Goal: Task Accomplishment & Management: Complete application form

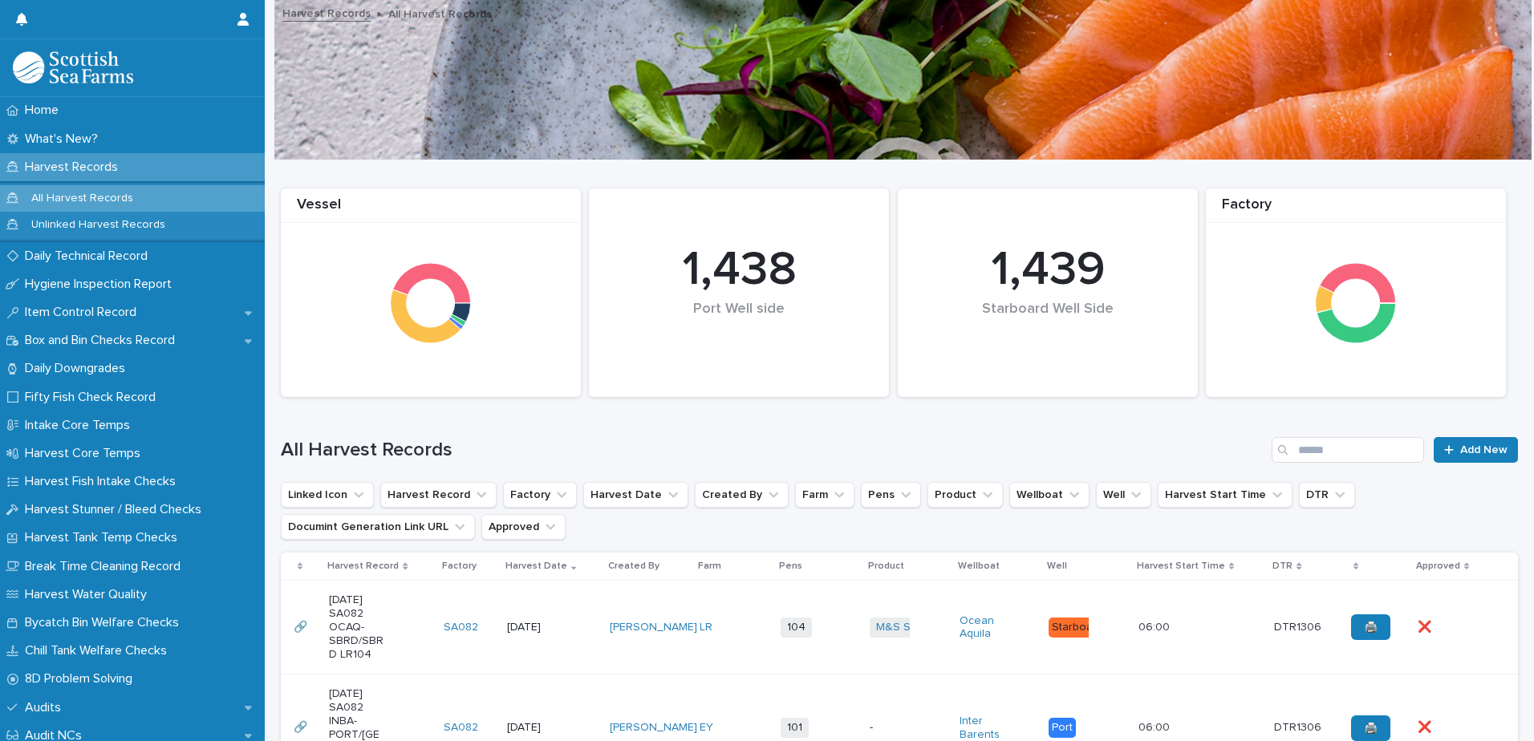
scroll to position [241, 0]
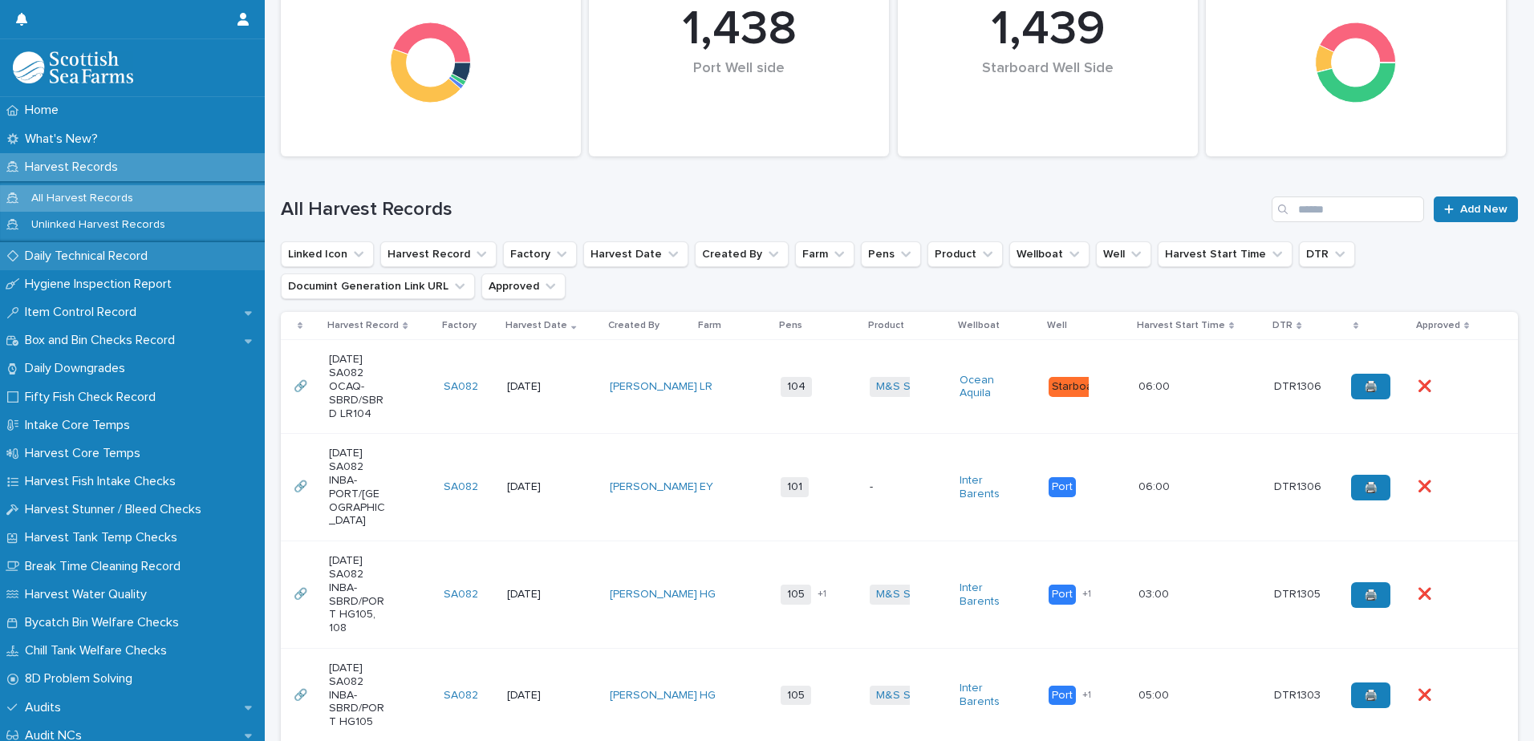
click at [62, 262] on p "Daily Technical Record" at bounding box center [89, 256] width 142 height 15
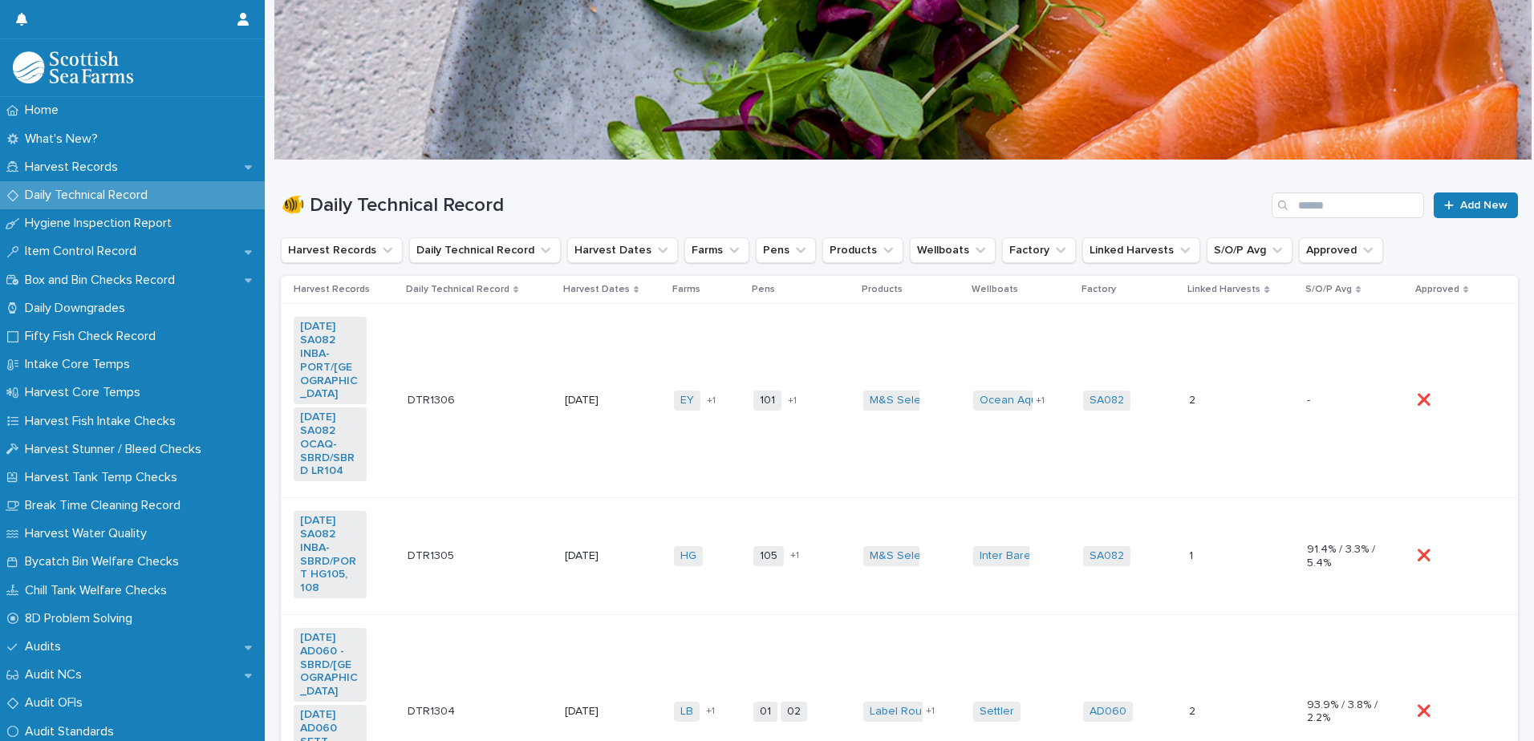
click at [747, 474] on td "101 104 + 1" at bounding box center [802, 401] width 110 height 194
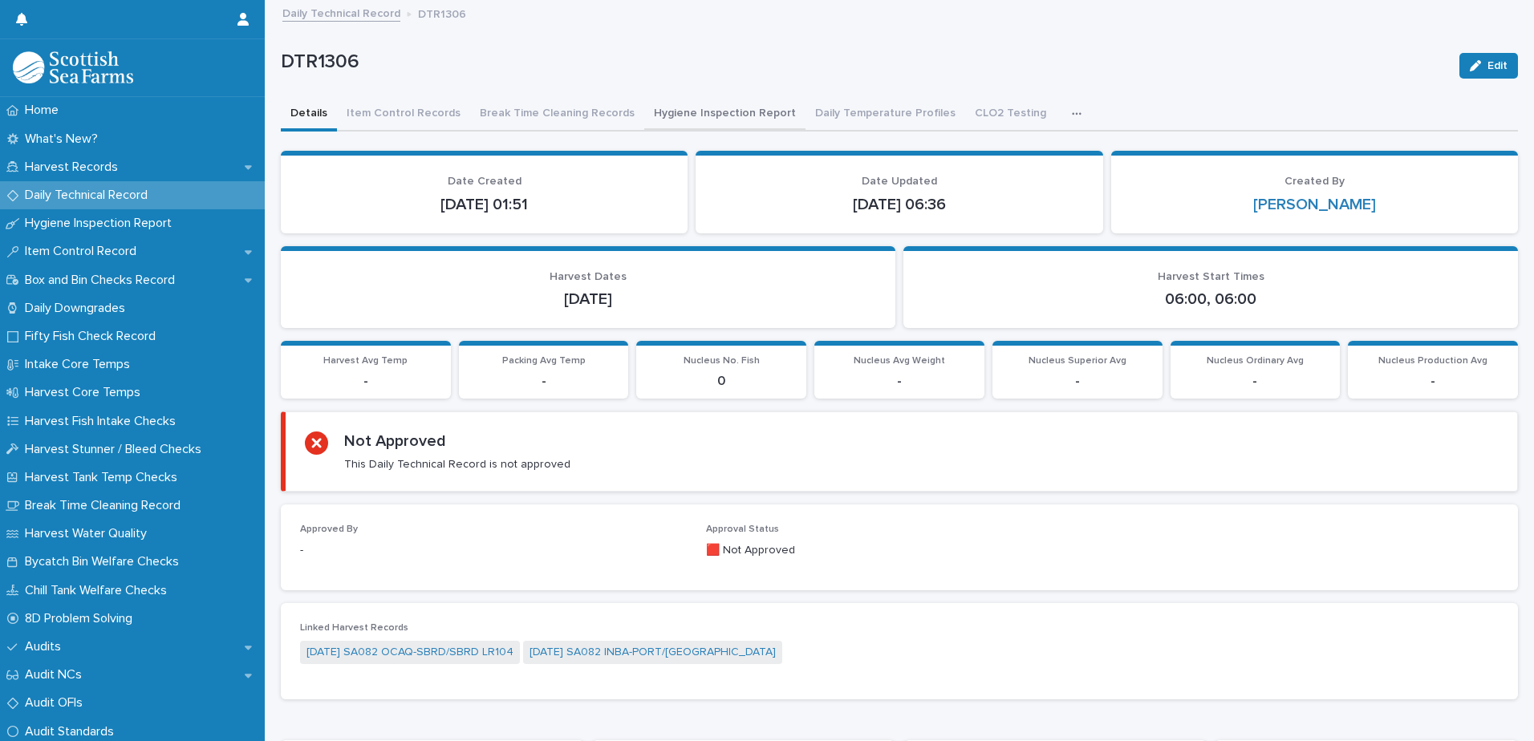
click at [692, 116] on button "Hygiene Inspection Report" at bounding box center [724, 115] width 161 height 34
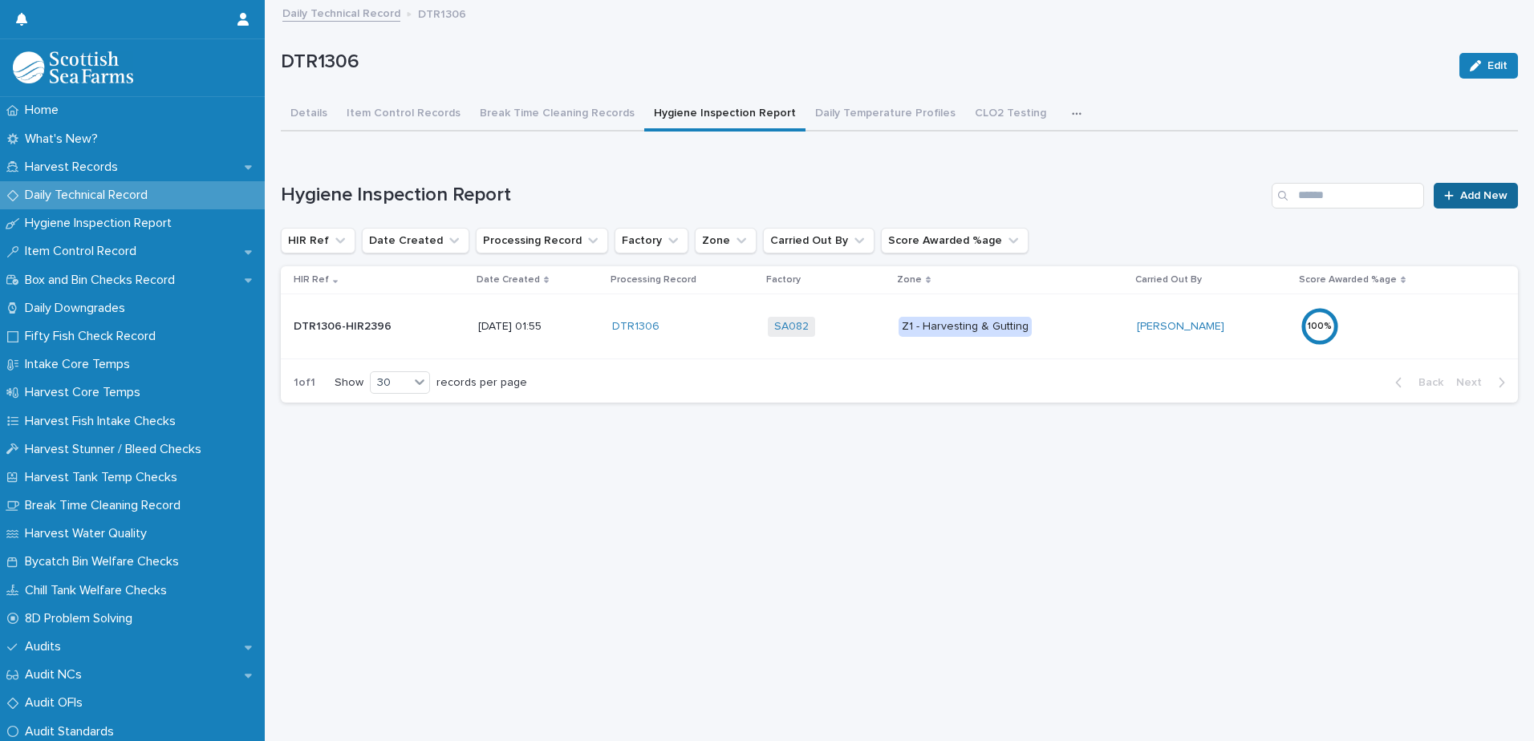
click at [1452, 189] on link "Add New" at bounding box center [1476, 196] width 84 height 26
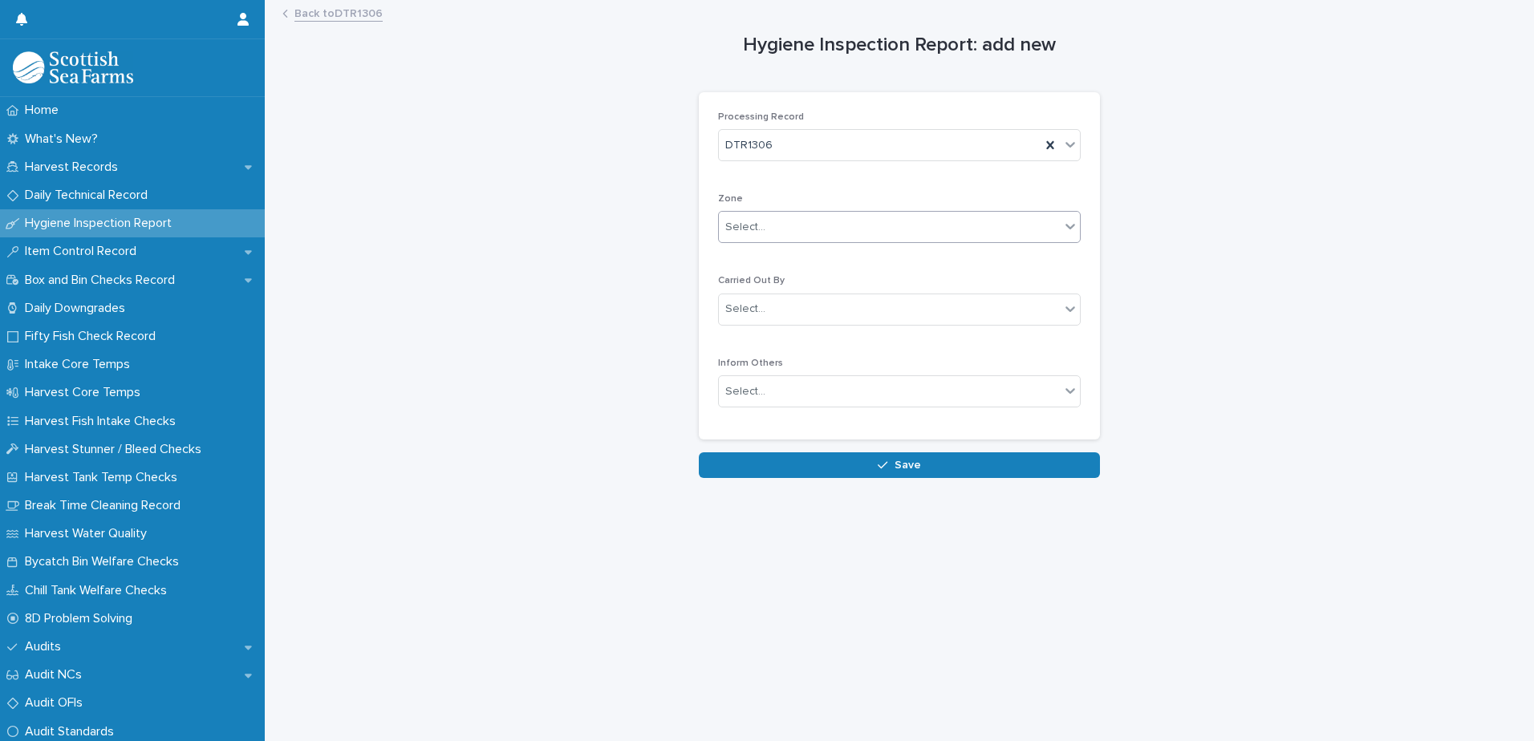
click at [725, 233] on div "Select..." at bounding box center [745, 227] width 40 height 17
click at [807, 290] on span "Z2 - Grading, Packing, Despatch" at bounding box center [804, 285] width 169 height 18
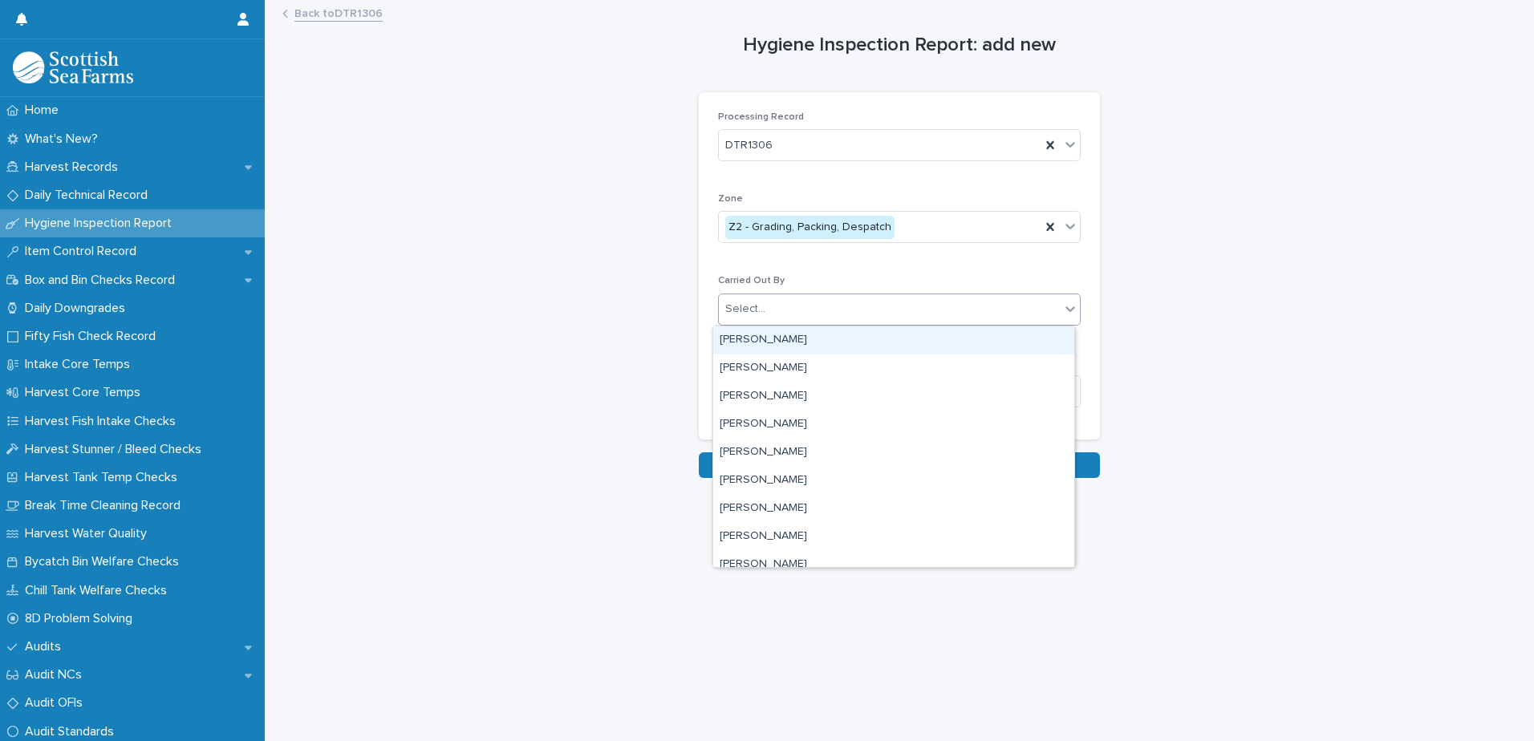
click at [756, 310] on div "Select..." at bounding box center [745, 309] width 40 height 17
type input "***"
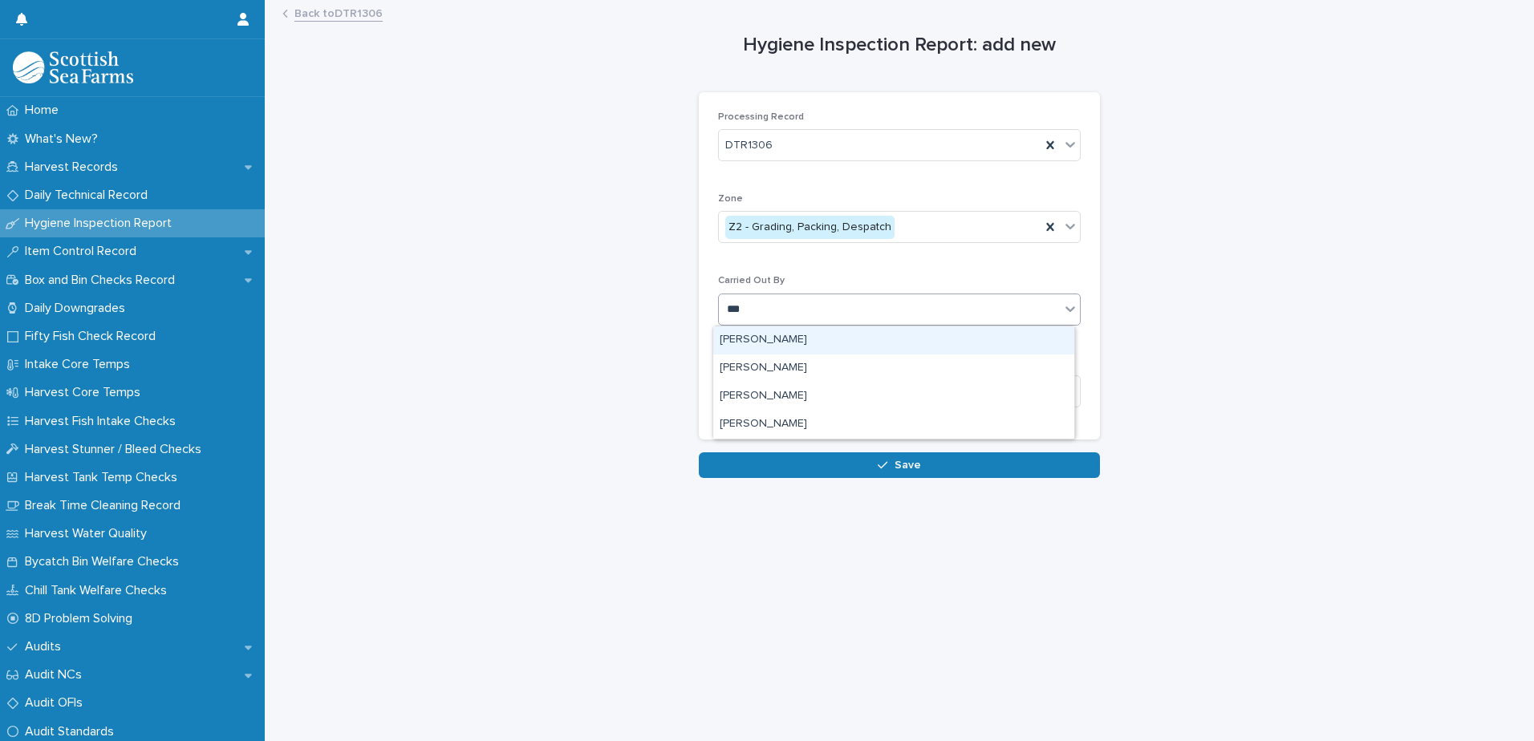
click at [748, 336] on div "[PERSON_NAME]" at bounding box center [893, 340] width 361 height 28
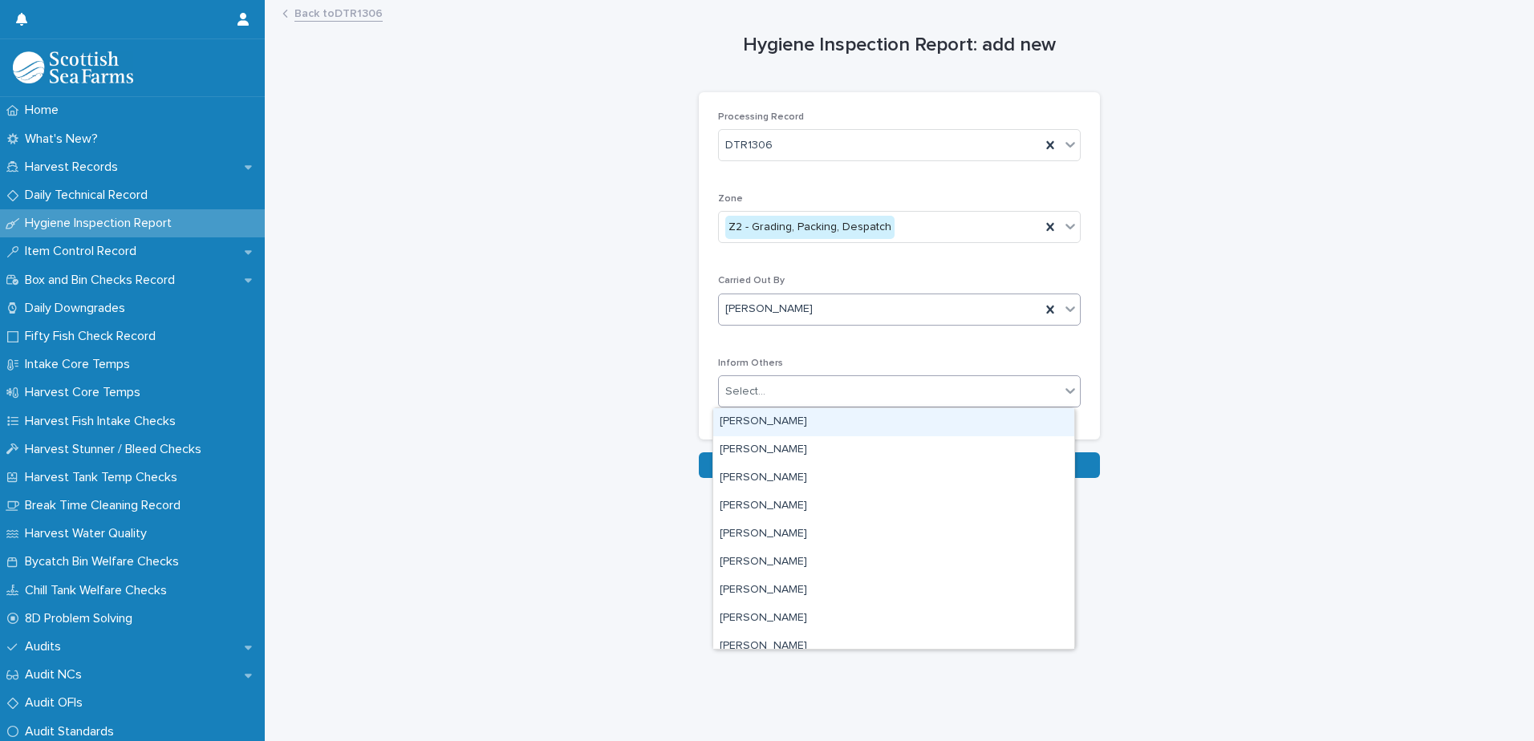
click at [738, 393] on div "Select..." at bounding box center [745, 391] width 40 height 17
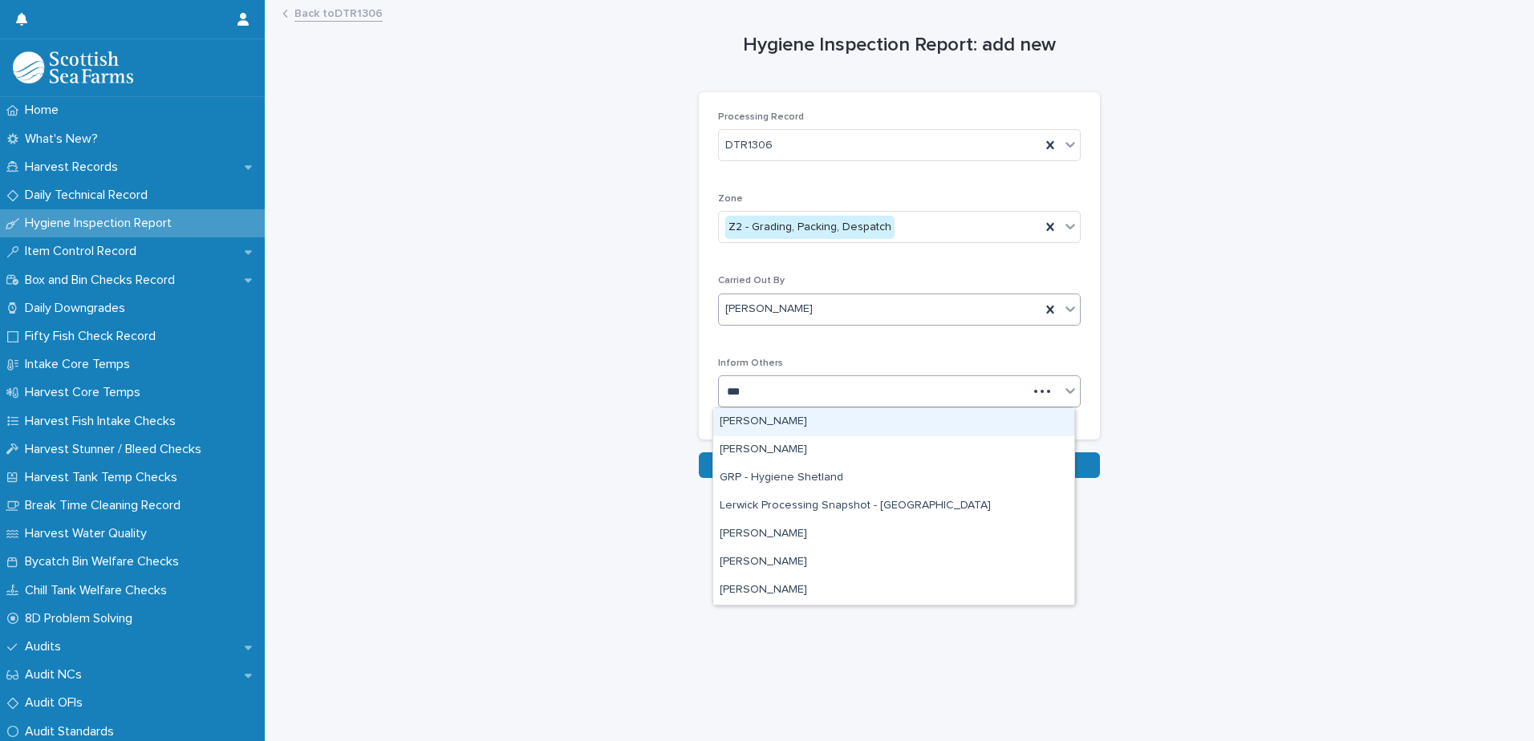
type input "****"
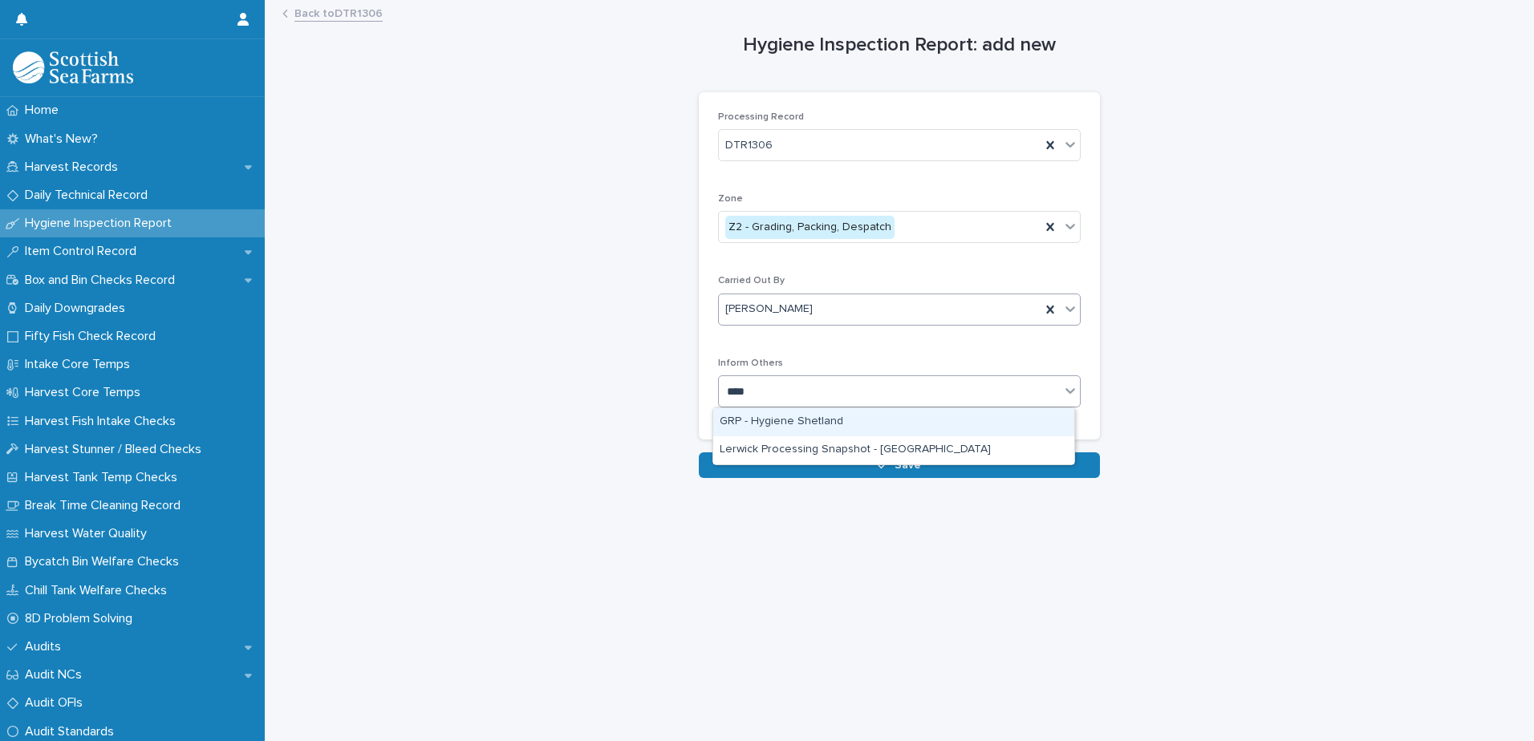
click at [787, 425] on div "GRP - Hygiene Shetland" at bounding box center [893, 422] width 361 height 28
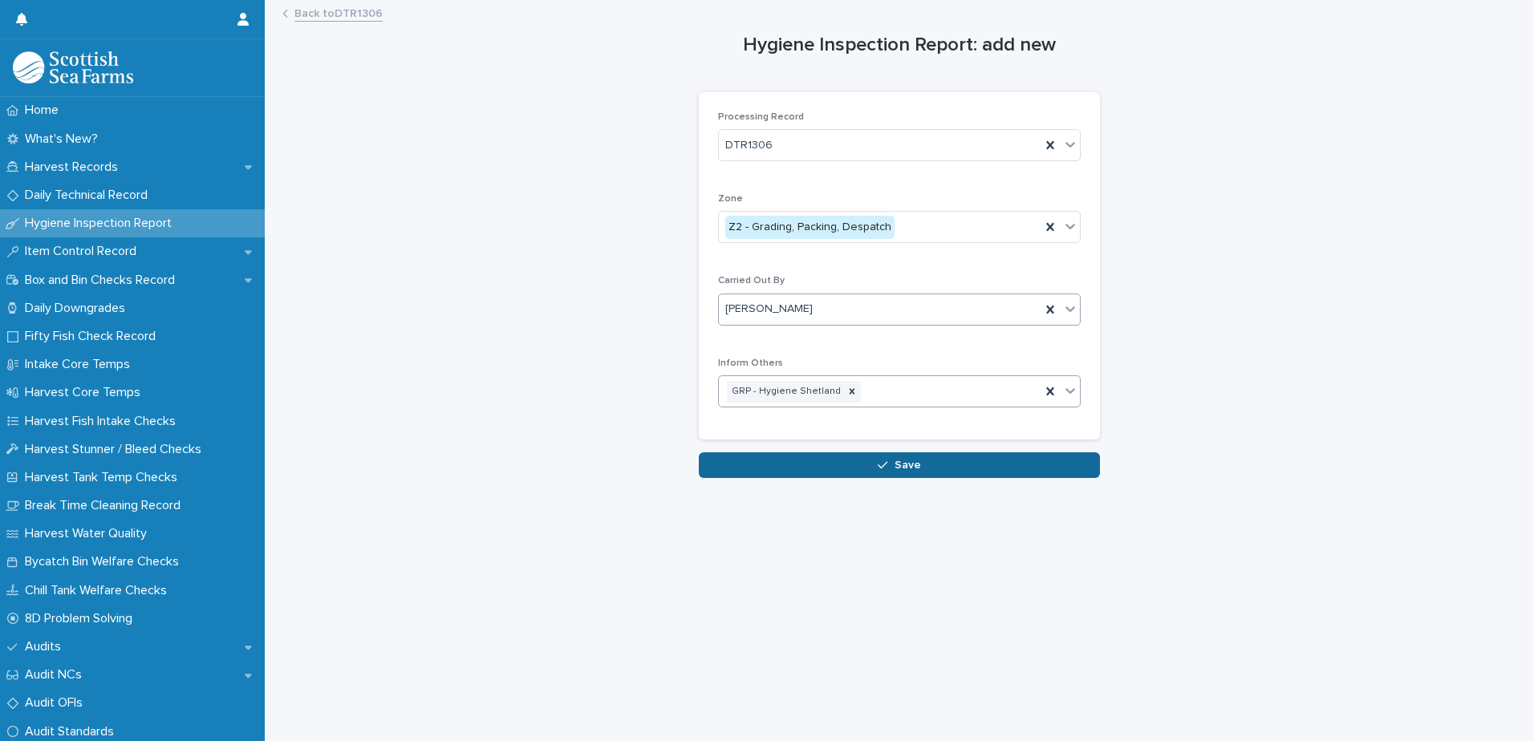
click at [781, 473] on button "Save" at bounding box center [899, 465] width 401 height 26
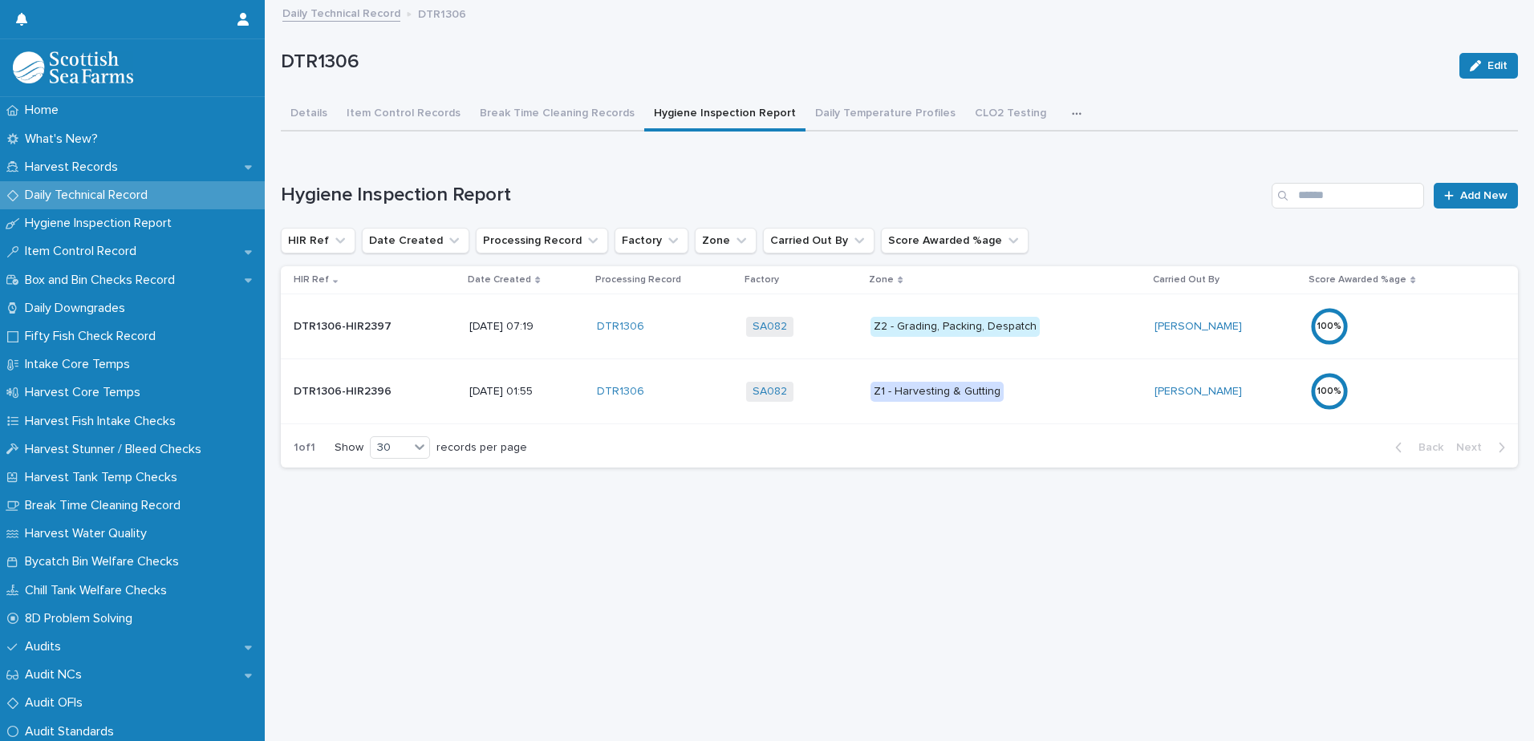
click at [1389, 330] on div "100 %" at bounding box center [1380, 326] width 140 height 39
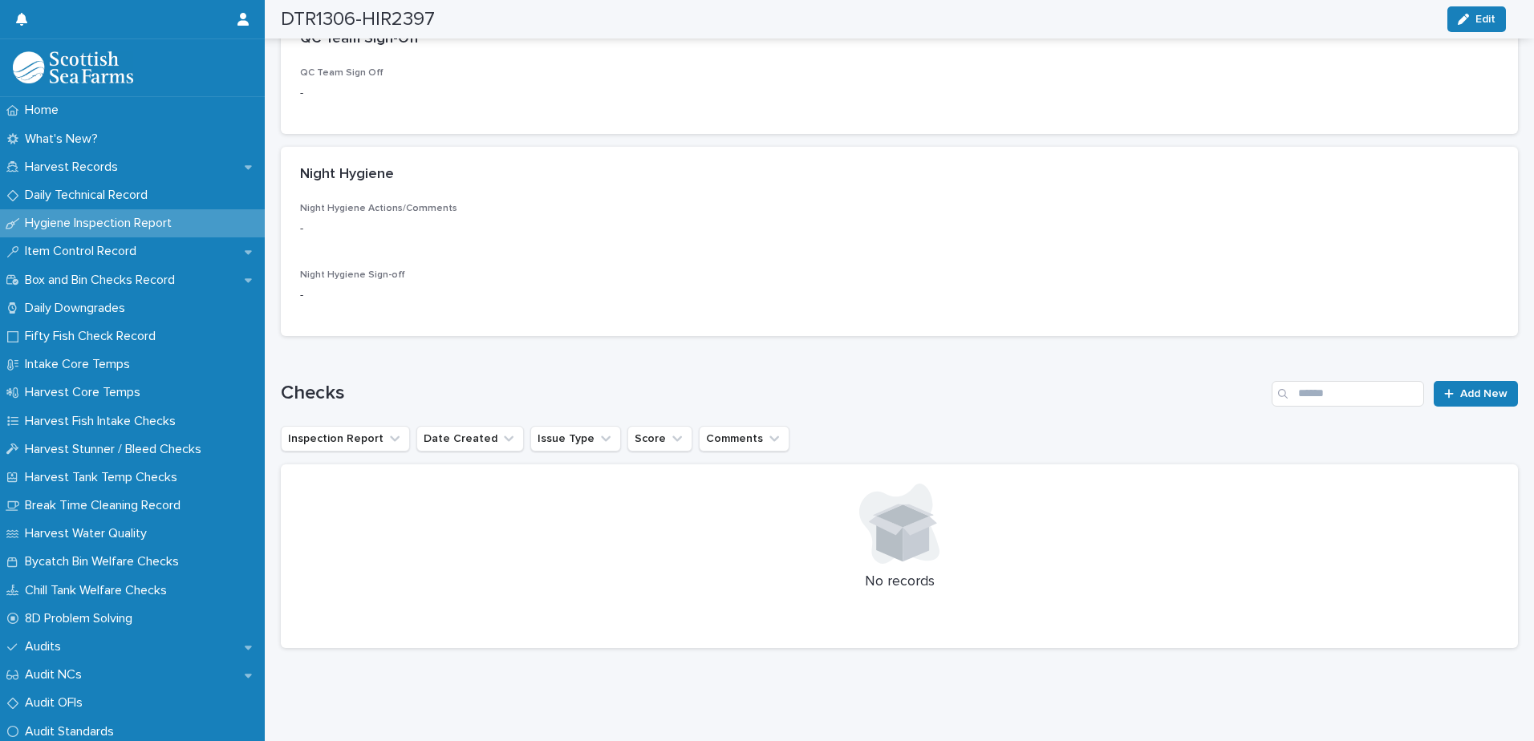
scroll to position [574, 0]
click at [1444, 388] on icon at bounding box center [1449, 393] width 10 height 11
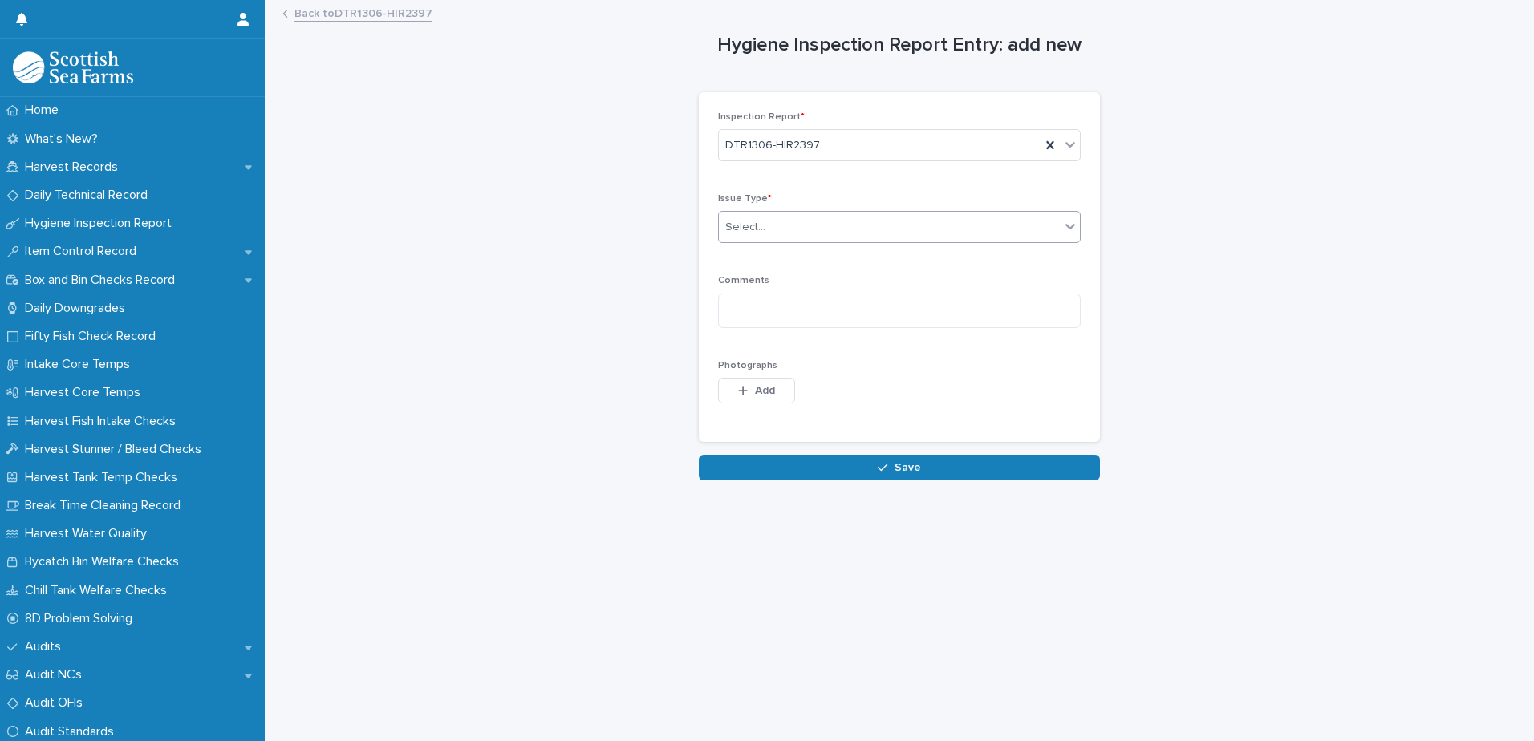
click at [767, 235] on div "Select..." at bounding box center [889, 227] width 341 height 26
click at [767, 233] on input "text" at bounding box center [768, 228] width 2 height 14
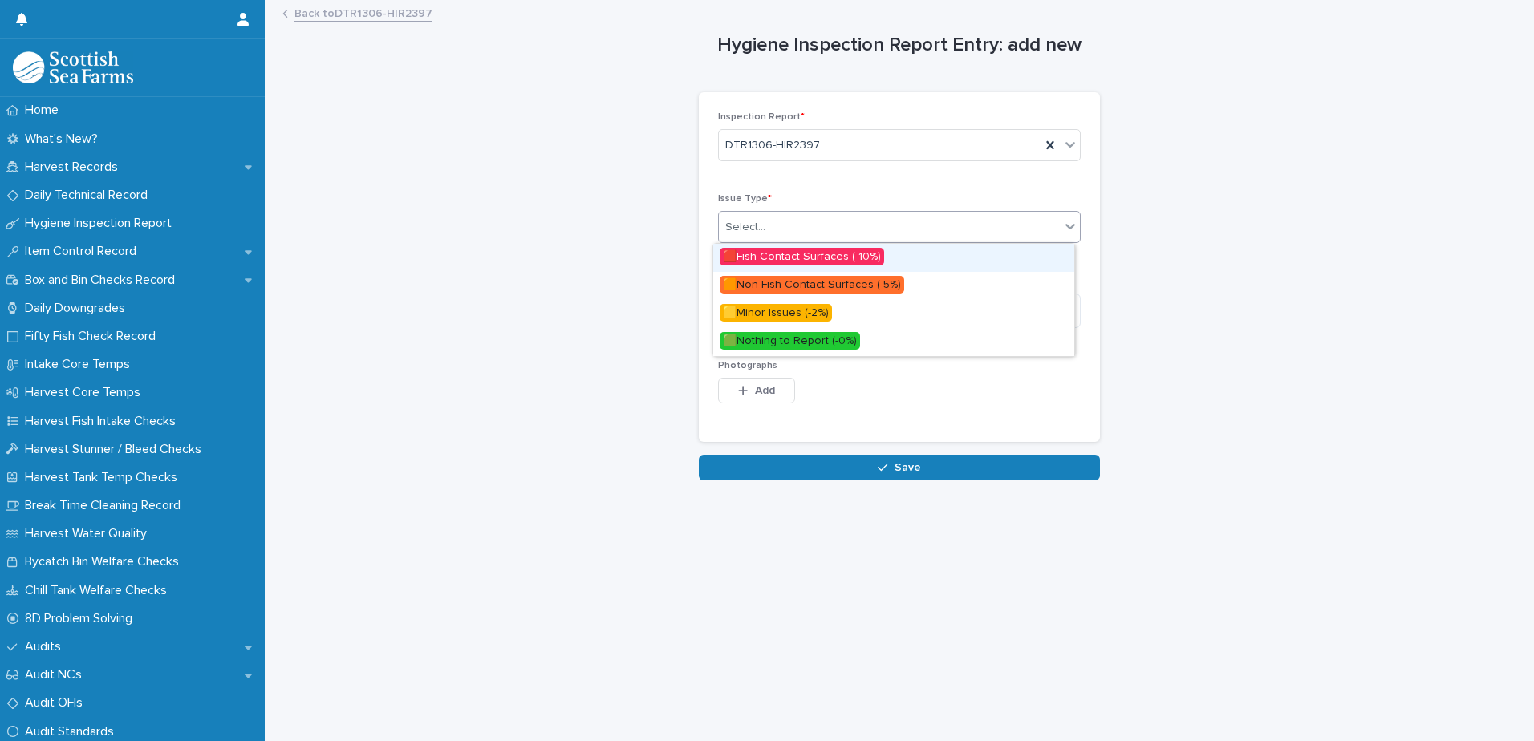
click at [784, 255] on span "🟥Fish Contact Surfaces (-10%)" at bounding box center [802, 257] width 164 height 18
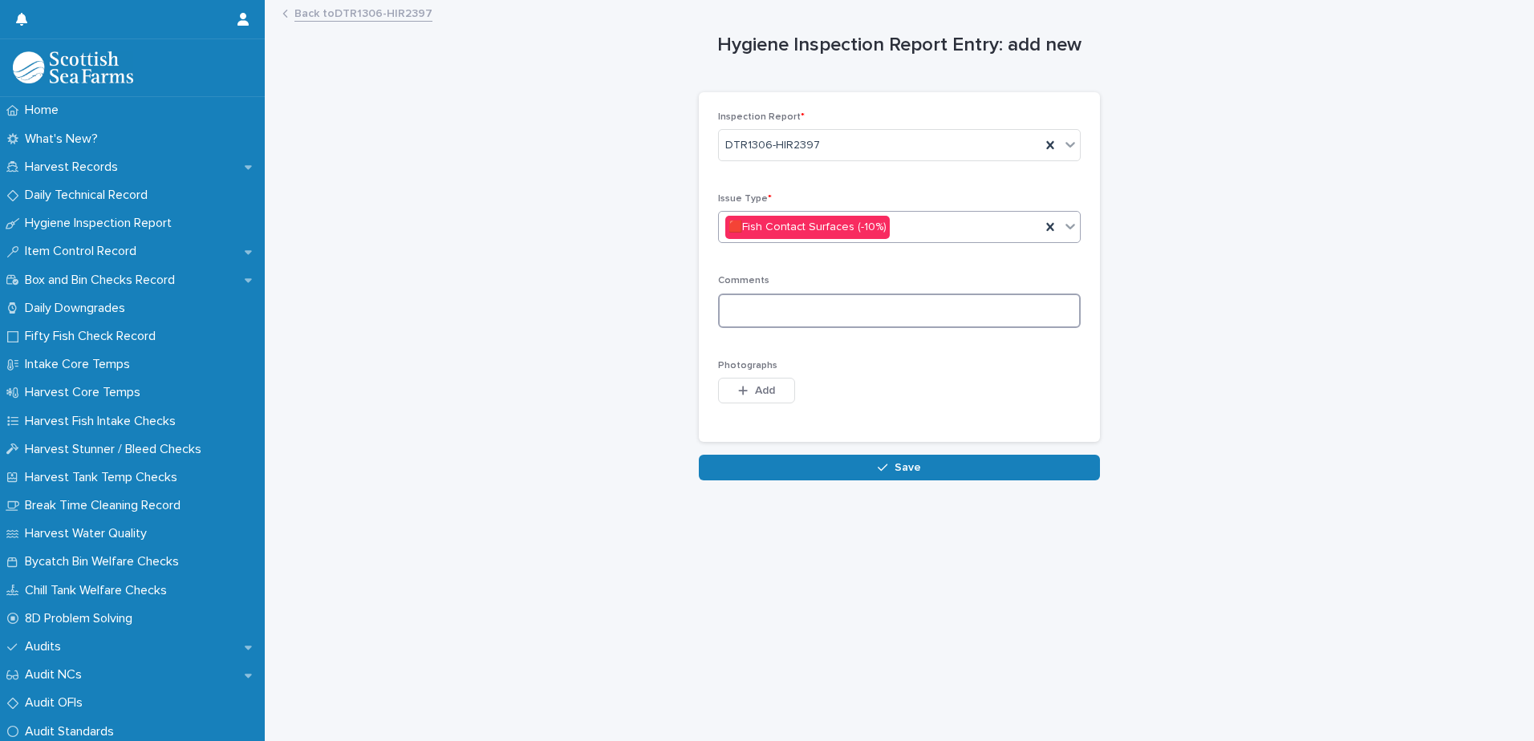
click at [739, 306] on textarea at bounding box center [899, 311] width 363 height 34
click at [744, 311] on textarea at bounding box center [899, 311] width 363 height 34
drag, startPoint x: 756, startPoint y: 318, endPoint x: 901, endPoint y: 302, distance: 146.0
click at [757, 318] on textarea "**********" at bounding box center [899, 311] width 363 height 34
type textarea "**********"
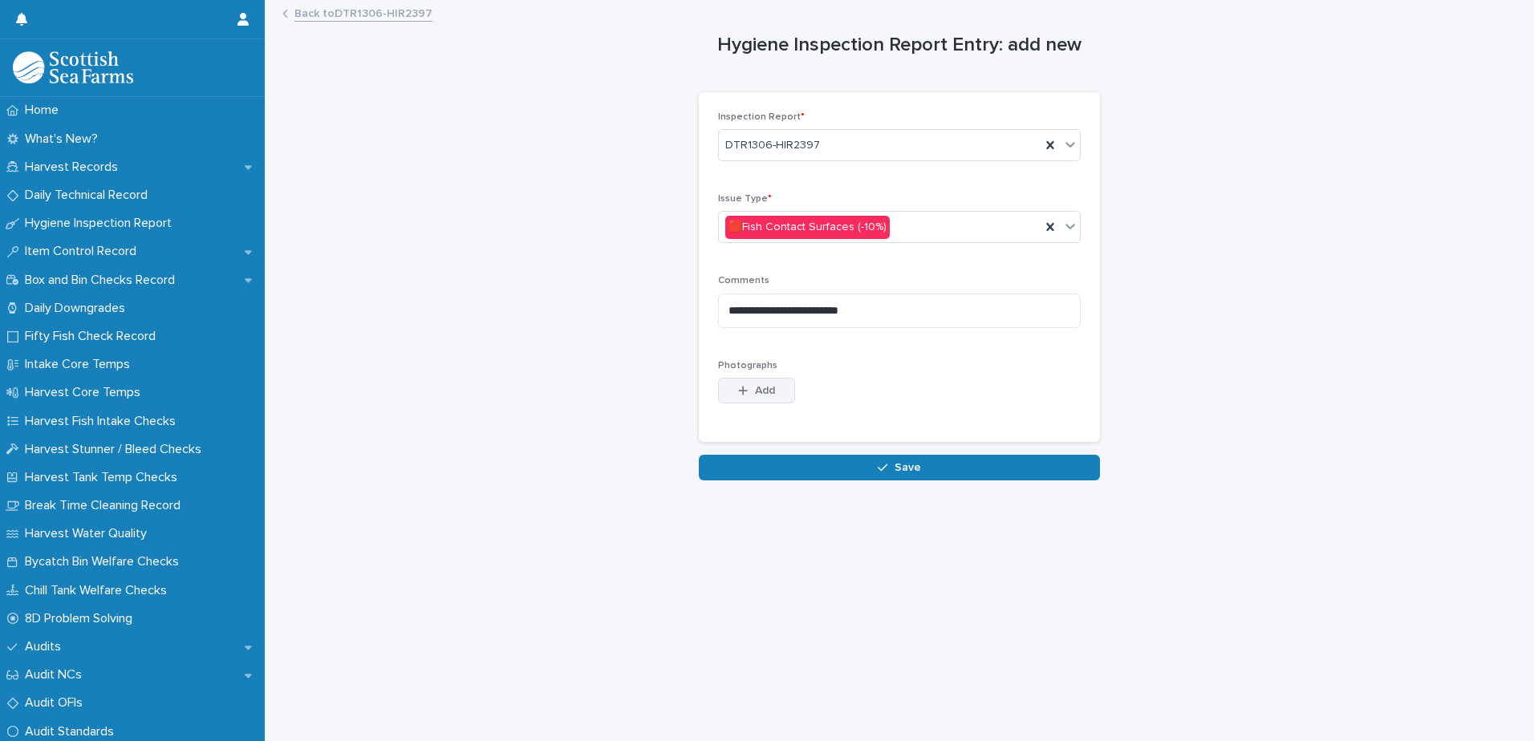
click at [773, 394] on button "Add" at bounding box center [756, 391] width 77 height 26
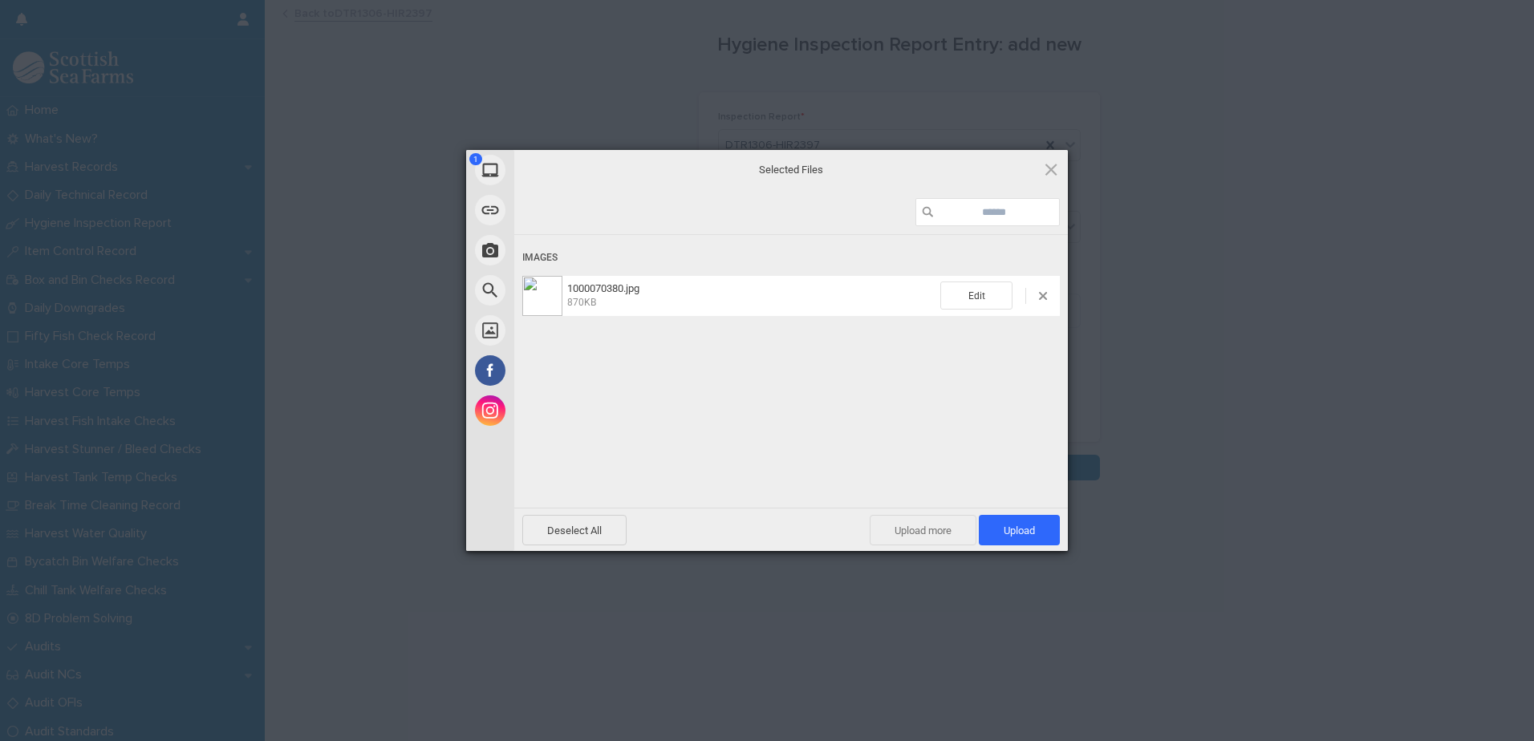
click at [939, 532] on span "Upload more" at bounding box center [923, 530] width 107 height 30
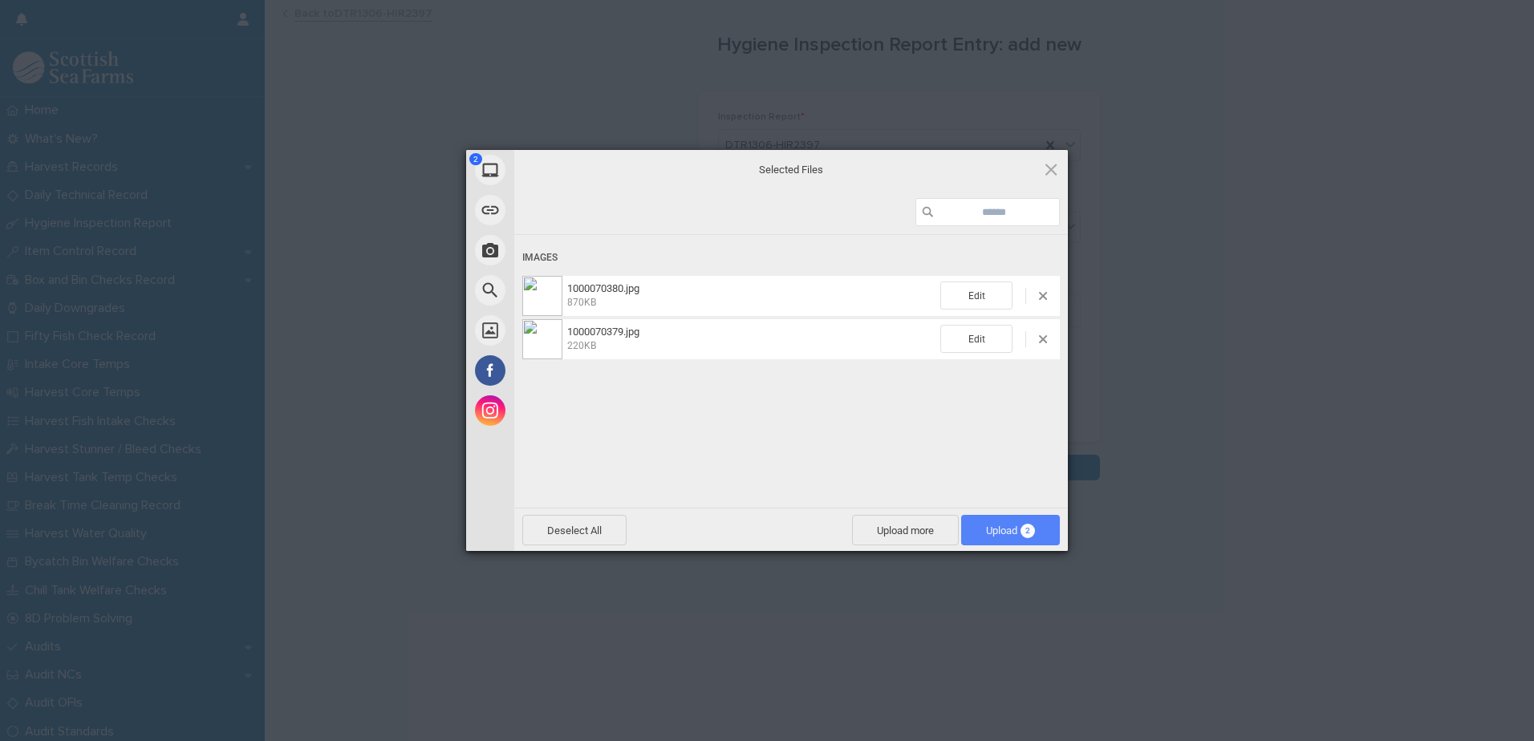
click at [991, 534] on span "Upload 2" at bounding box center [1010, 531] width 49 height 12
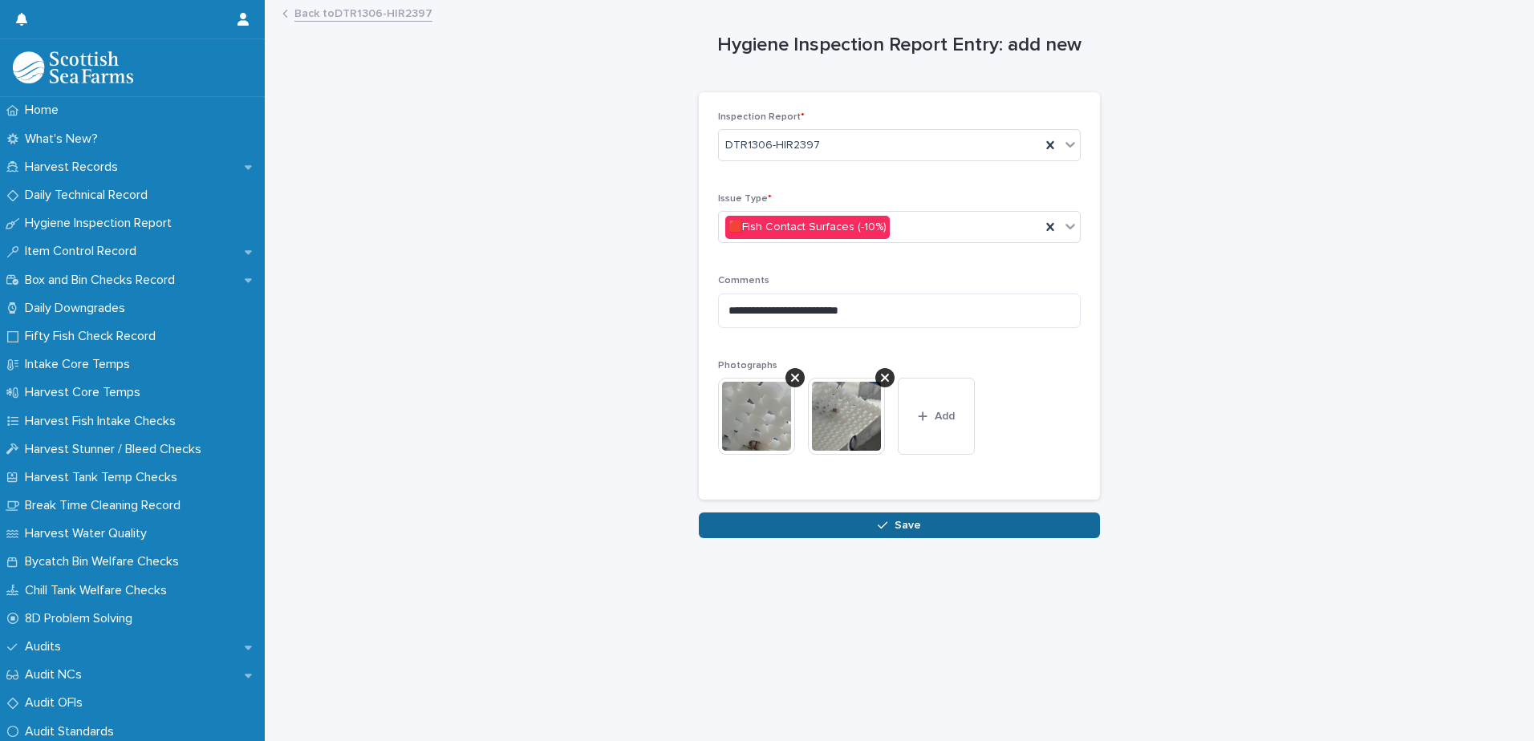
click at [897, 530] on span "Save" at bounding box center [907, 525] width 26 height 11
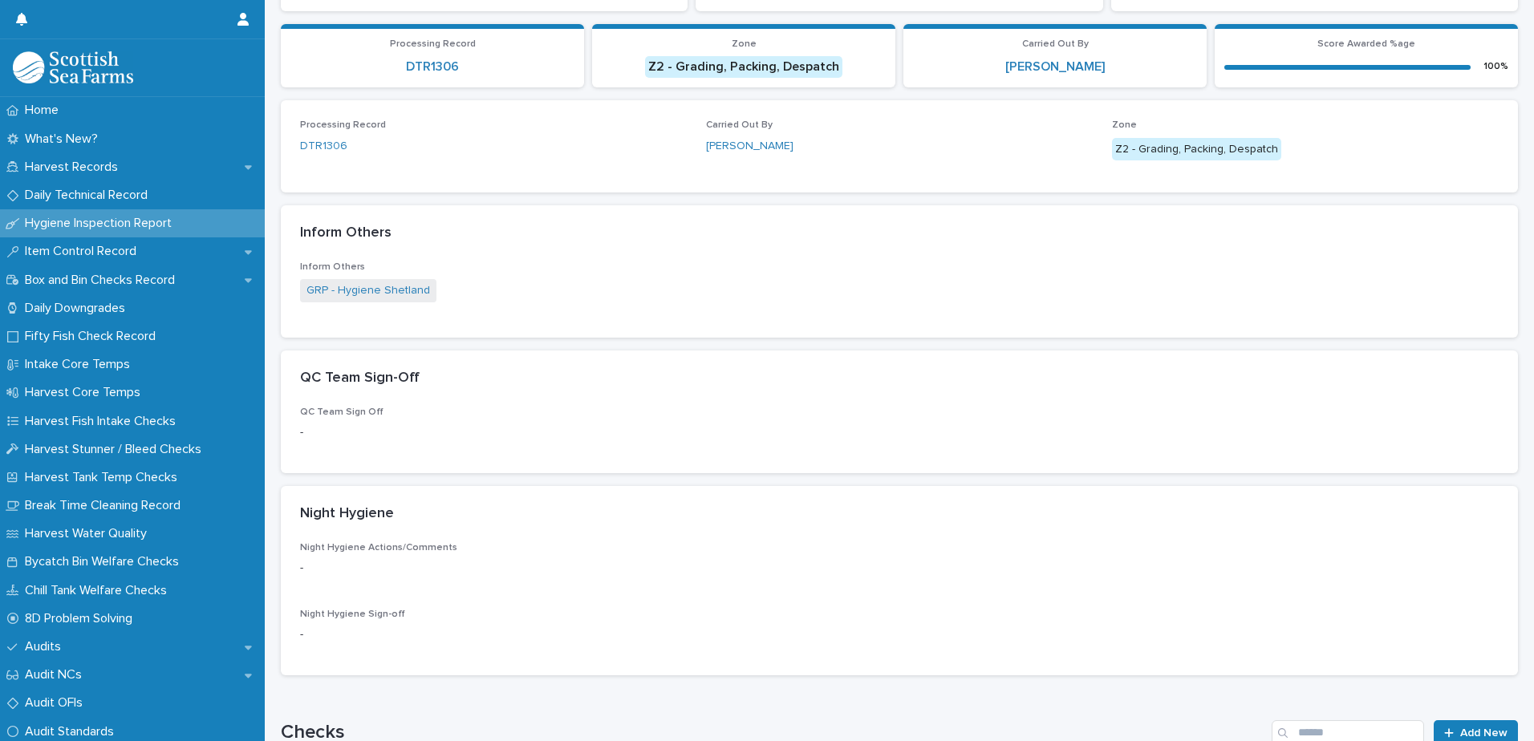
scroll to position [574, 0]
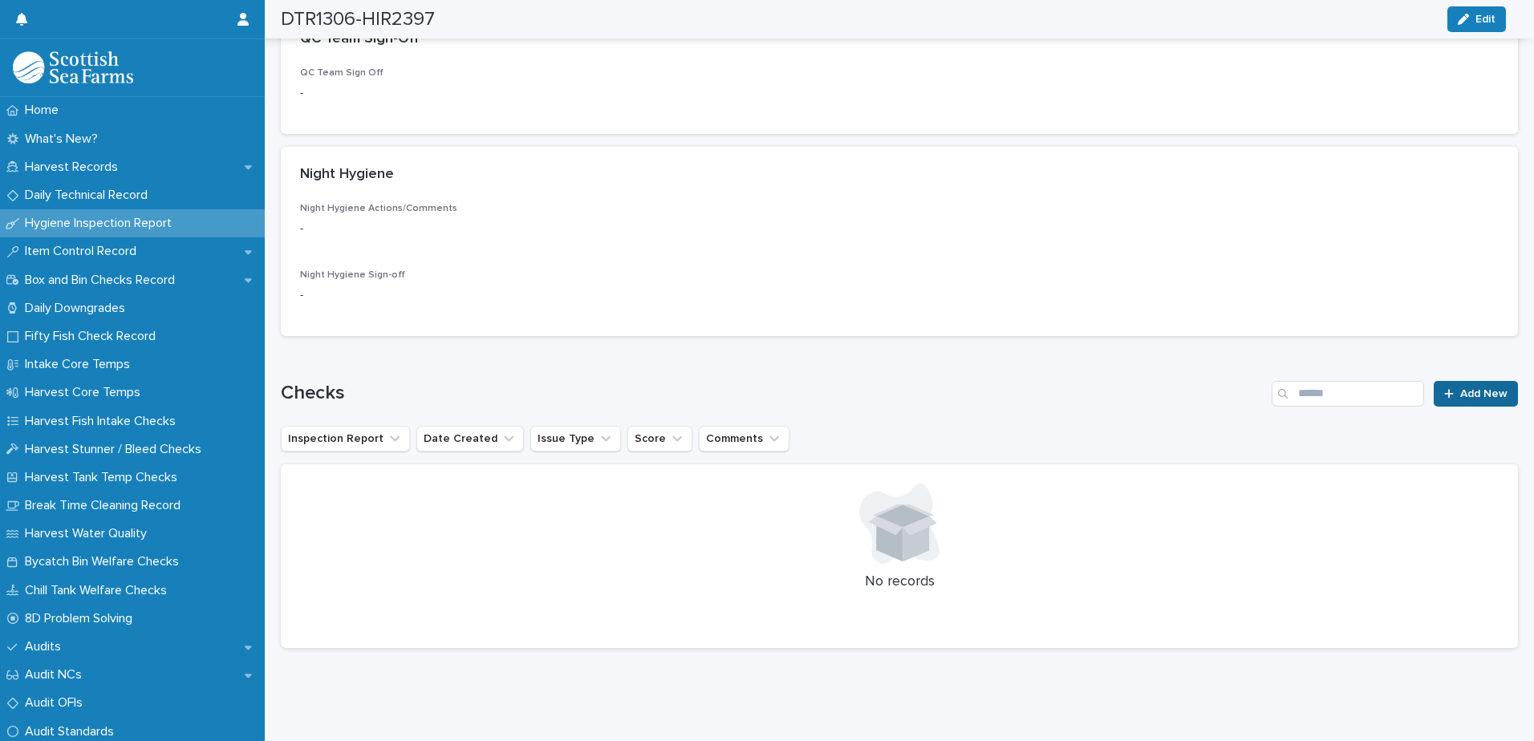
click at [1474, 388] on span "Add New" at bounding box center [1483, 393] width 47 height 11
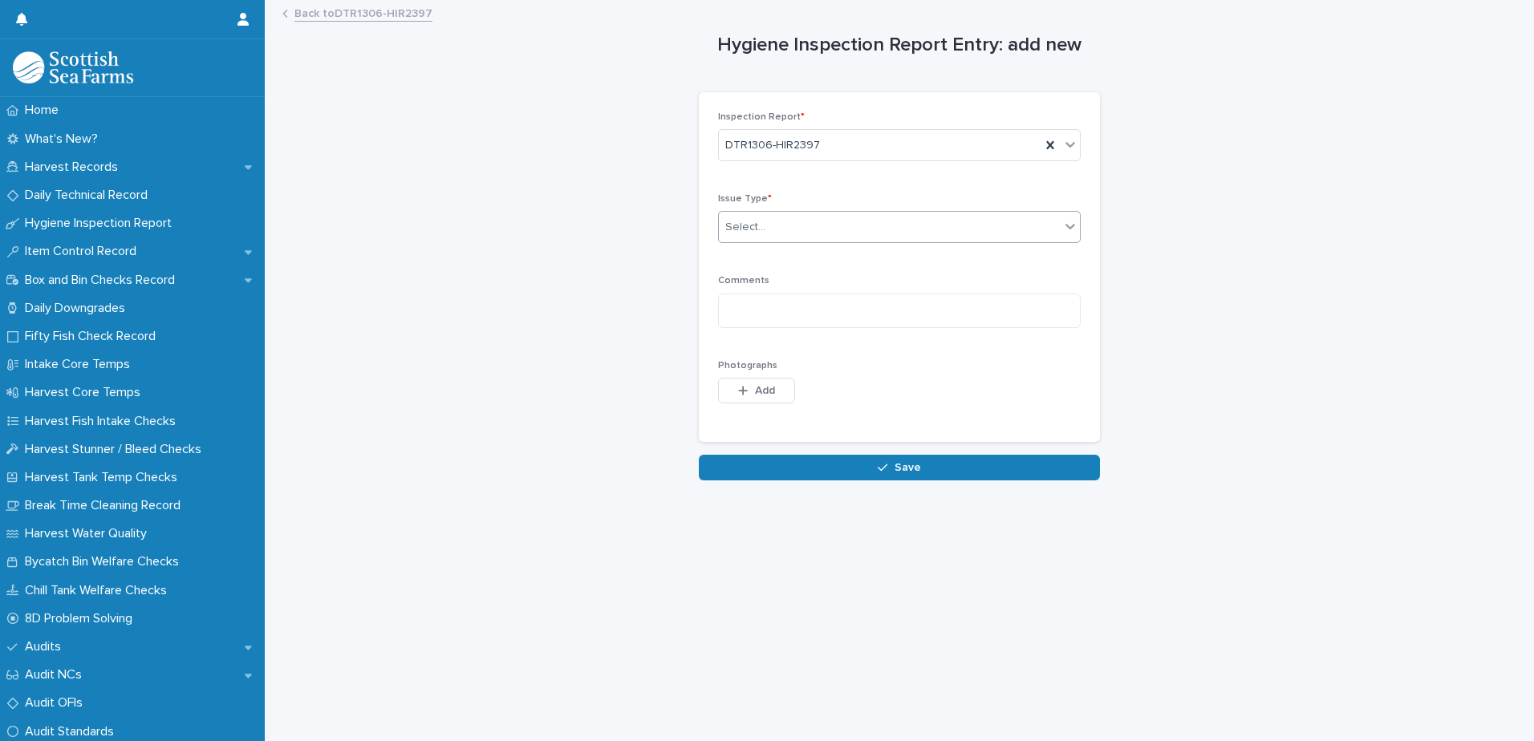
click at [736, 222] on div "Select..." at bounding box center [745, 227] width 40 height 17
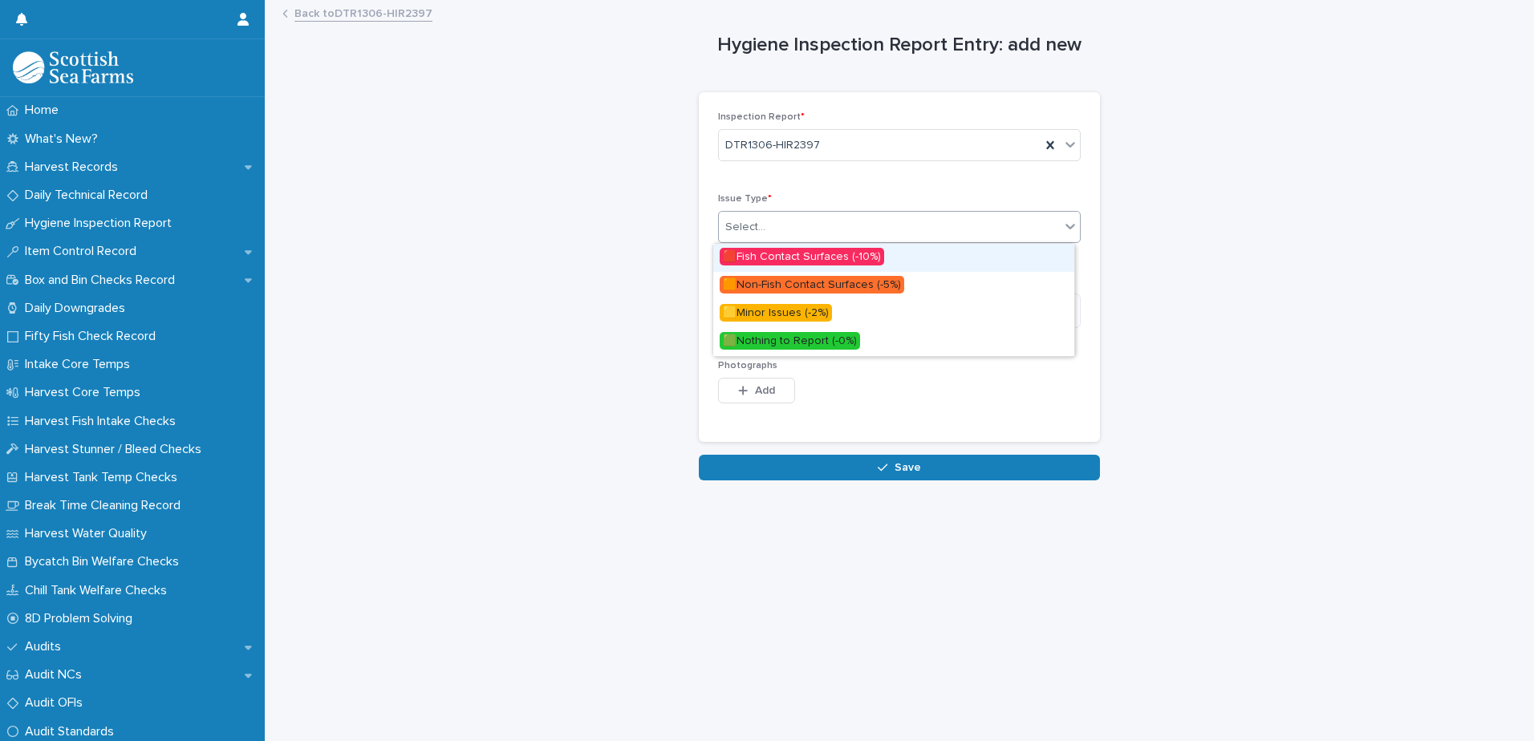
click at [757, 250] on span "🟥Fish Contact Surfaces (-10%)" at bounding box center [802, 257] width 164 height 18
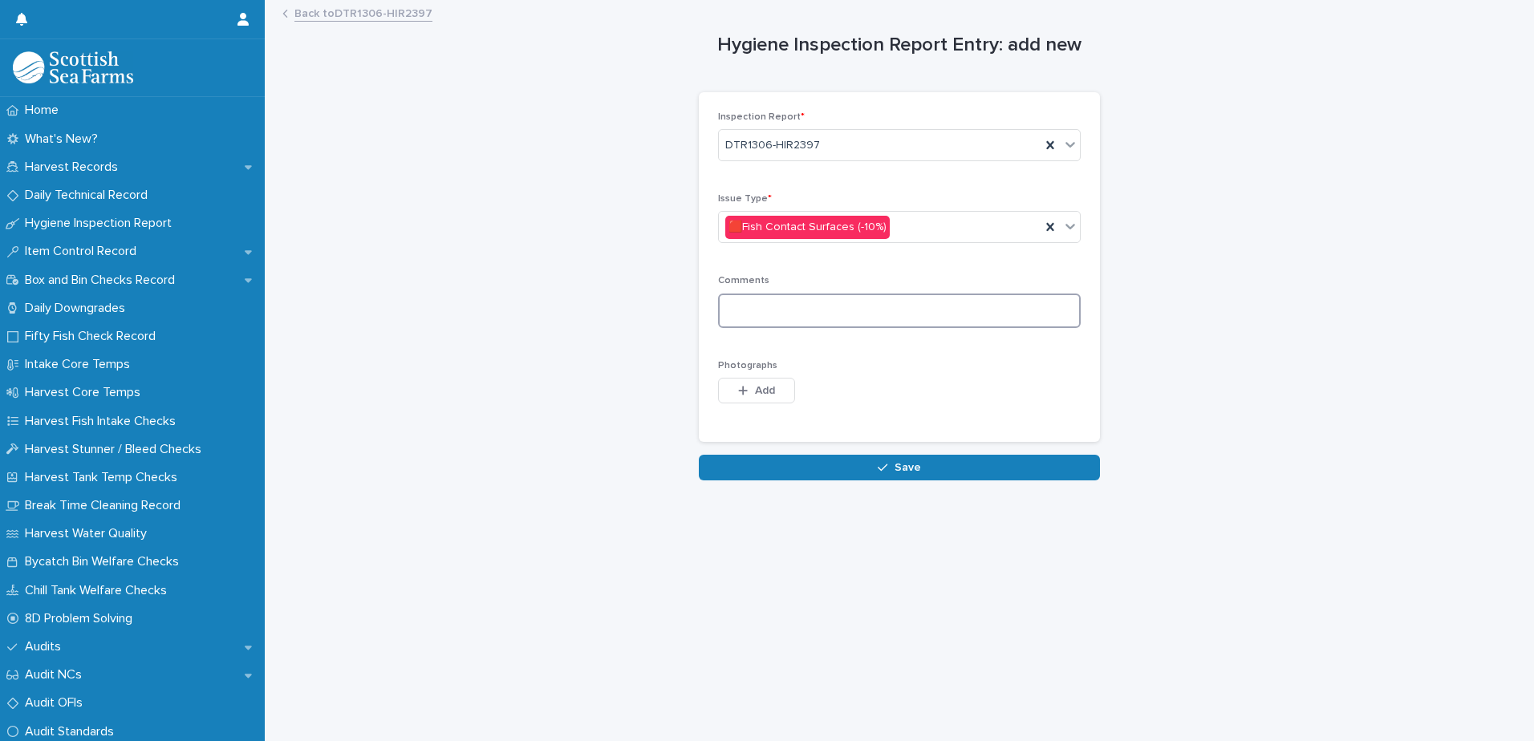
drag, startPoint x: 743, startPoint y: 303, endPoint x: 752, endPoint y: 336, distance: 34.1
click at [743, 306] on textarea at bounding box center [899, 311] width 363 height 34
click at [861, 312] on textarea "**********" at bounding box center [899, 311] width 363 height 34
type textarea "**********"
click at [756, 395] on span "Add" at bounding box center [765, 390] width 20 height 11
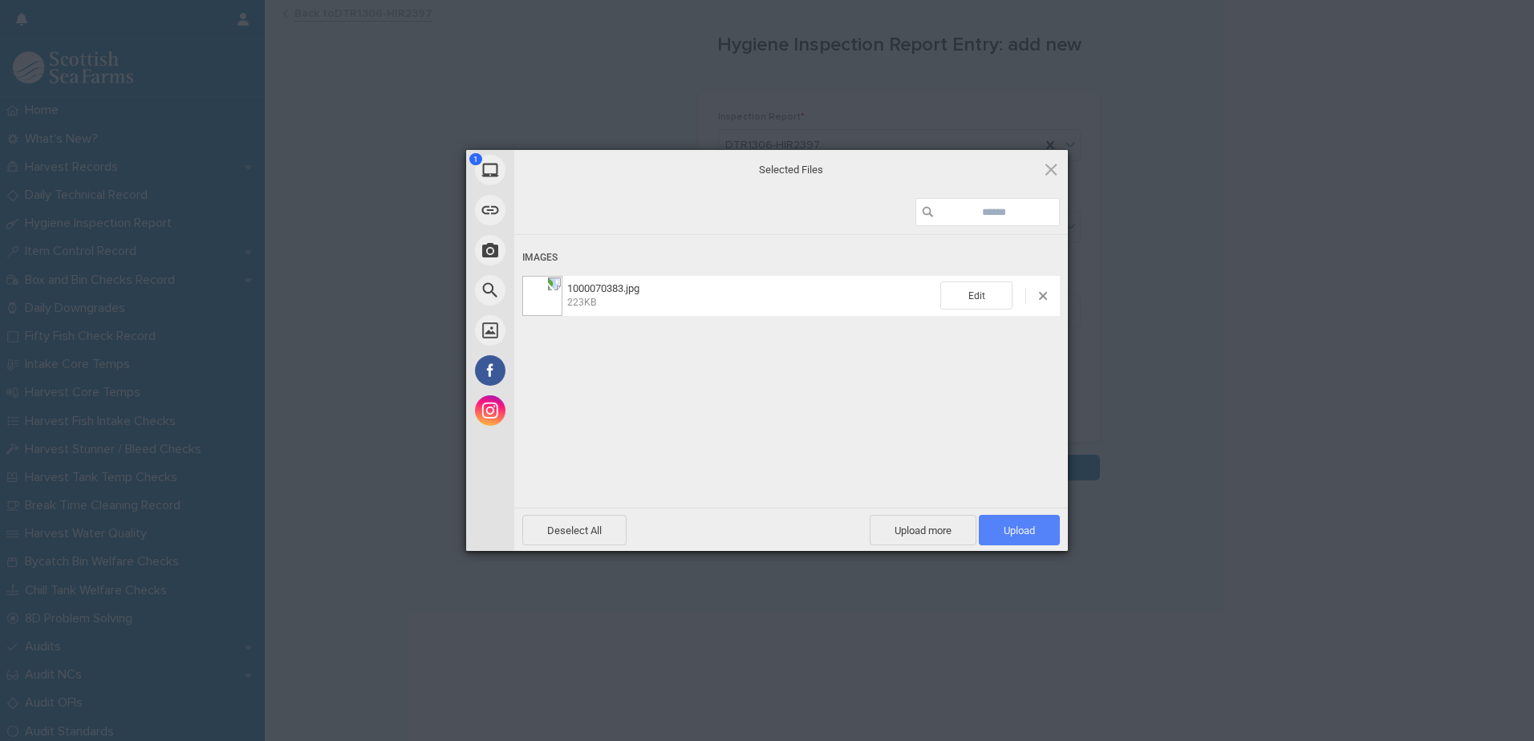
click at [1020, 530] on span "Upload 1" at bounding box center [1019, 531] width 31 height 12
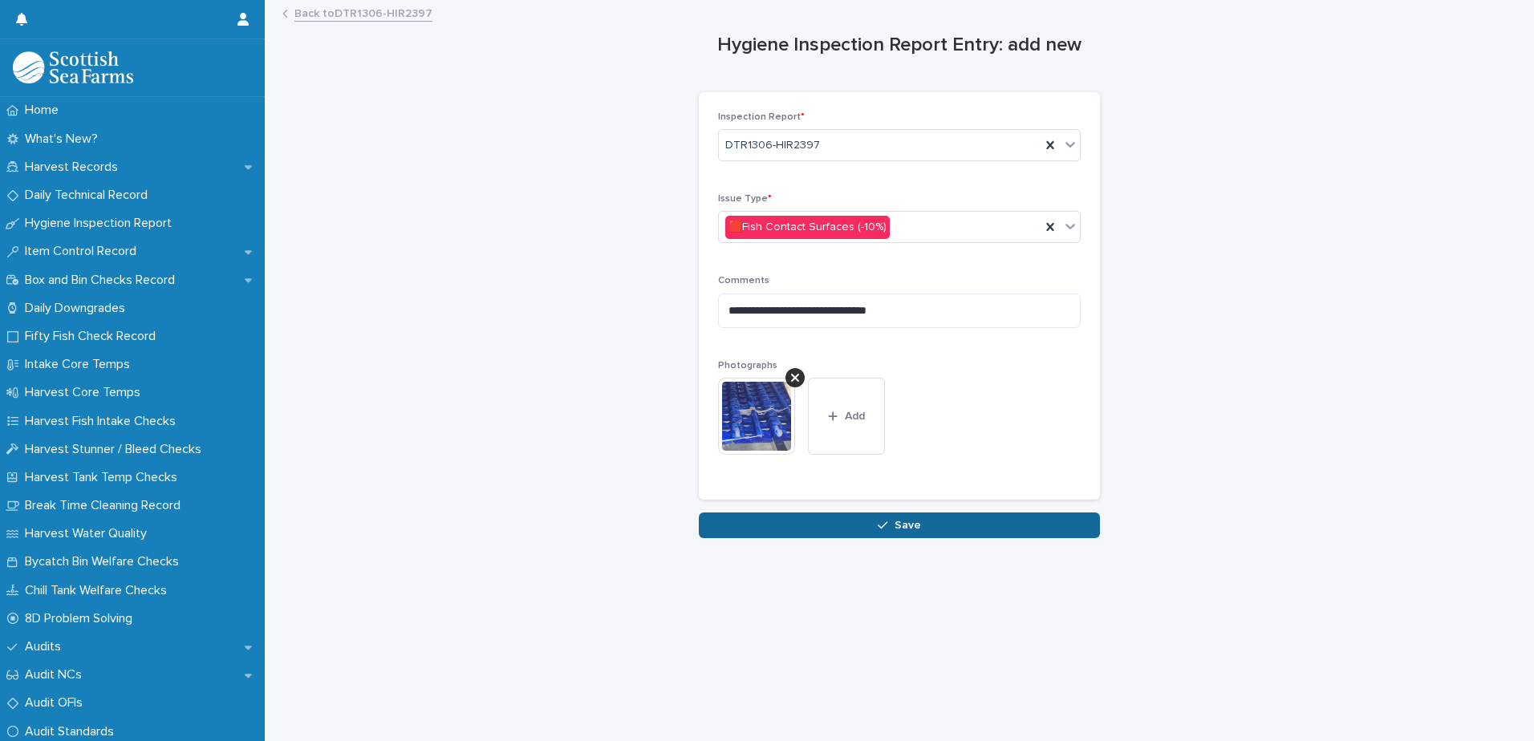
click at [896, 534] on button "Save" at bounding box center [899, 526] width 401 height 26
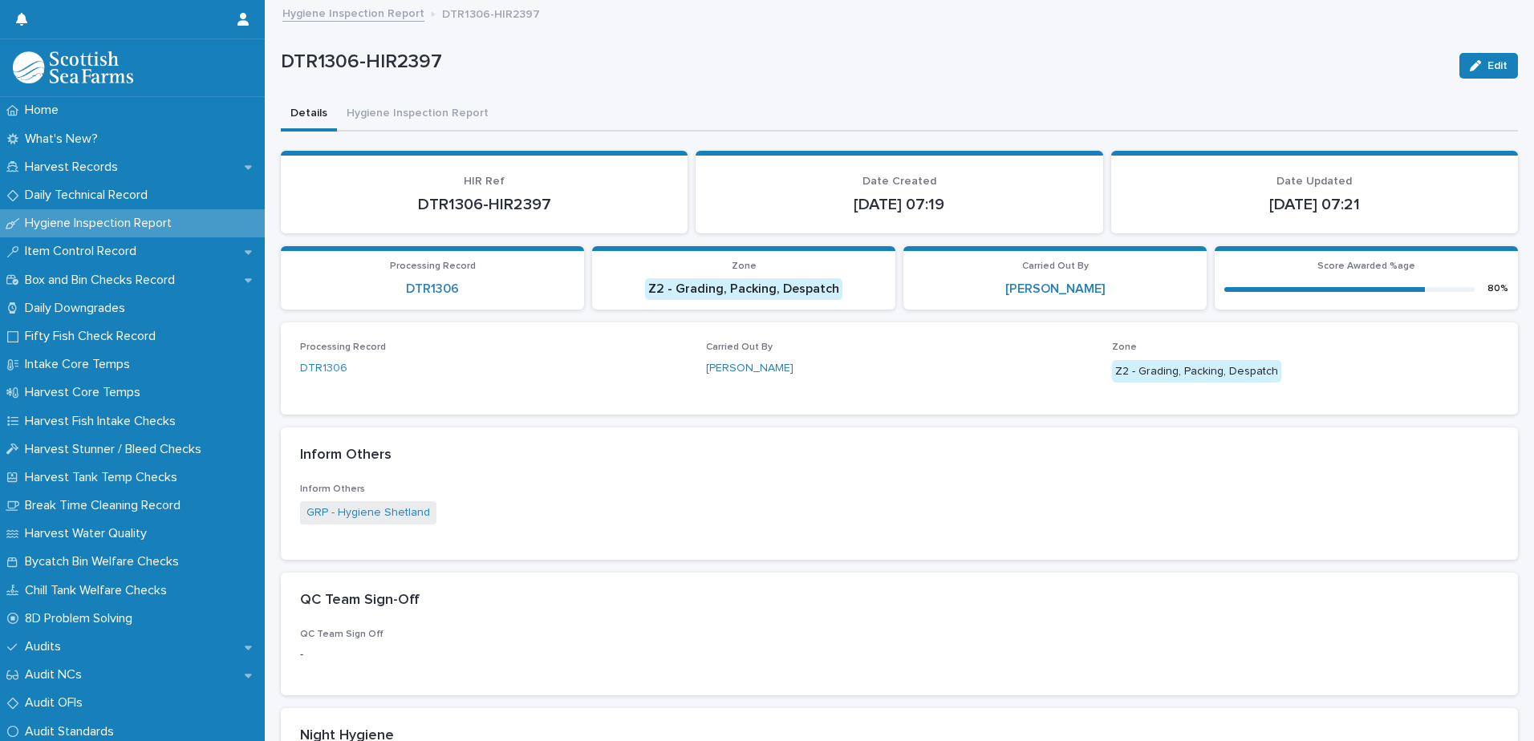
scroll to position [554, 0]
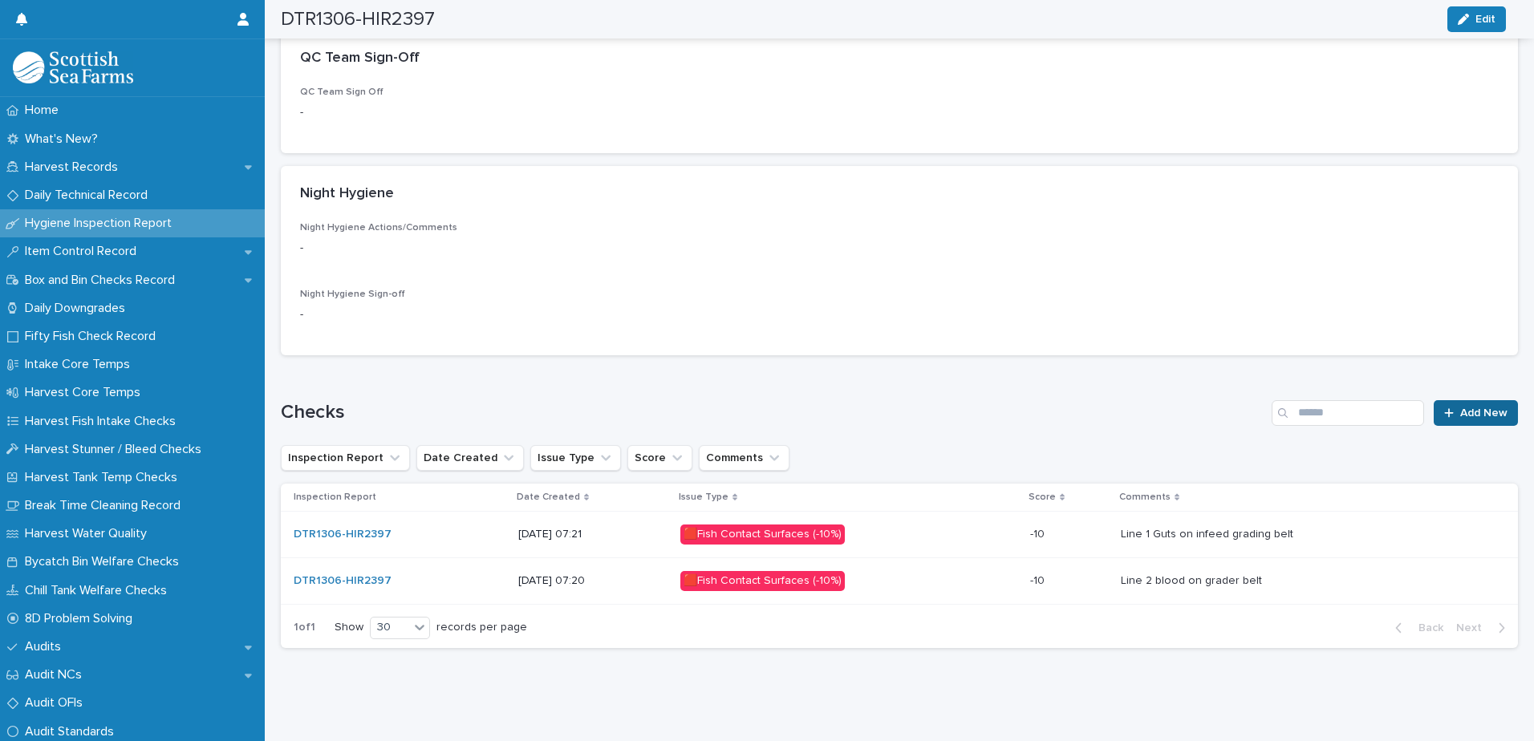
click at [1460, 408] on span "Add New" at bounding box center [1483, 413] width 47 height 11
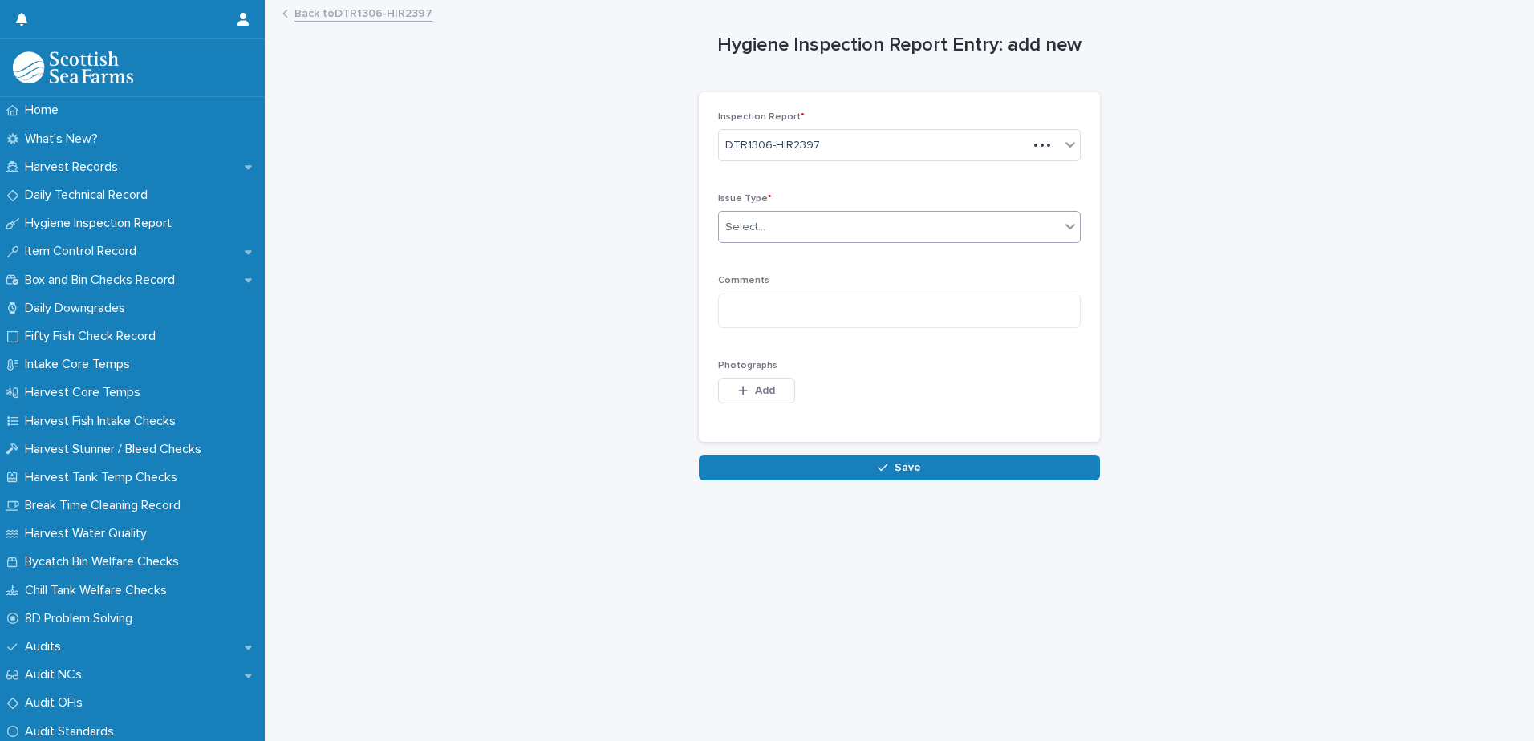
click at [737, 237] on div "Select..." at bounding box center [889, 227] width 341 height 26
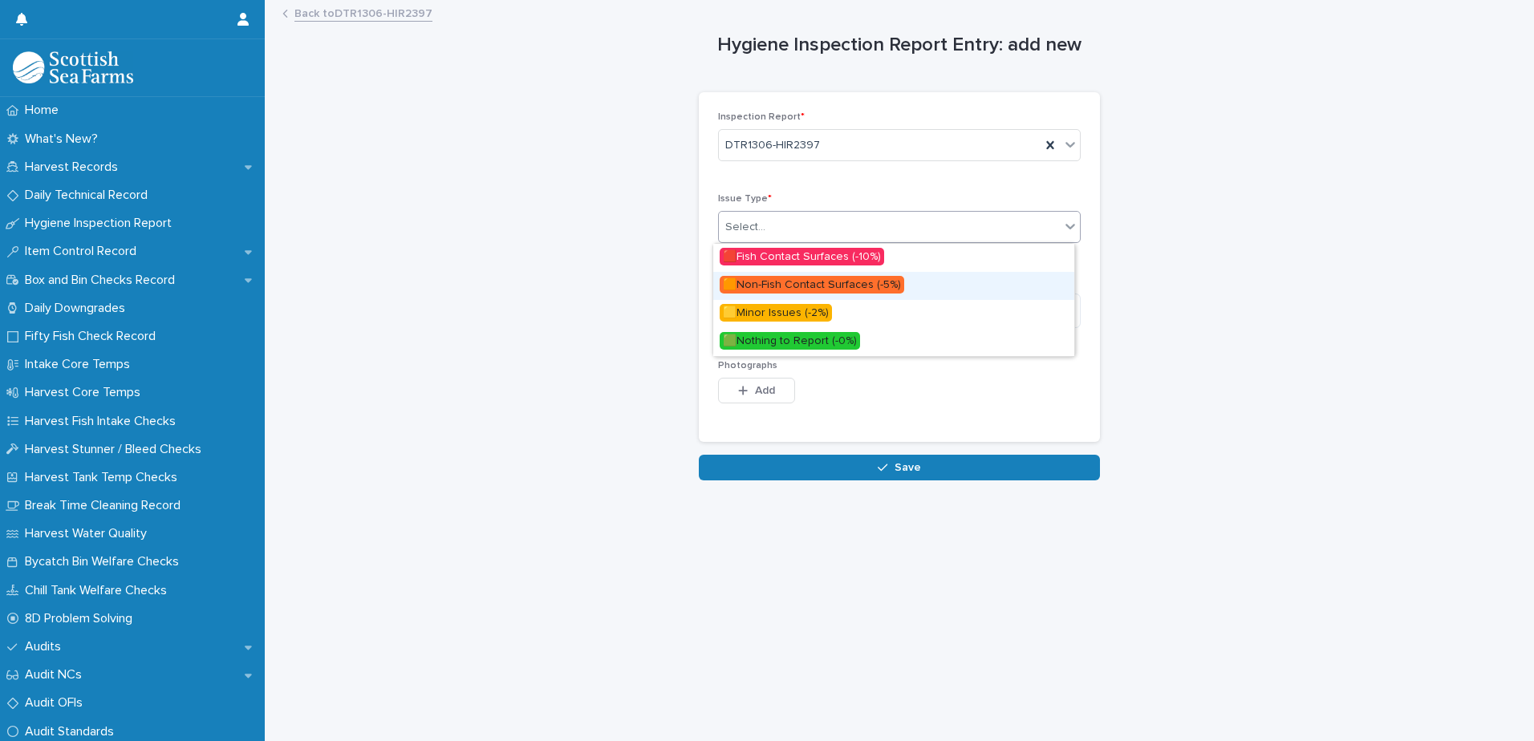
click at [758, 286] on span "🟧Non-Fish Contact Surfaces (-5%)" at bounding box center [812, 285] width 185 height 18
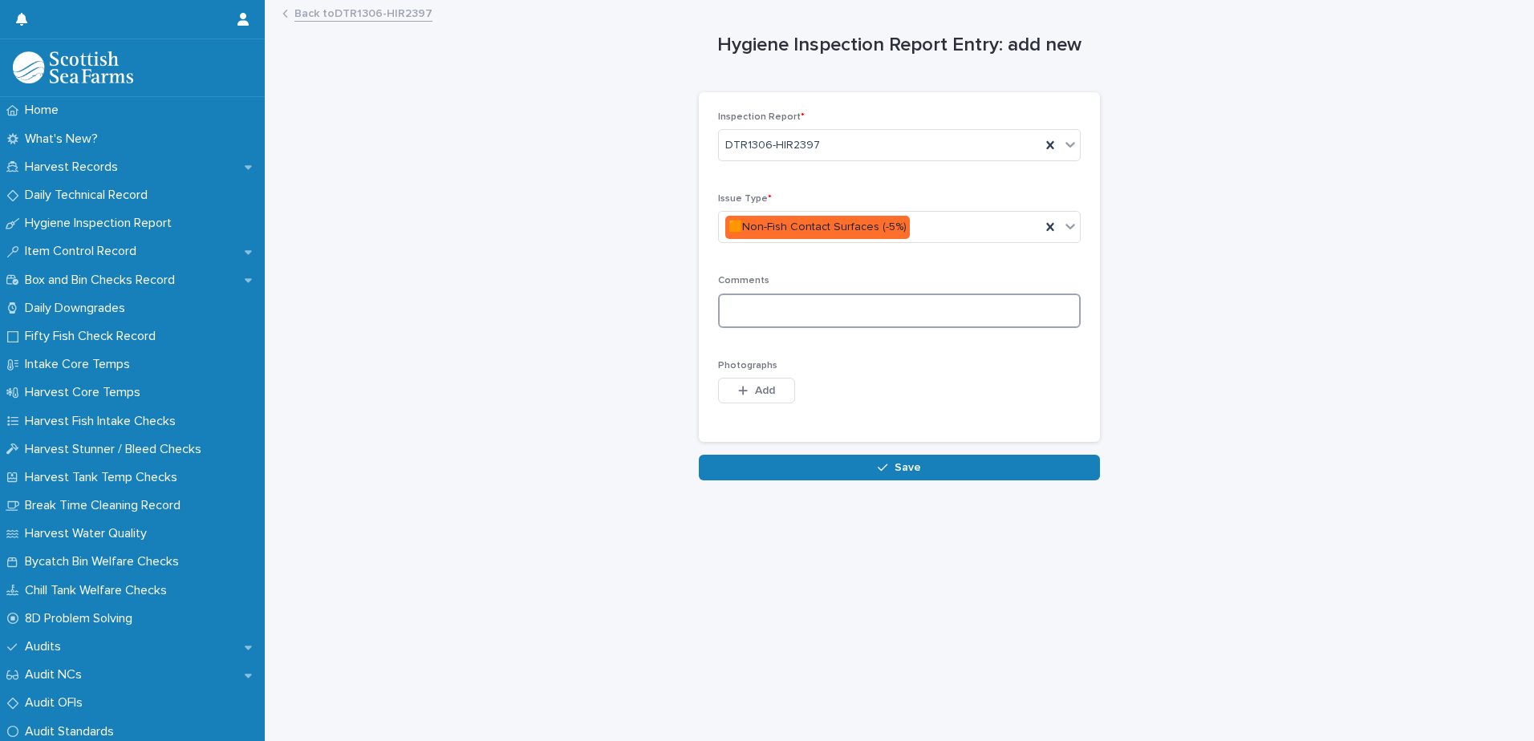
click at [746, 308] on textarea at bounding box center [899, 311] width 363 height 34
type textarea "**********"
click at [758, 388] on span "Add" at bounding box center [765, 390] width 20 height 11
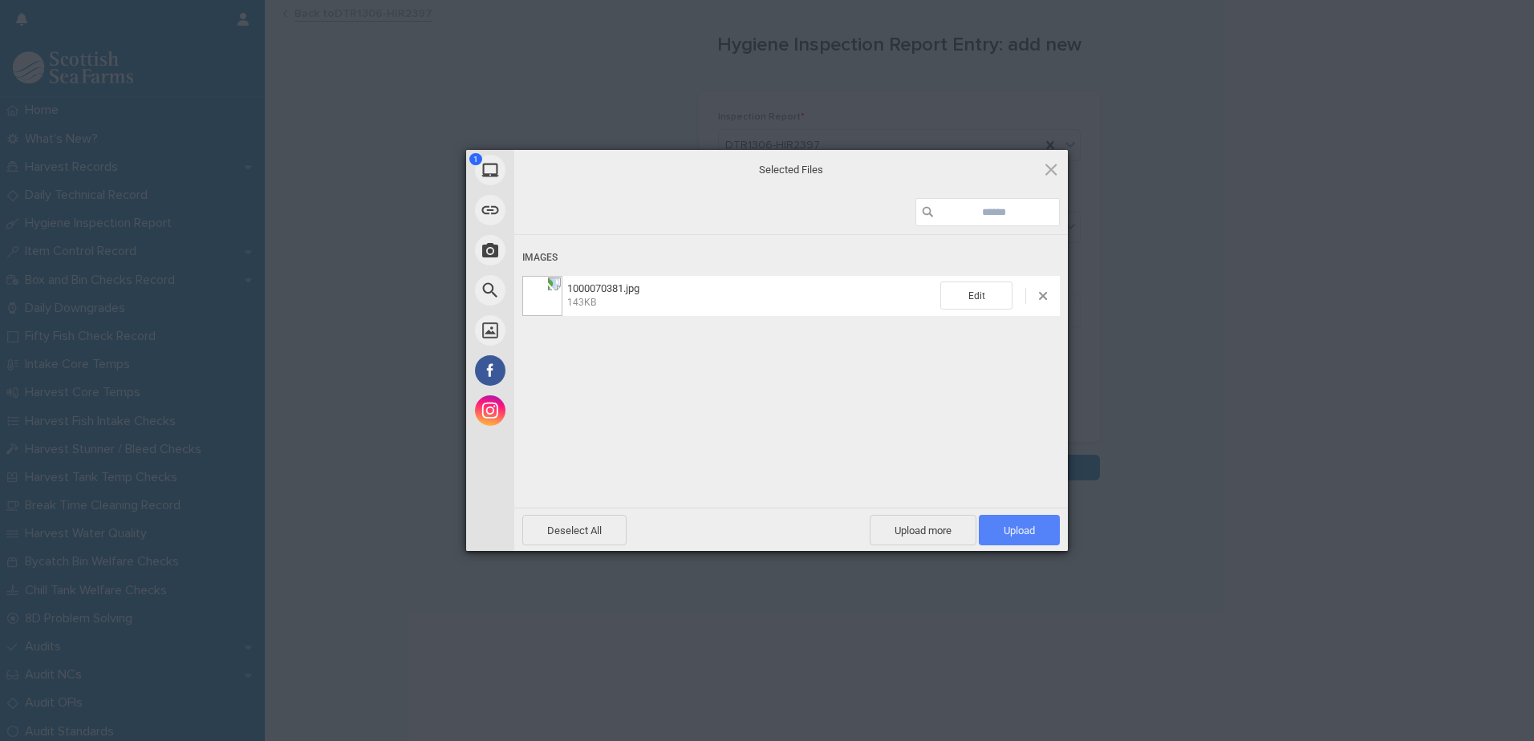
click at [1015, 526] on span "Upload 1" at bounding box center [1019, 531] width 31 height 12
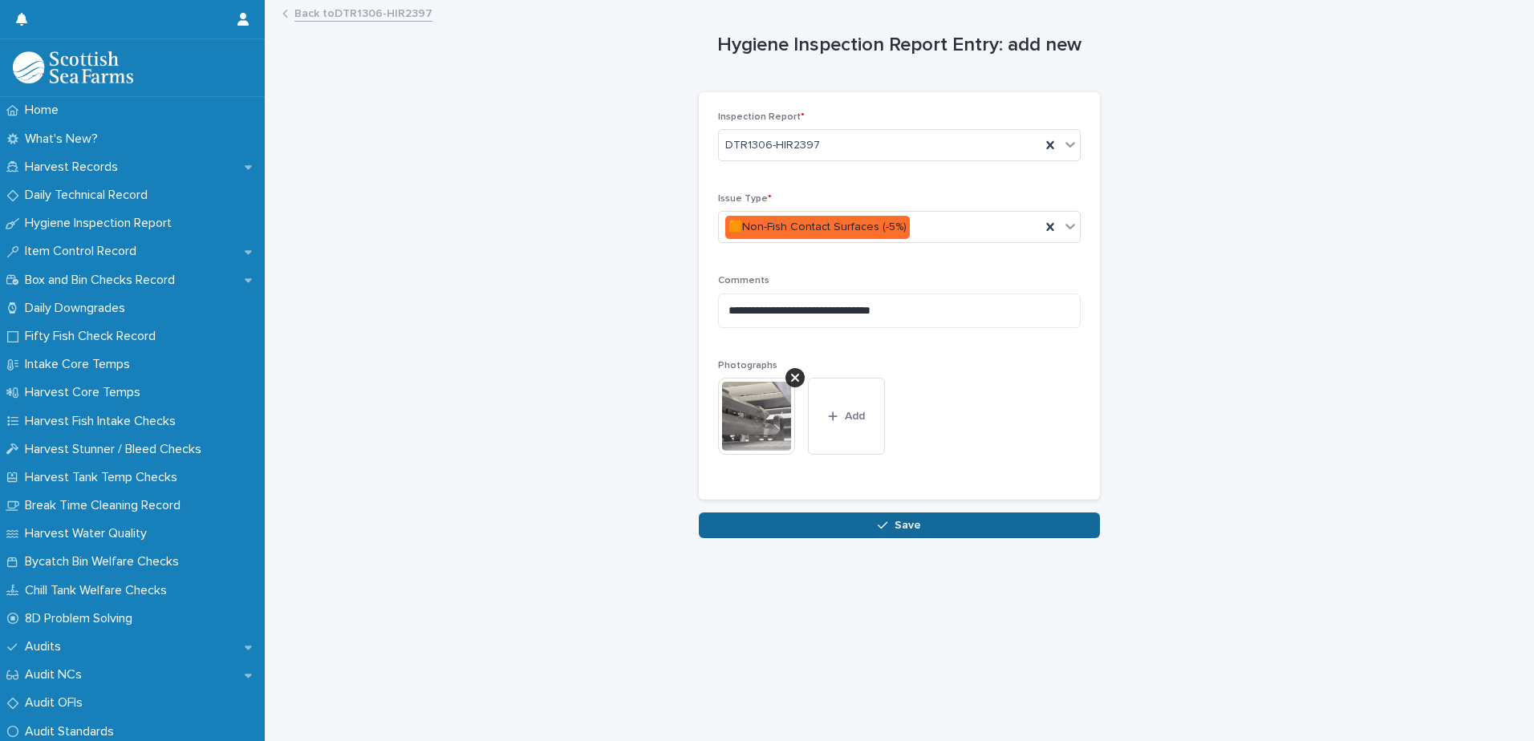
click at [915, 532] on button "Save" at bounding box center [899, 526] width 401 height 26
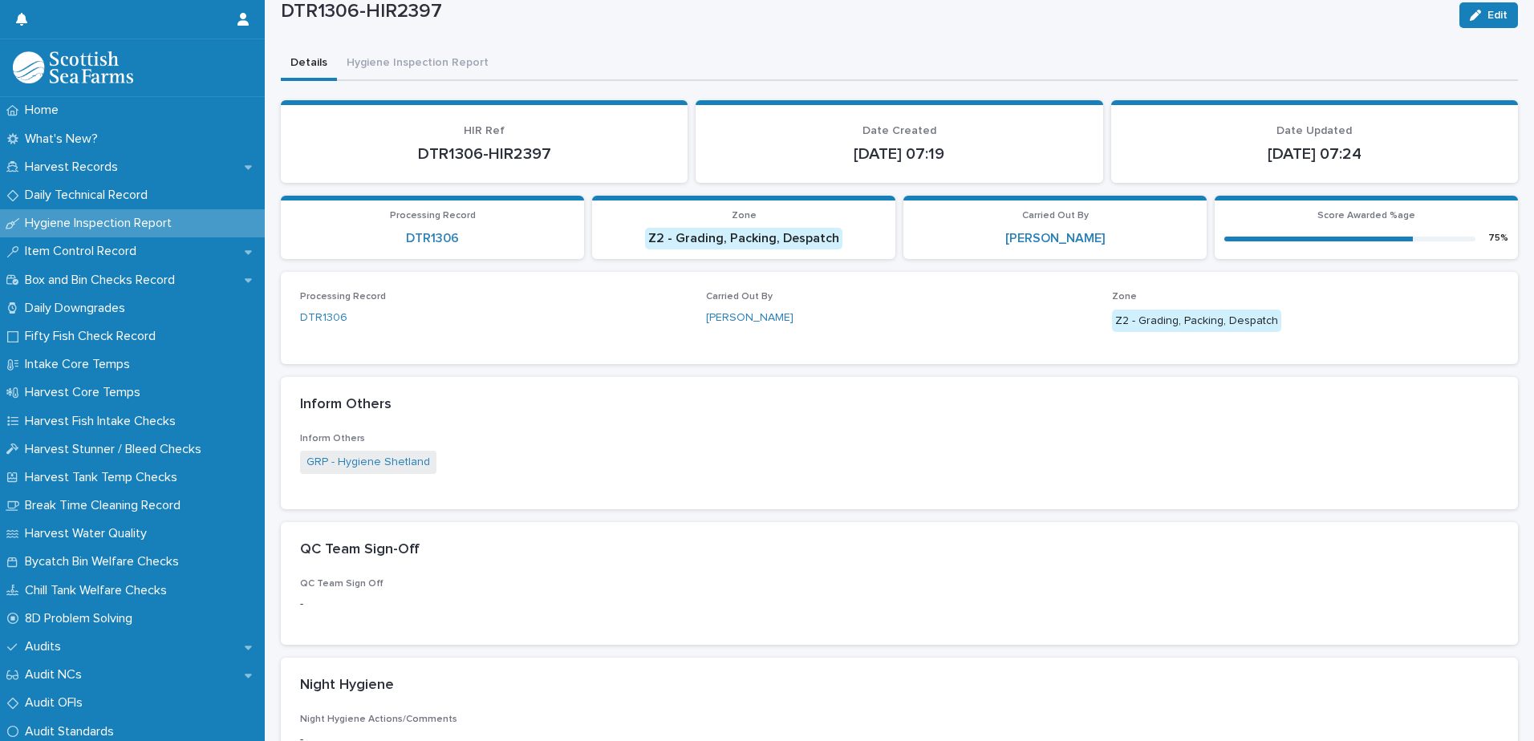
scroll to position [601, 0]
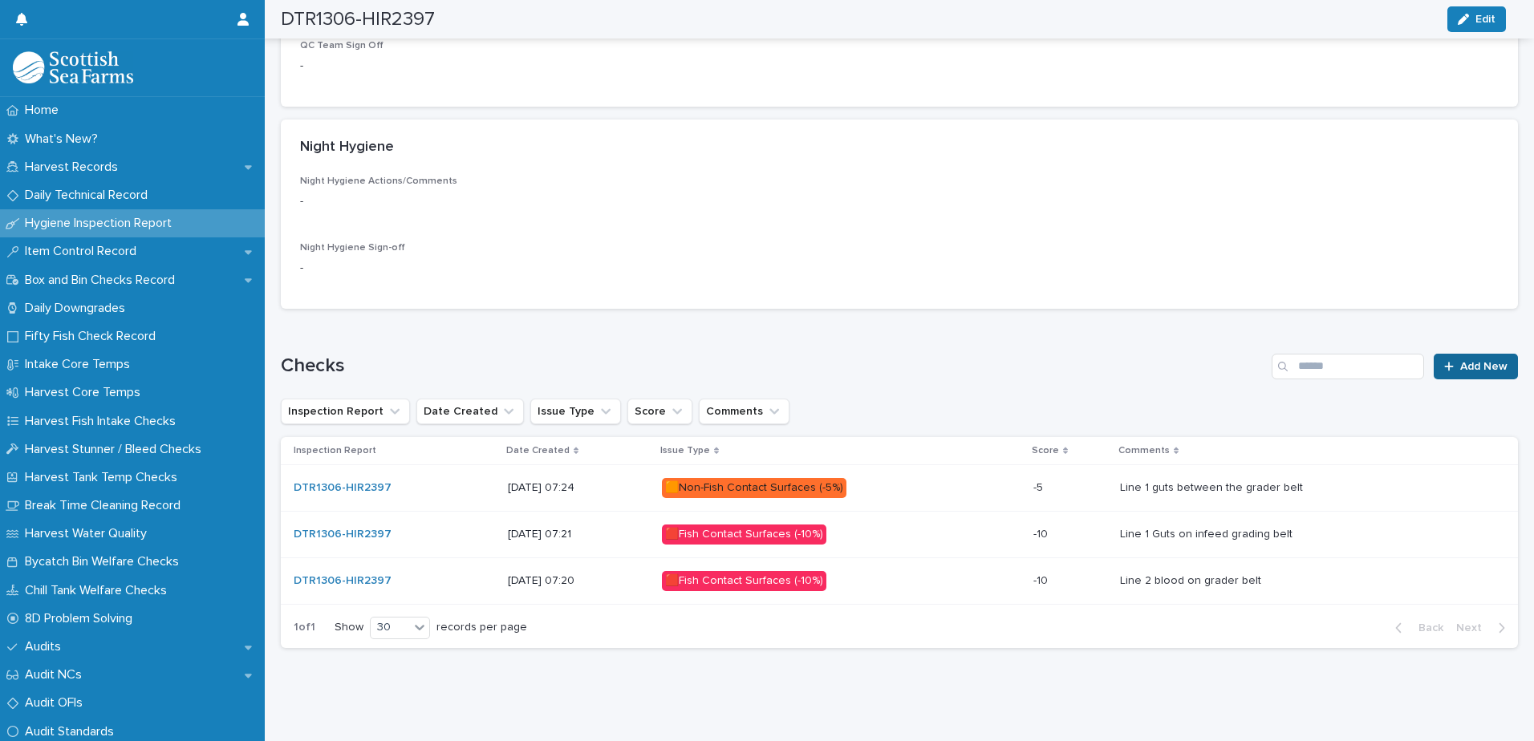
click at [1460, 361] on span "Add New" at bounding box center [1483, 366] width 47 height 11
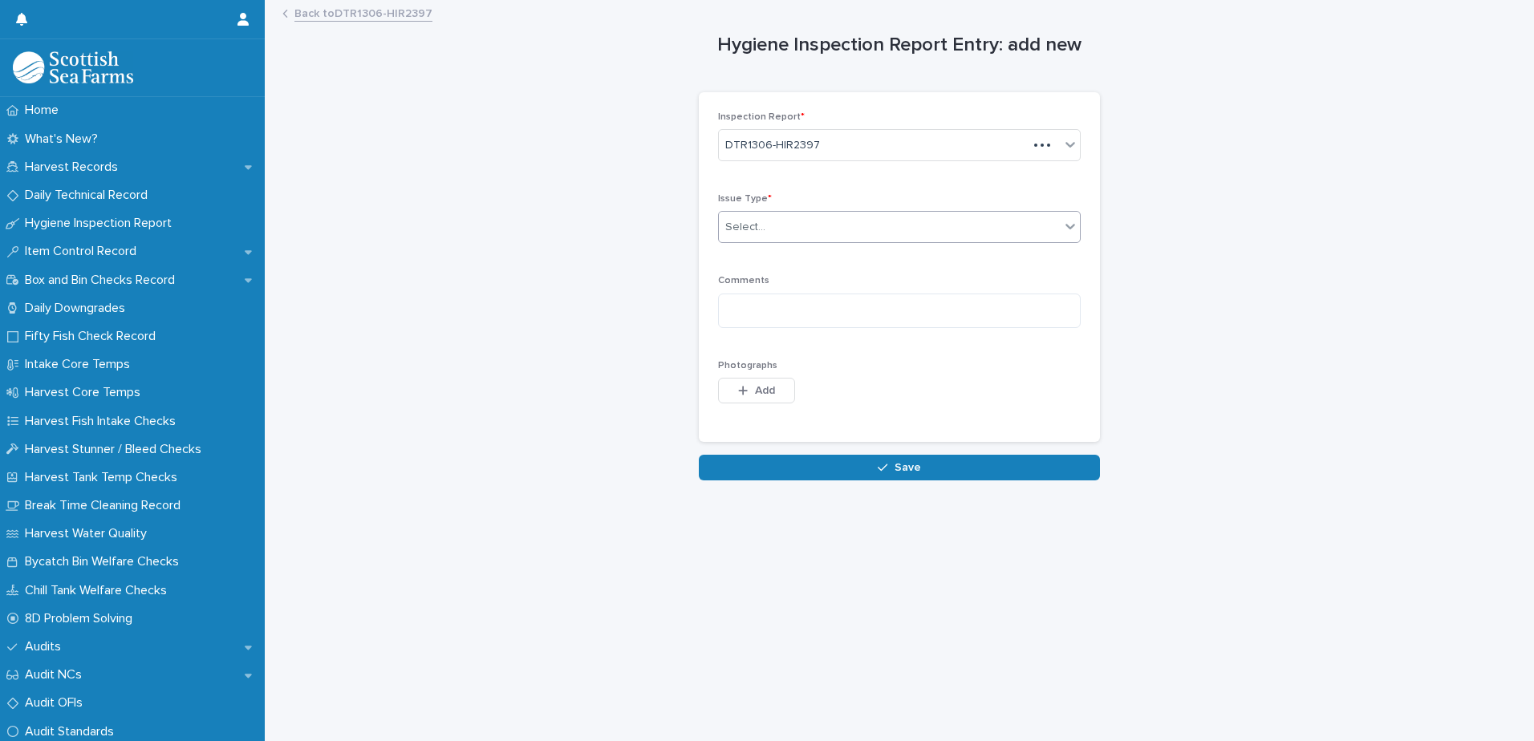
drag, startPoint x: 748, startPoint y: 227, endPoint x: 748, endPoint y: 238, distance: 11.3
click at [748, 229] on div "Select..." at bounding box center [745, 227] width 40 height 17
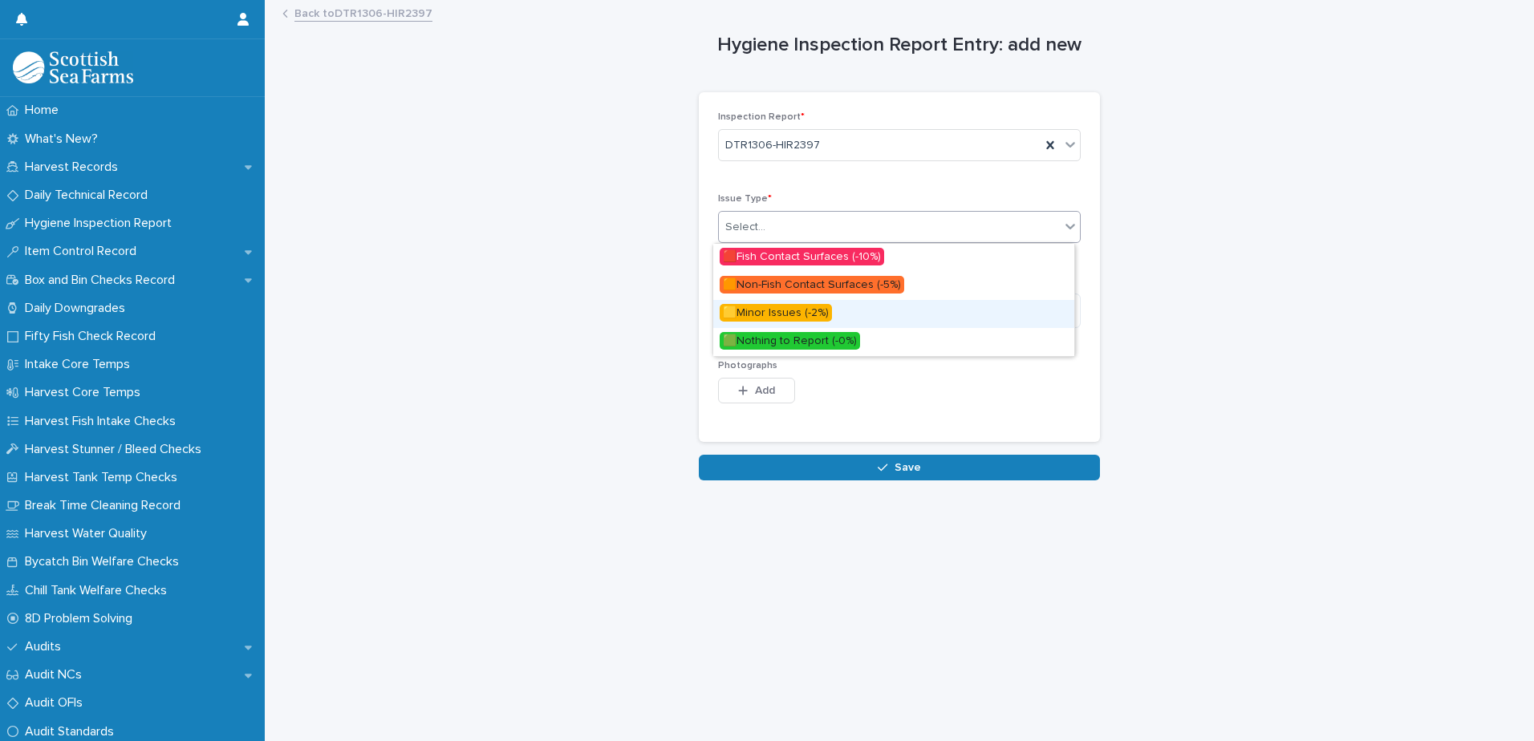
click at [787, 310] on span "🟨Minor Issues (-2%)" at bounding box center [776, 313] width 112 height 18
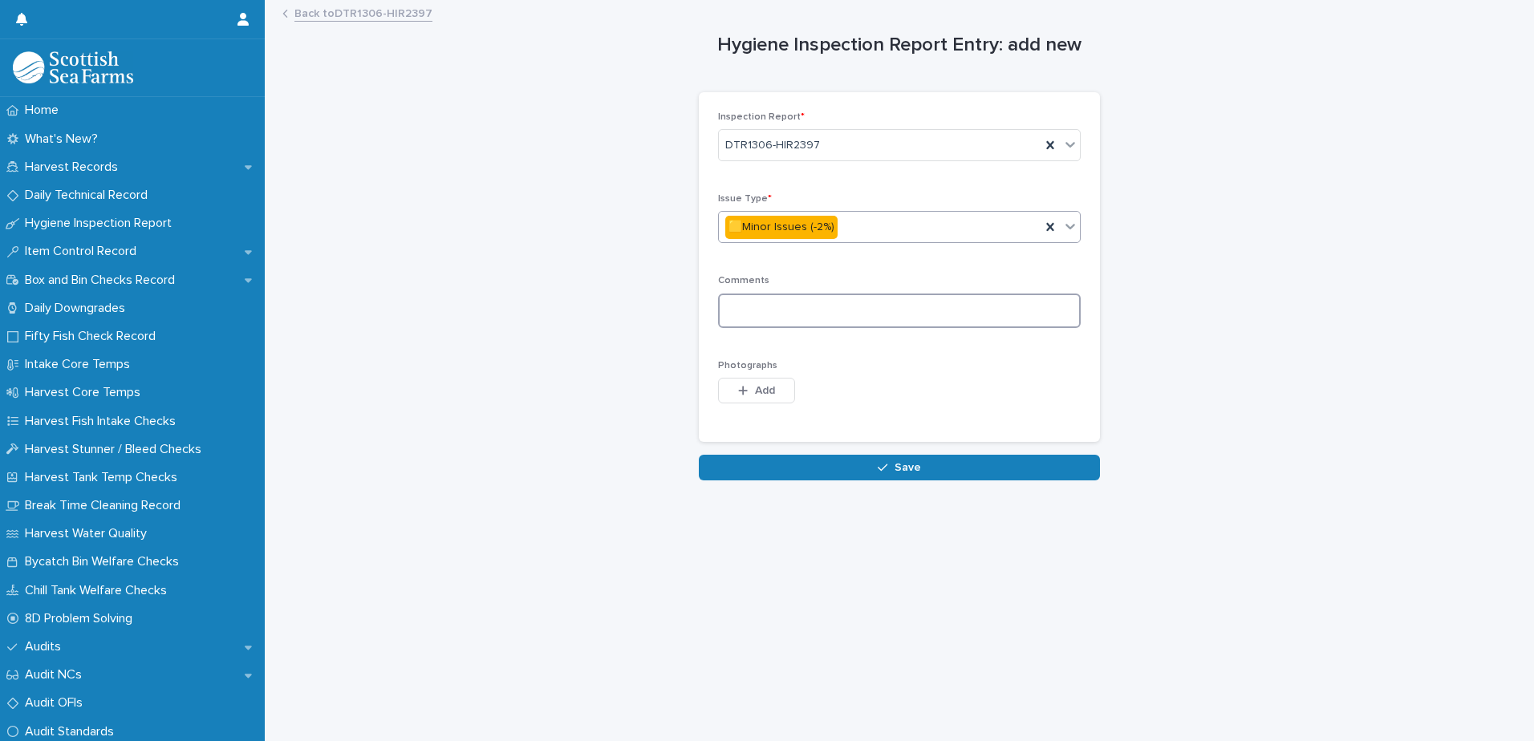
click at [742, 301] on textarea at bounding box center [899, 311] width 363 height 34
click at [738, 392] on icon "button" at bounding box center [743, 390] width 10 height 11
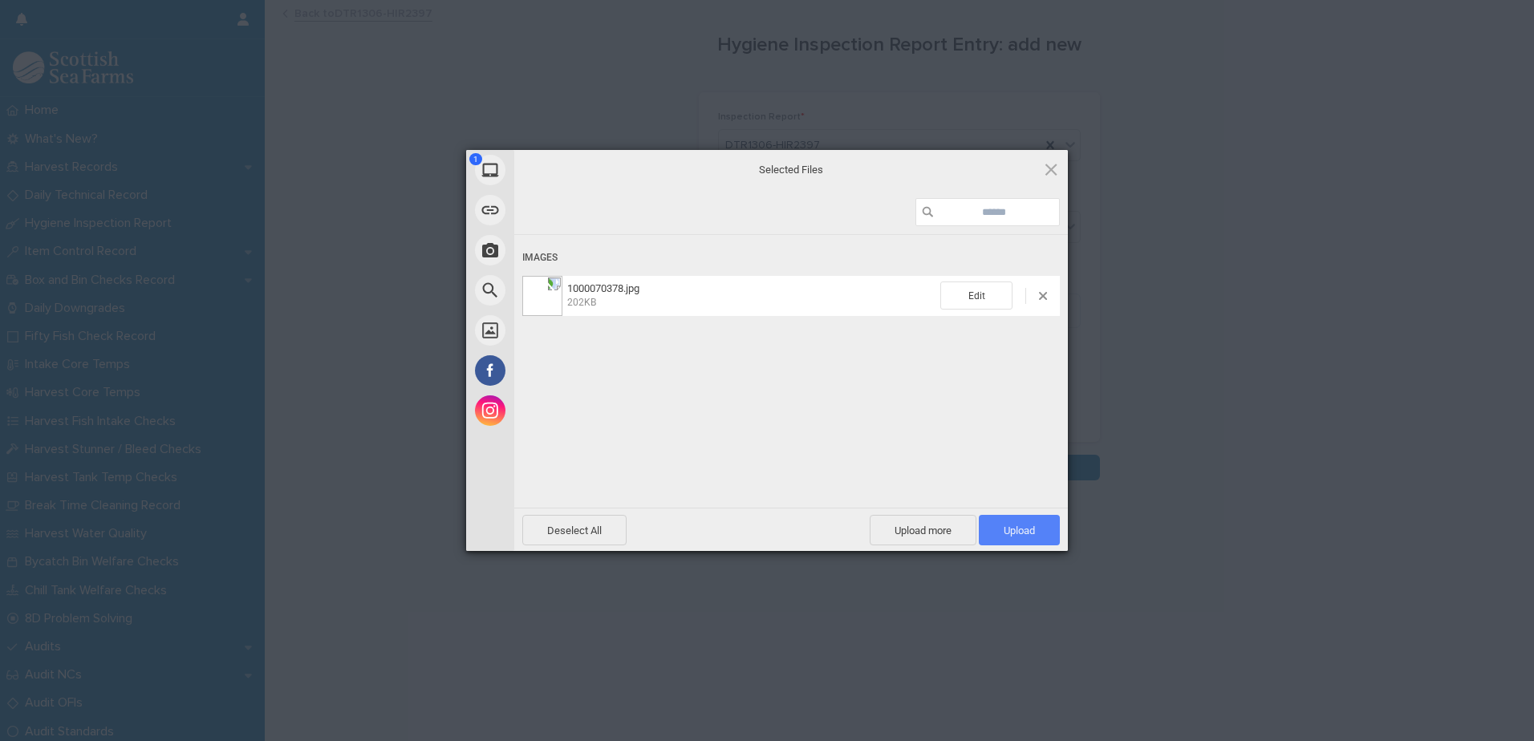
click at [1027, 528] on span "Upload 1" at bounding box center [1019, 531] width 31 height 12
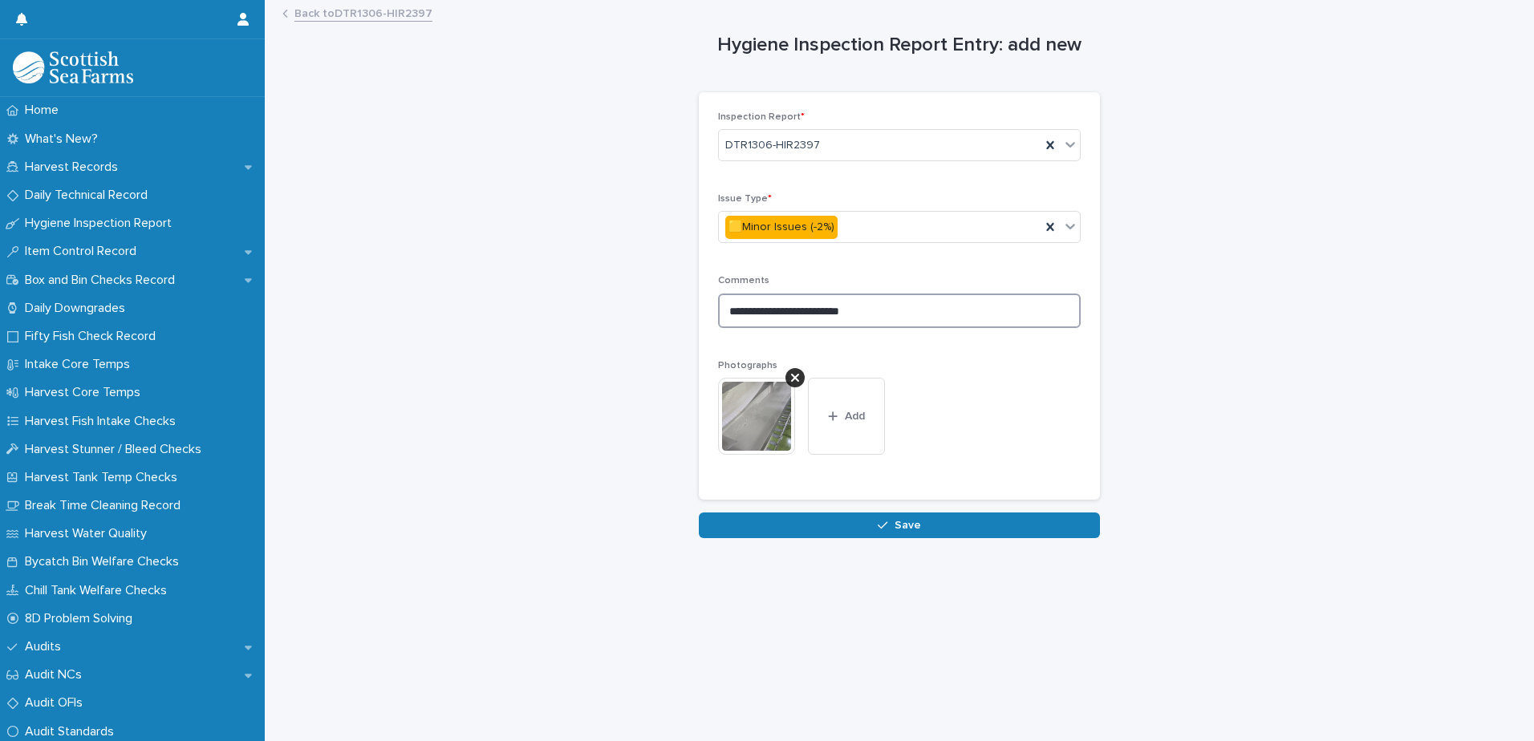
click at [854, 311] on textarea "**********" at bounding box center [899, 311] width 363 height 34
click at [881, 314] on textarea "**********" at bounding box center [899, 311] width 363 height 34
type textarea "**********"
click at [903, 518] on button "Save" at bounding box center [899, 526] width 401 height 26
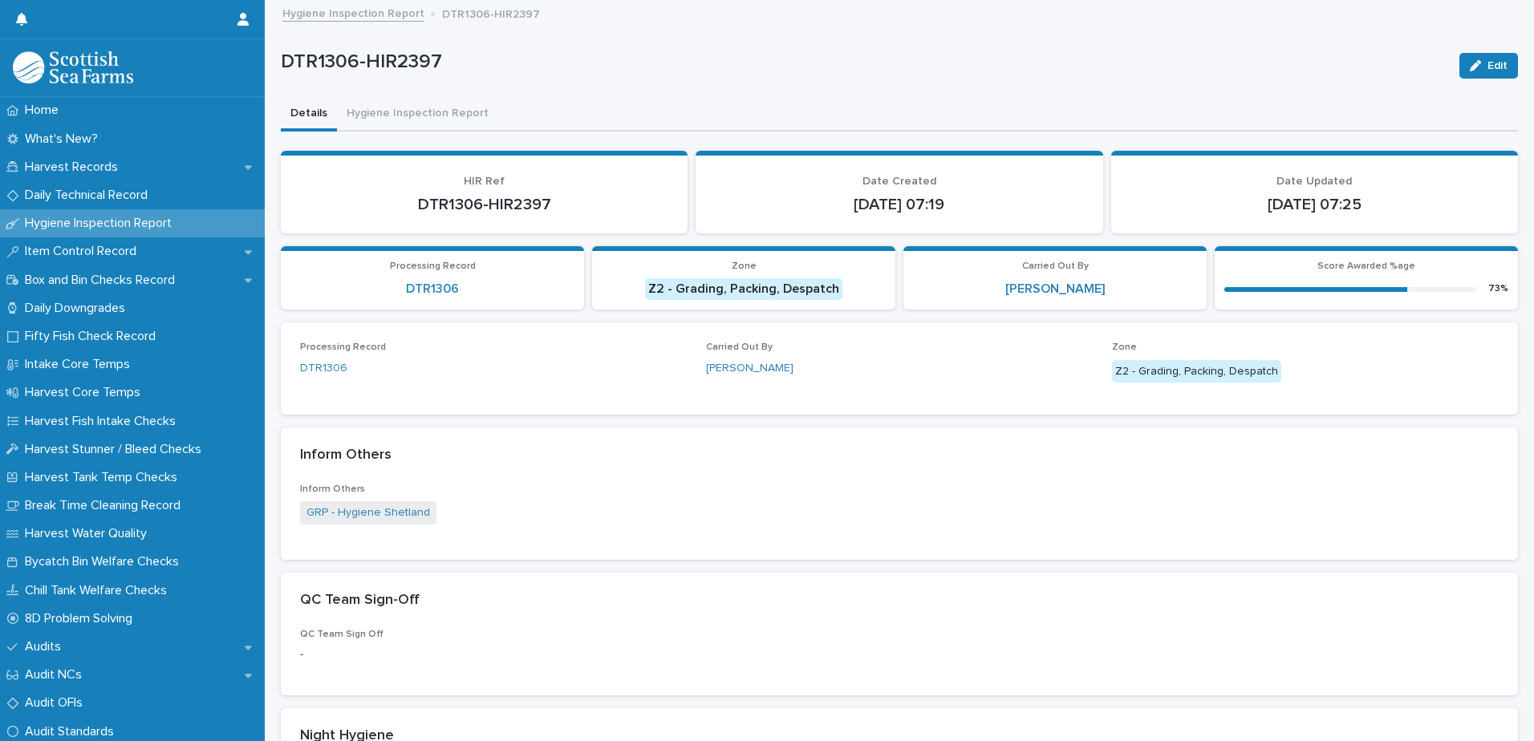
click at [364, 15] on link "Hygiene Inspection Report" at bounding box center [353, 12] width 142 height 18
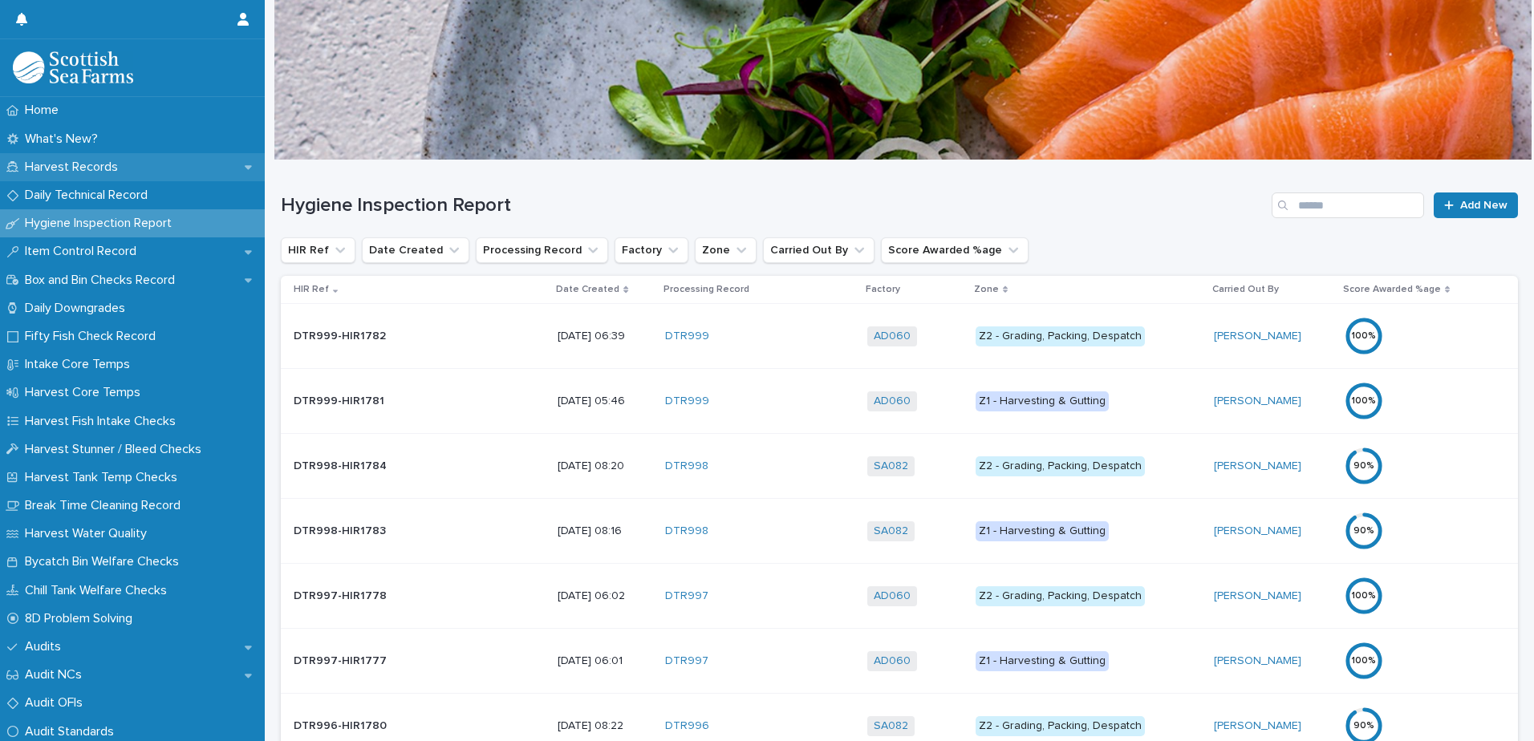
click at [57, 165] on p "Harvest Records" at bounding box center [74, 167] width 112 height 15
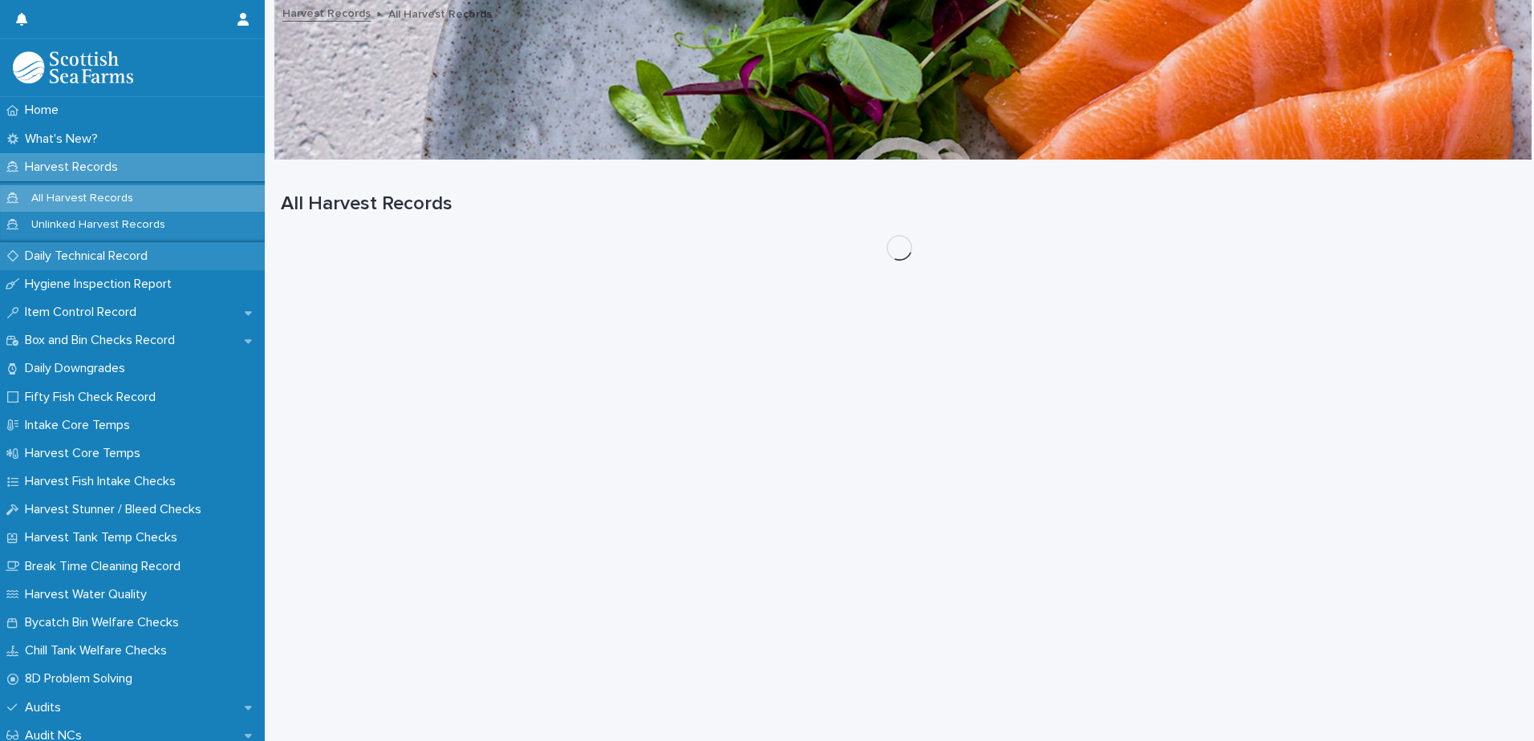
click at [63, 260] on p "Daily Technical Record" at bounding box center [89, 256] width 142 height 15
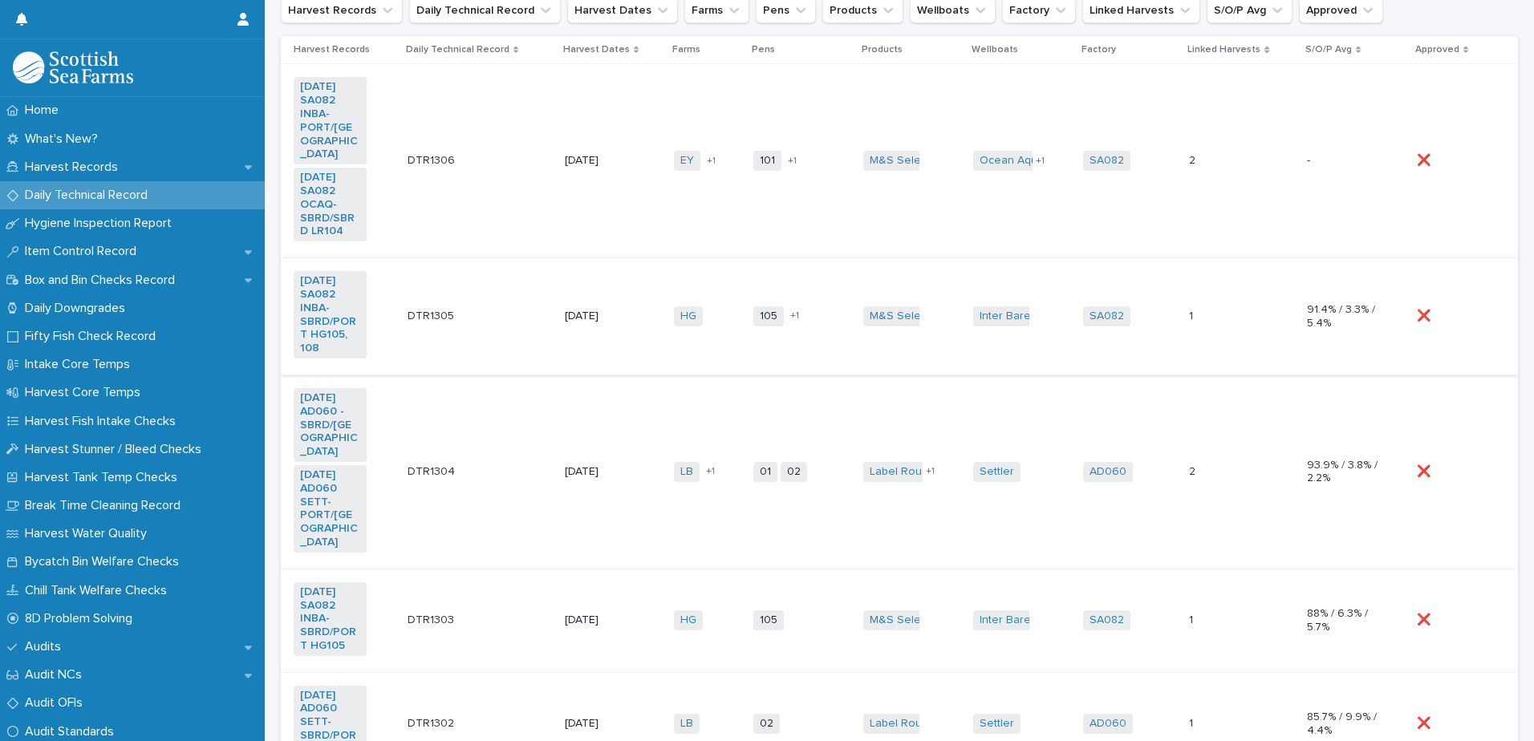
scroll to position [241, 0]
click at [765, 213] on td "101 104 + 1" at bounding box center [802, 160] width 110 height 194
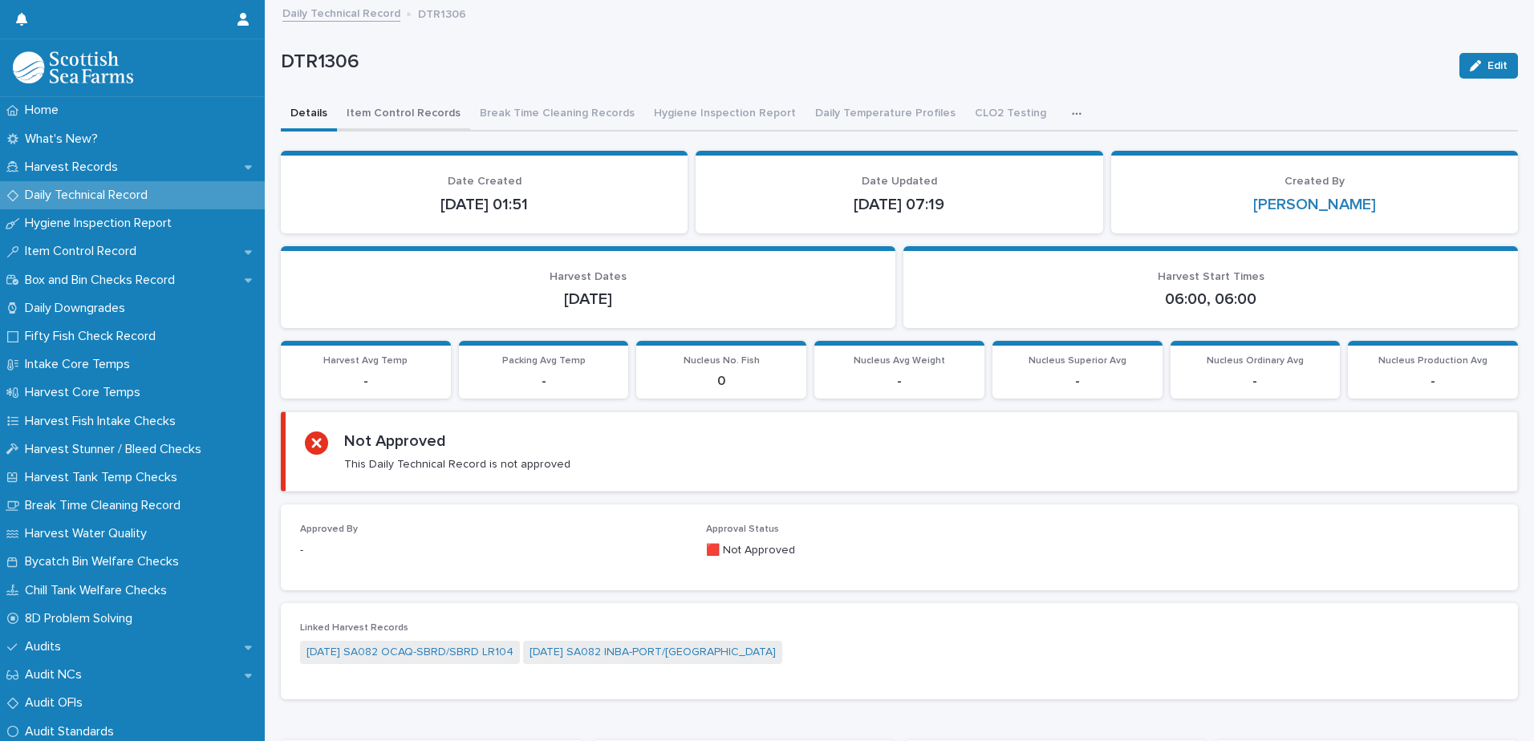
click at [372, 117] on button "Item Control Records" at bounding box center [403, 115] width 133 height 34
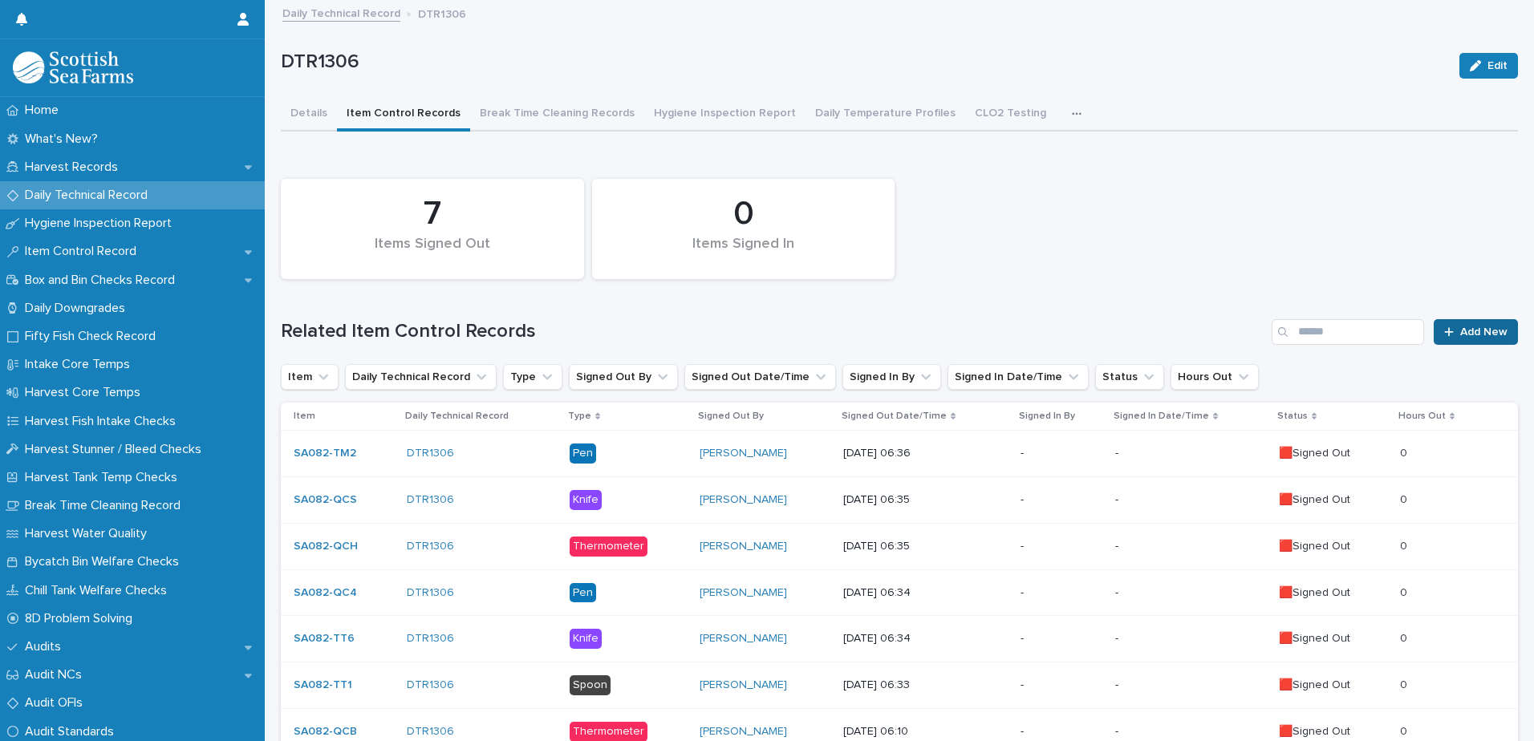
click at [1468, 335] on span "Add New" at bounding box center [1483, 331] width 47 height 11
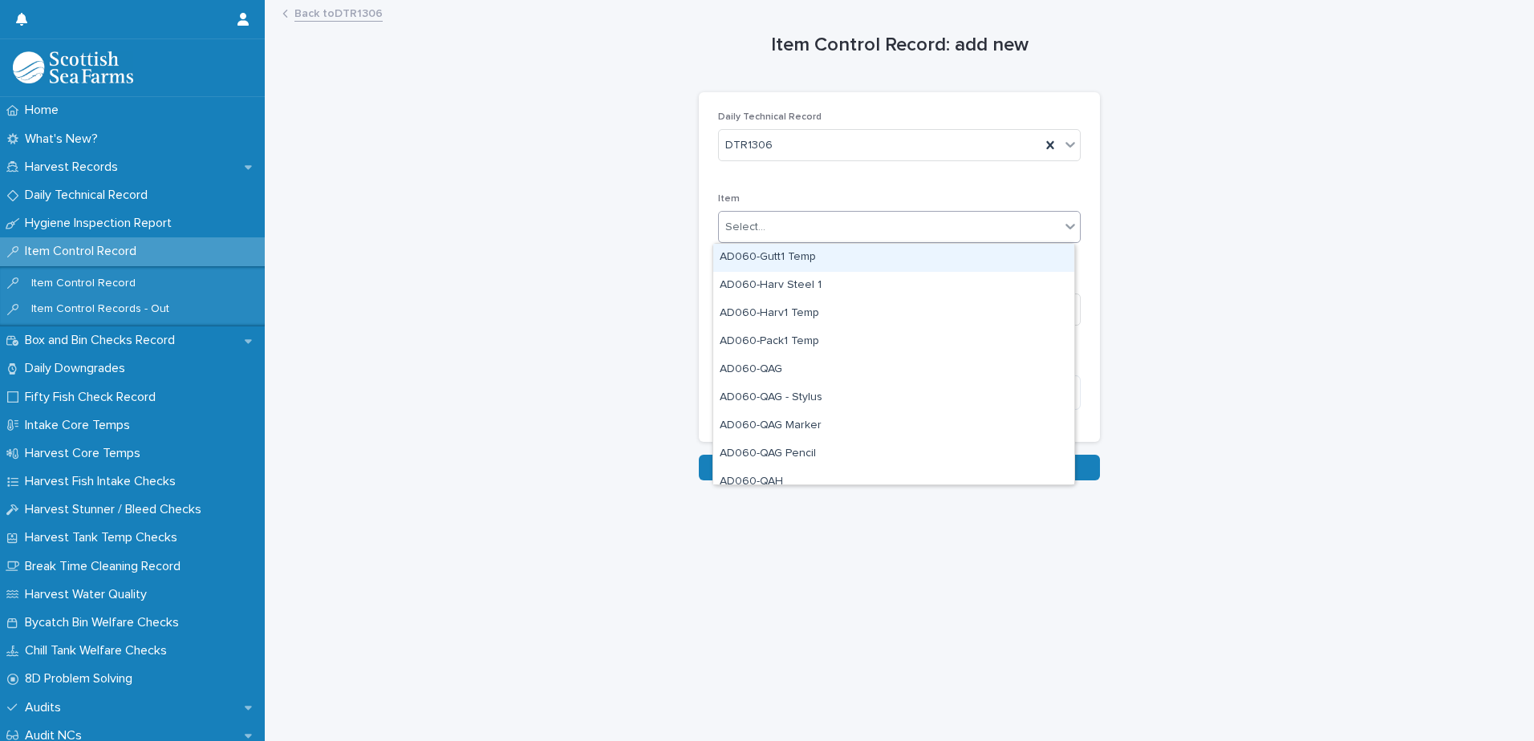
click at [765, 226] on div "Select..." at bounding box center [889, 227] width 341 height 26
type input "***"
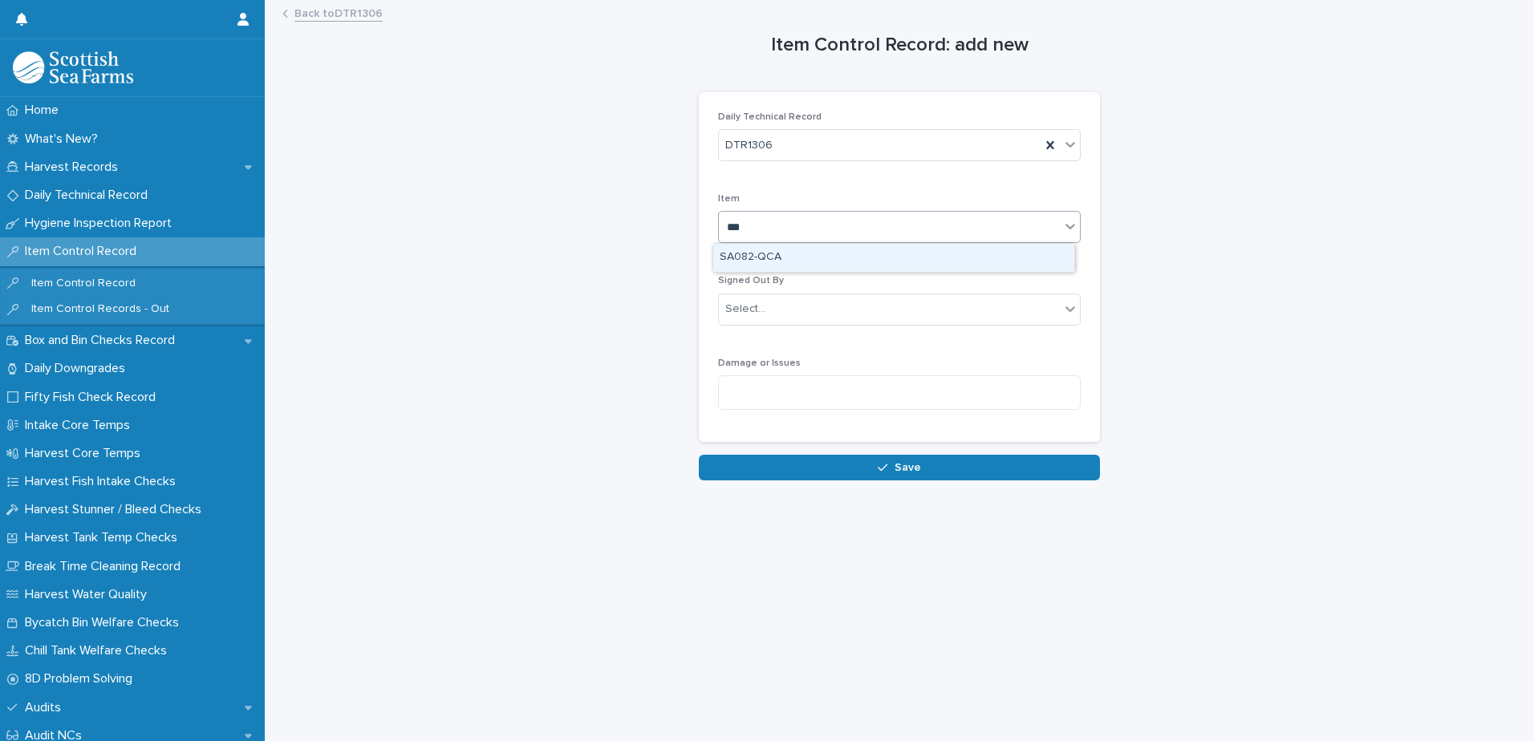
click at [799, 254] on div "SA082-QCA" at bounding box center [893, 258] width 361 height 28
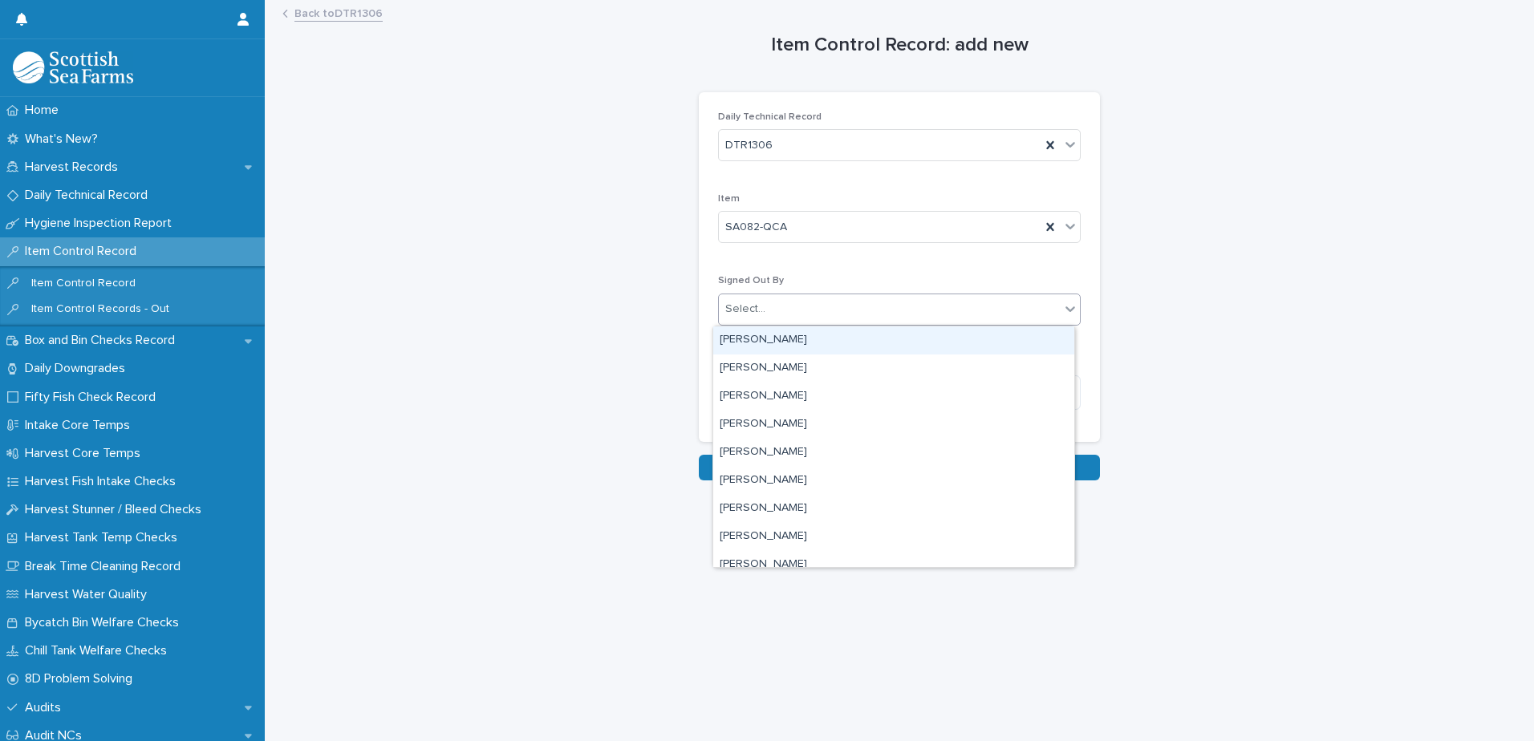
click at [758, 310] on div "Select..." at bounding box center [889, 309] width 341 height 26
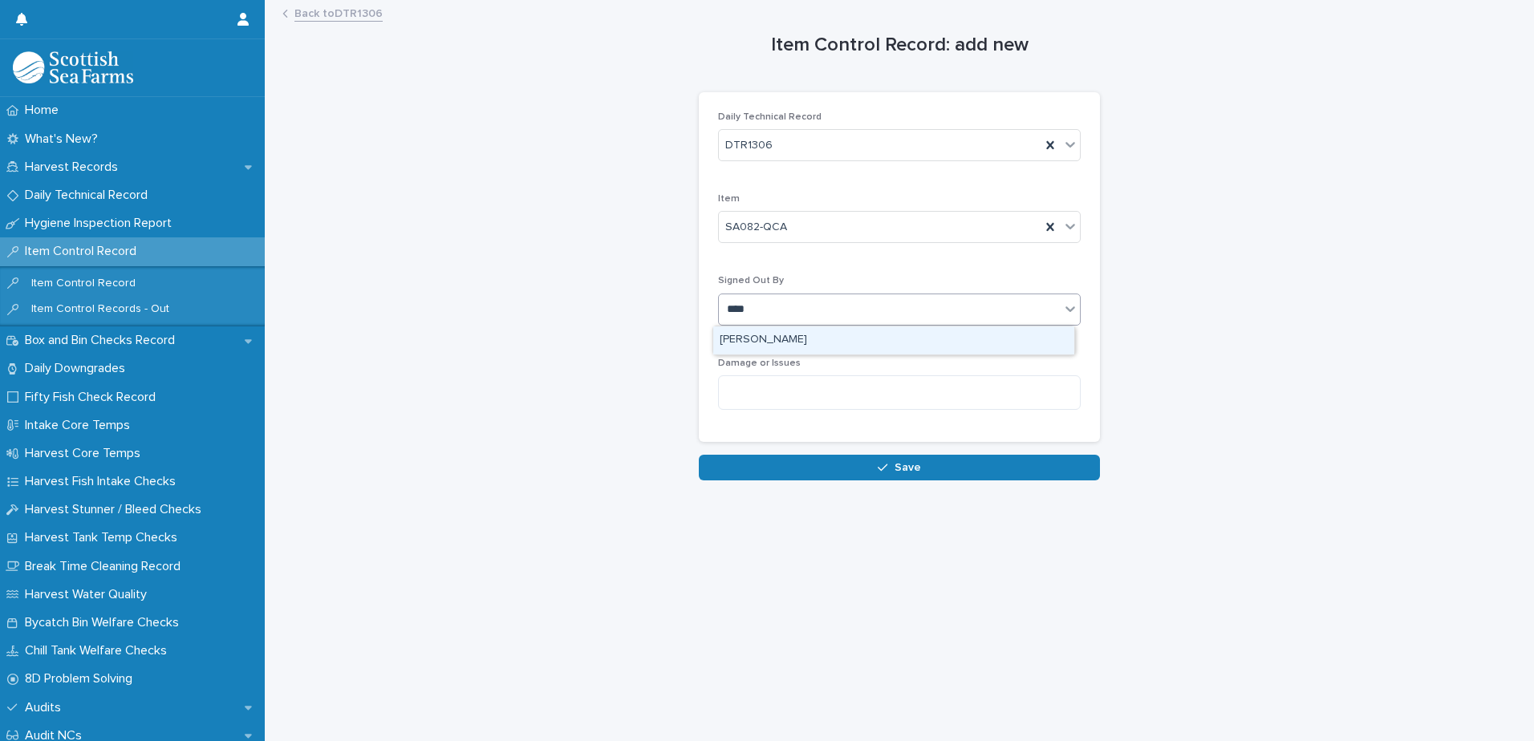
type input "*****"
click at [769, 343] on div "[PERSON_NAME]" at bounding box center [893, 340] width 361 height 28
click at [773, 466] on button "Save" at bounding box center [899, 468] width 401 height 26
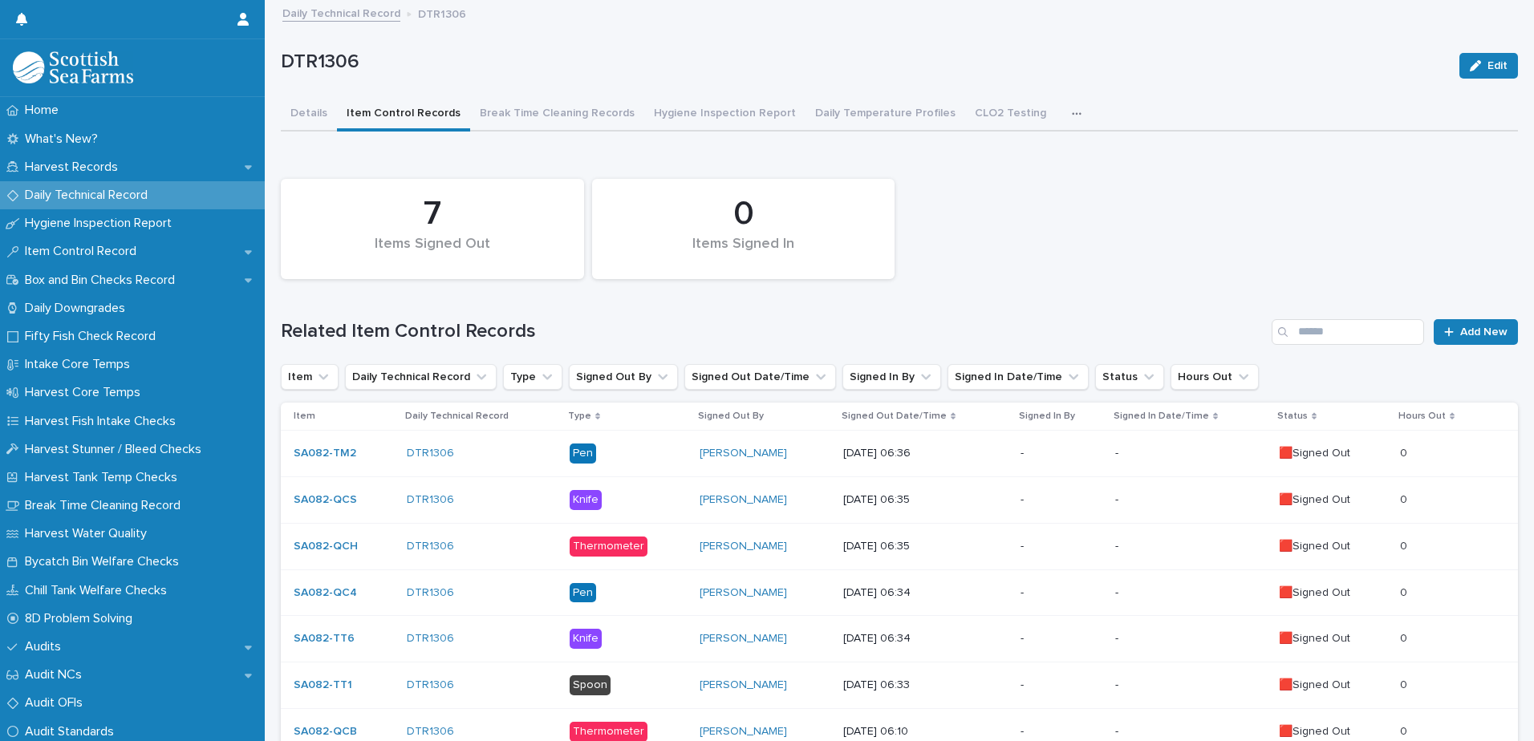
click at [312, 18] on link "Daily Technical Record" at bounding box center [341, 12] width 118 height 18
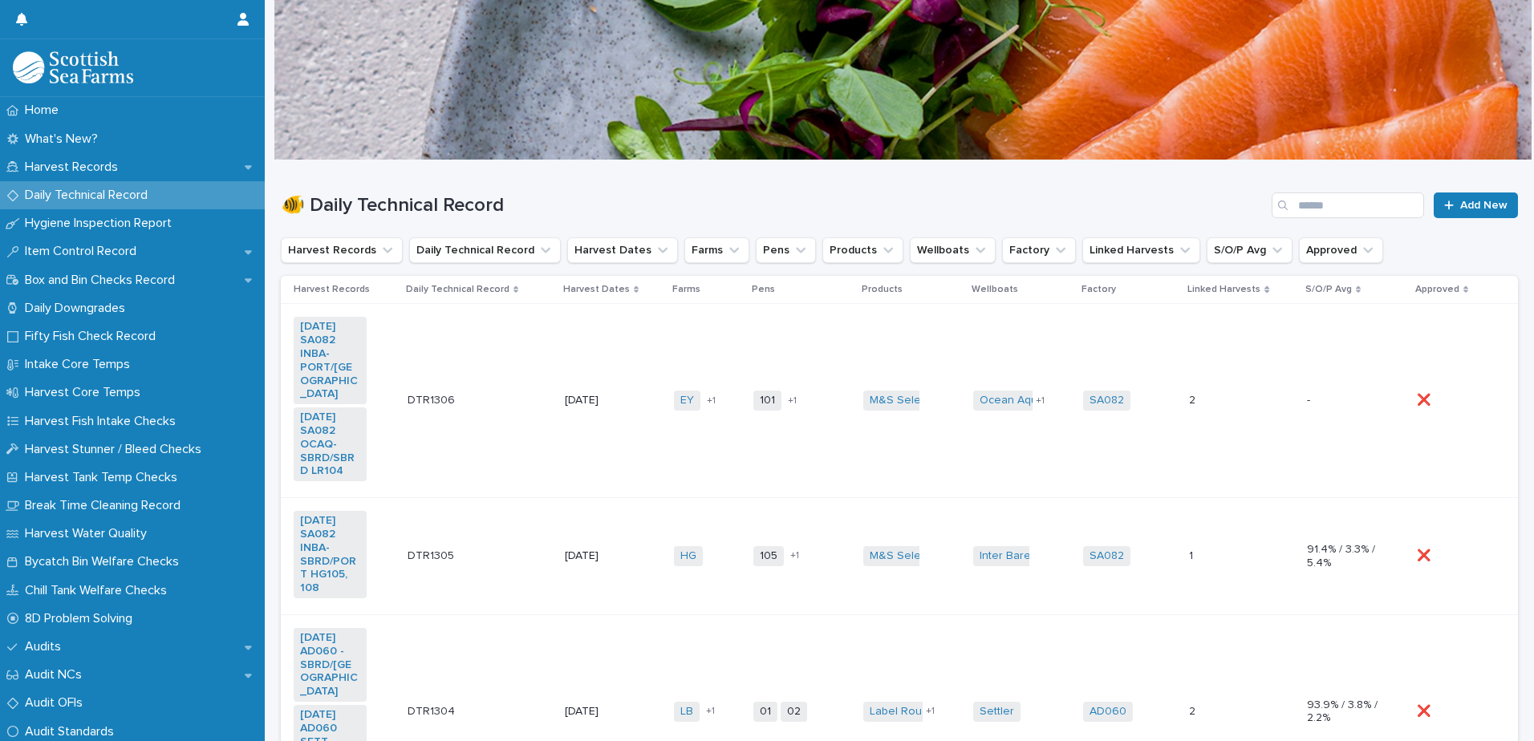
click at [685, 439] on td "EY LR + 1" at bounding box center [706, 401] width 79 height 194
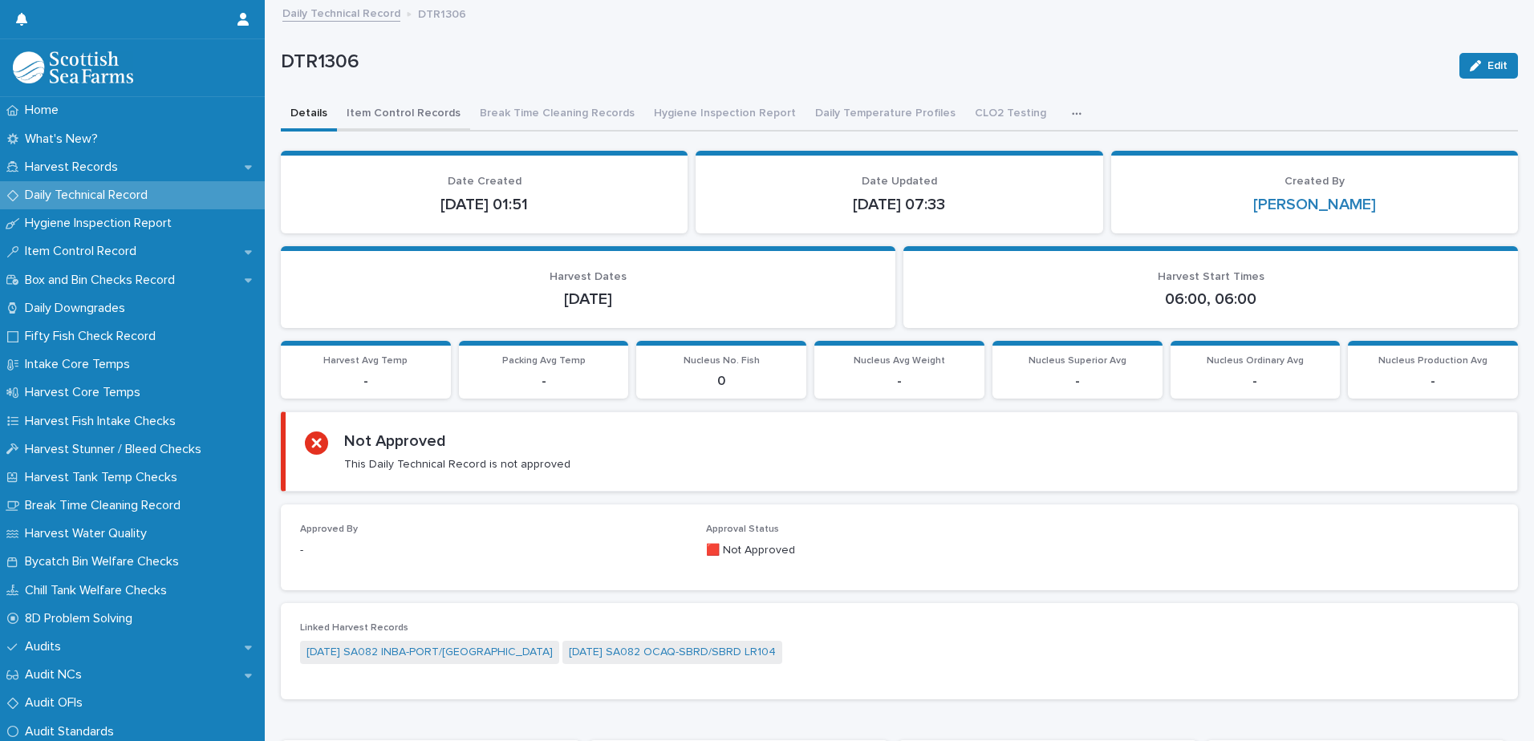
click at [407, 109] on button "Item Control Records" at bounding box center [403, 115] width 133 height 34
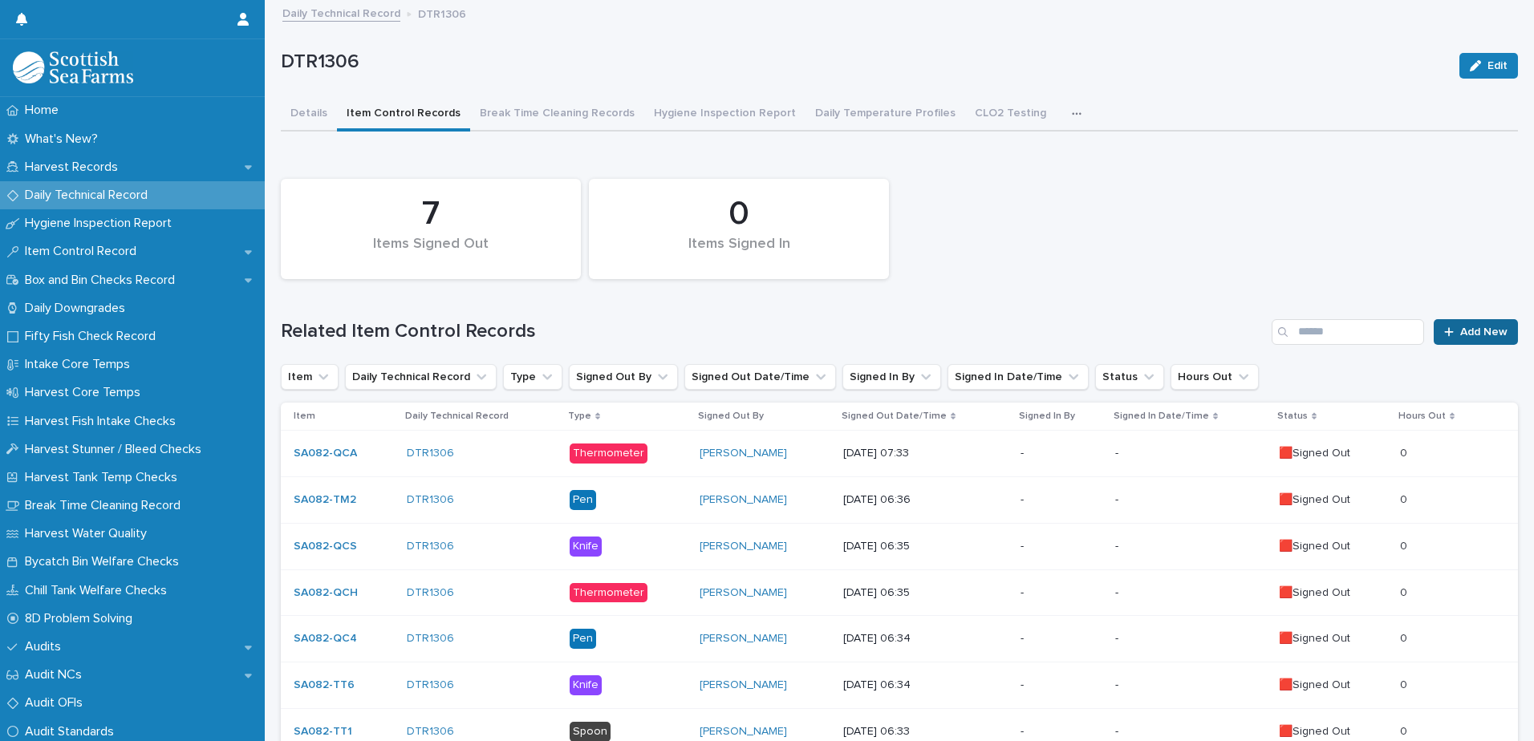
click at [1466, 335] on span "Add New" at bounding box center [1483, 331] width 47 height 11
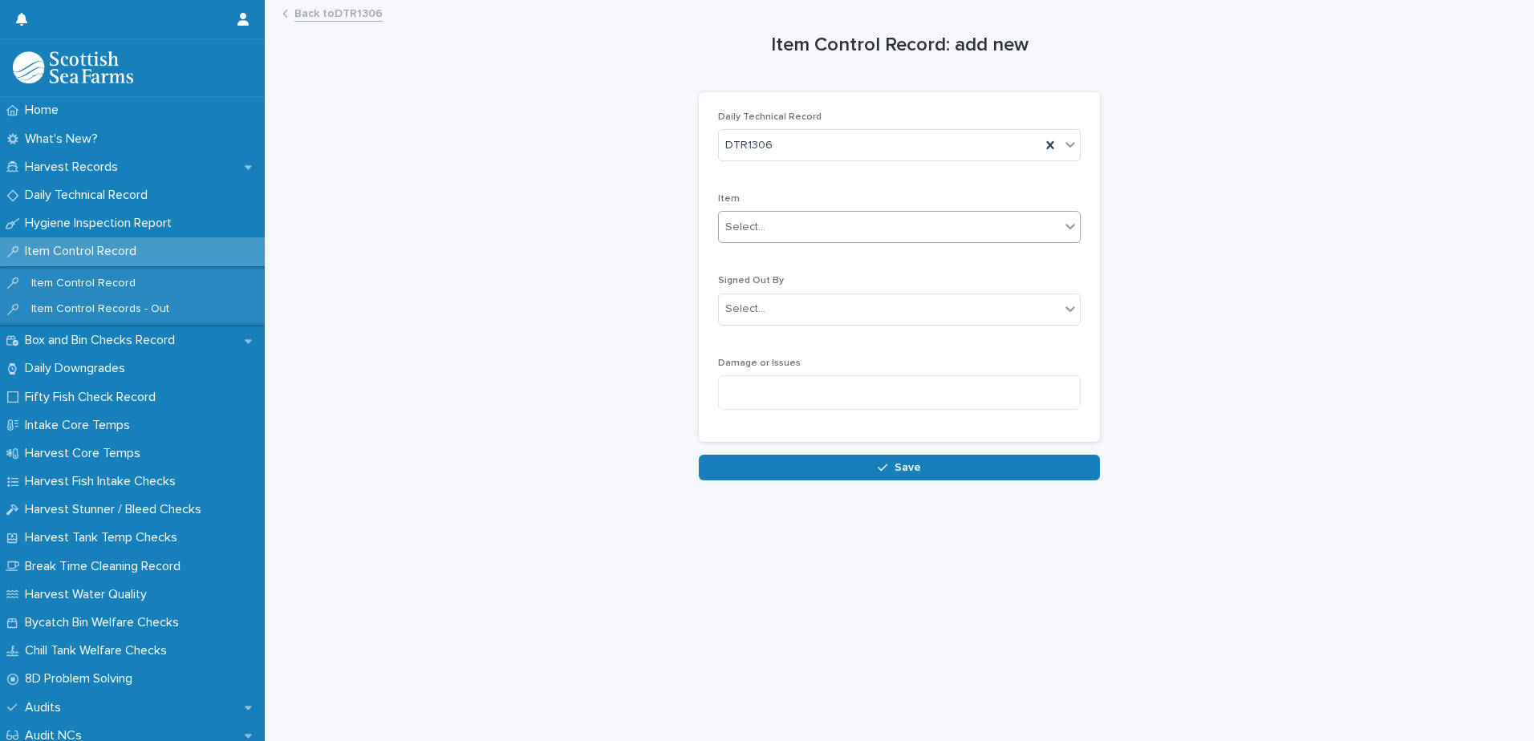
drag, startPoint x: 746, startPoint y: 222, endPoint x: 755, endPoint y: 226, distance: 9.7
click at [747, 223] on div "Select..." at bounding box center [745, 227] width 40 height 17
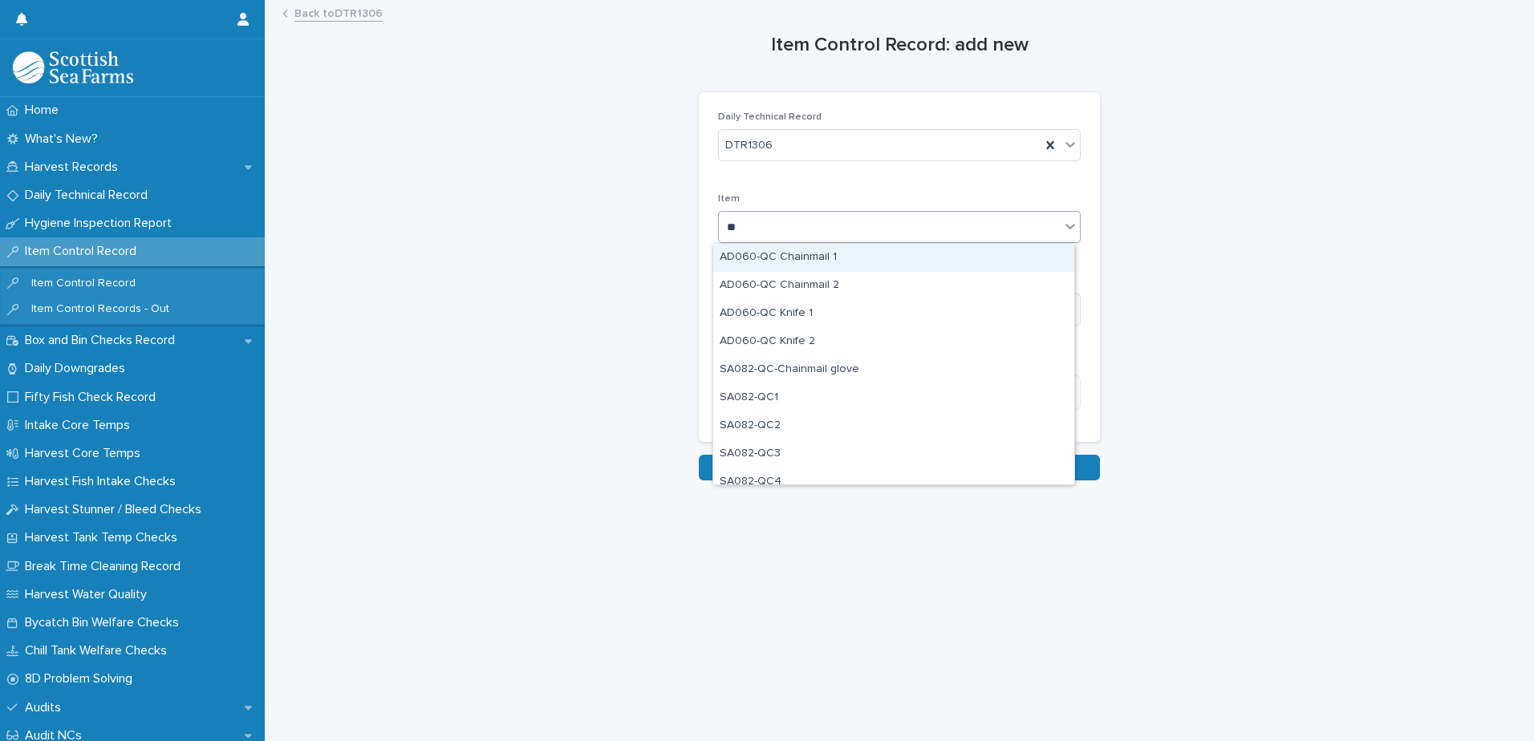
type input "***"
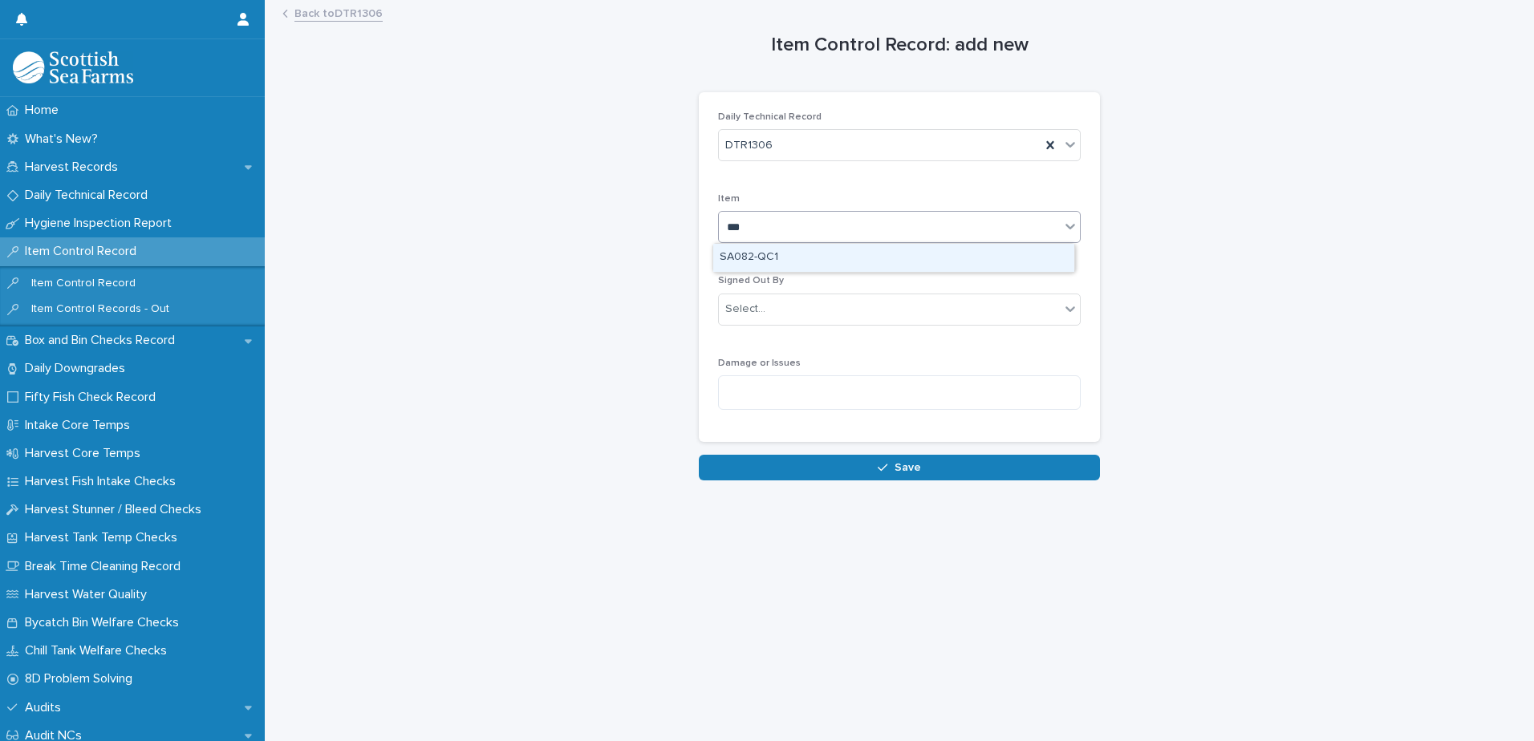
click at [777, 257] on div "SA082-QC1" at bounding box center [893, 258] width 361 height 28
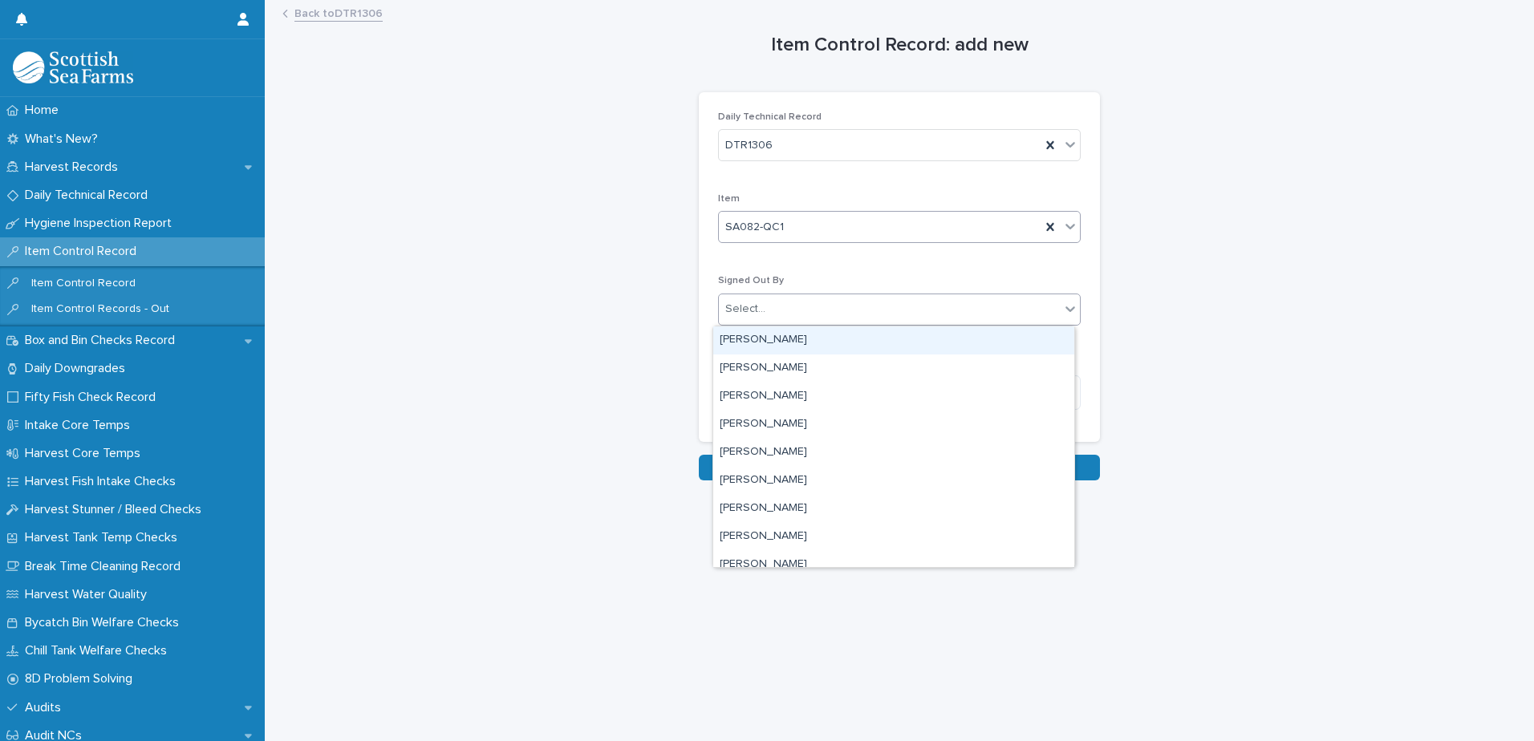
click at [767, 317] on div at bounding box center [768, 309] width 2 height 17
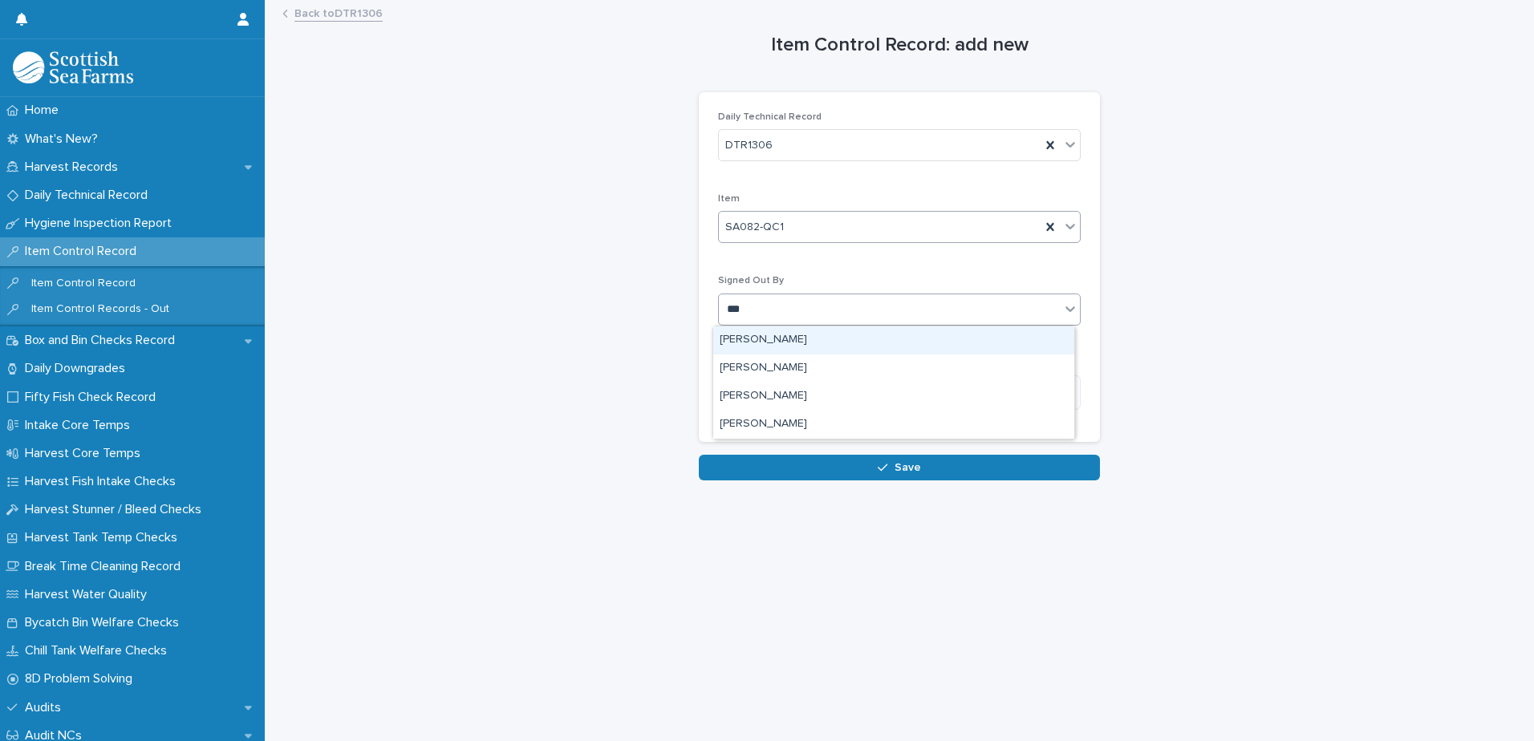
type input "****"
click at [768, 339] on div "[PERSON_NAME]" at bounding box center [893, 340] width 361 height 28
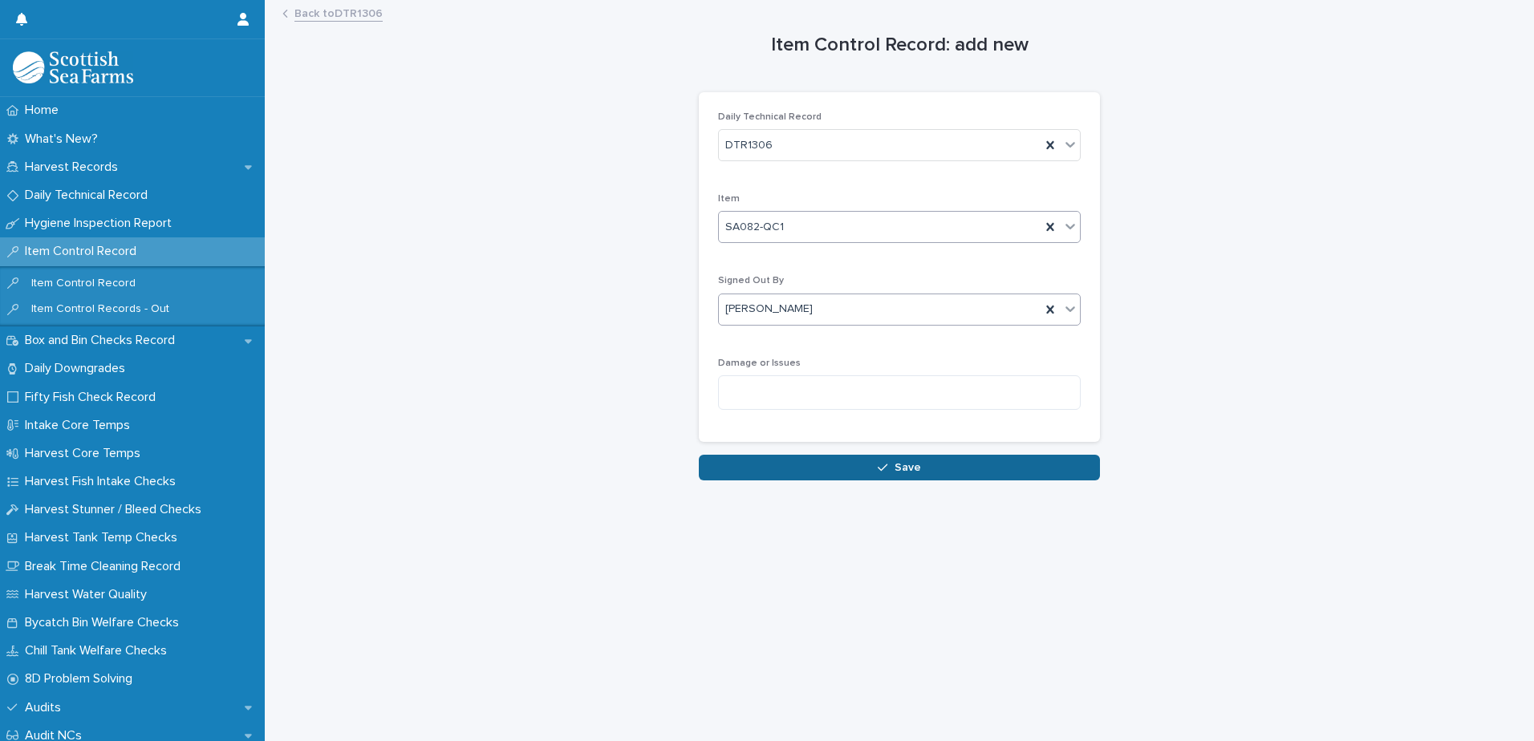
click at [773, 472] on button "Save" at bounding box center [899, 468] width 401 height 26
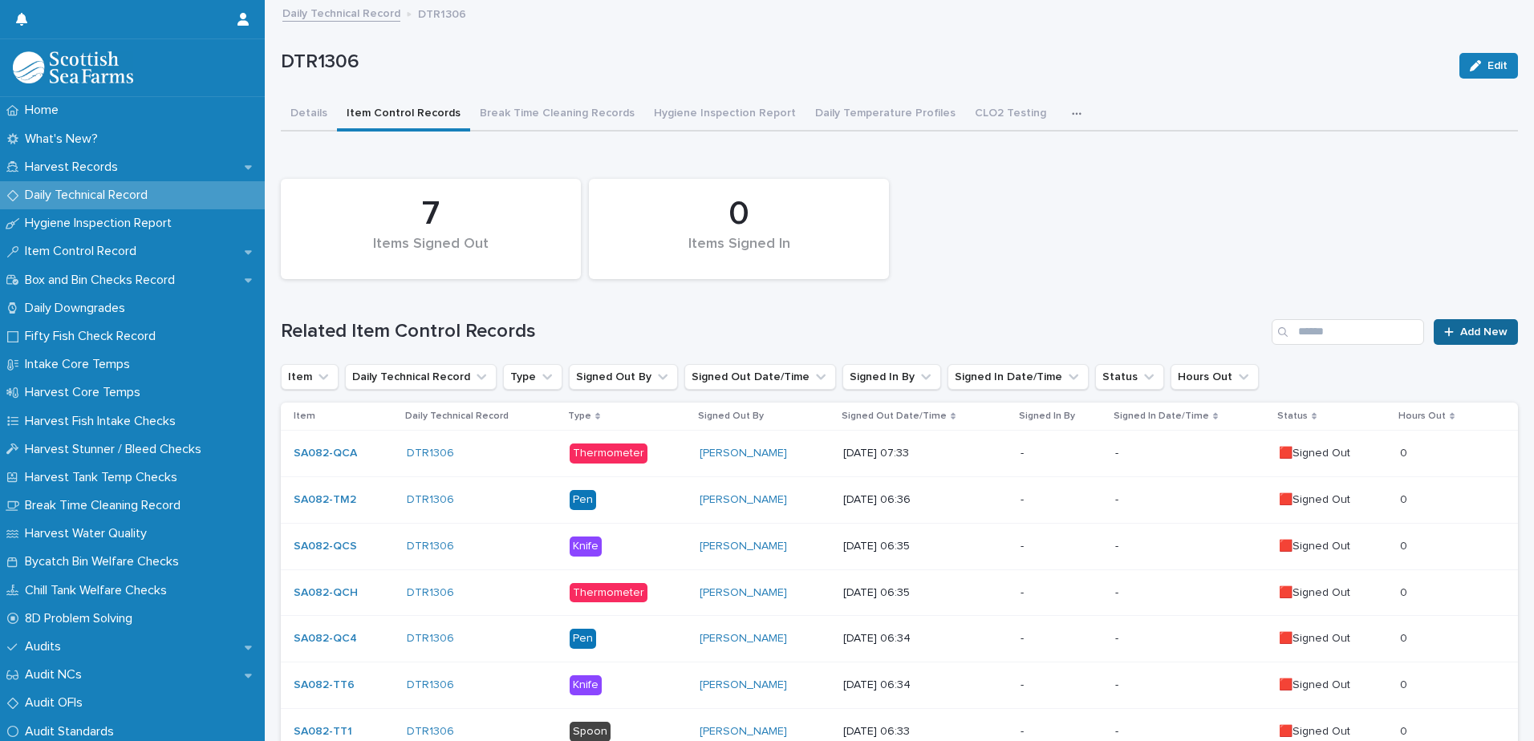
click at [1443, 338] on link "Add New" at bounding box center [1476, 332] width 84 height 26
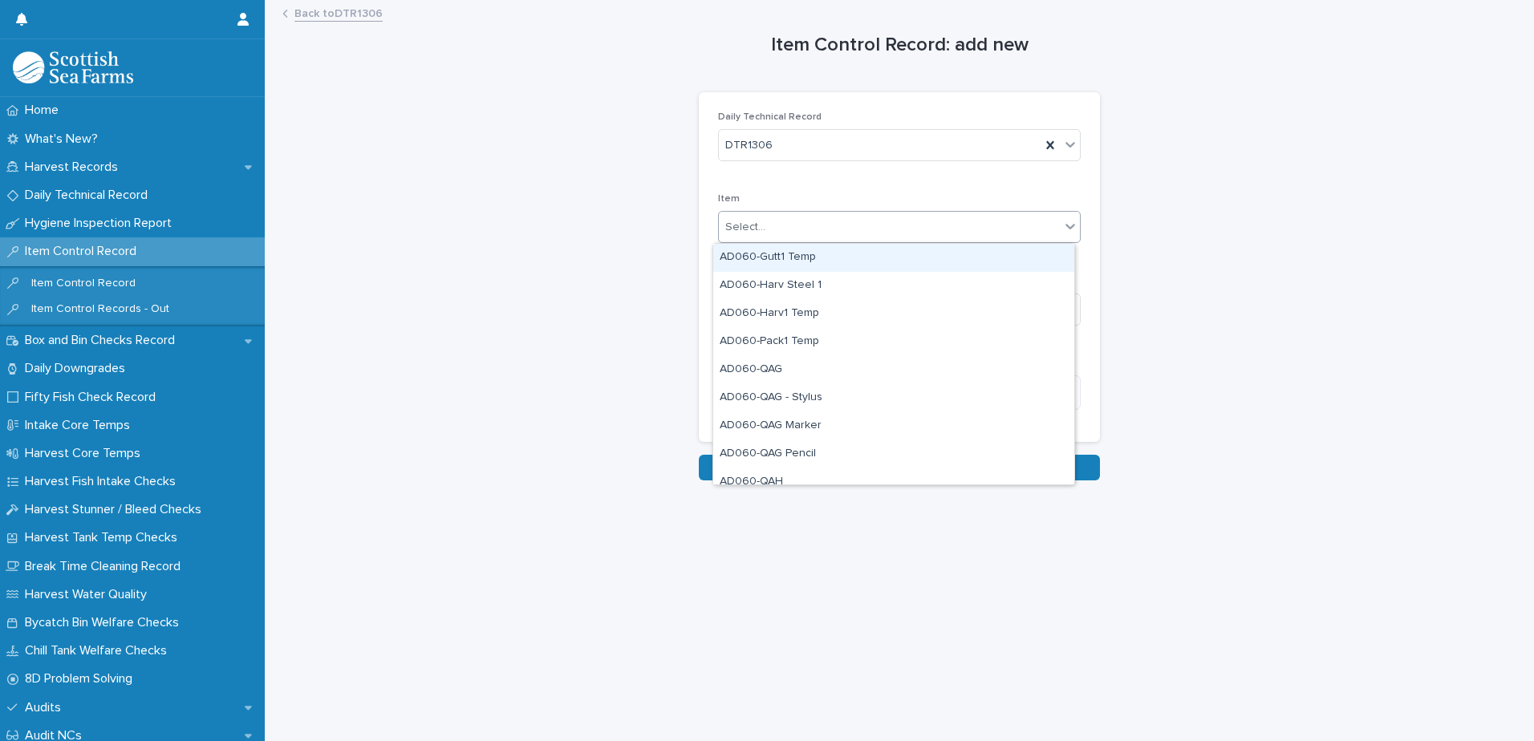
click at [736, 227] on div "Select..." at bounding box center [745, 227] width 40 height 17
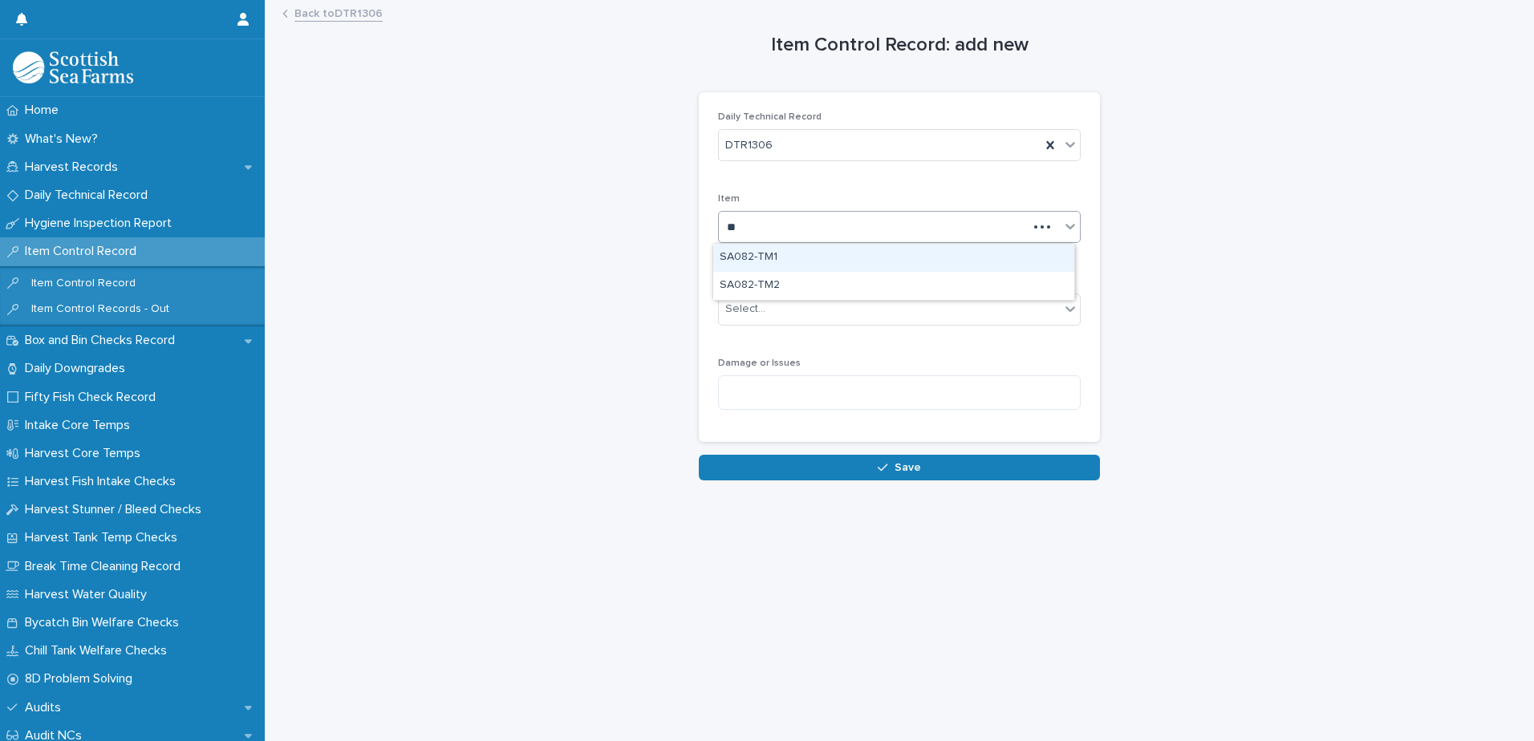
type input "***"
click at [770, 258] on div "SA082-TM1" at bounding box center [893, 258] width 361 height 28
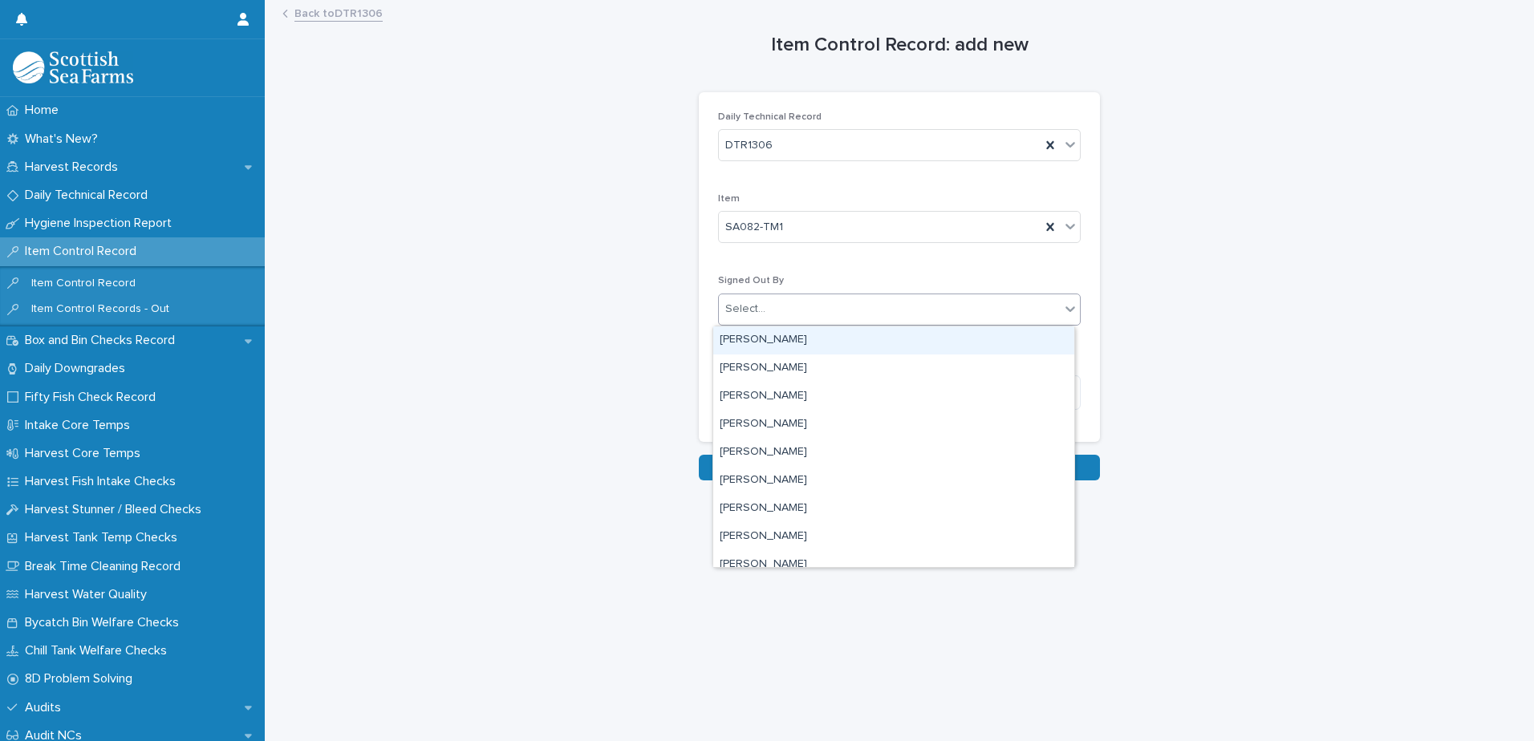
click at [758, 313] on div "Select..." at bounding box center [889, 309] width 341 height 26
type input "***"
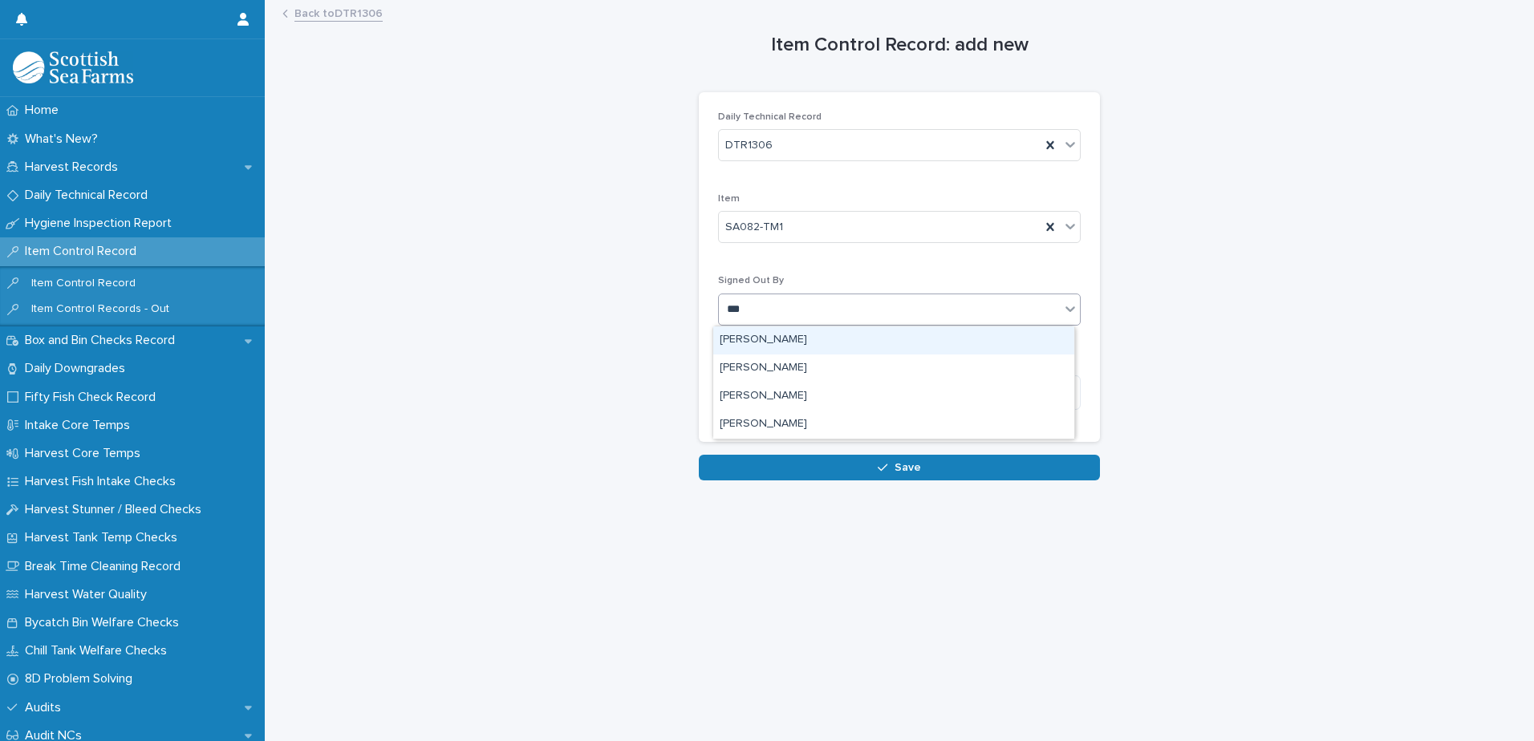
click at [762, 339] on div "[PERSON_NAME]" at bounding box center [893, 340] width 361 height 28
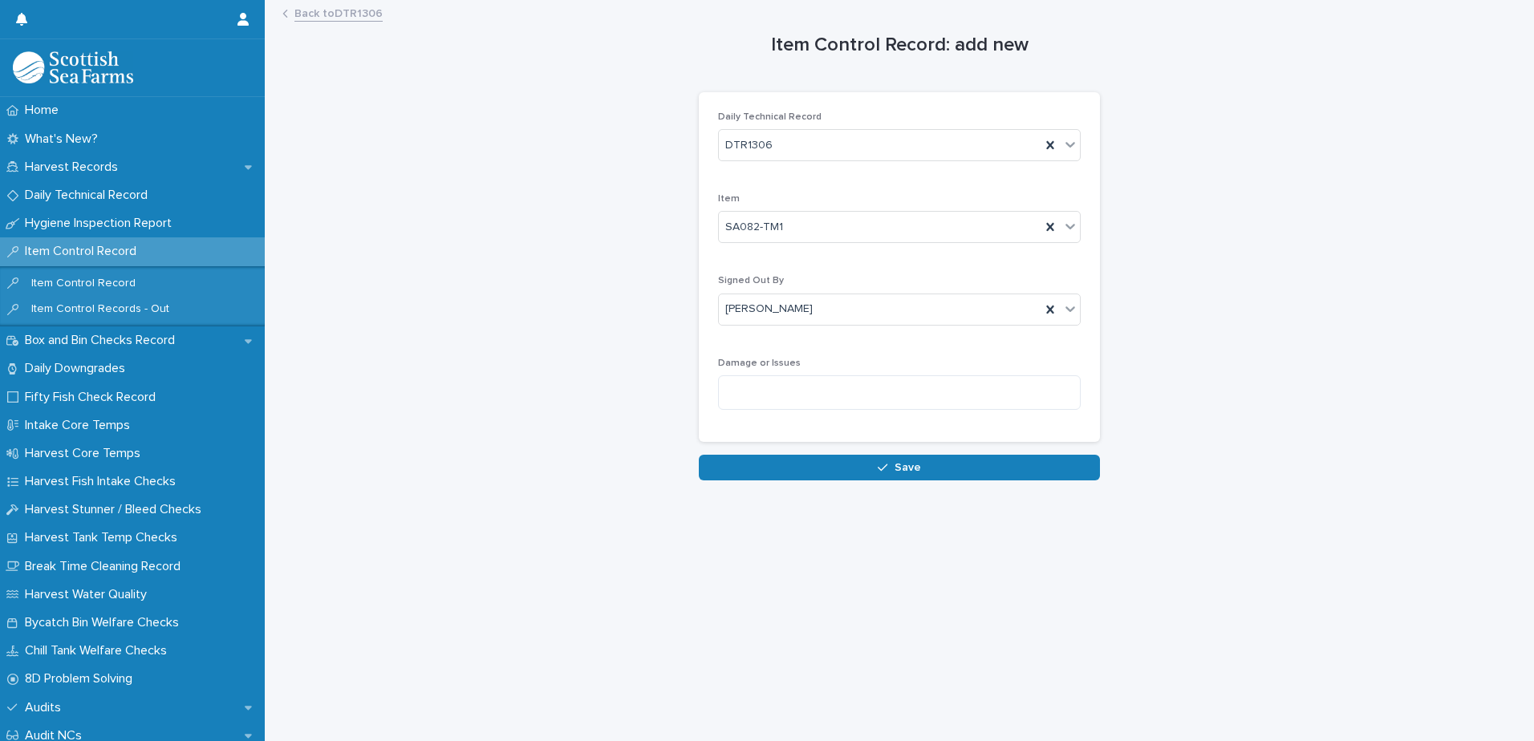
click at [767, 469] on button "Save" at bounding box center [899, 468] width 401 height 26
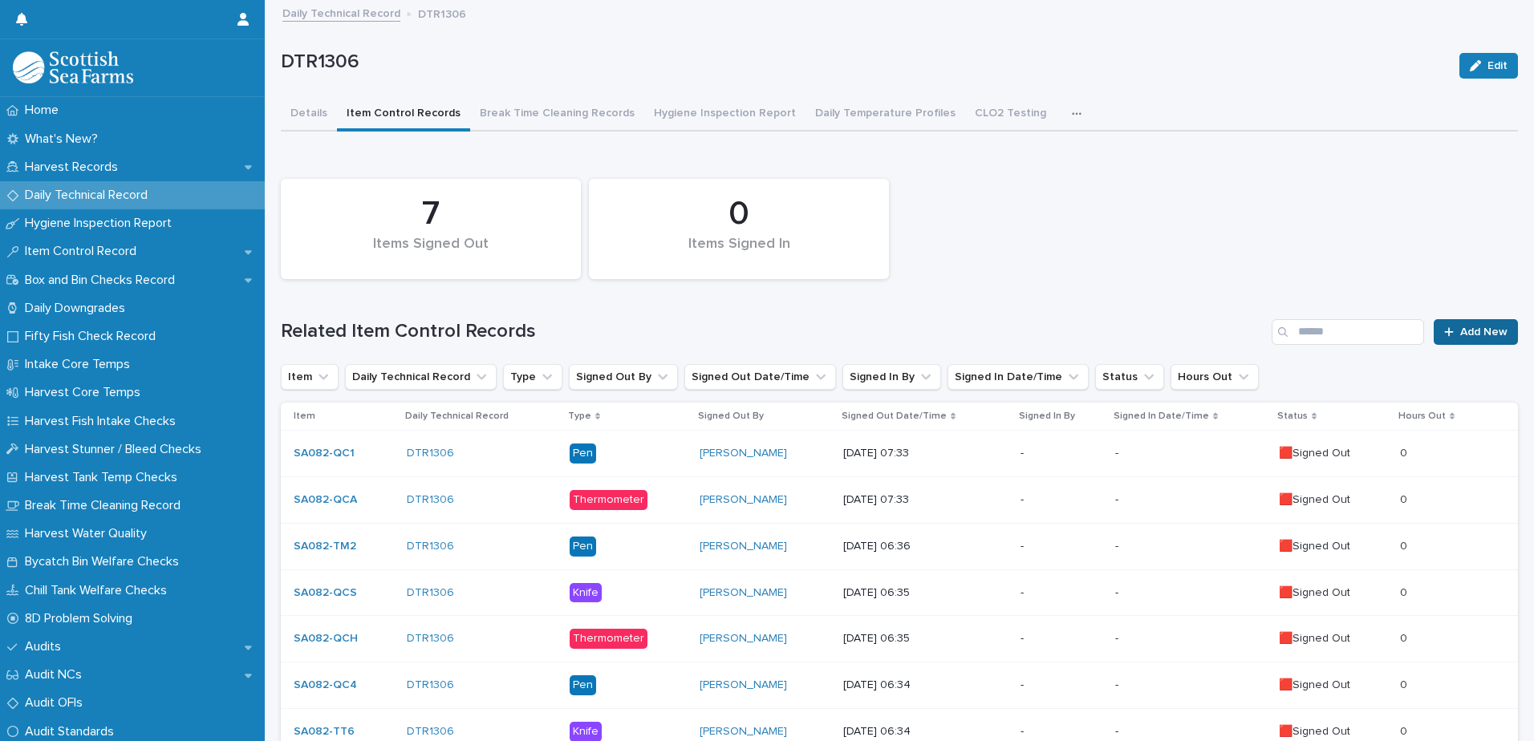
click at [1460, 334] on span "Add New" at bounding box center [1483, 331] width 47 height 11
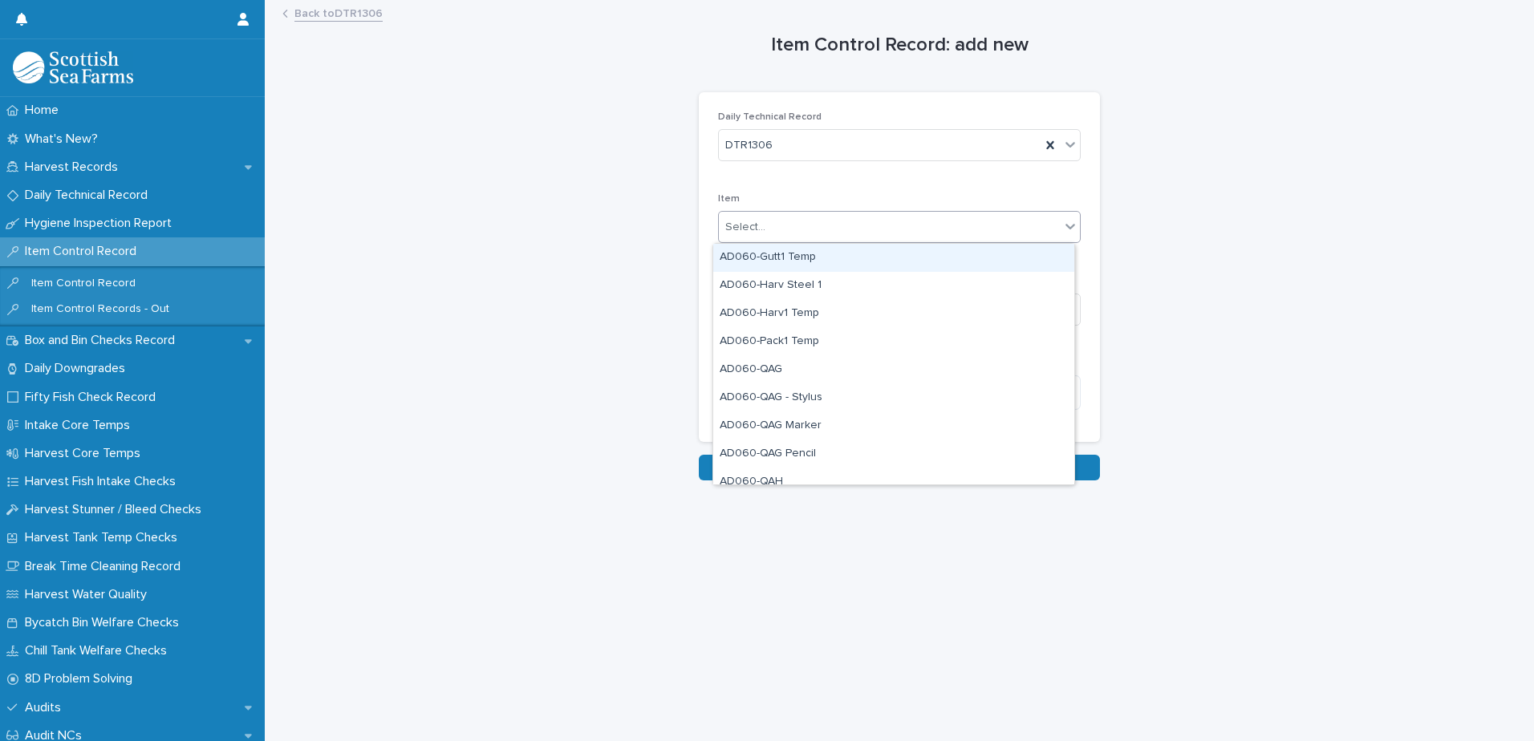
click at [773, 226] on div "Select..." at bounding box center [889, 227] width 341 height 26
type input "***"
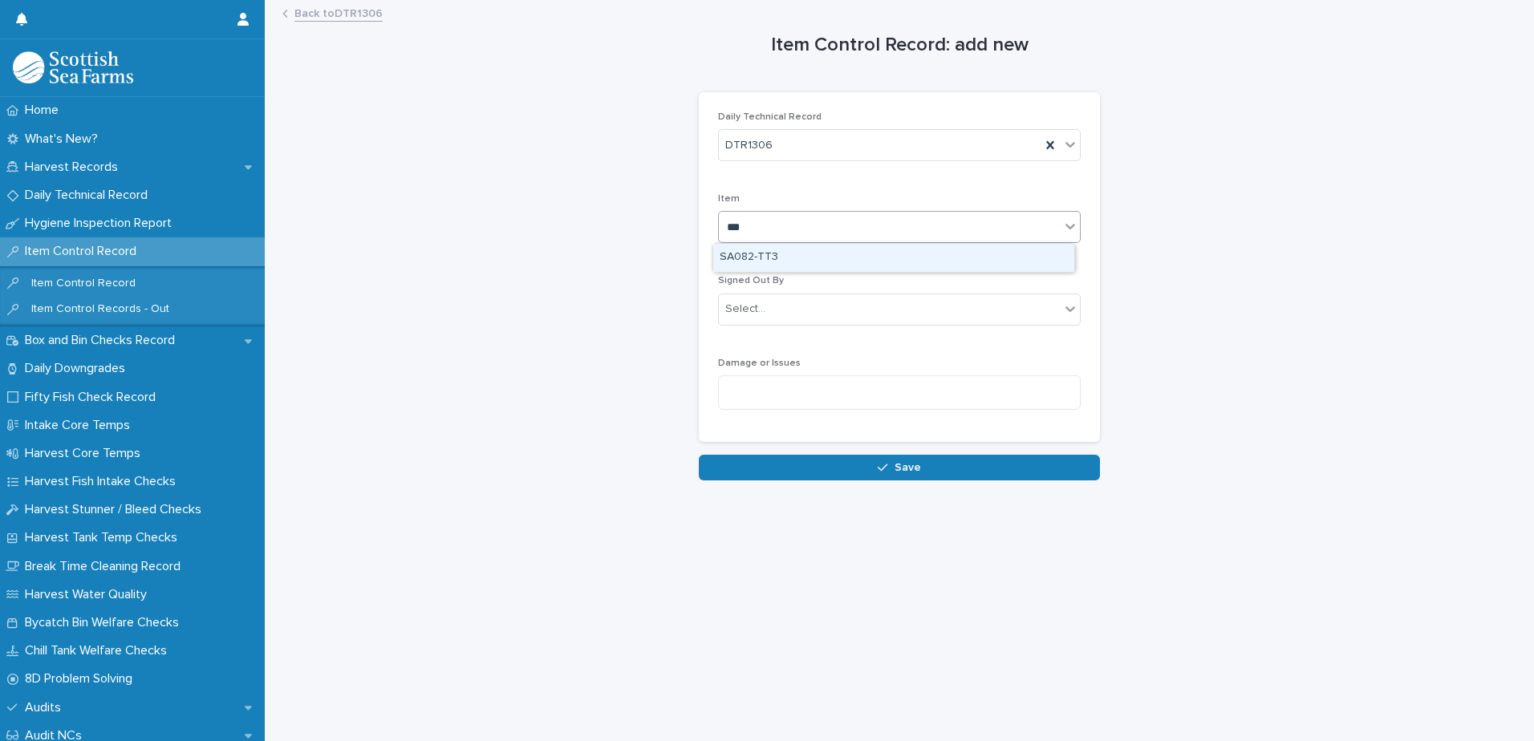
click at [803, 254] on div "SA082-TT3" at bounding box center [893, 258] width 361 height 28
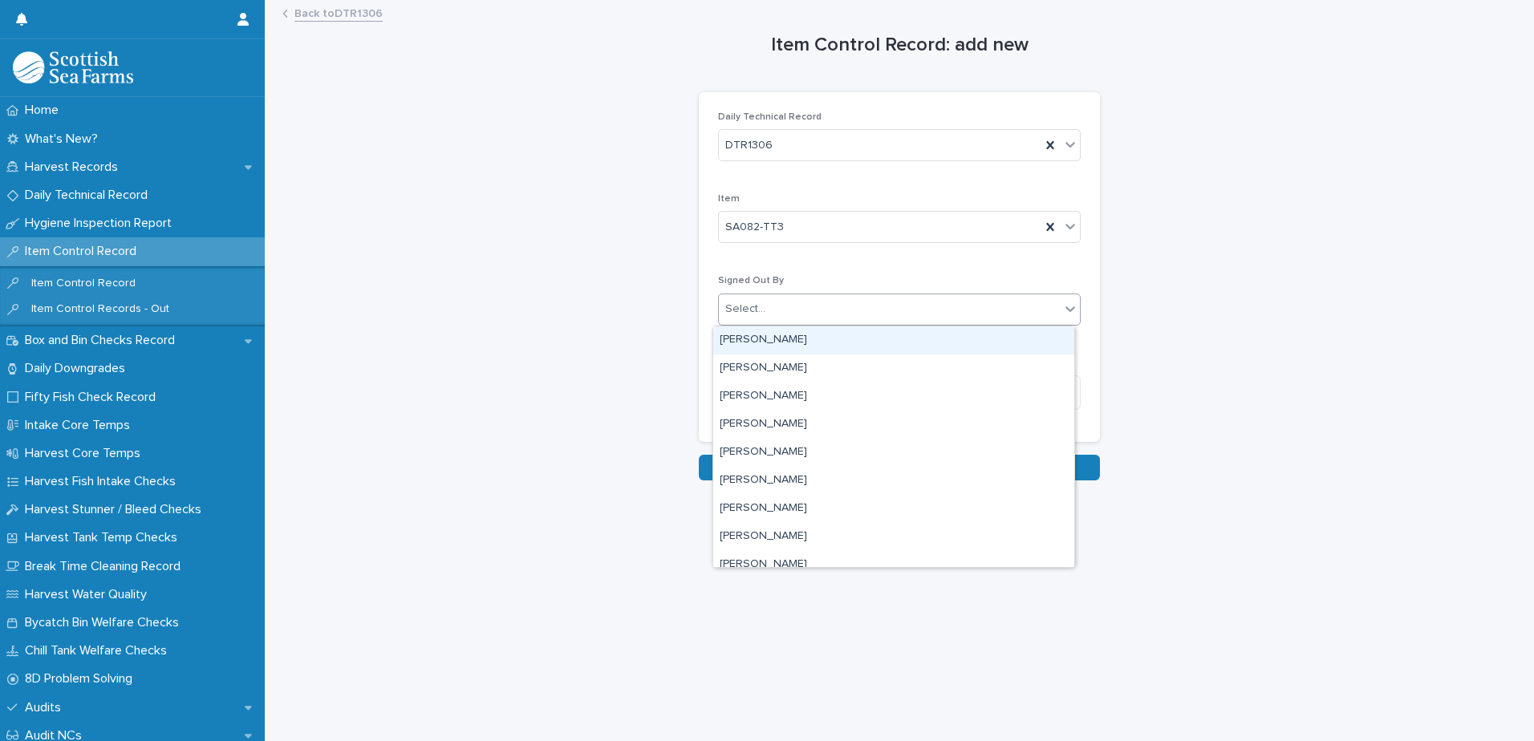
click at [748, 316] on div "Select..." at bounding box center [745, 309] width 40 height 17
type input "***"
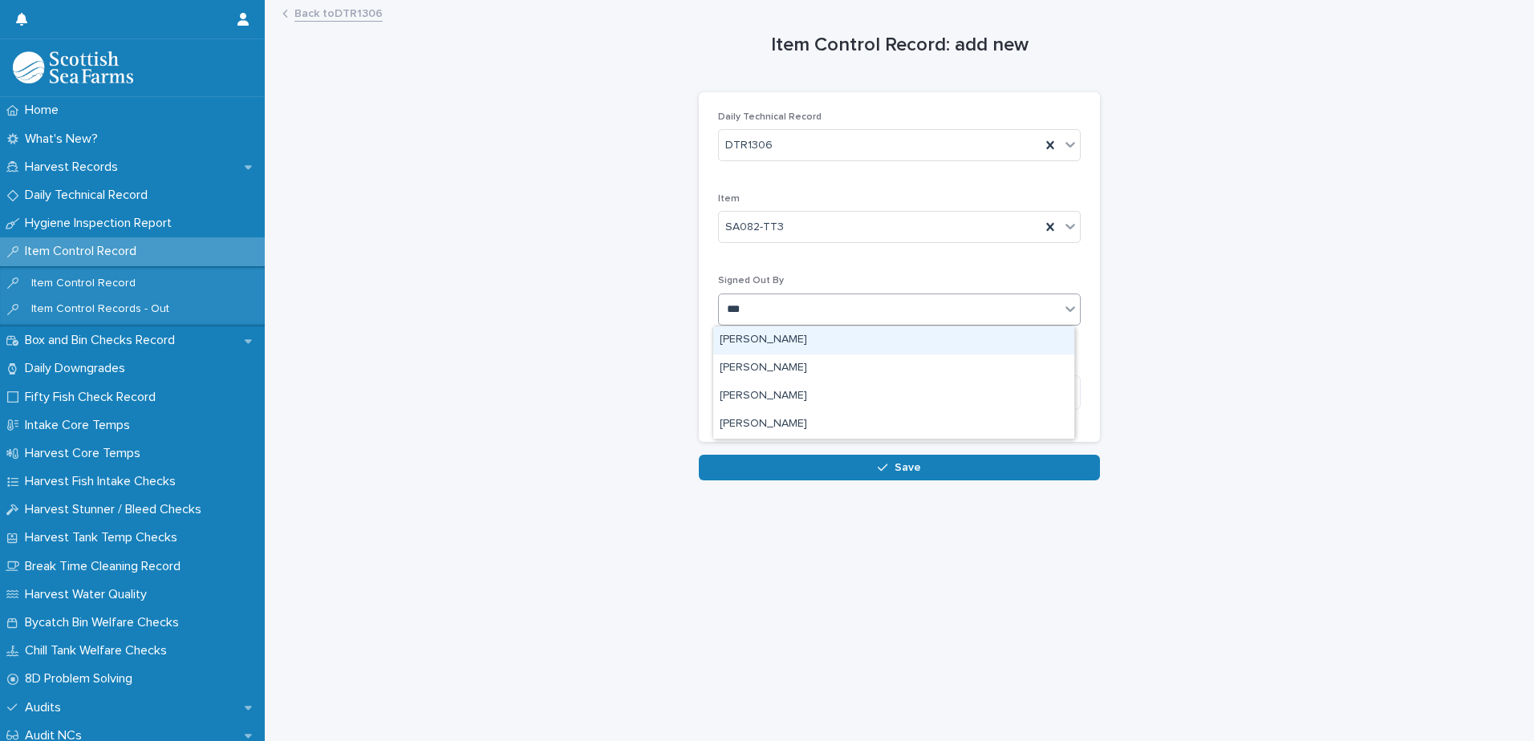
click at [752, 347] on div "[PERSON_NAME]" at bounding box center [893, 340] width 361 height 28
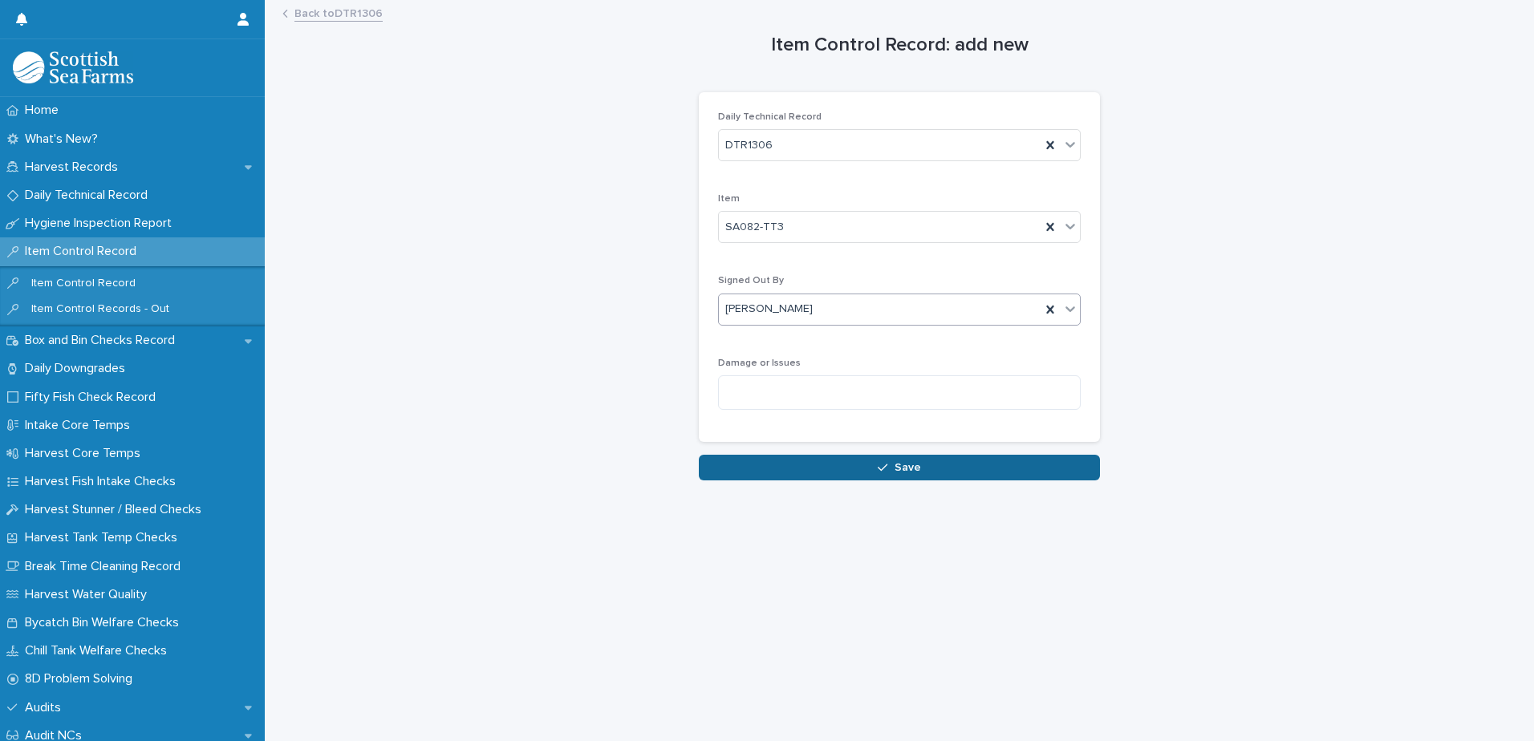
click at [748, 470] on button "Save" at bounding box center [899, 468] width 401 height 26
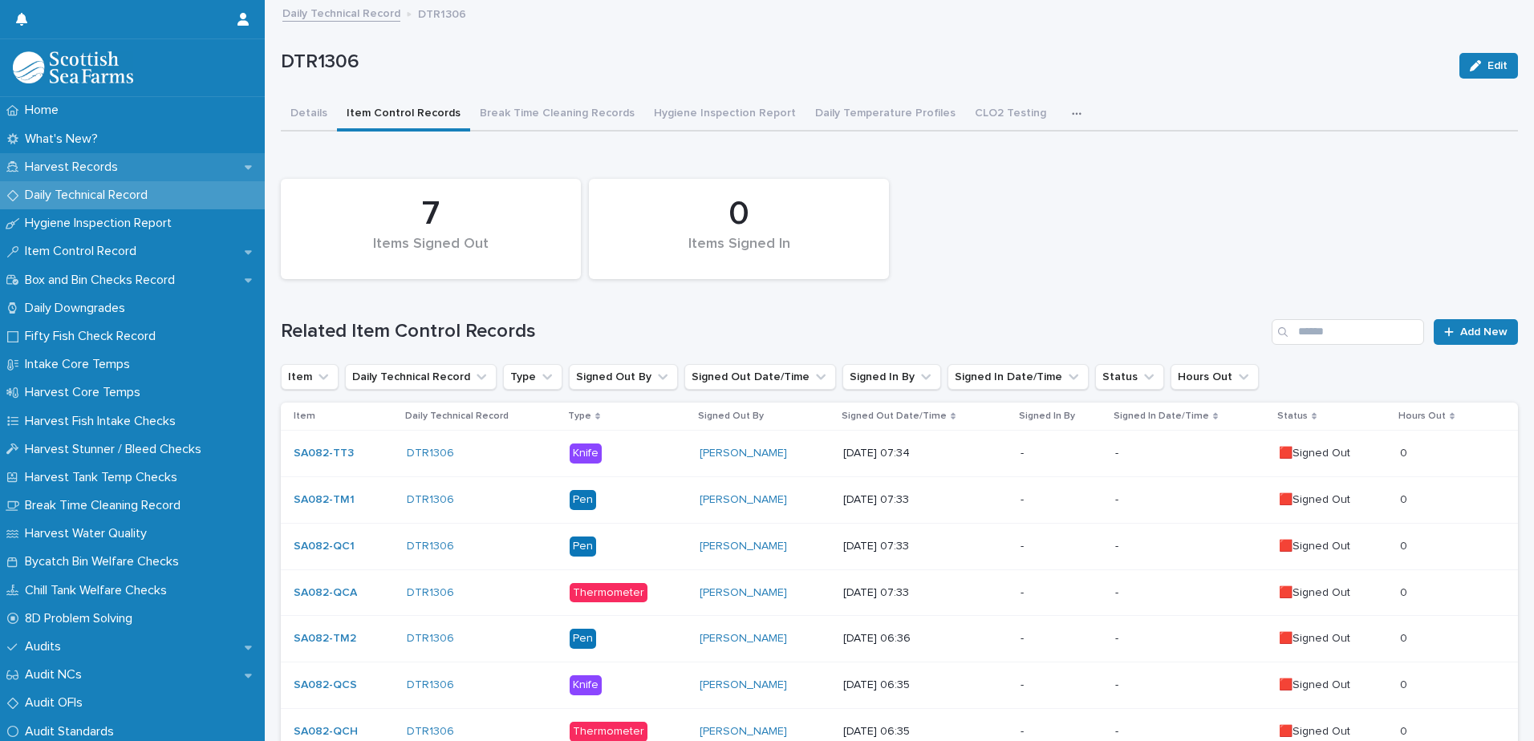
click at [58, 166] on p "Harvest Records" at bounding box center [74, 167] width 112 height 15
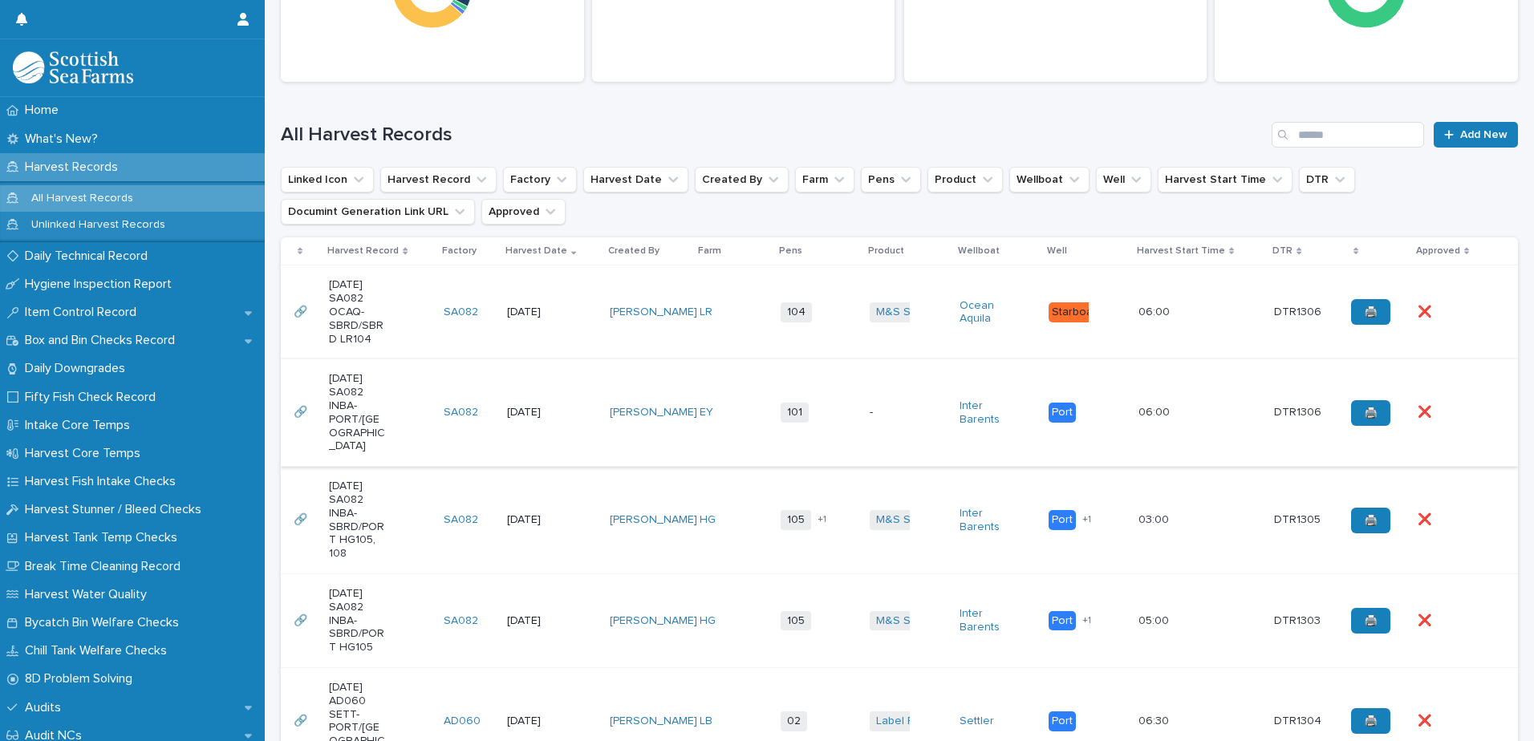
scroll to position [321, 0]
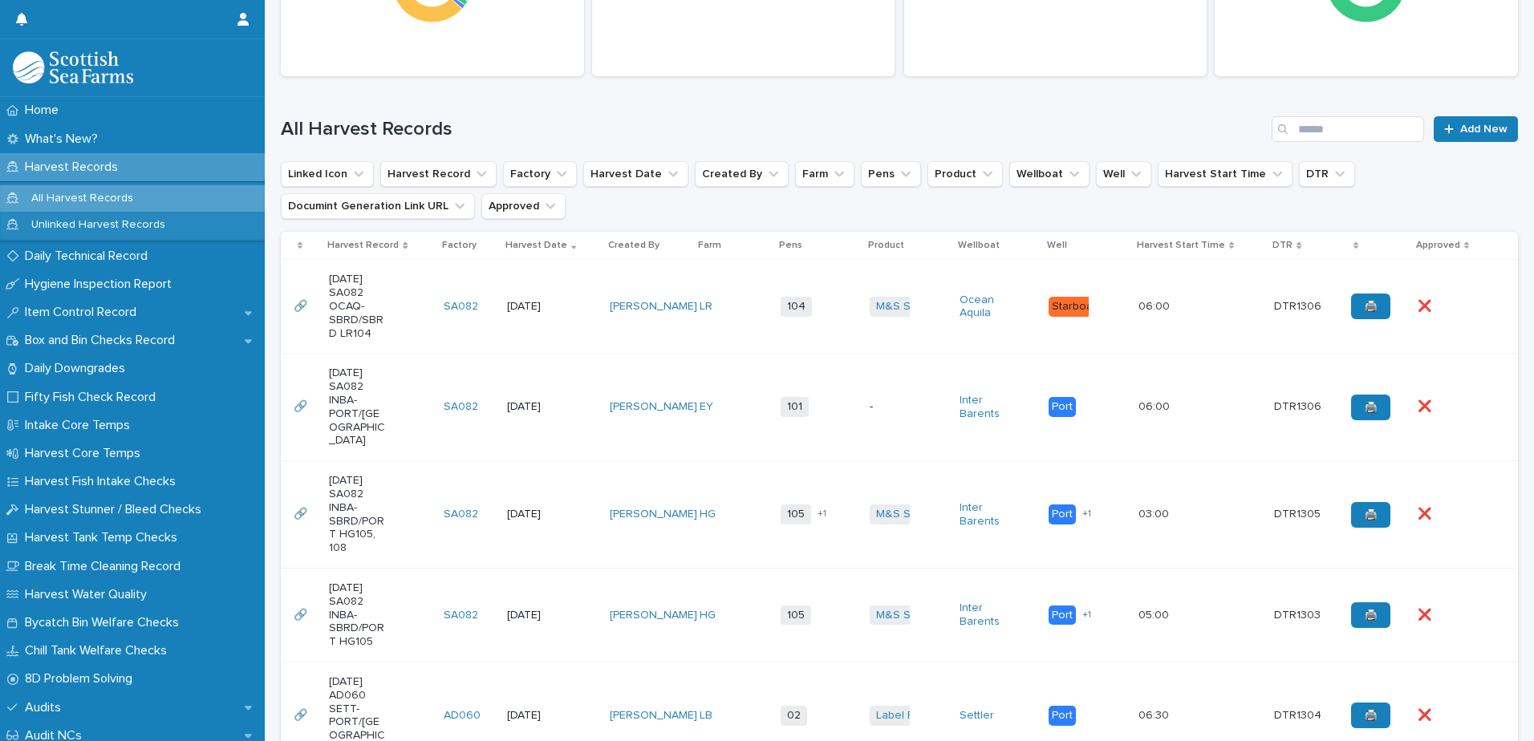
click at [823, 324] on td "104 + 0" at bounding box center [818, 307] width 89 height 94
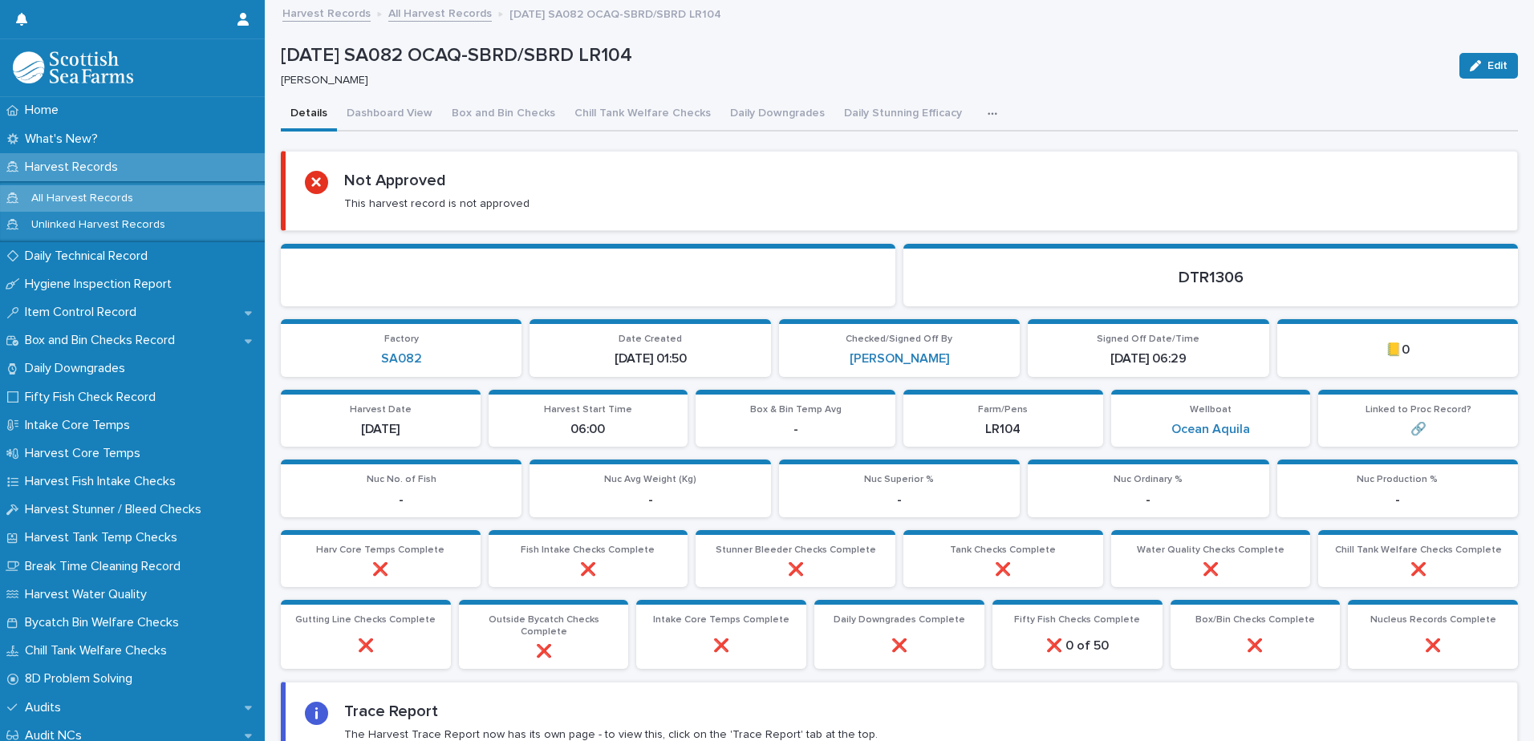
click at [354, 15] on link "Harvest Records" at bounding box center [326, 12] width 88 height 18
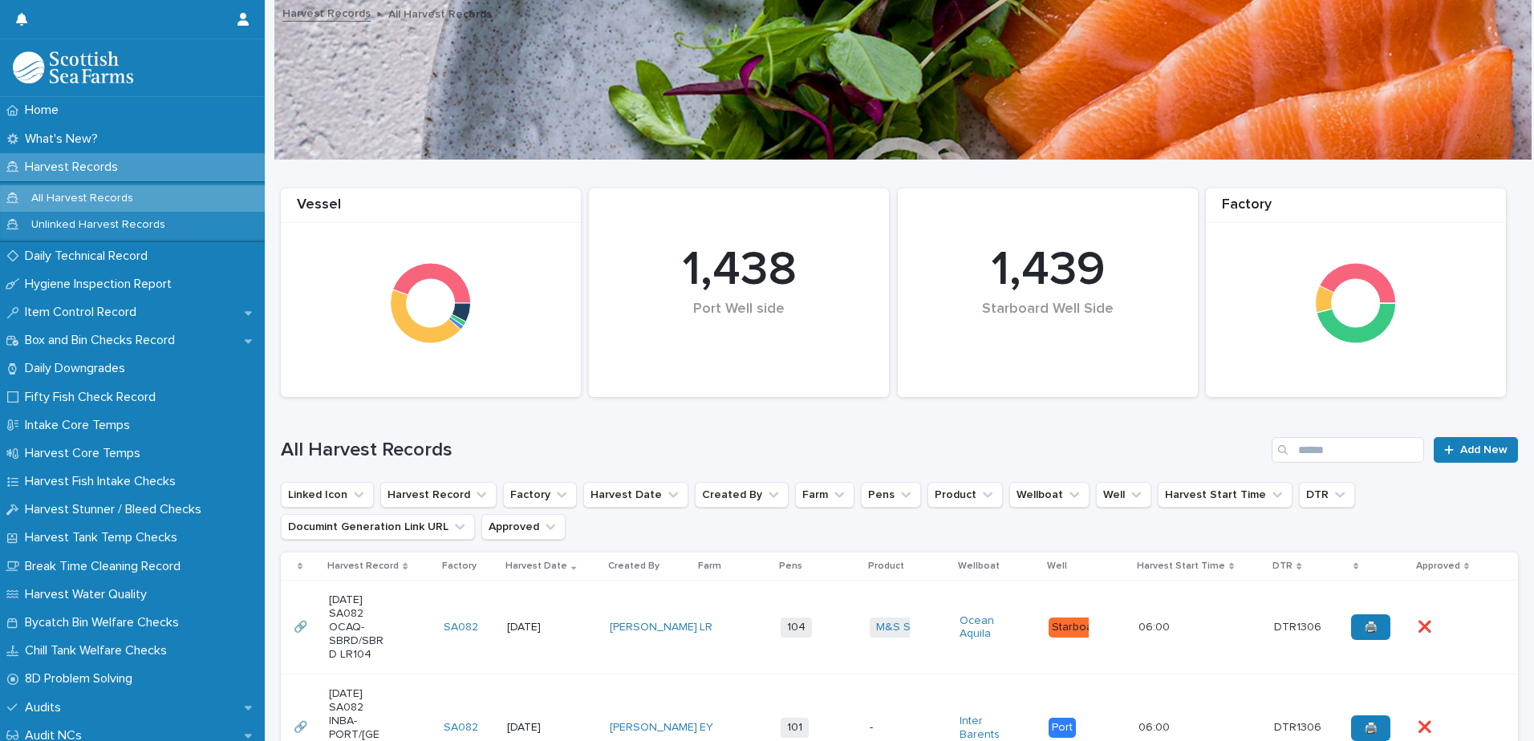
scroll to position [321, 0]
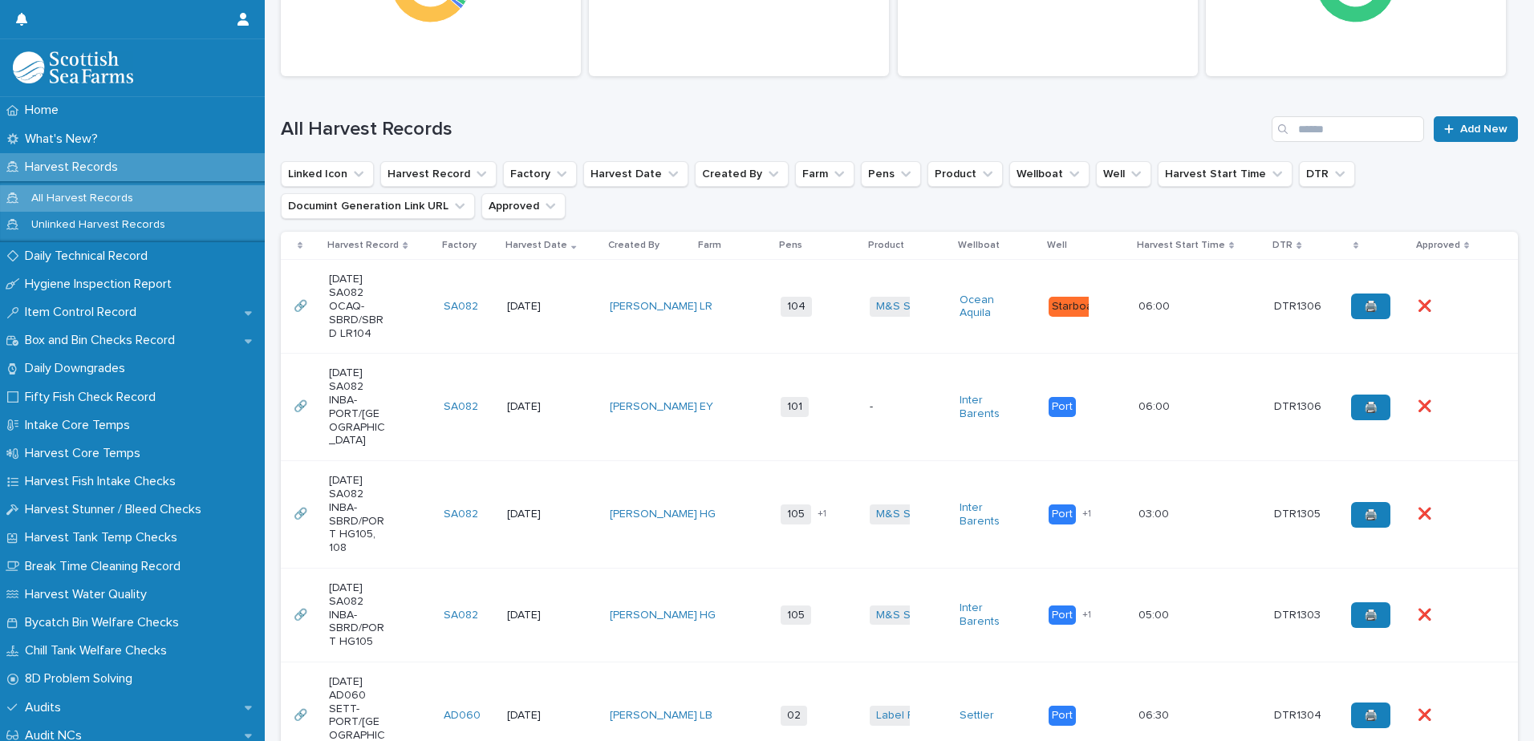
click at [894, 403] on p "-" at bounding box center [898, 407] width 57 height 14
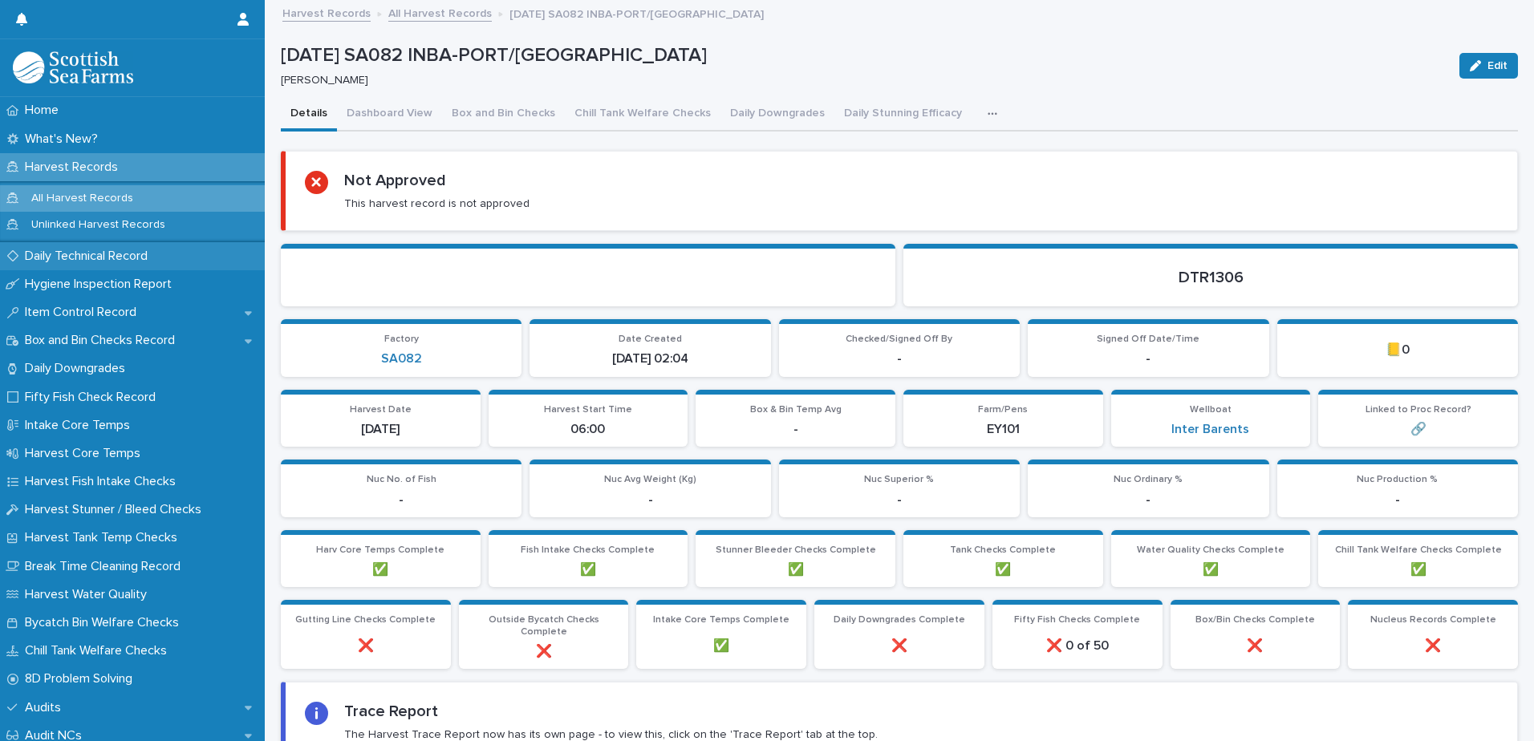
click at [71, 258] on p "Daily Technical Record" at bounding box center [89, 256] width 142 height 15
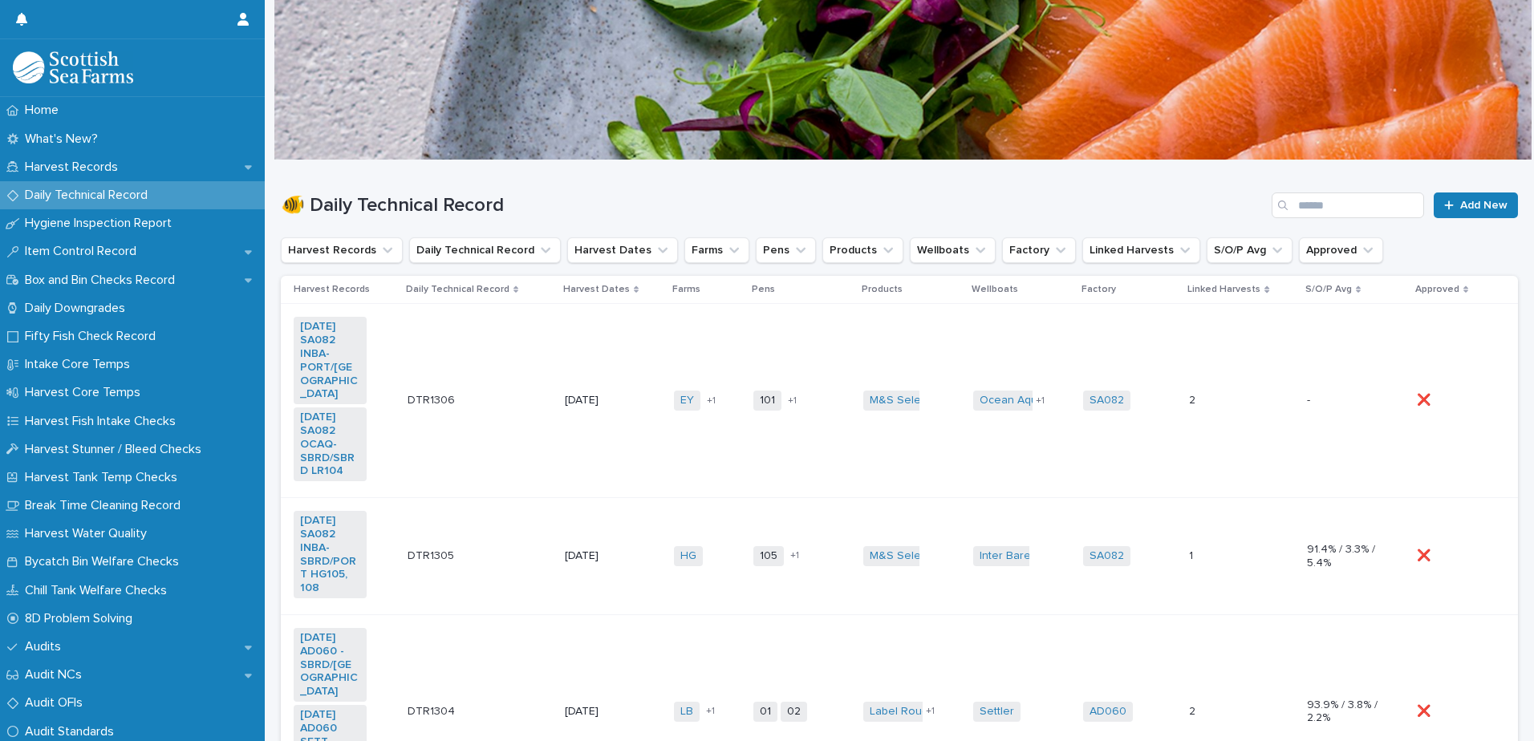
click at [541, 440] on td "DTR1306 DTR1306" at bounding box center [479, 401] width 156 height 194
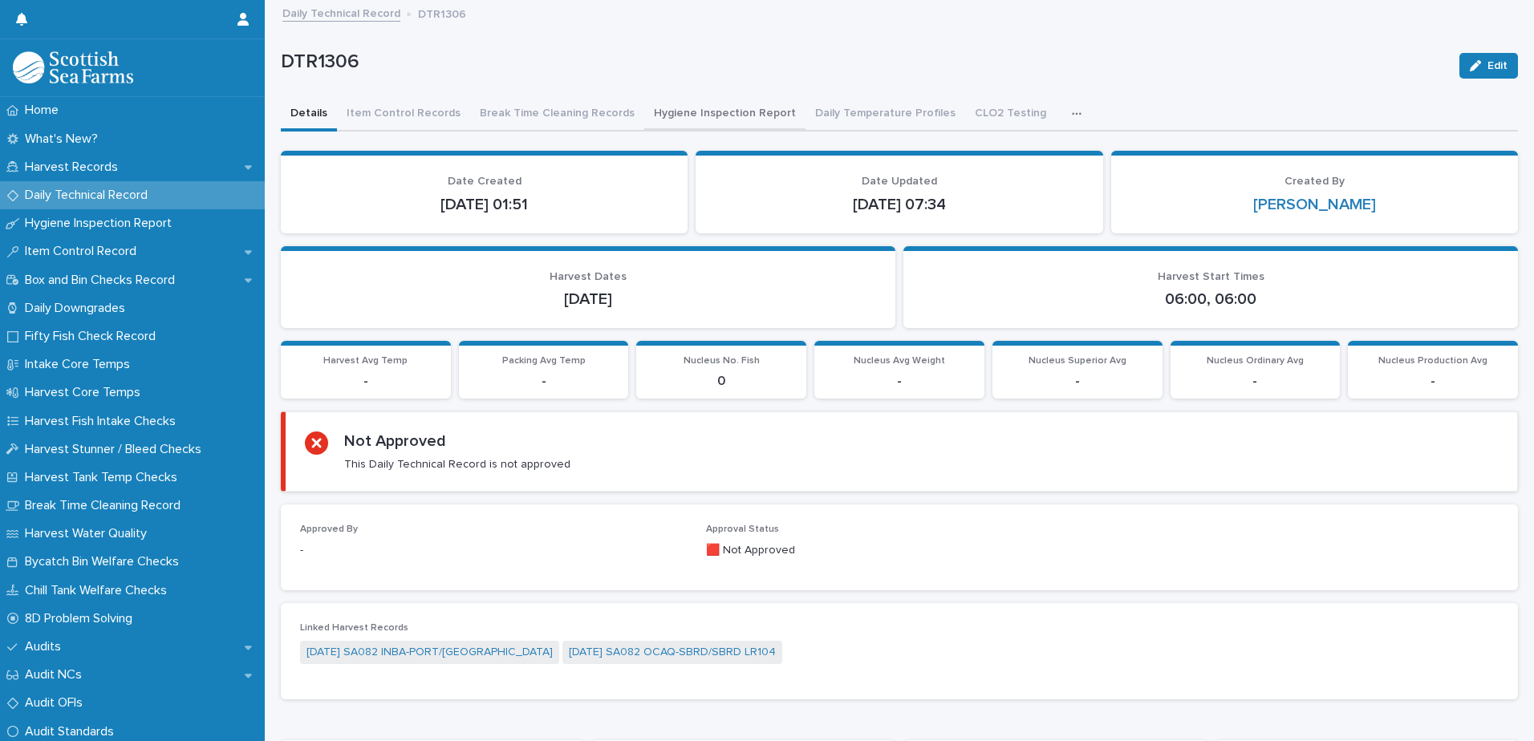
click at [700, 113] on button "Hygiene Inspection Report" at bounding box center [724, 115] width 161 height 34
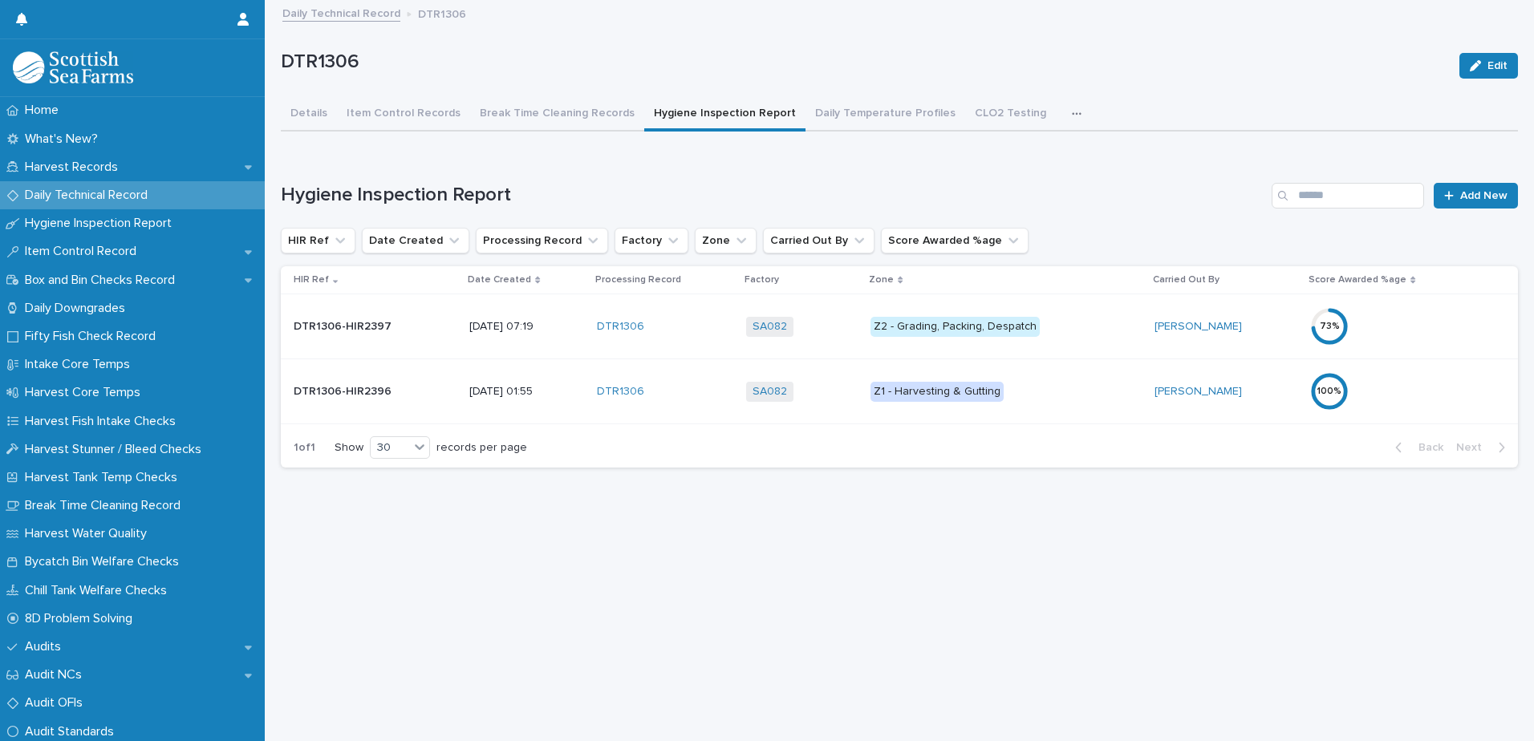
click at [1412, 333] on div "73 %" at bounding box center [1380, 326] width 140 height 39
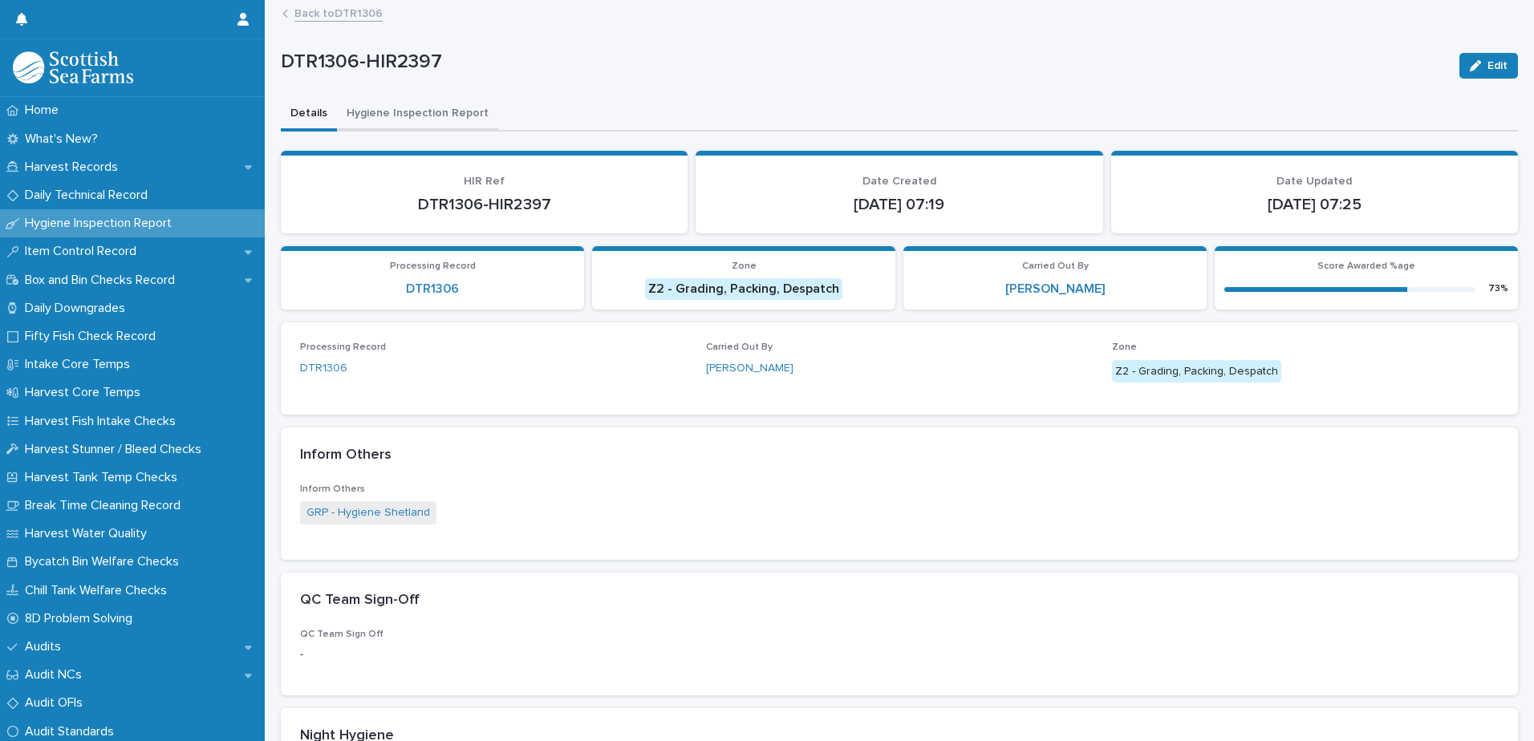
click at [405, 109] on button "Hygiene Inspection Report" at bounding box center [417, 115] width 161 height 34
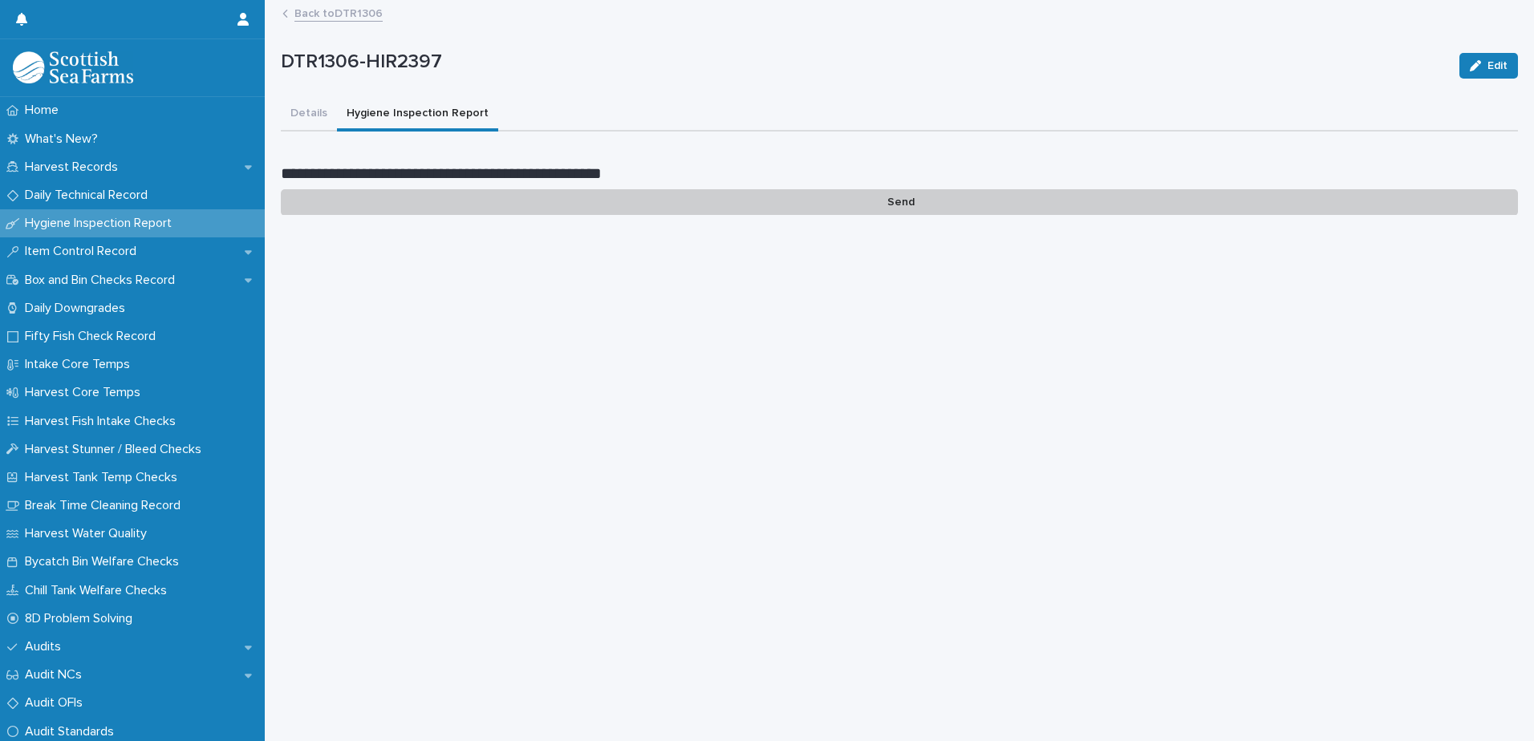
click at [893, 203] on p "Send" at bounding box center [899, 202] width 1237 height 26
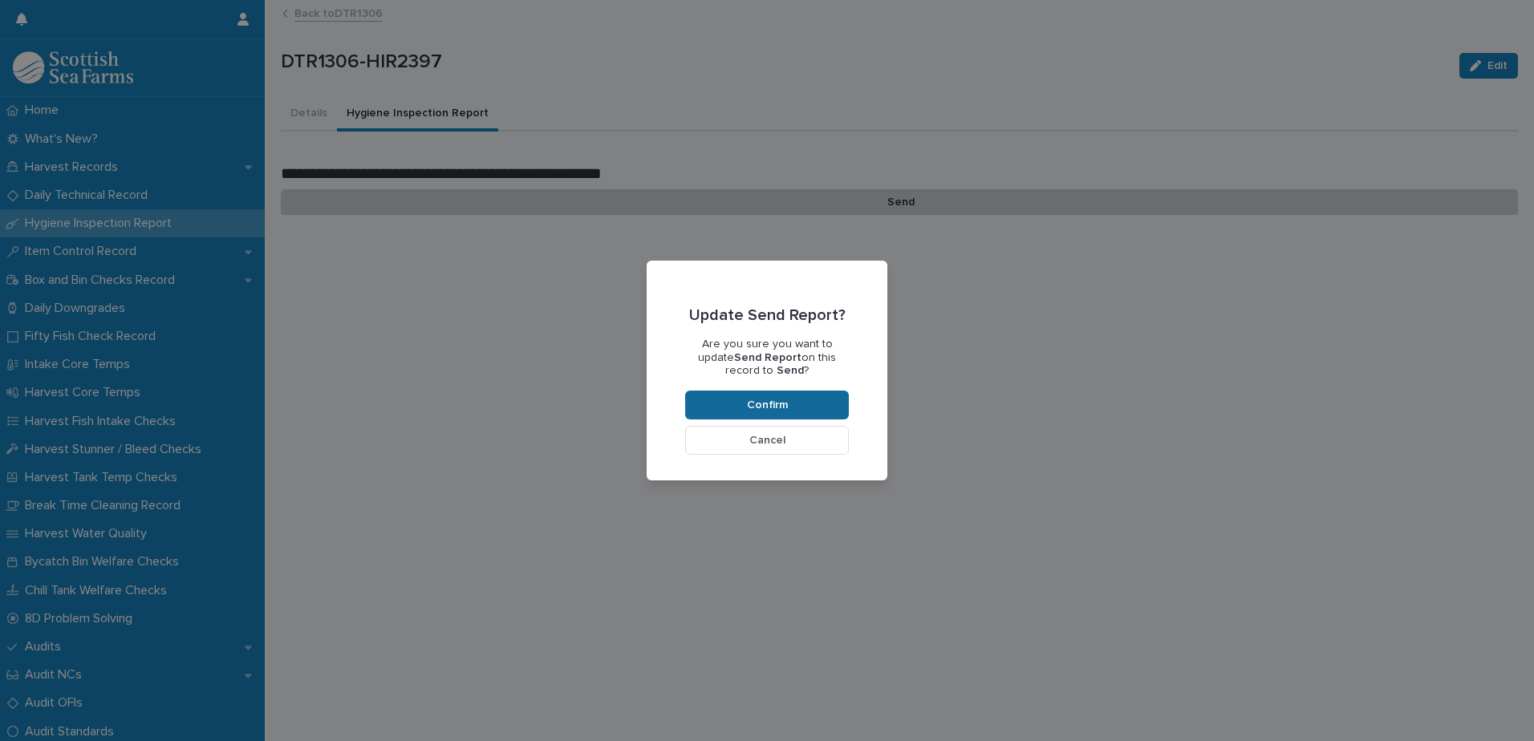
click at [765, 400] on span "Confirm" at bounding box center [767, 404] width 41 height 11
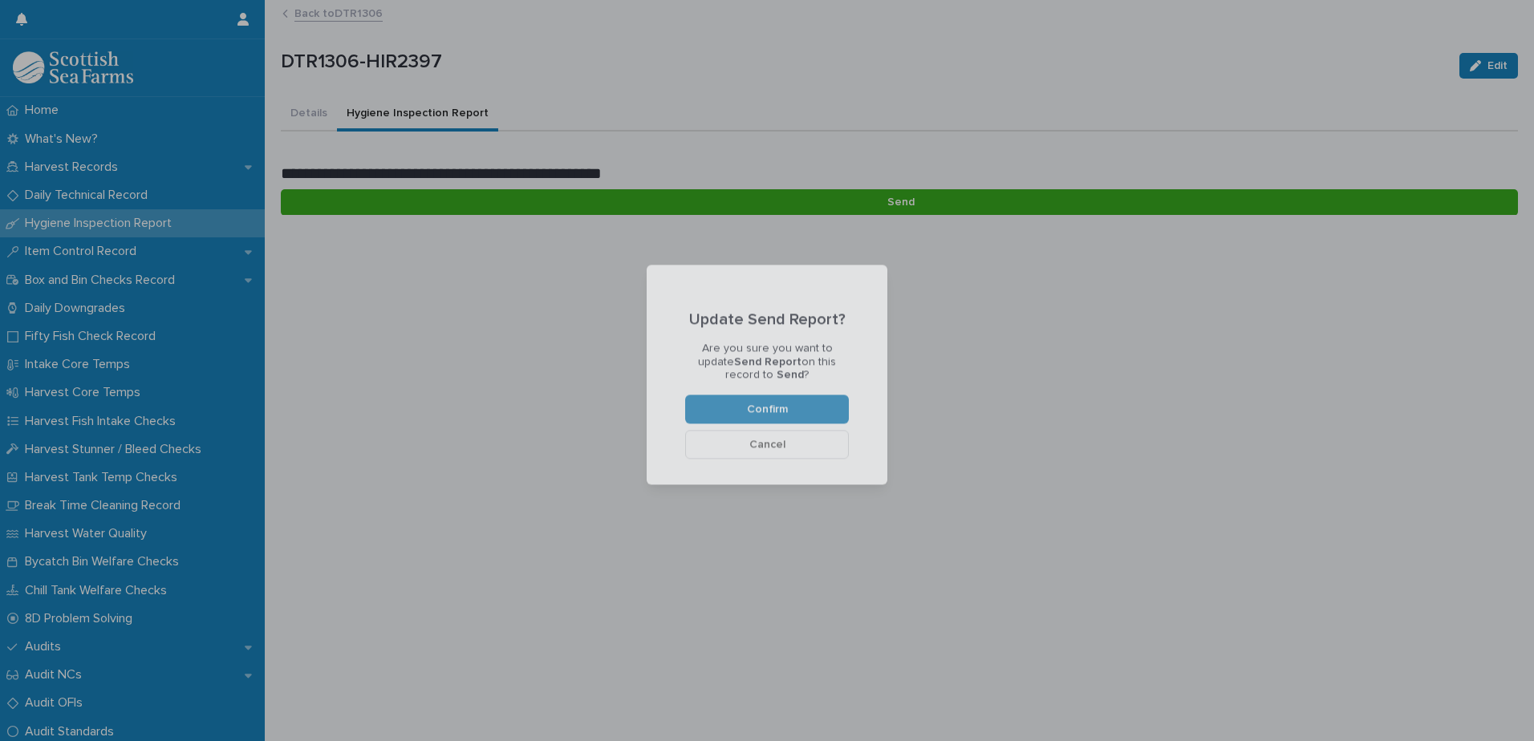
scroll to position [135, 0]
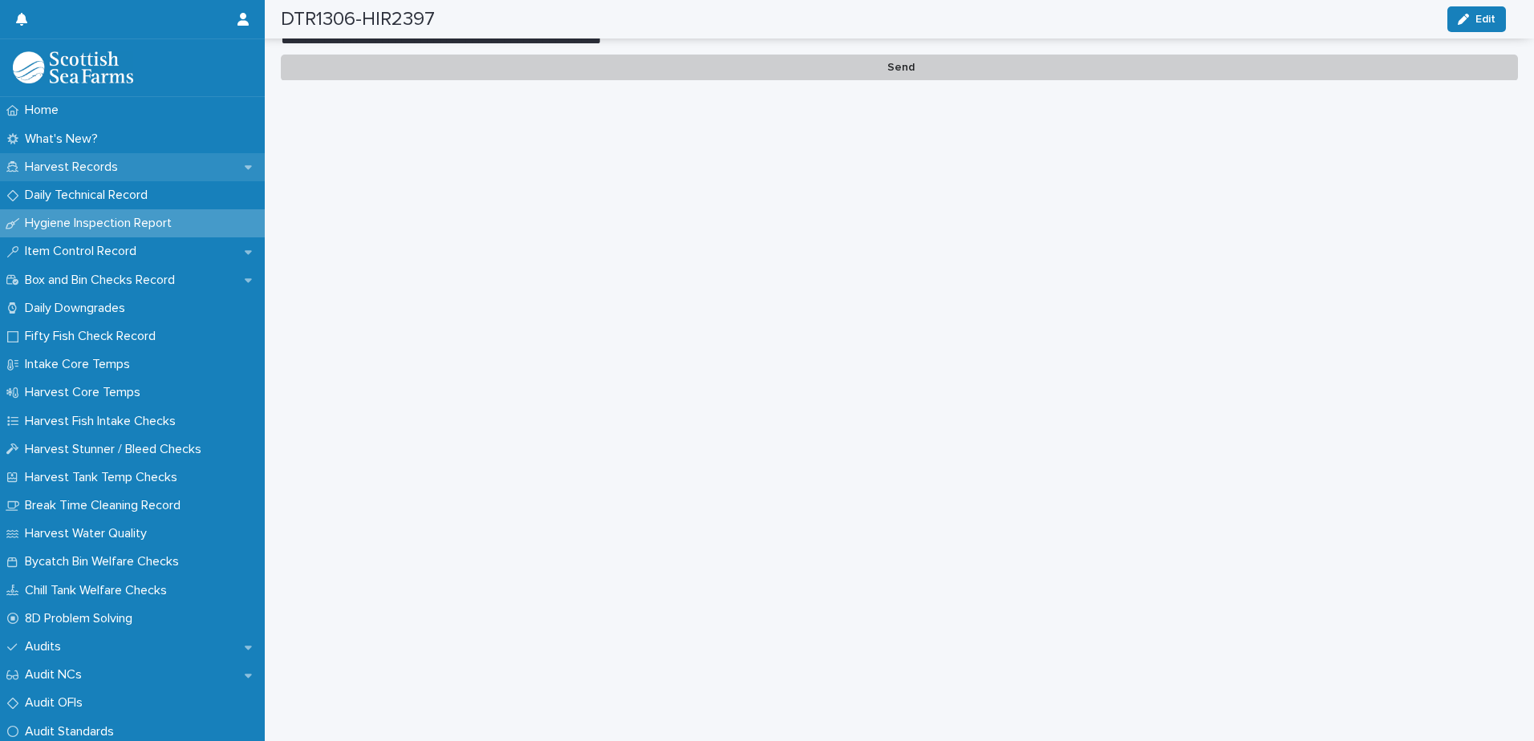
click at [75, 160] on p "Harvest Records" at bounding box center [74, 167] width 112 height 15
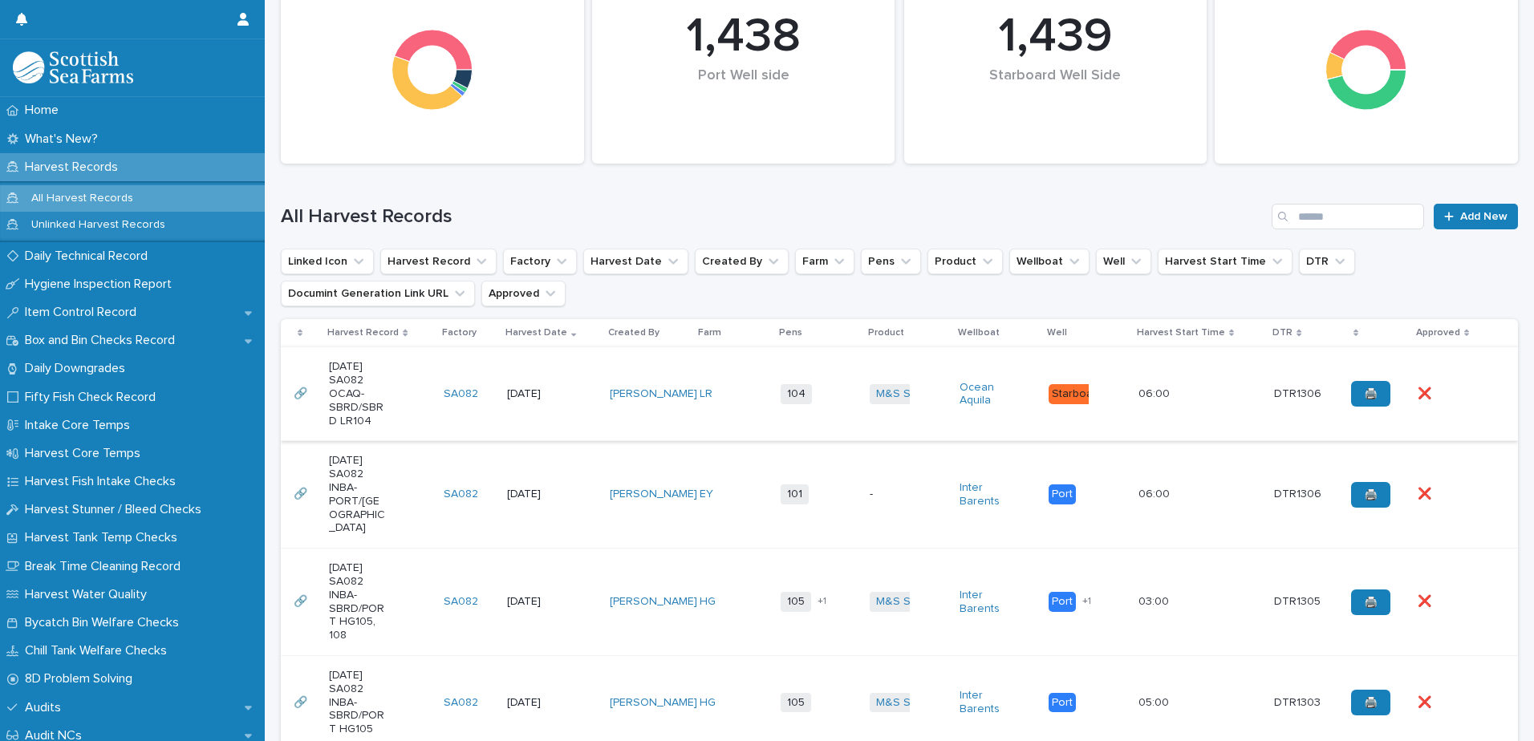
scroll to position [241, 0]
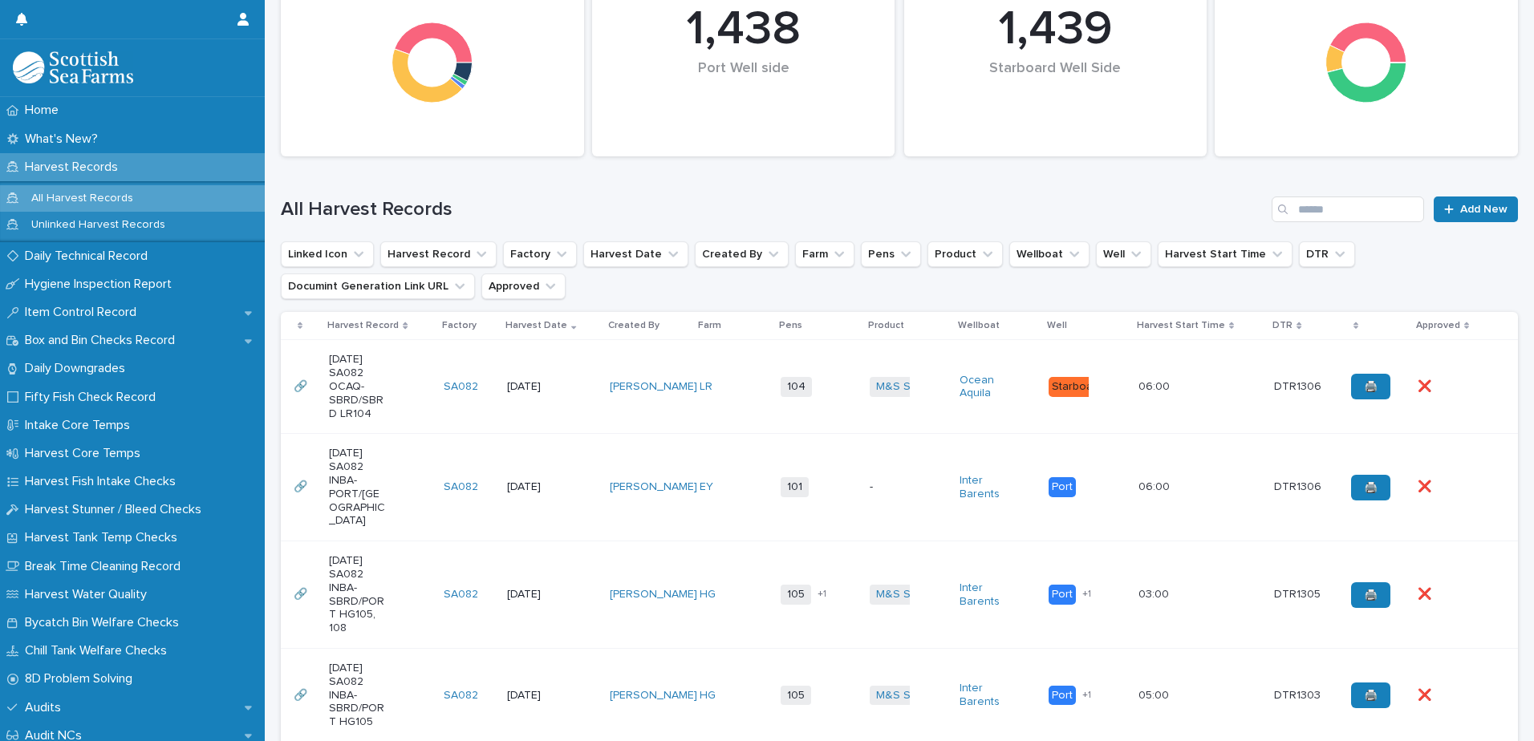
click at [775, 514] on td "101 + 0" at bounding box center [818, 487] width 89 height 107
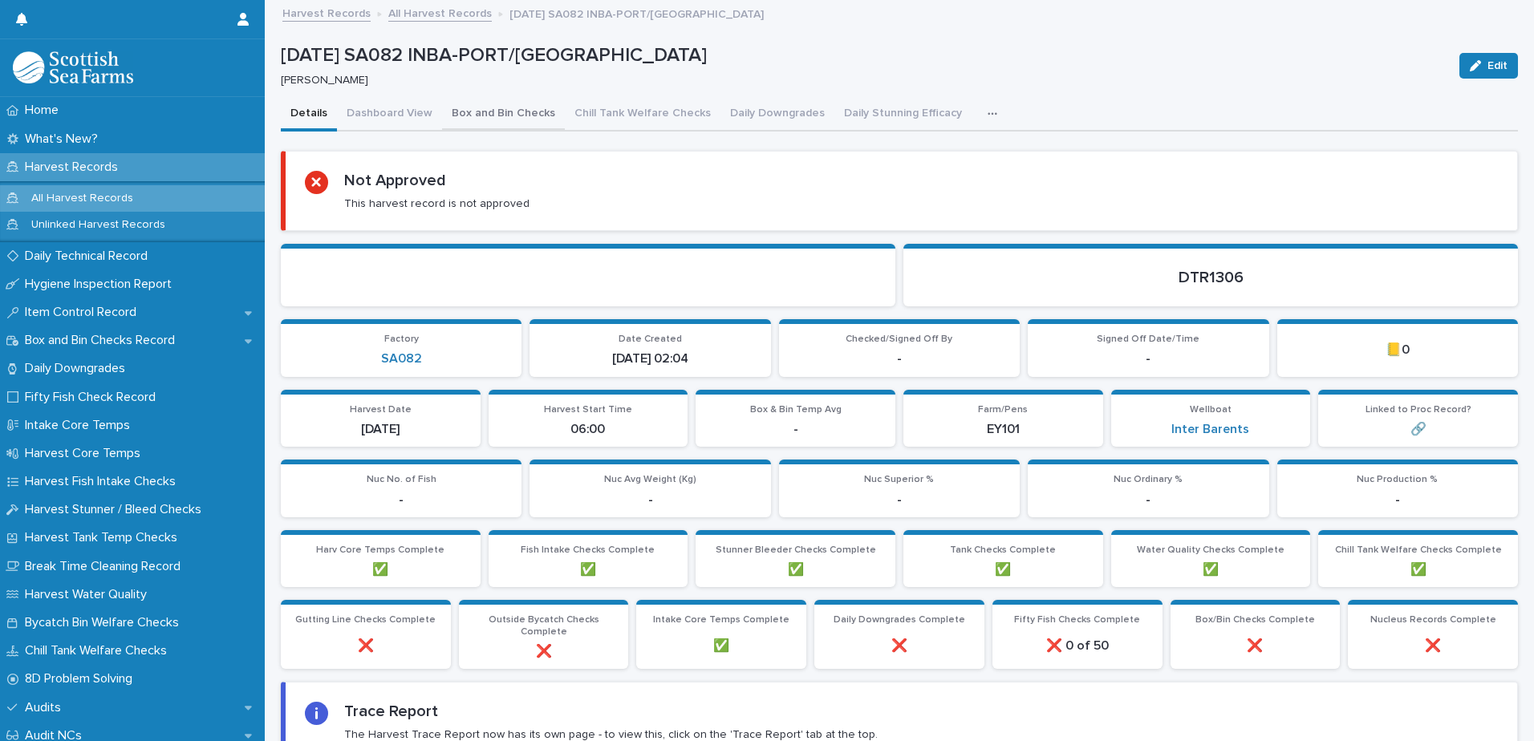
click at [482, 114] on button "Box and Bin Checks" at bounding box center [503, 115] width 123 height 34
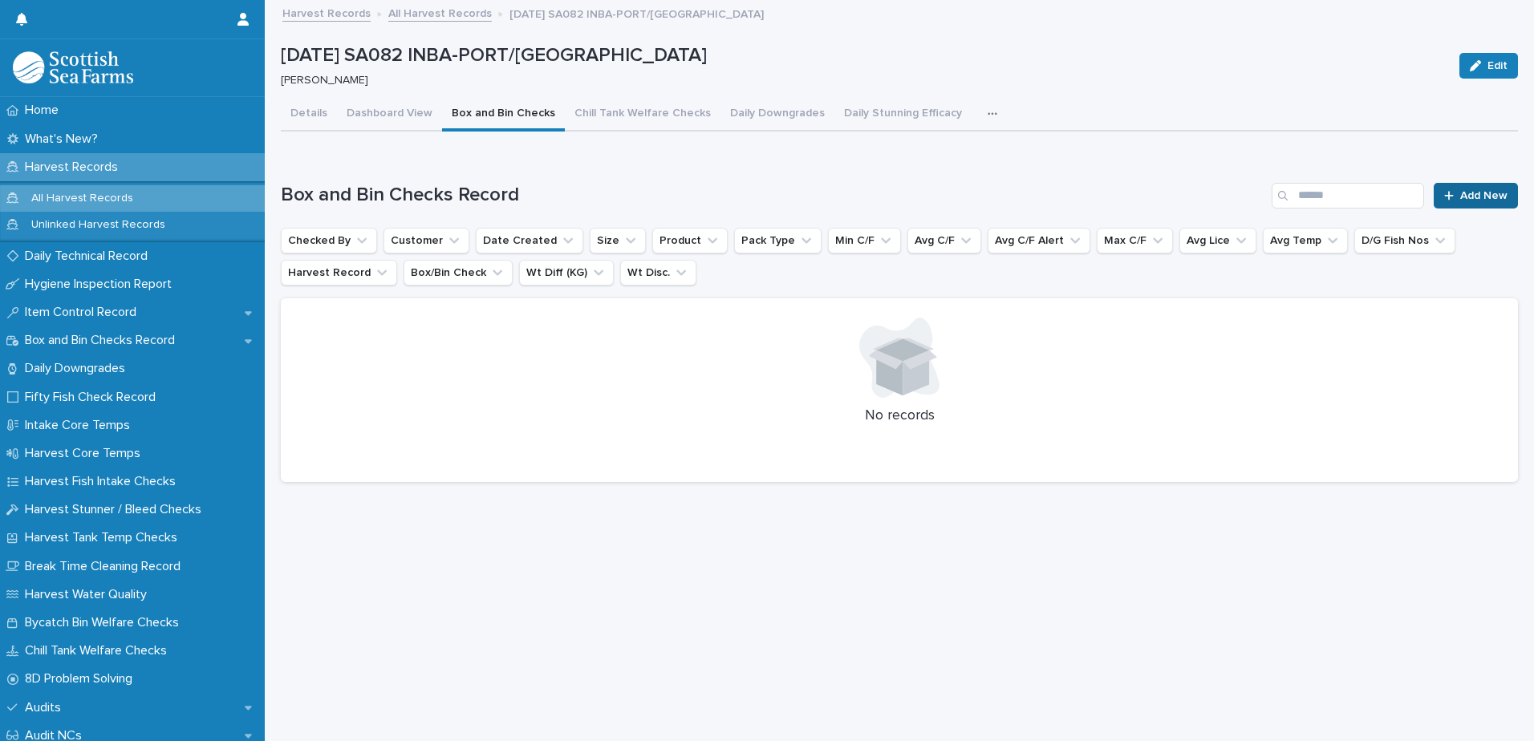
click at [1465, 186] on link "Add New" at bounding box center [1476, 196] width 84 height 26
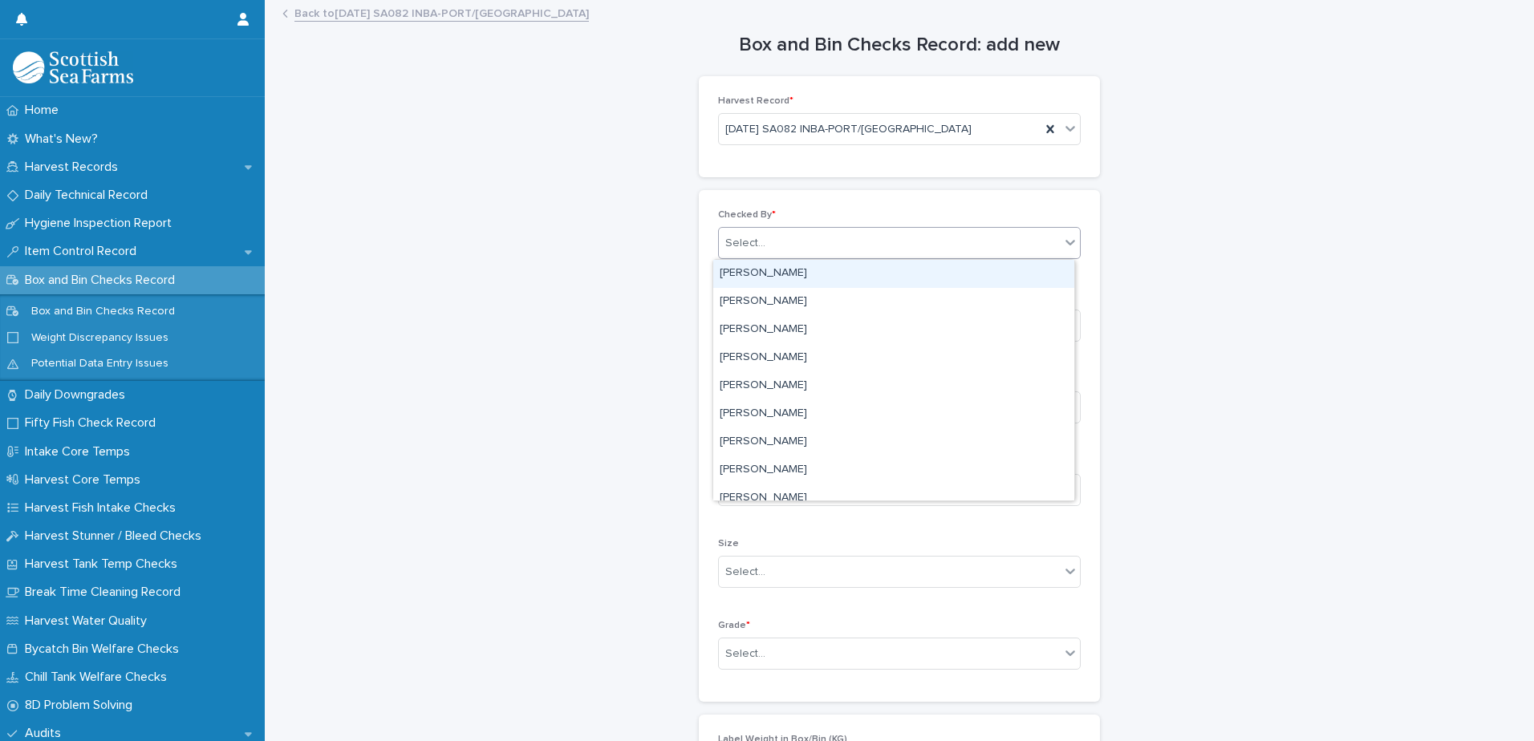
click at [725, 251] on div "Select..." at bounding box center [745, 243] width 40 height 17
type input "***"
click at [750, 272] on div "[PERSON_NAME]" at bounding box center [893, 274] width 361 height 28
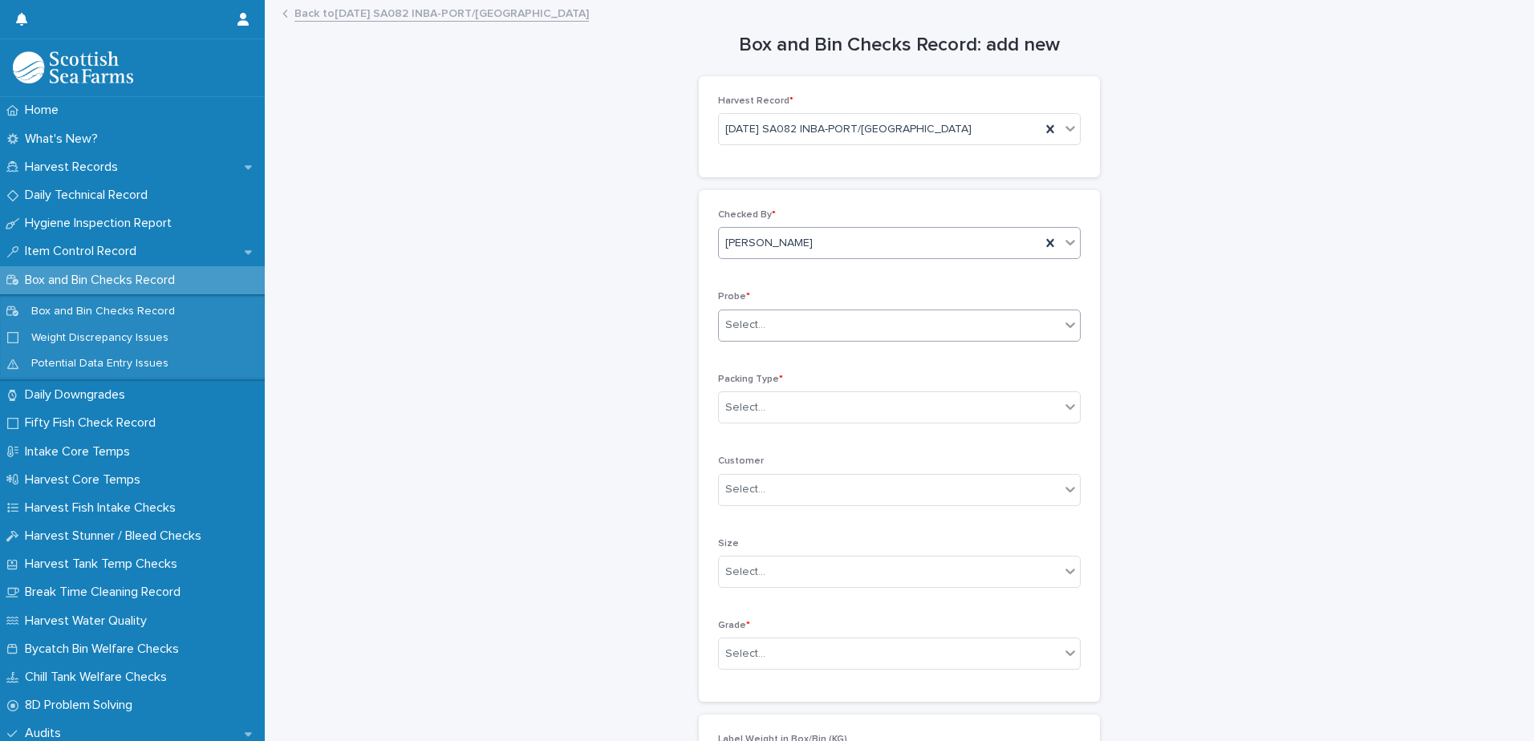
click at [742, 322] on div "Select..." at bounding box center [745, 325] width 40 height 17
click at [754, 414] on div "LERW-A" at bounding box center [893, 413] width 361 height 28
click at [744, 410] on div "Select..." at bounding box center [745, 407] width 40 height 17
click at [742, 432] on div "Box" at bounding box center [893, 438] width 361 height 28
click at [740, 649] on div "Select..." at bounding box center [745, 654] width 40 height 17
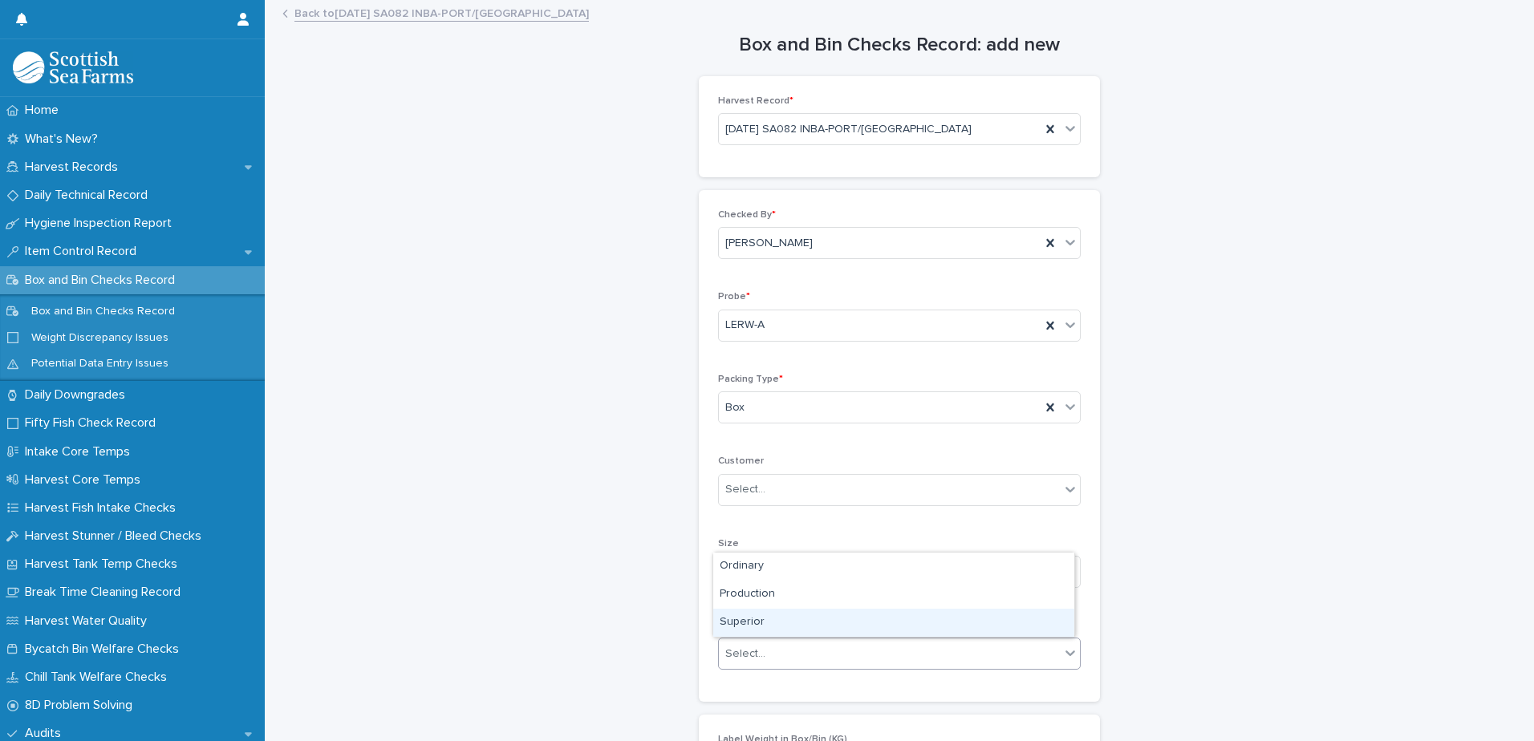
click at [761, 624] on div "Superior" at bounding box center [893, 623] width 361 height 28
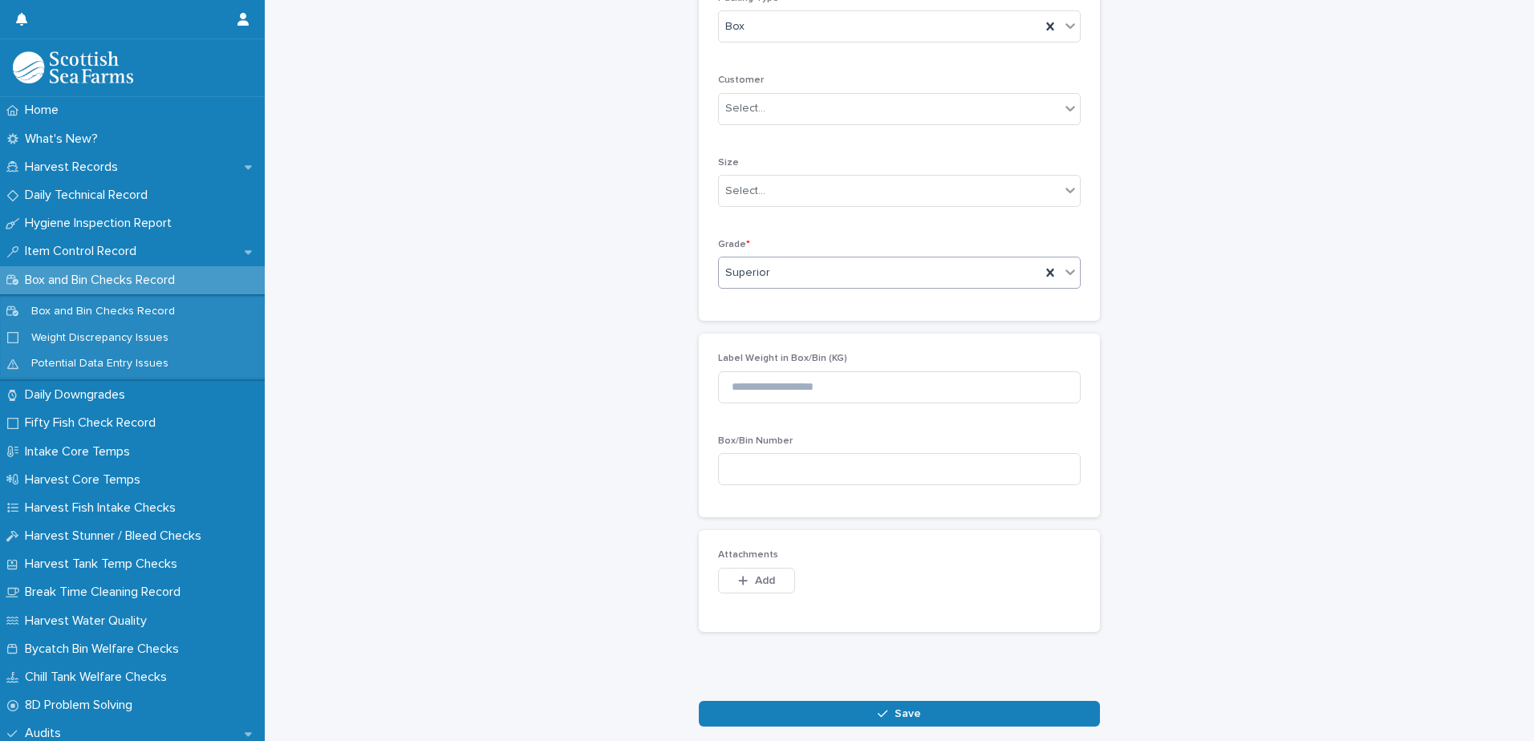
scroll to position [401, 0]
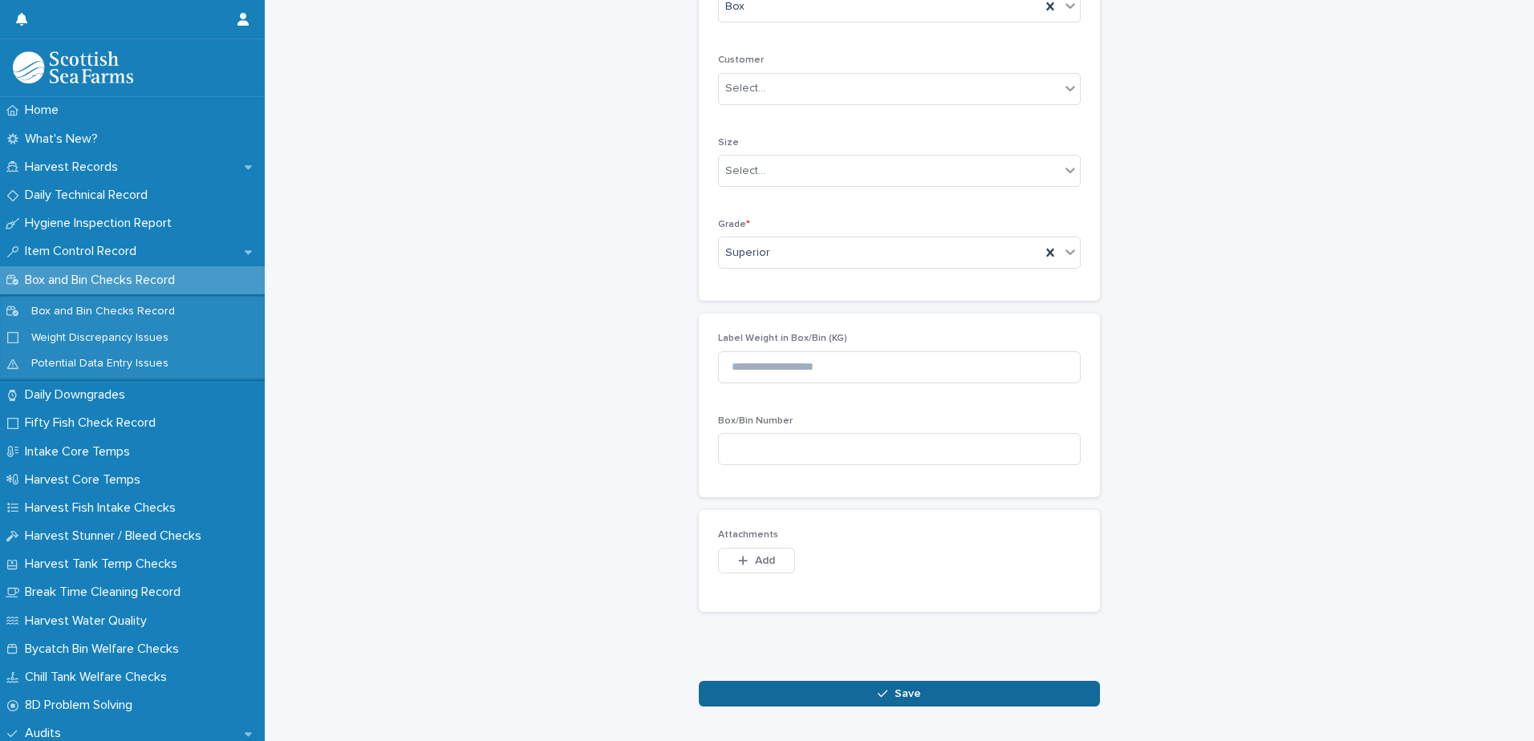
click at [808, 701] on button "Save" at bounding box center [899, 694] width 401 height 26
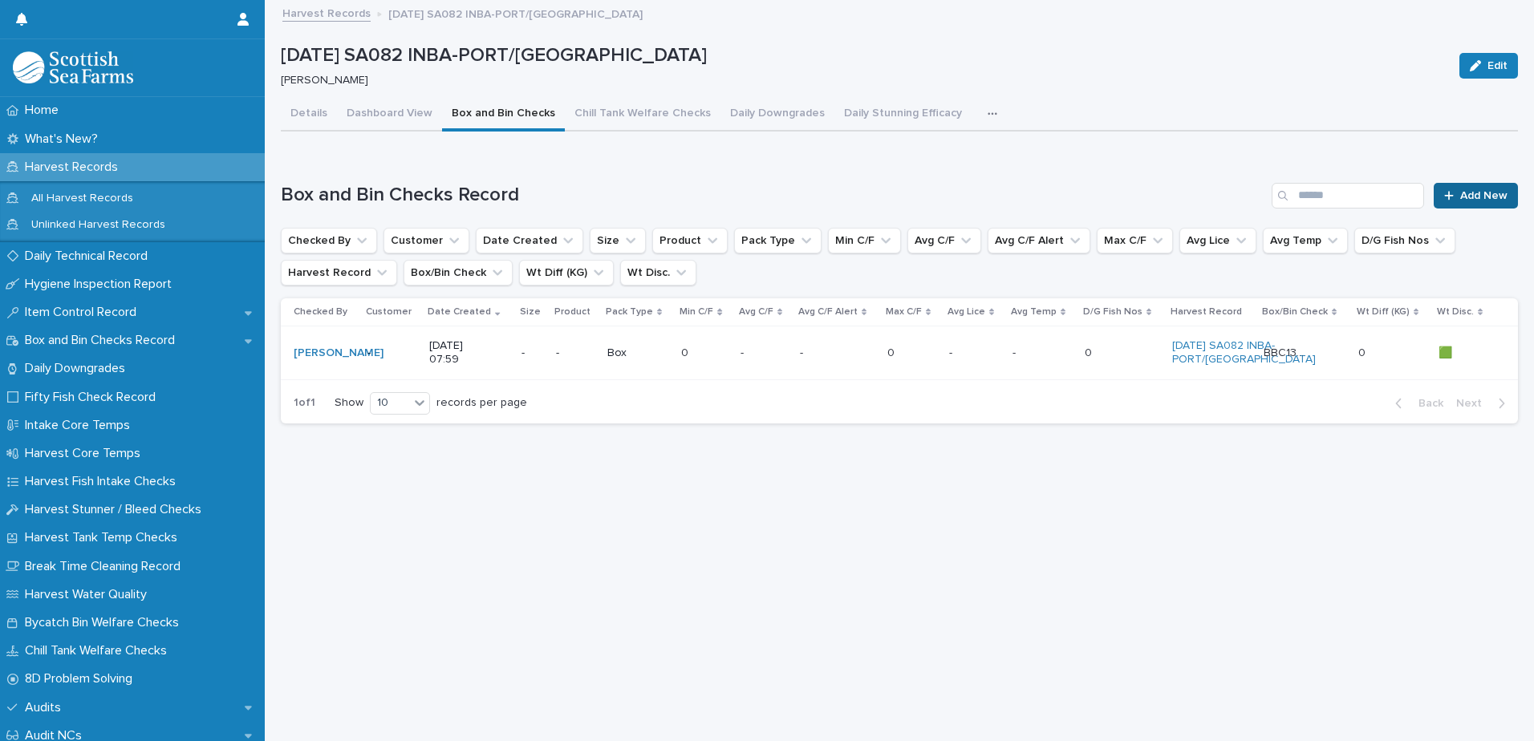
click at [1445, 202] on link "Add New" at bounding box center [1476, 196] width 84 height 26
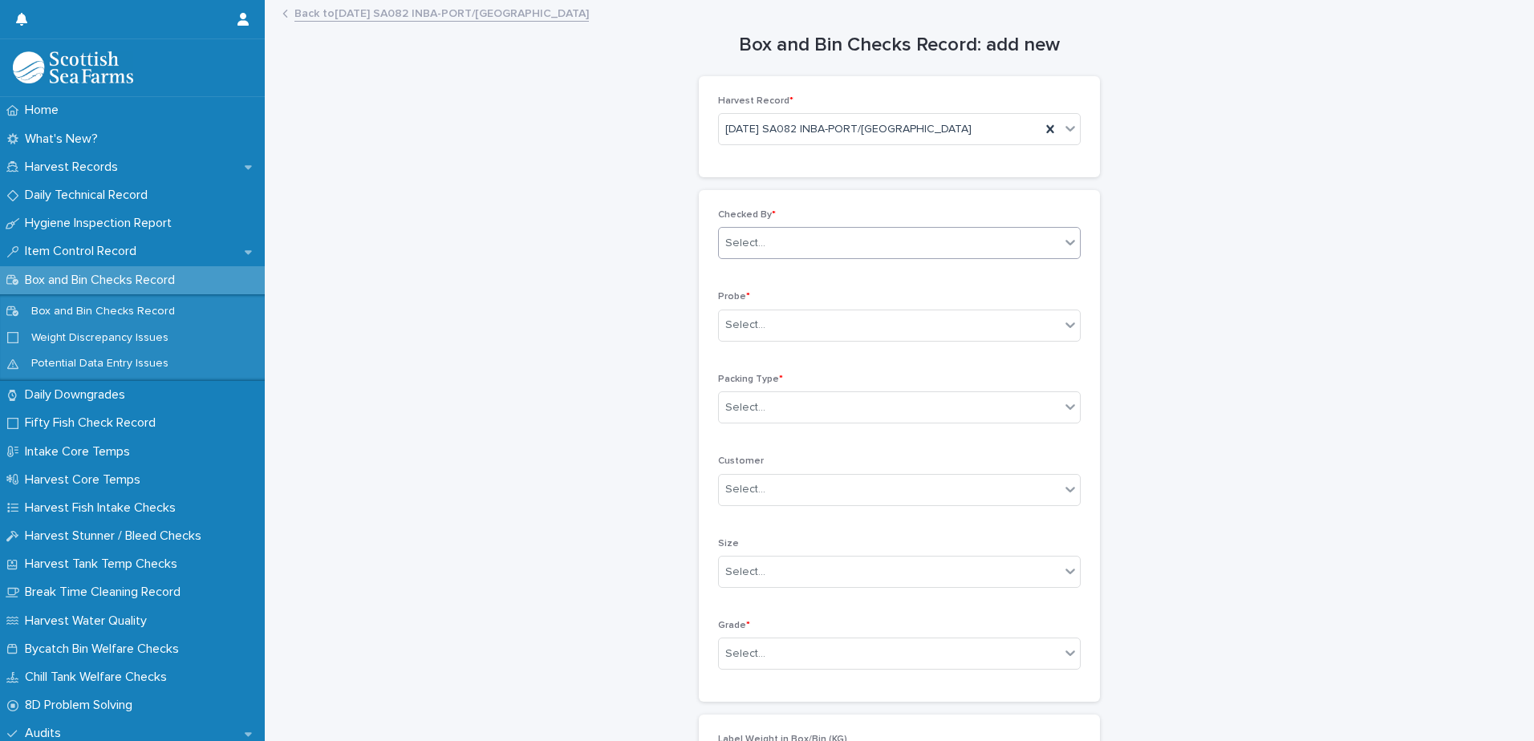
click at [748, 244] on div "Select..." at bounding box center [745, 243] width 40 height 17
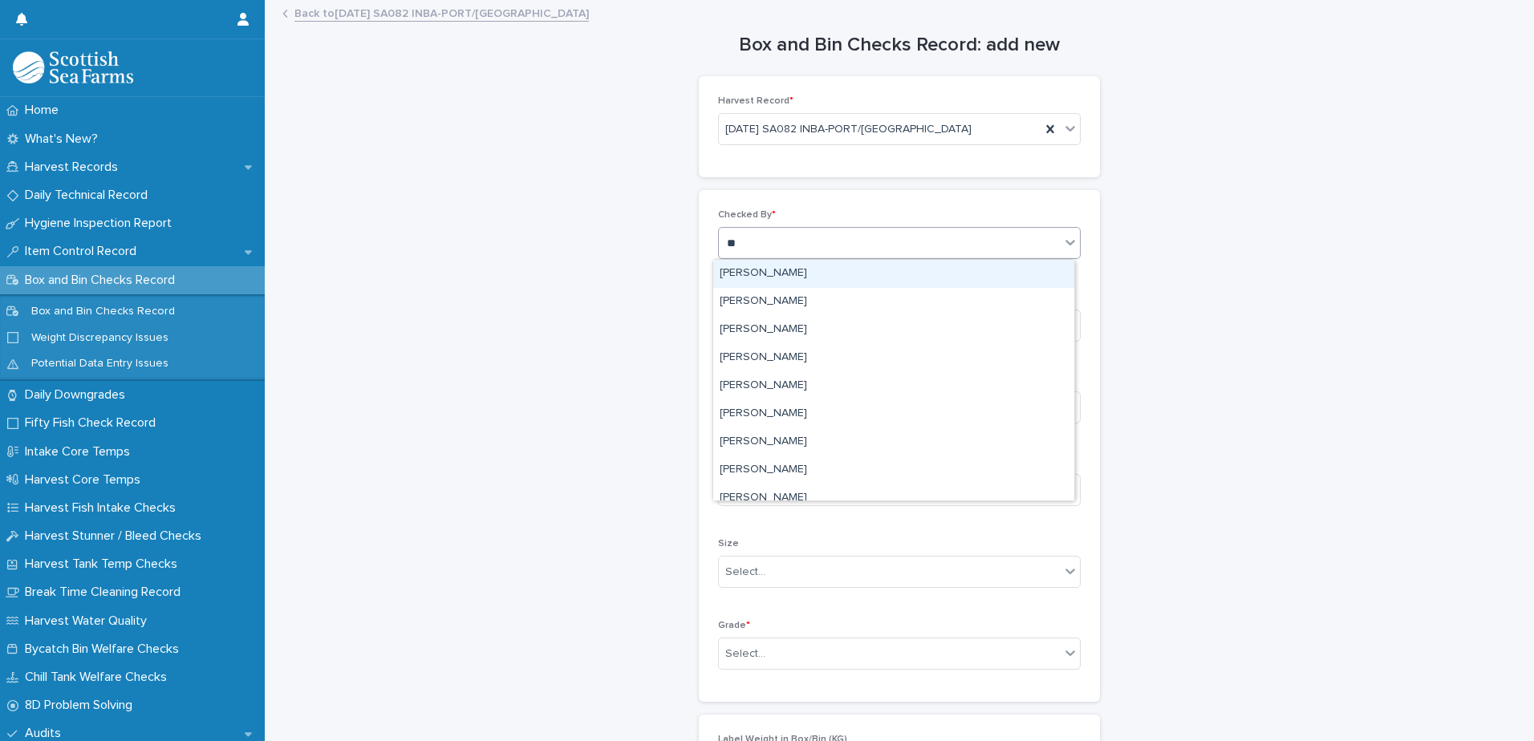
type input "***"
click at [768, 270] on div "[PERSON_NAME]" at bounding box center [893, 274] width 361 height 28
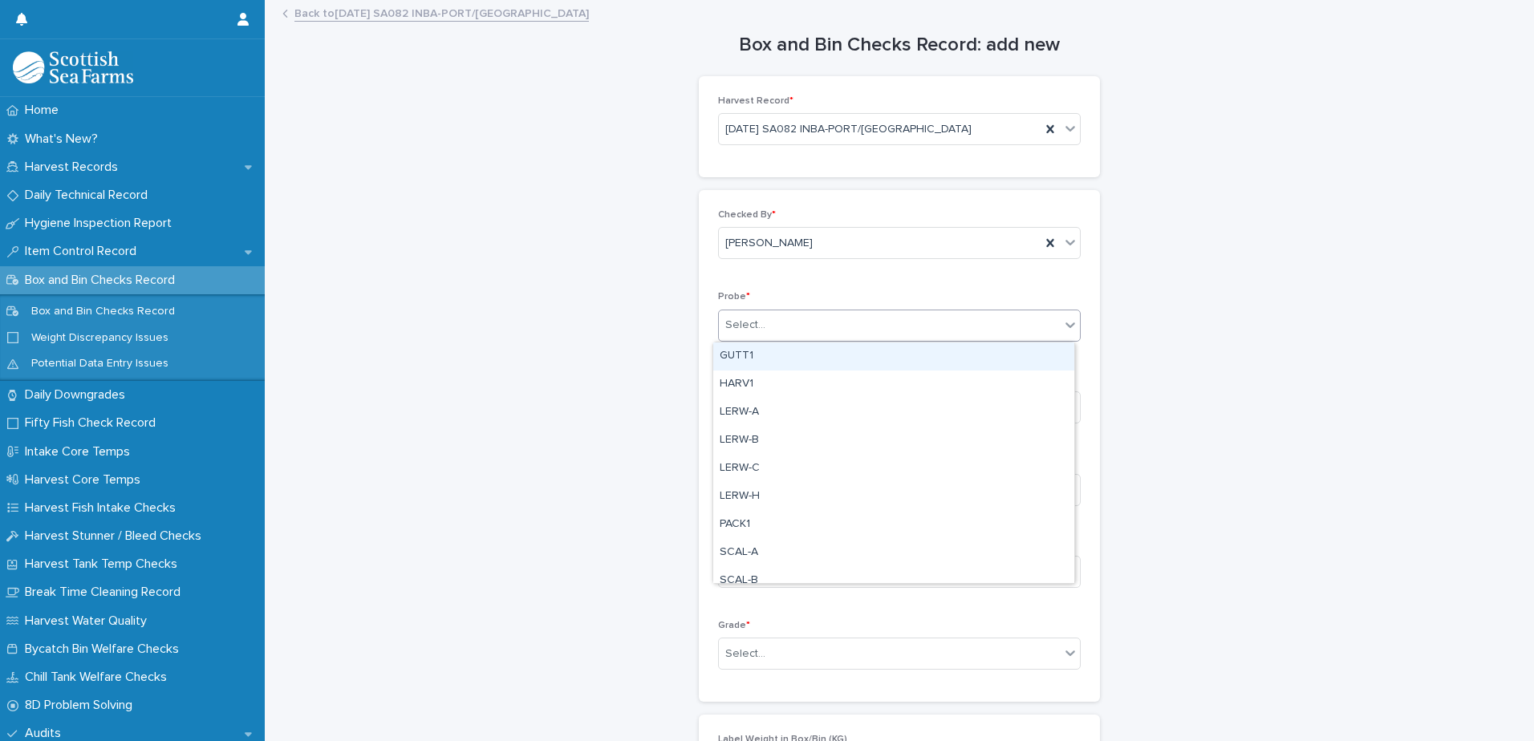
drag, startPoint x: 756, startPoint y: 333, endPoint x: 761, endPoint y: 341, distance: 9.4
click at [756, 334] on div "Select..." at bounding box center [745, 325] width 40 height 17
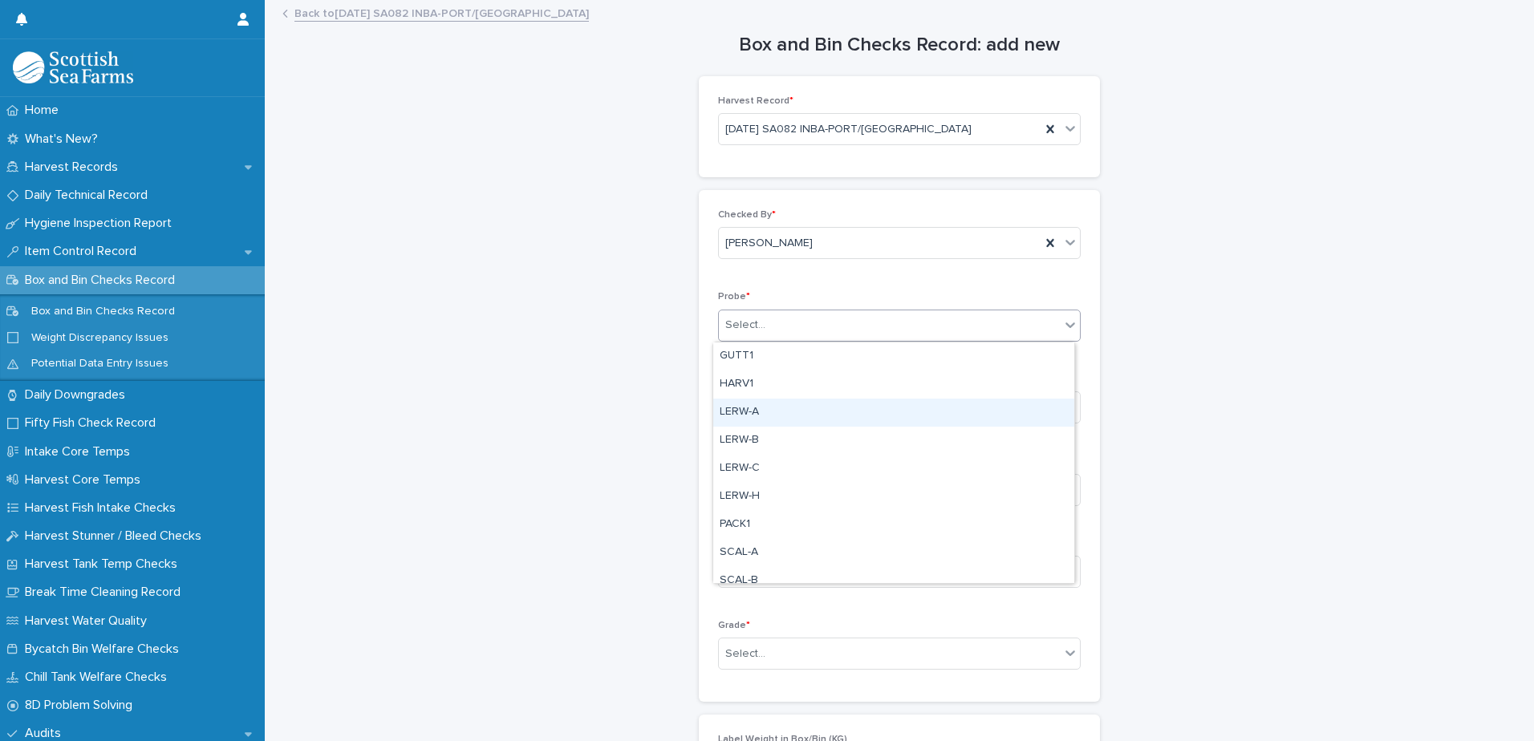
click at [756, 416] on div "LERW-A" at bounding box center [893, 413] width 361 height 28
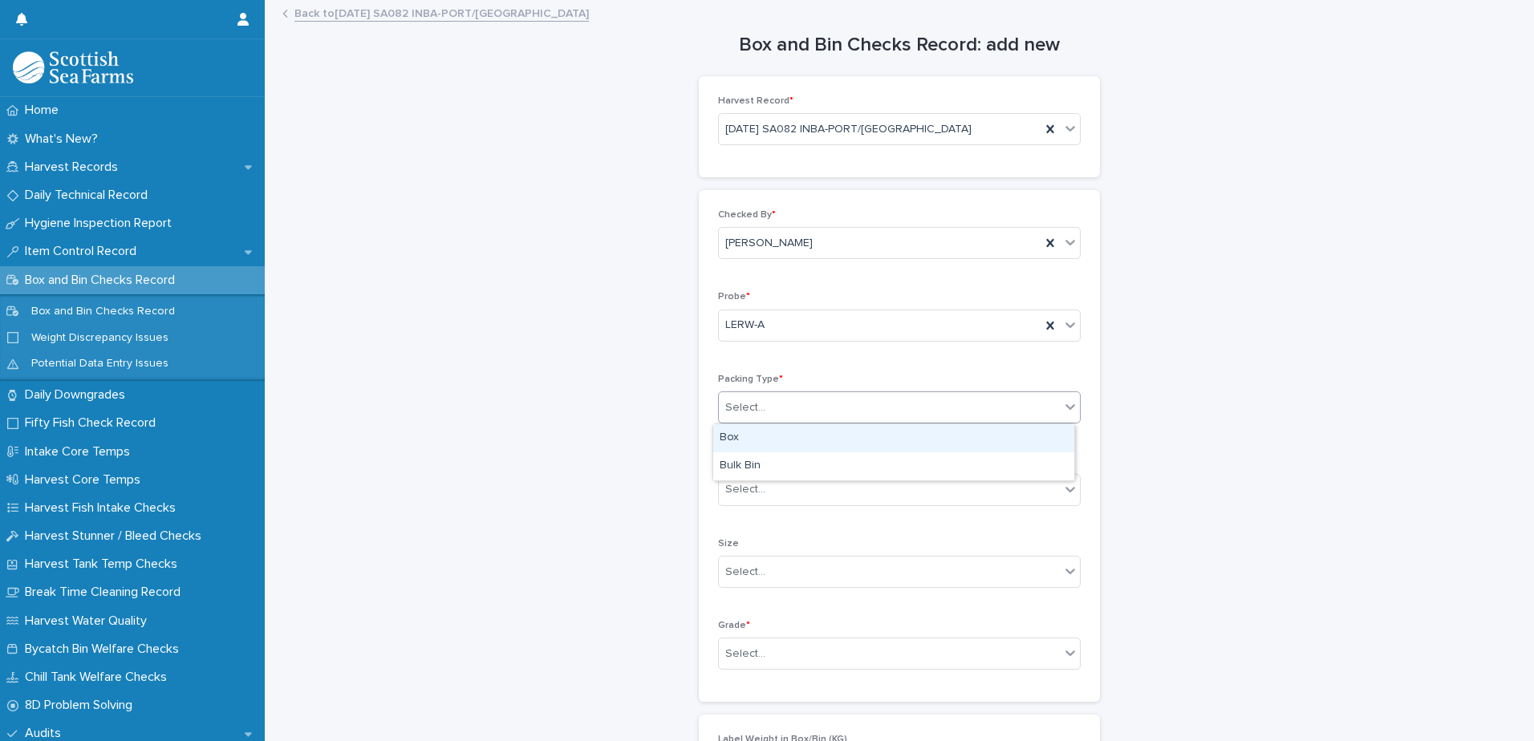
click at [756, 403] on div "Select..." at bounding box center [745, 407] width 40 height 17
click at [754, 436] on div "Box" at bounding box center [893, 438] width 361 height 28
click at [744, 657] on div "Select..." at bounding box center [745, 654] width 40 height 17
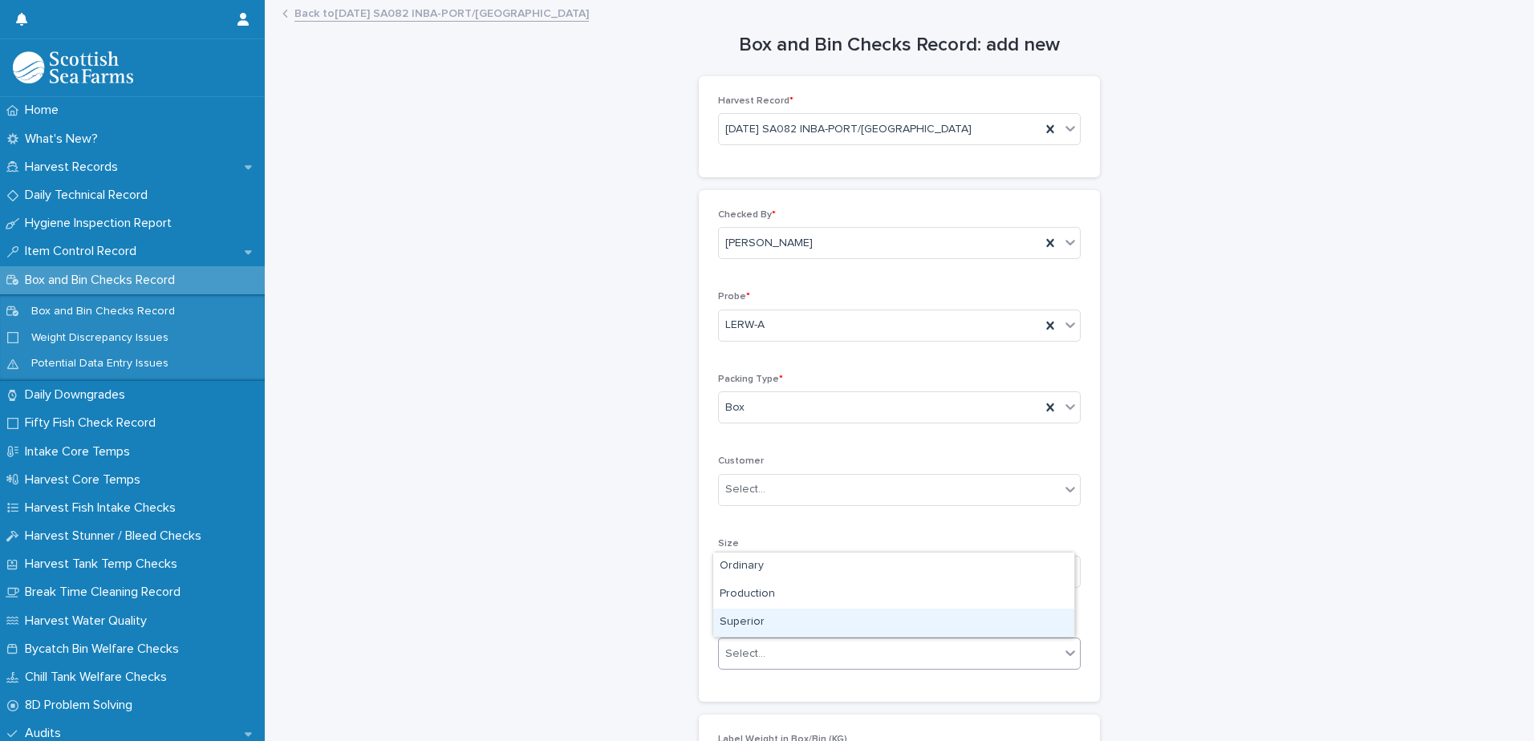
click at [754, 622] on div "Superior" at bounding box center [893, 623] width 361 height 28
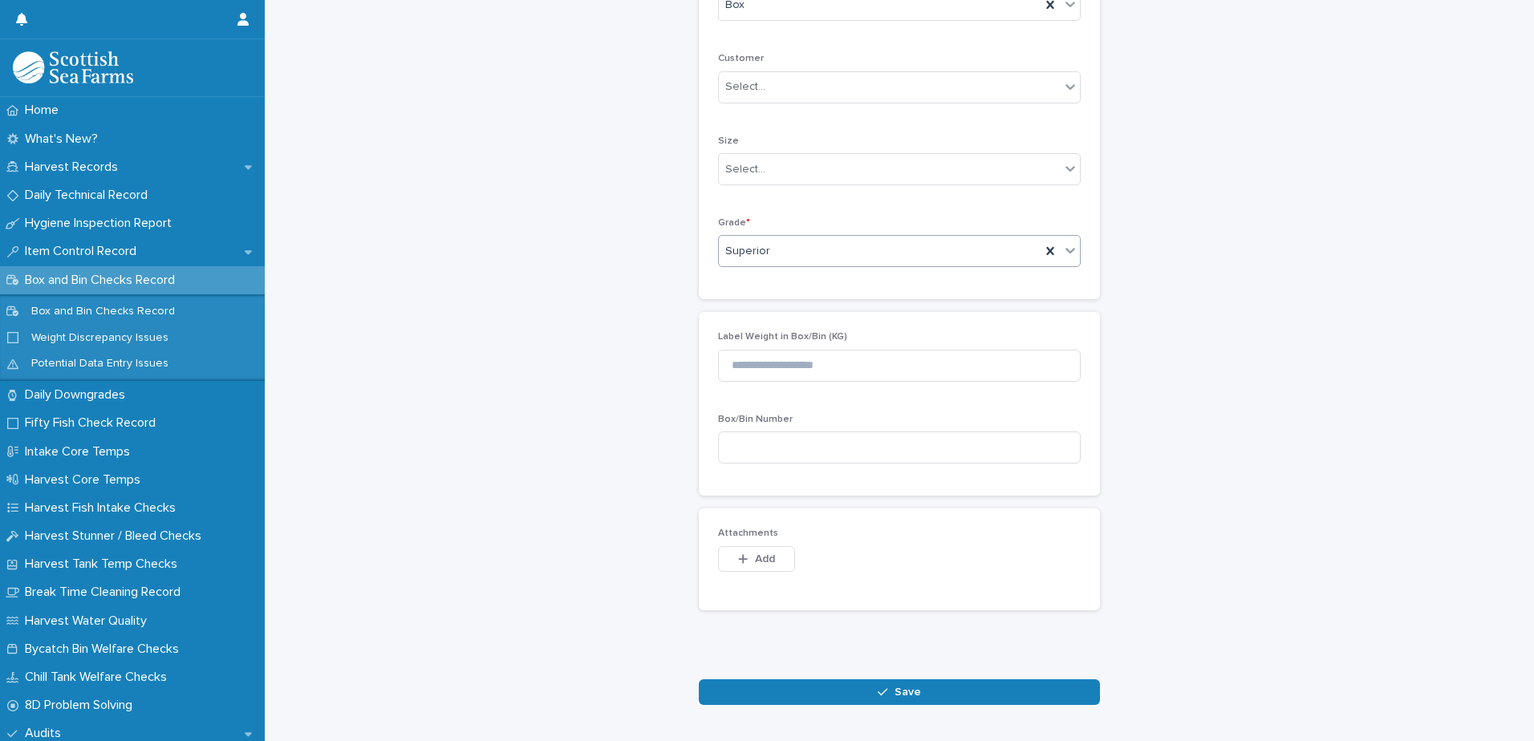
scroll to position [459, 0]
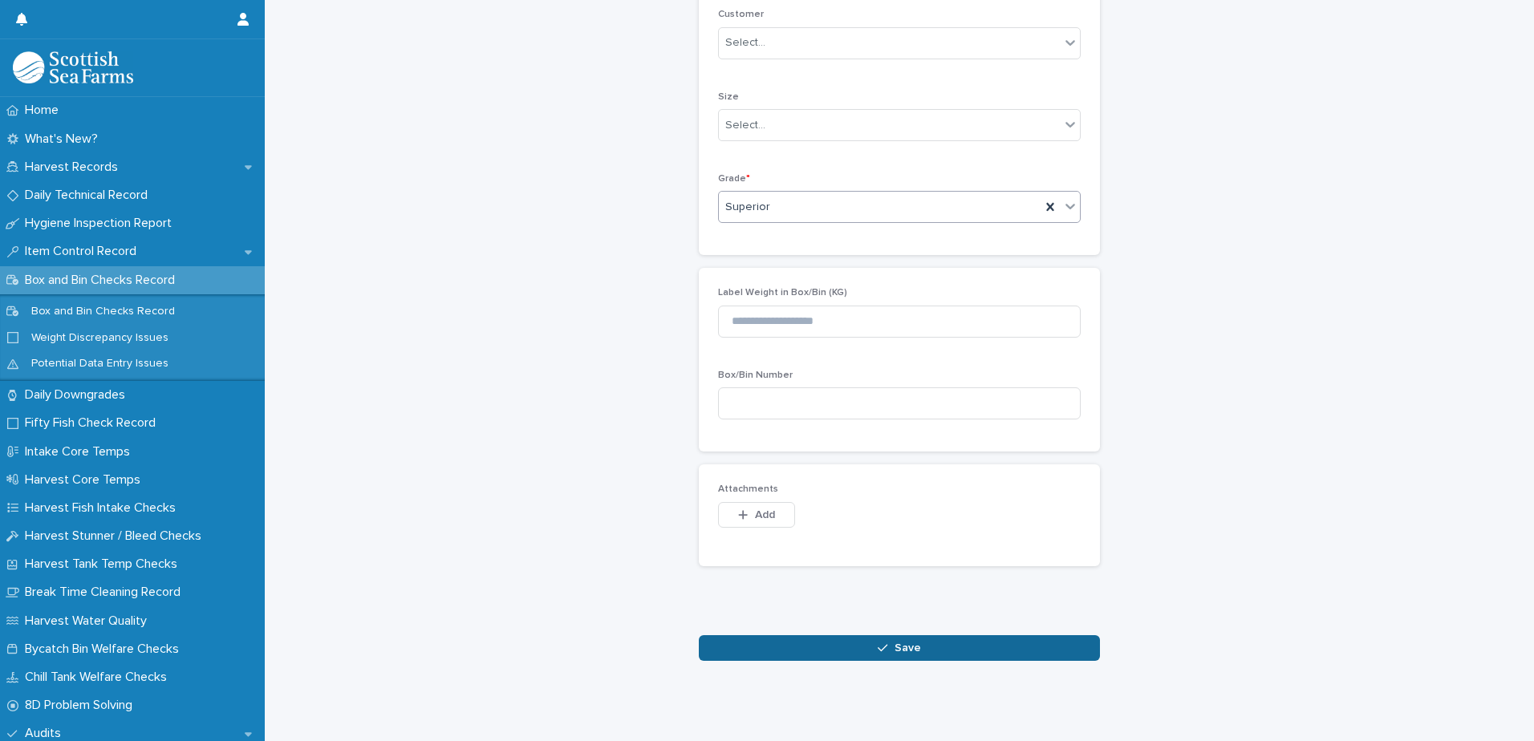
click at [784, 635] on button "Save" at bounding box center [899, 648] width 401 height 26
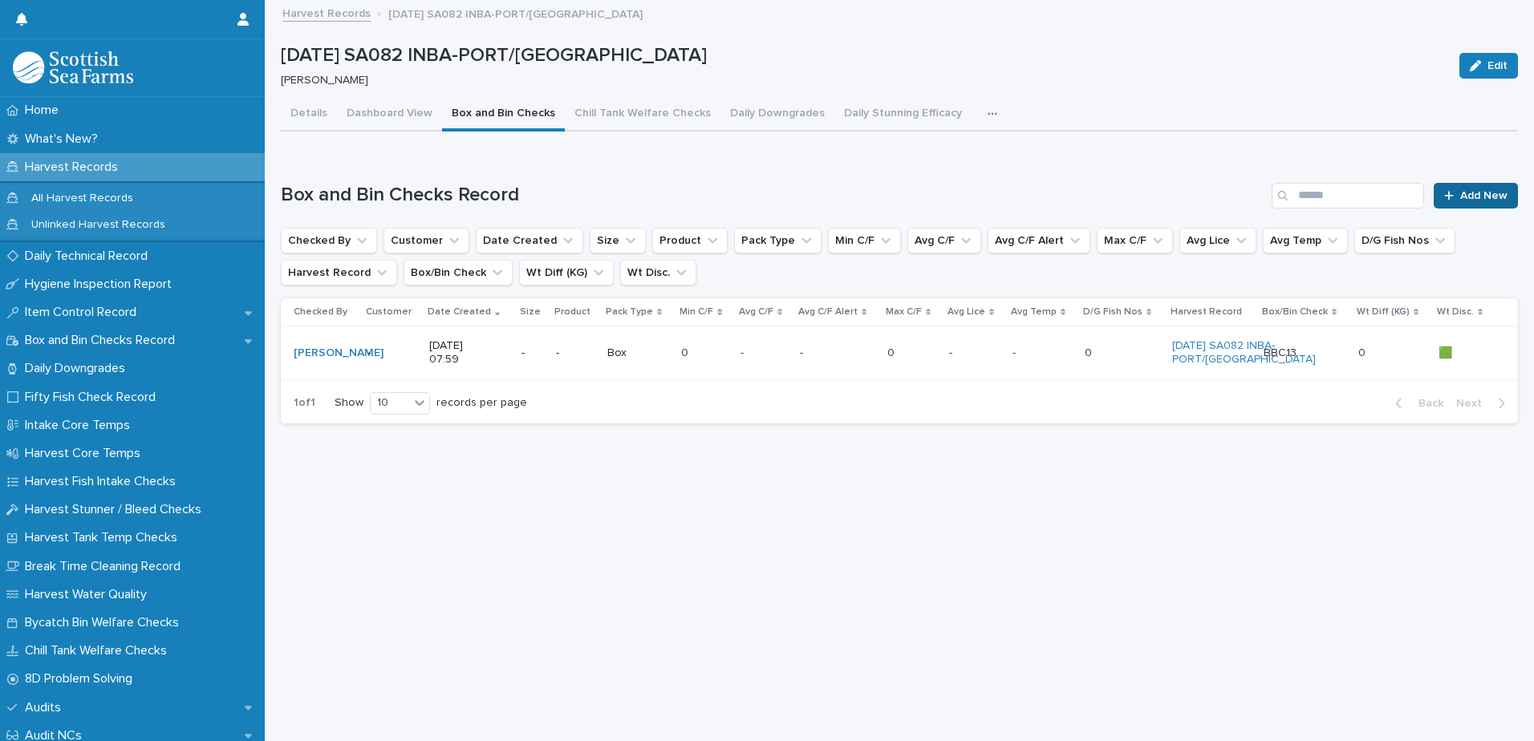
click at [1460, 196] on span "Add New" at bounding box center [1483, 195] width 47 height 11
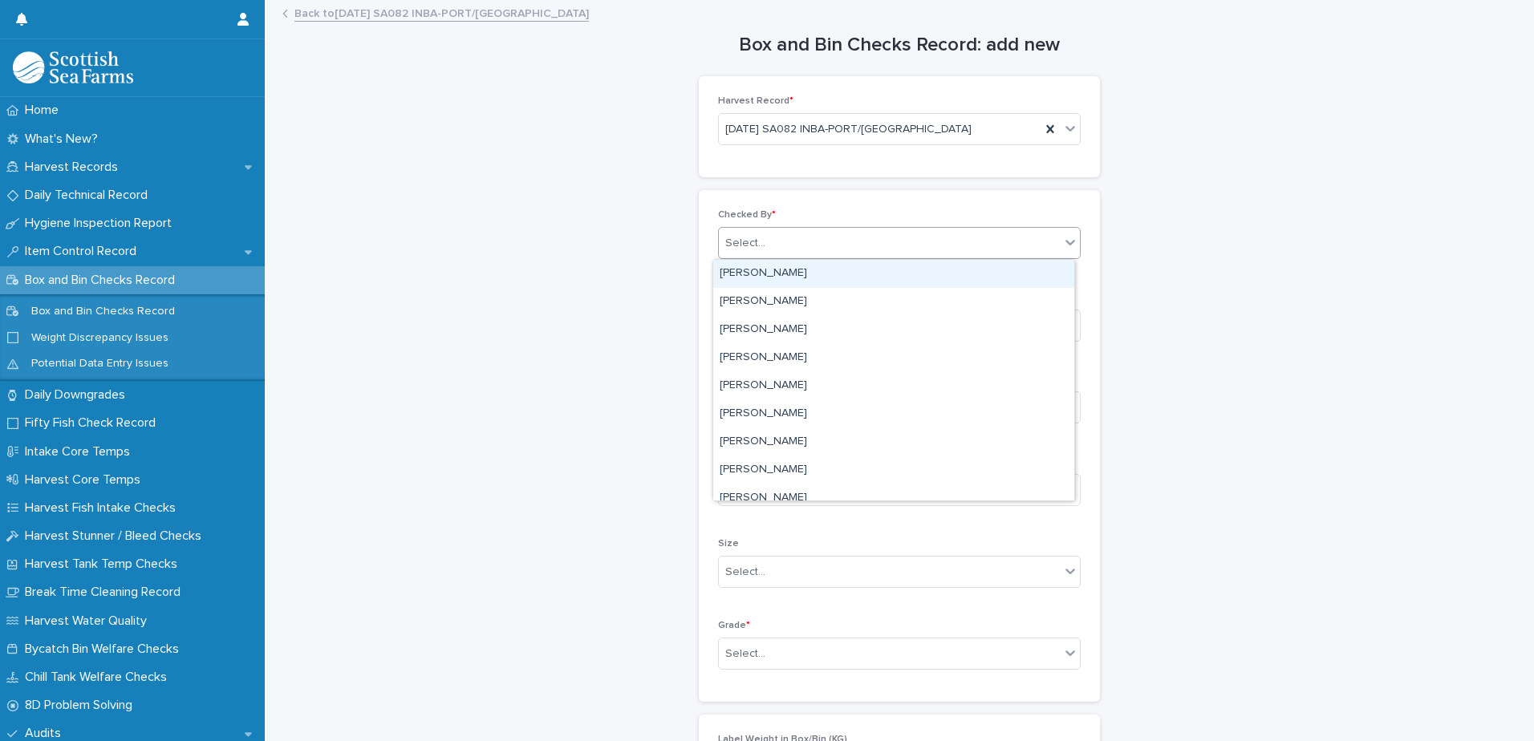
click at [769, 245] on div "Select..." at bounding box center [889, 243] width 341 height 26
type input "*****"
click at [777, 271] on div "[PERSON_NAME]" at bounding box center [893, 274] width 361 height 28
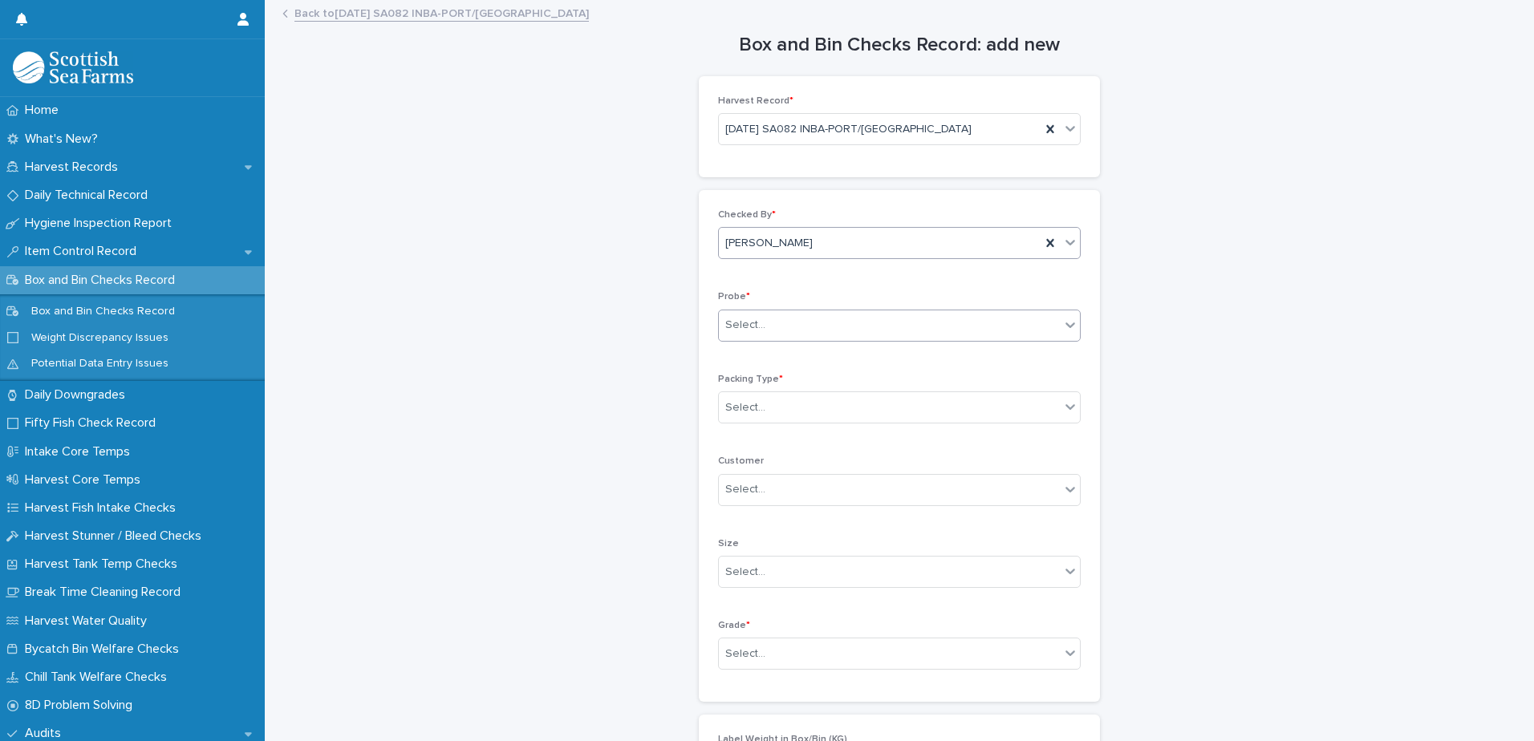
click at [743, 328] on div "Select..." at bounding box center [745, 325] width 40 height 17
click at [755, 417] on div "LERW-A" at bounding box center [893, 413] width 361 height 28
click at [745, 409] on div "Select..." at bounding box center [745, 407] width 40 height 17
drag, startPoint x: 738, startPoint y: 430, endPoint x: 741, endPoint y: 473, distance: 43.4
click at [738, 429] on div "Box" at bounding box center [893, 438] width 361 height 28
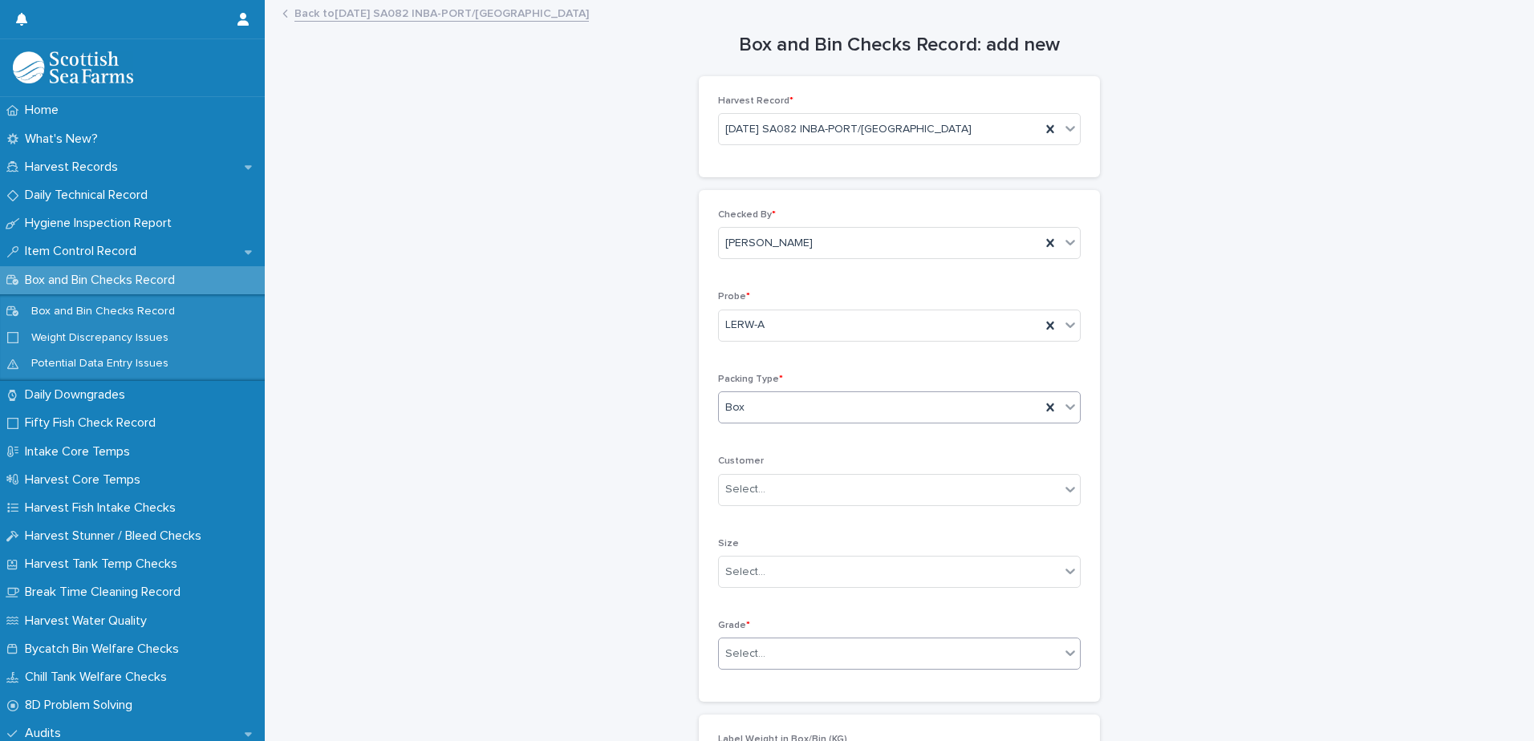
click at [740, 653] on div "Select..." at bounding box center [745, 654] width 40 height 17
click at [742, 622] on div "Superior" at bounding box center [893, 623] width 361 height 28
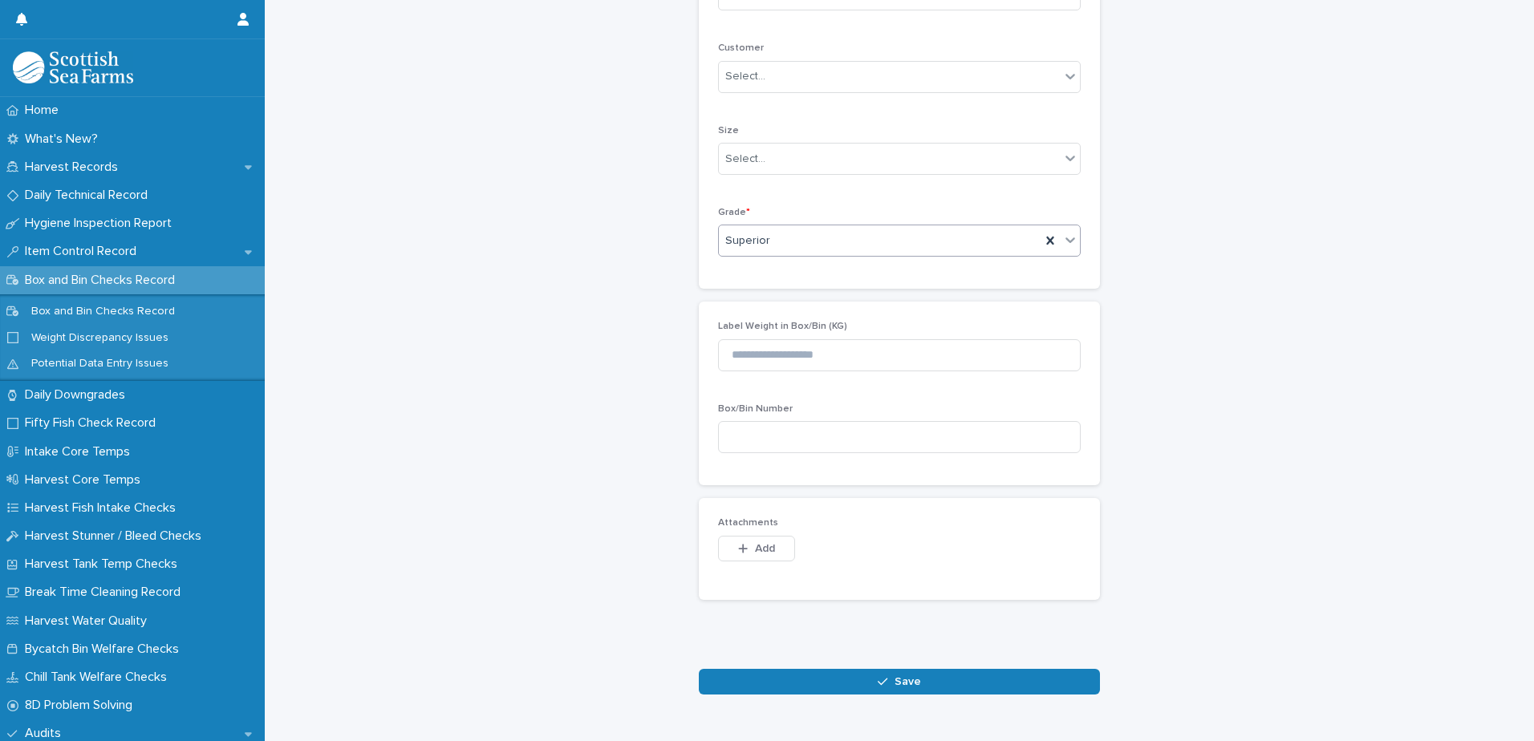
scroll to position [459, 0]
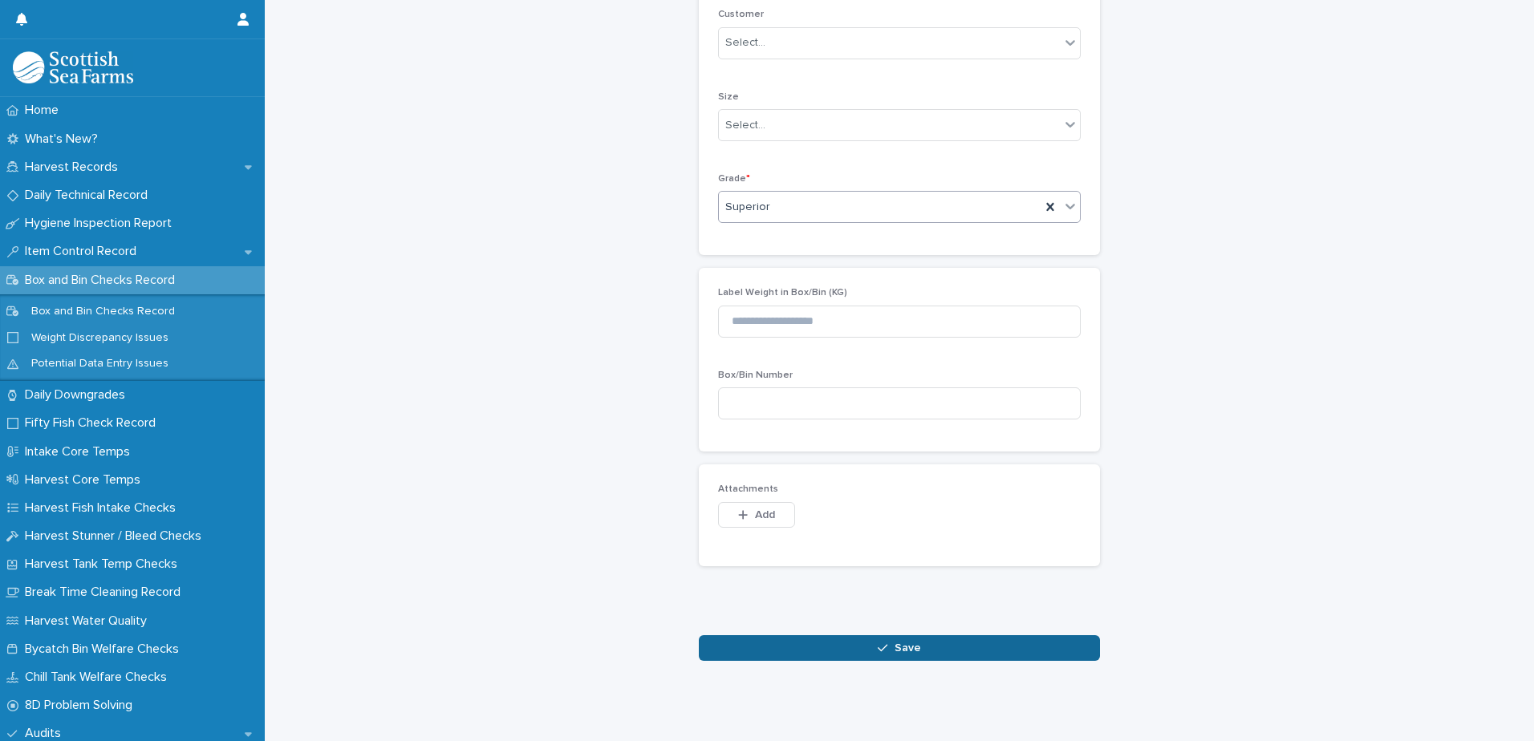
click at [842, 639] on button "Save" at bounding box center [899, 648] width 401 height 26
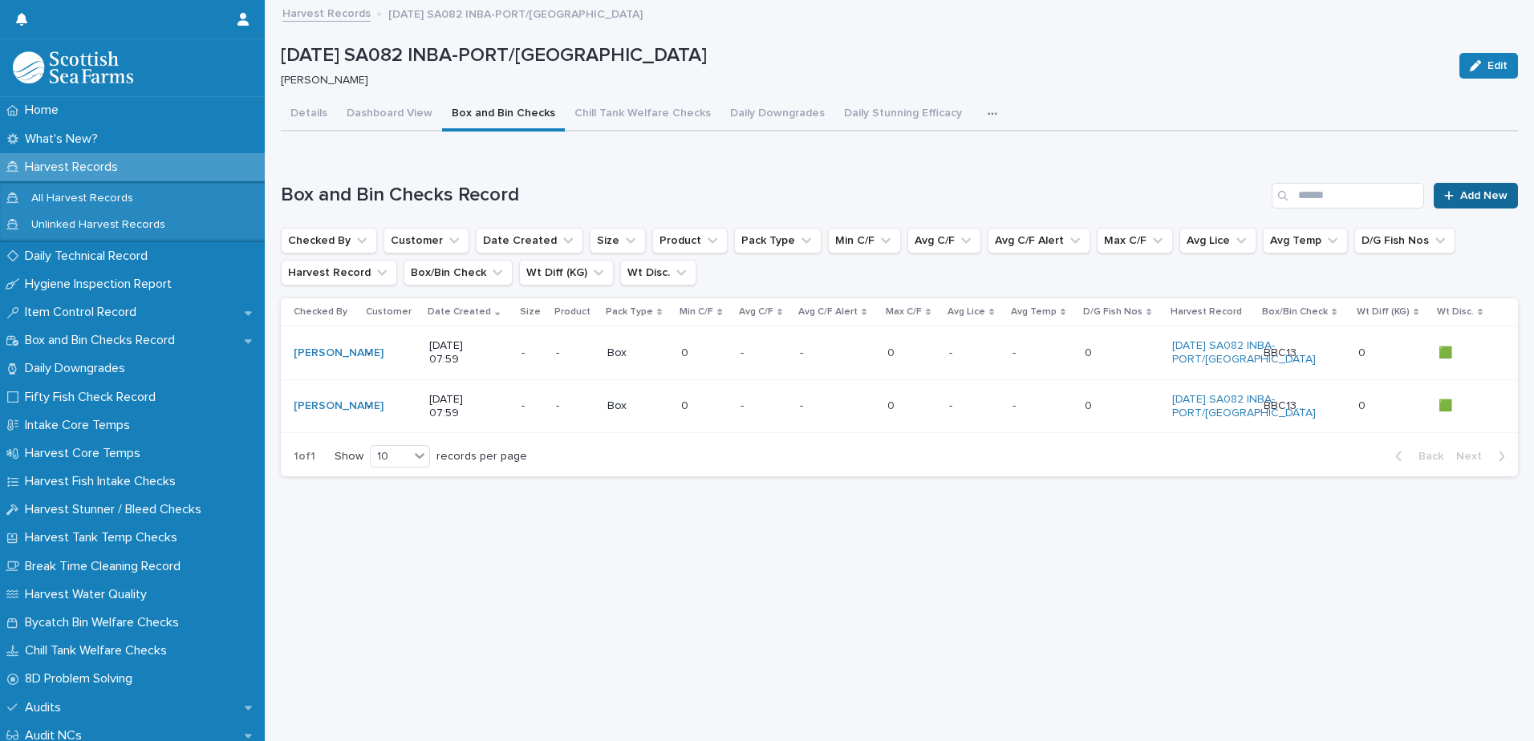
click at [1460, 199] on span "Add New" at bounding box center [1483, 195] width 47 height 11
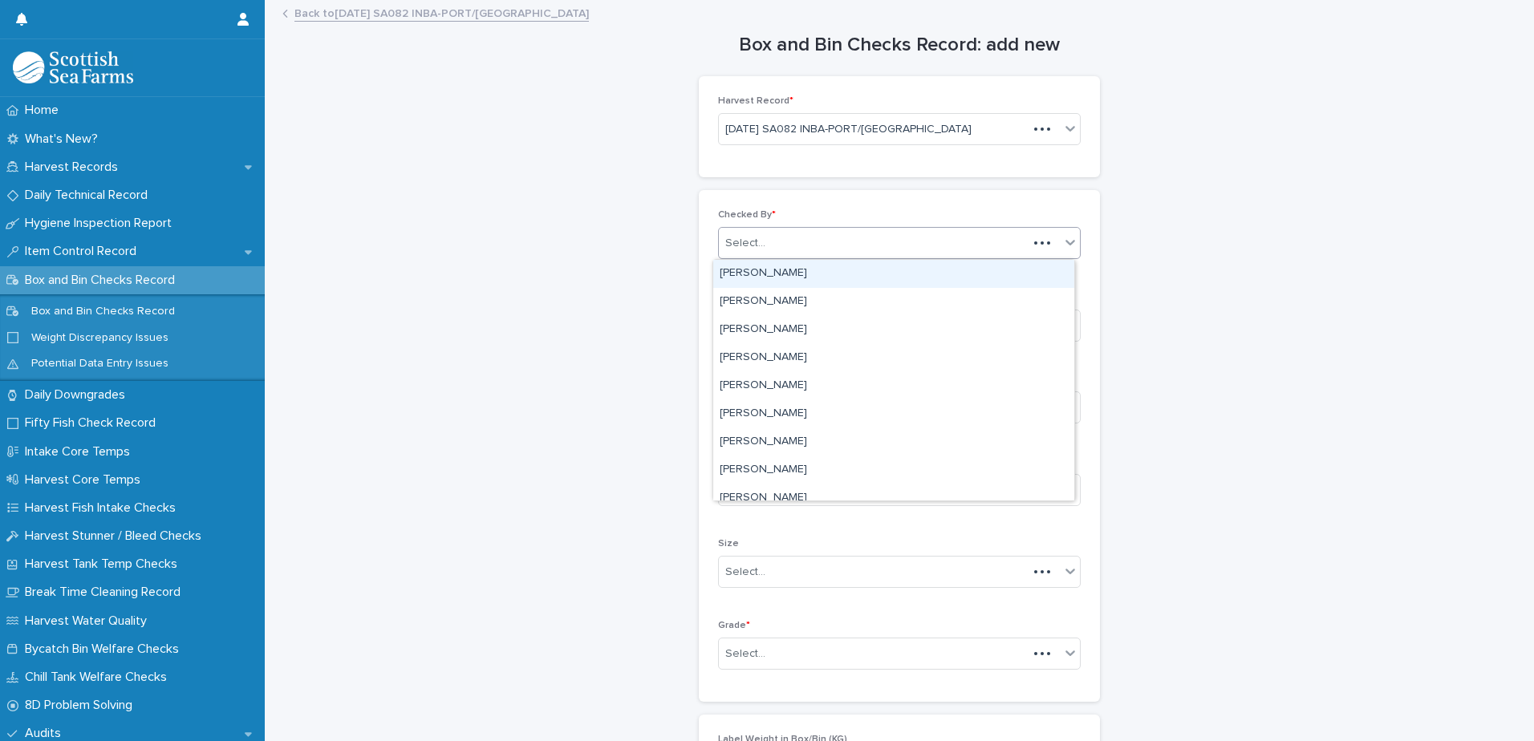
click at [769, 239] on div "Select..." at bounding box center [873, 243] width 309 height 26
type input "*****"
click at [779, 273] on div "[PERSON_NAME]" at bounding box center [893, 274] width 361 height 28
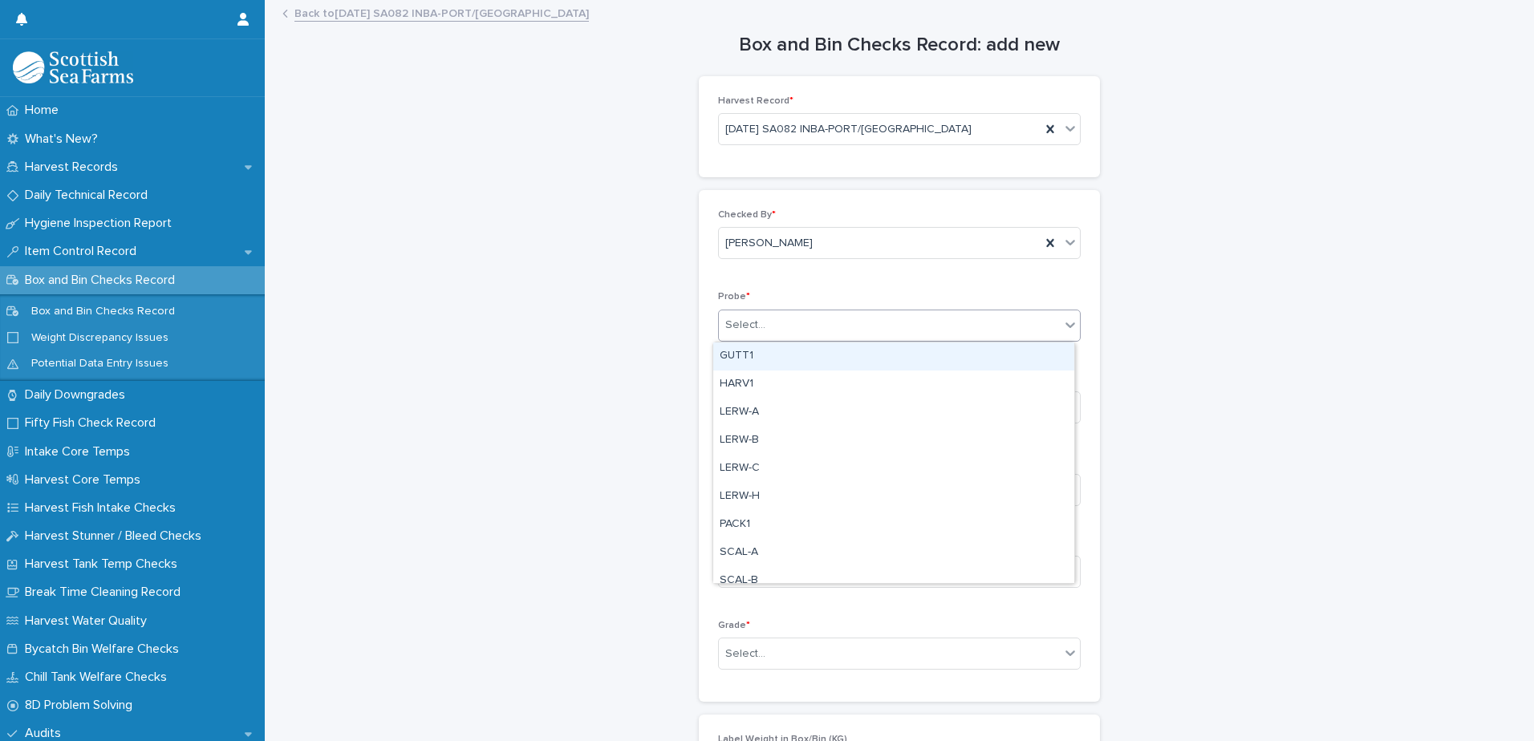
click at [752, 335] on div "Select..." at bounding box center [889, 325] width 341 height 26
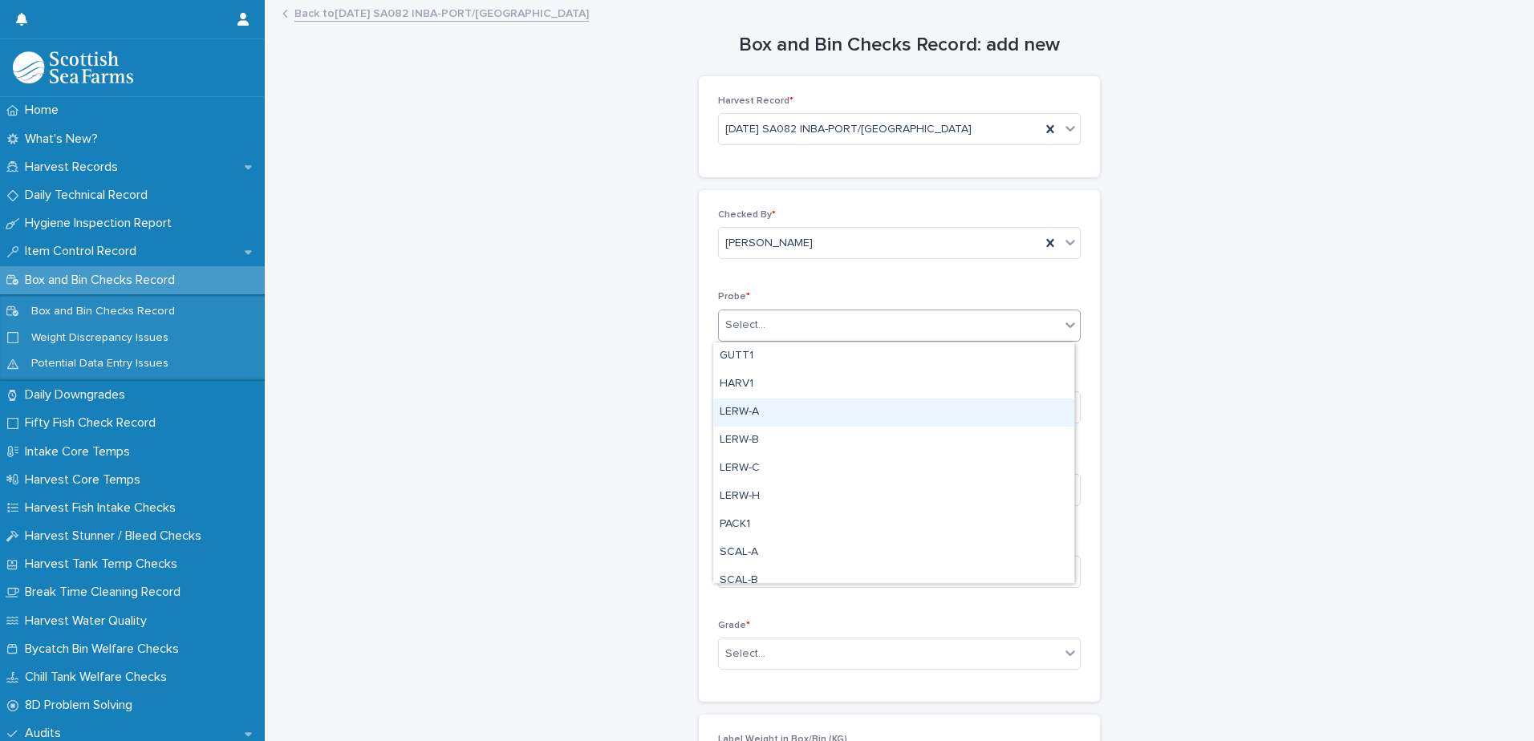
click at [746, 417] on div "LERW-A" at bounding box center [893, 413] width 361 height 28
click at [739, 404] on div "Select..." at bounding box center [745, 407] width 40 height 17
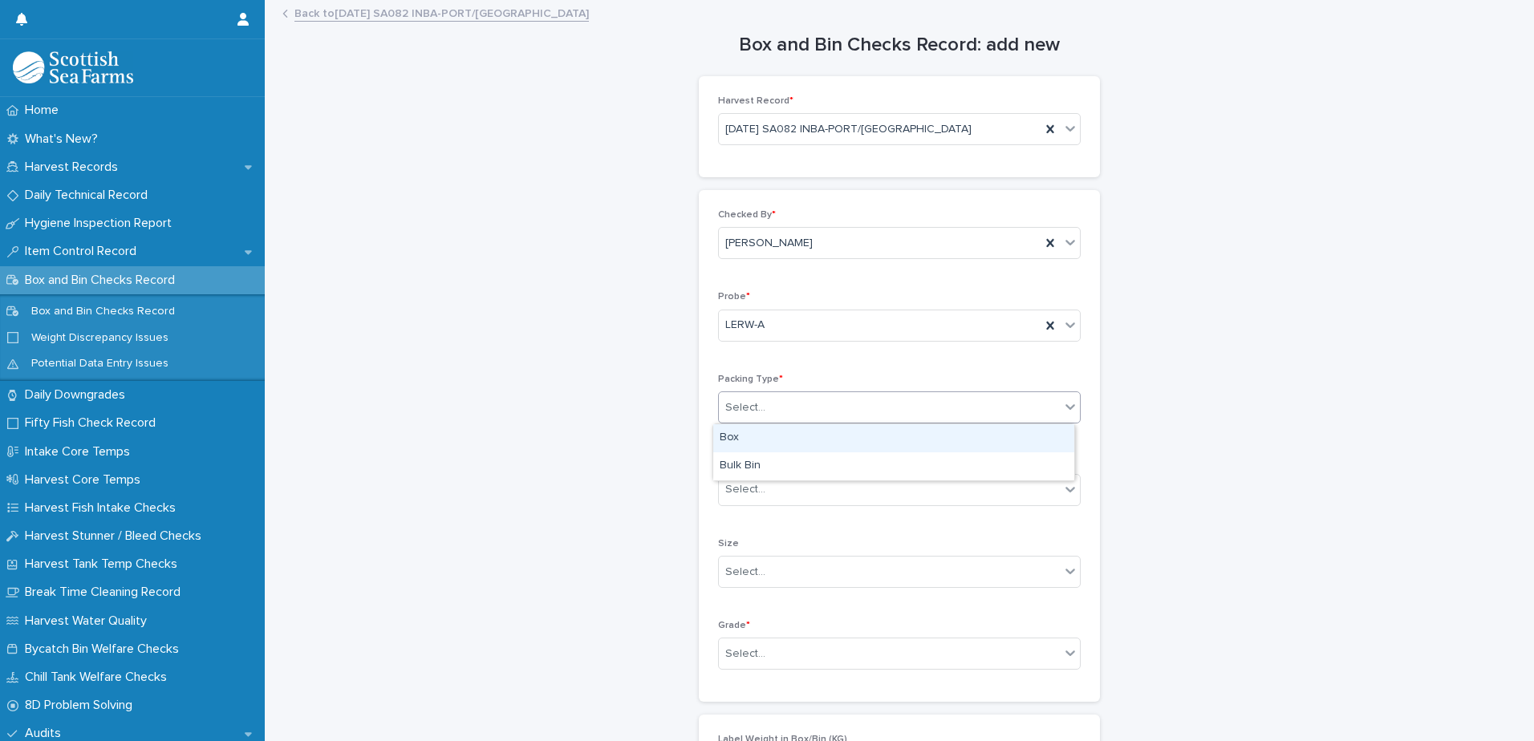
click at [731, 436] on div "Box" at bounding box center [893, 438] width 361 height 28
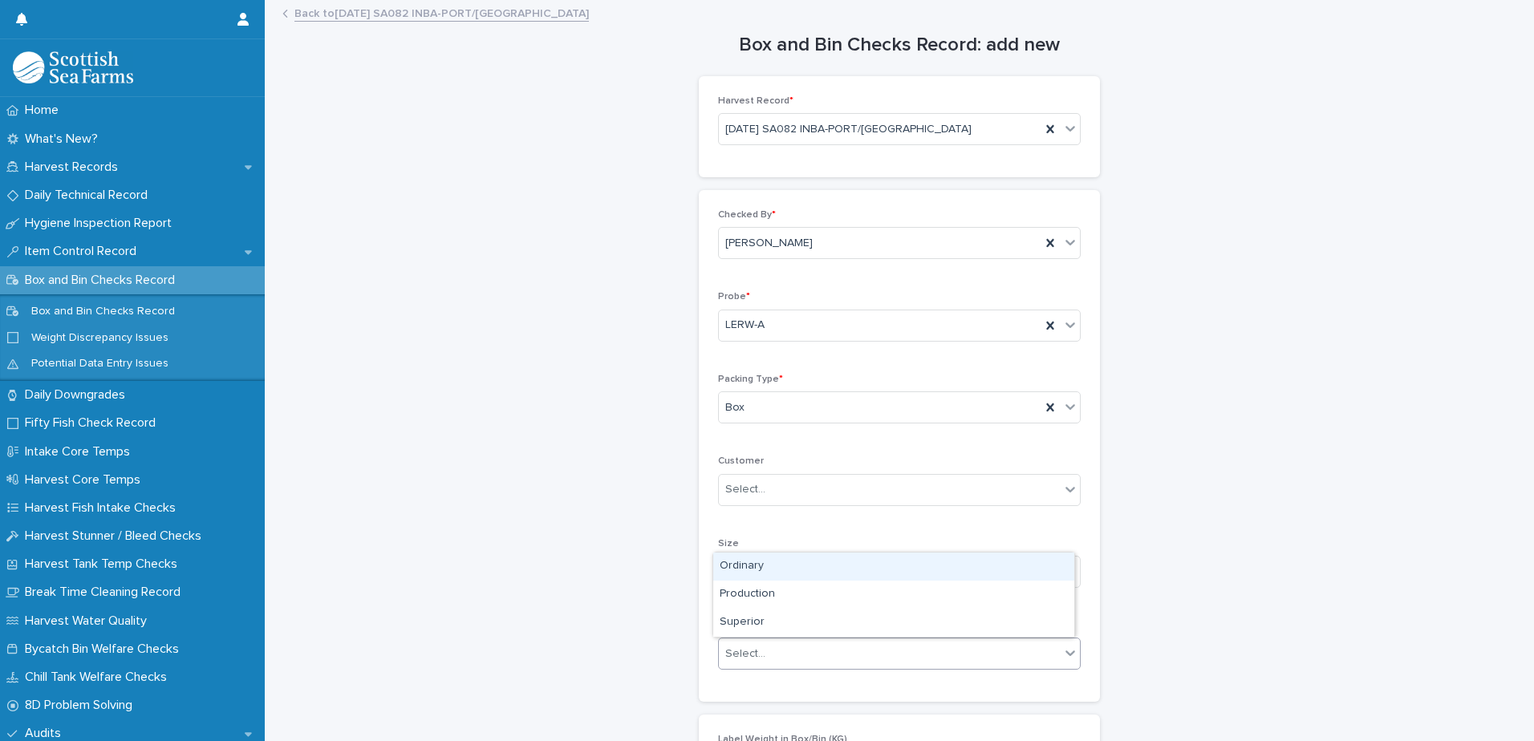
click at [740, 654] on div "Select..." at bounding box center [745, 654] width 40 height 17
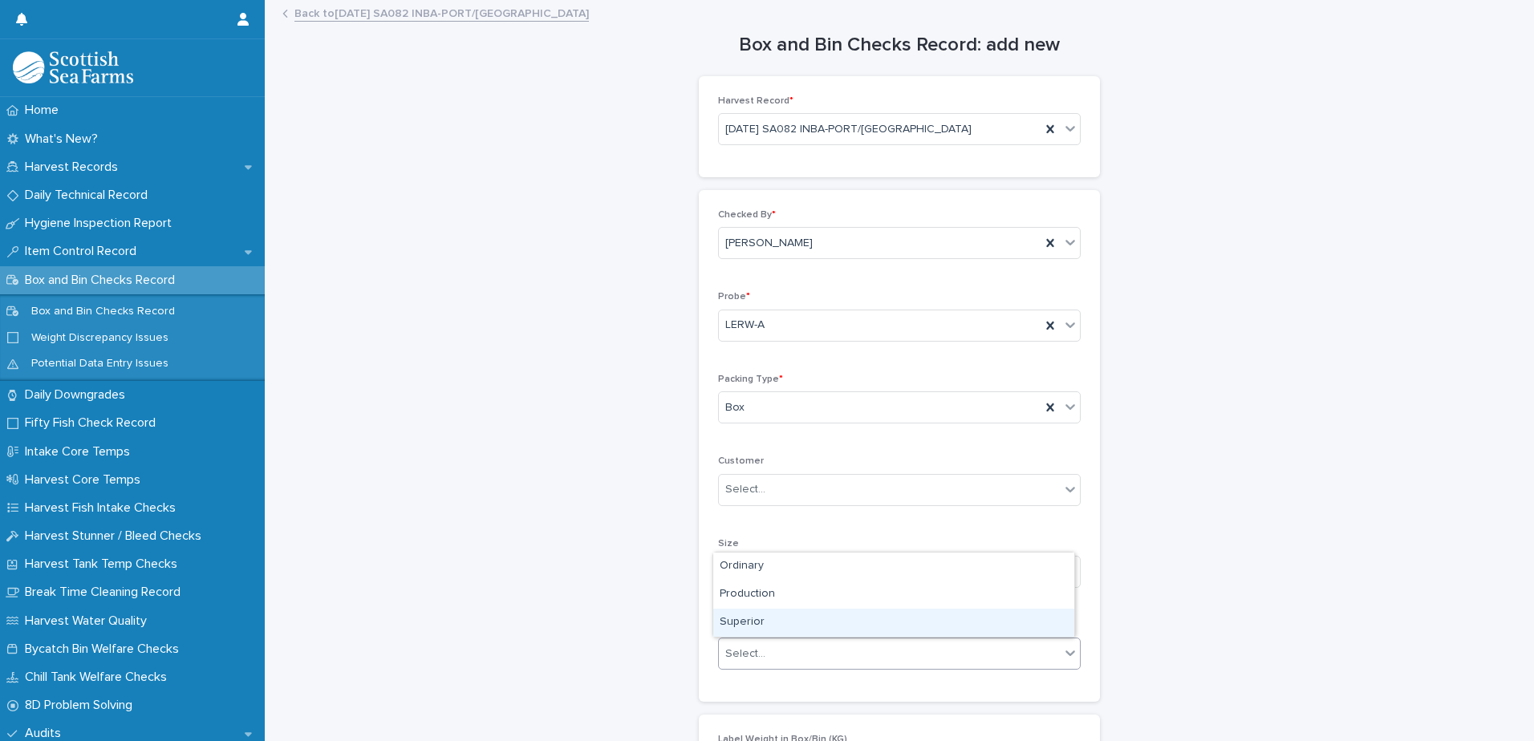
drag, startPoint x: 747, startPoint y: 623, endPoint x: 756, endPoint y: 622, distance: 9.7
click at [747, 622] on div "Superior" at bounding box center [893, 623] width 361 height 28
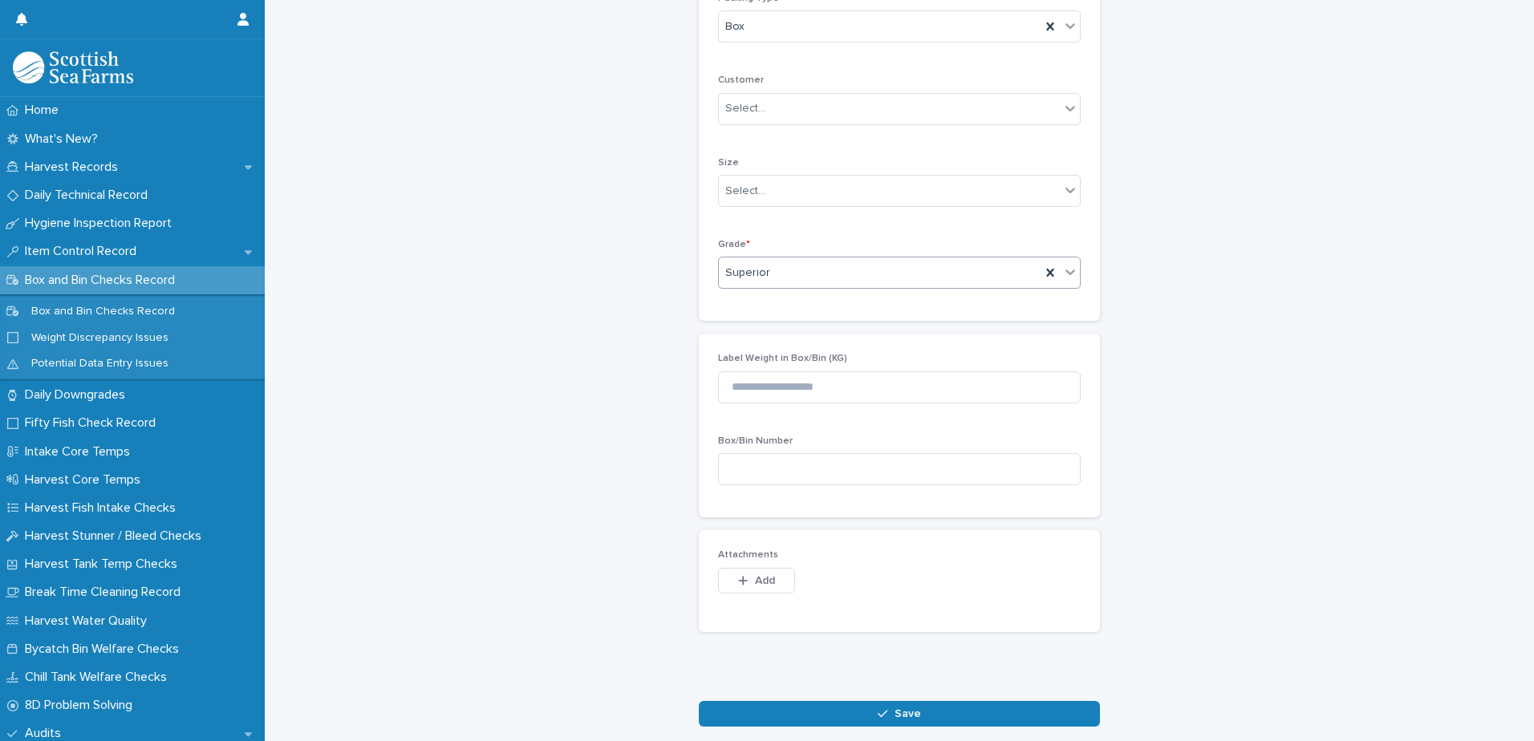
scroll to position [401, 0]
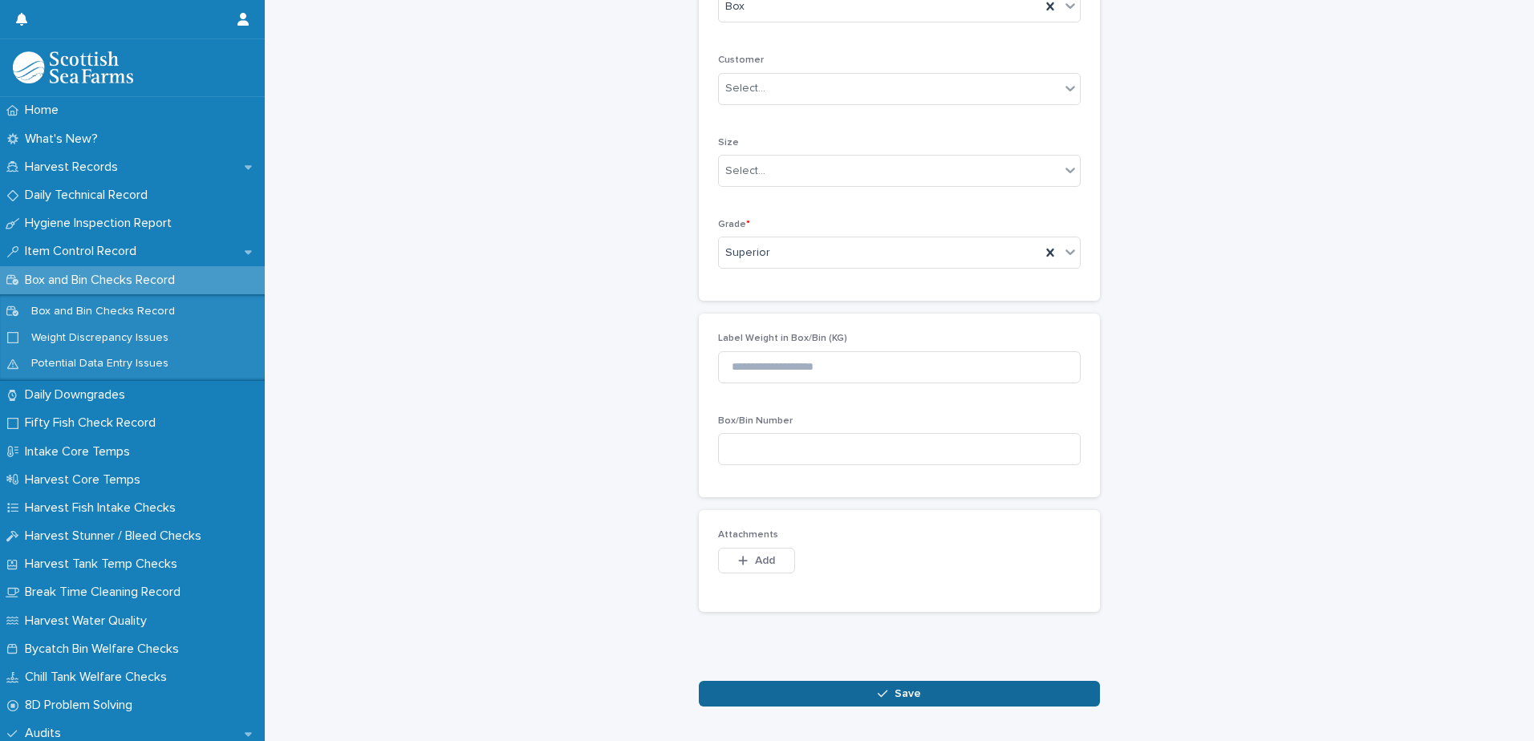
click at [780, 689] on button "Save" at bounding box center [899, 694] width 401 height 26
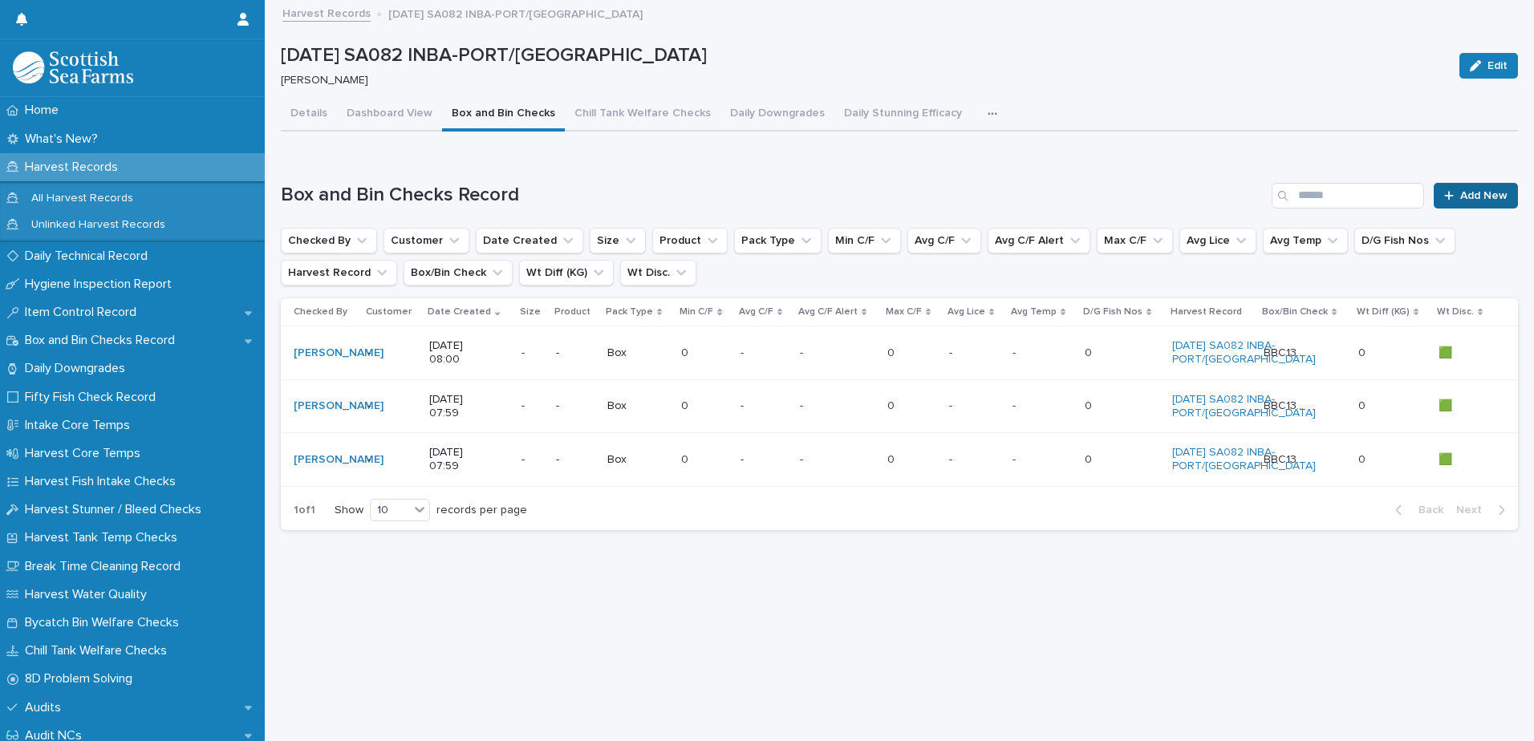
click at [1473, 196] on span "Add New" at bounding box center [1483, 195] width 47 height 11
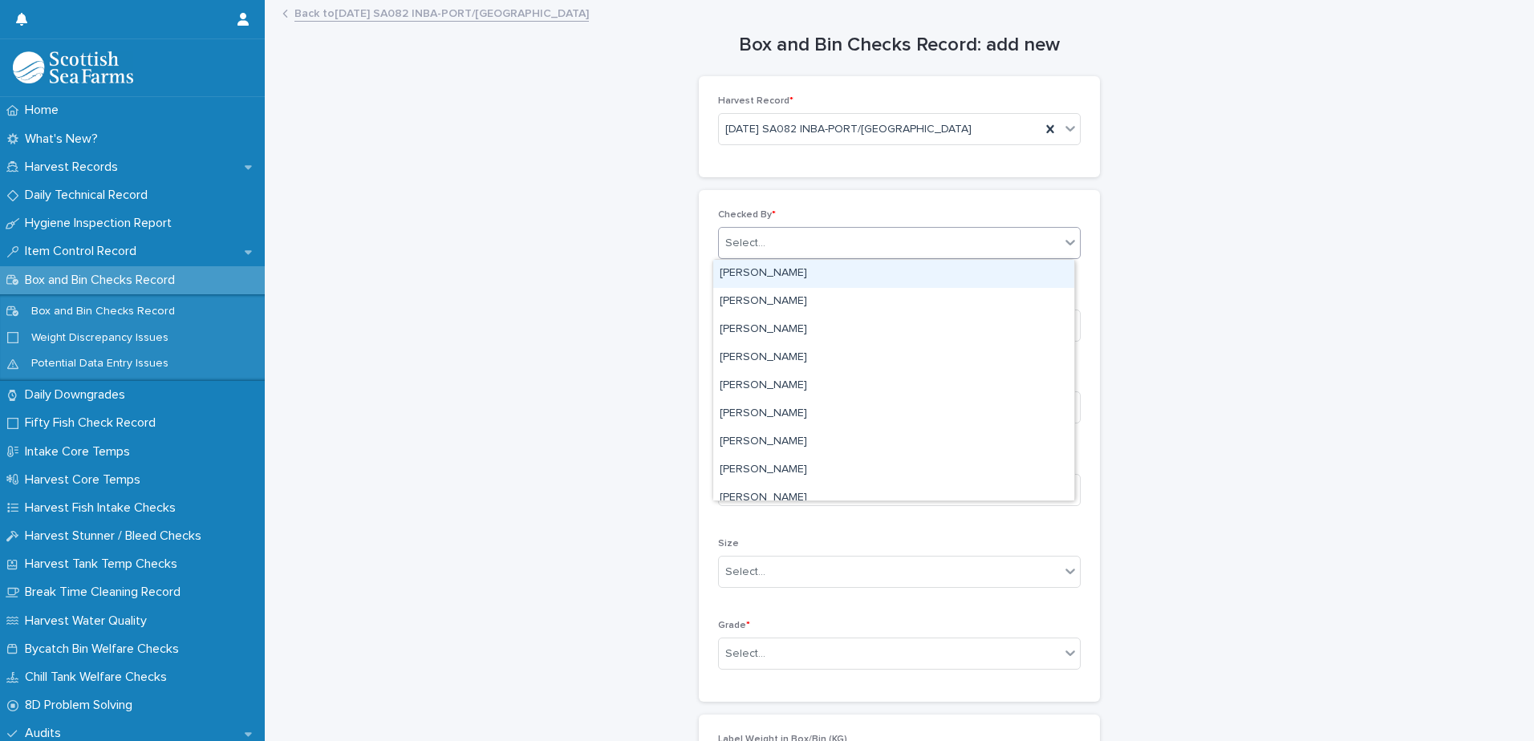
click at [735, 248] on div "Select..." at bounding box center [745, 243] width 40 height 17
type input "*****"
click at [806, 265] on div "[PERSON_NAME]" at bounding box center [893, 274] width 361 height 28
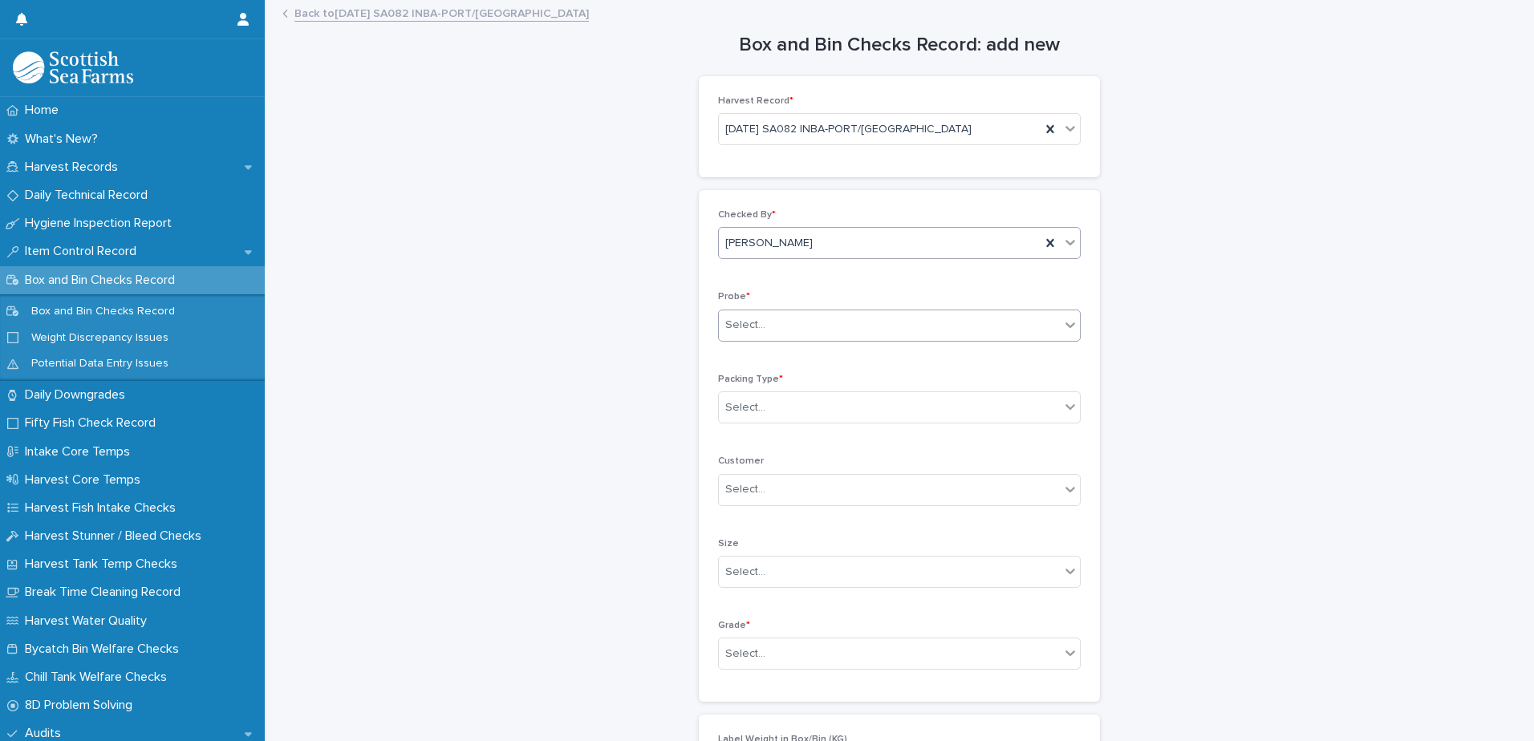
click at [724, 335] on div "Select..." at bounding box center [889, 325] width 341 height 26
click at [745, 412] on div "LERW-A" at bounding box center [893, 413] width 361 height 28
click at [744, 412] on div "Select..." at bounding box center [745, 407] width 40 height 17
click at [746, 440] on div "Box" at bounding box center [893, 438] width 361 height 28
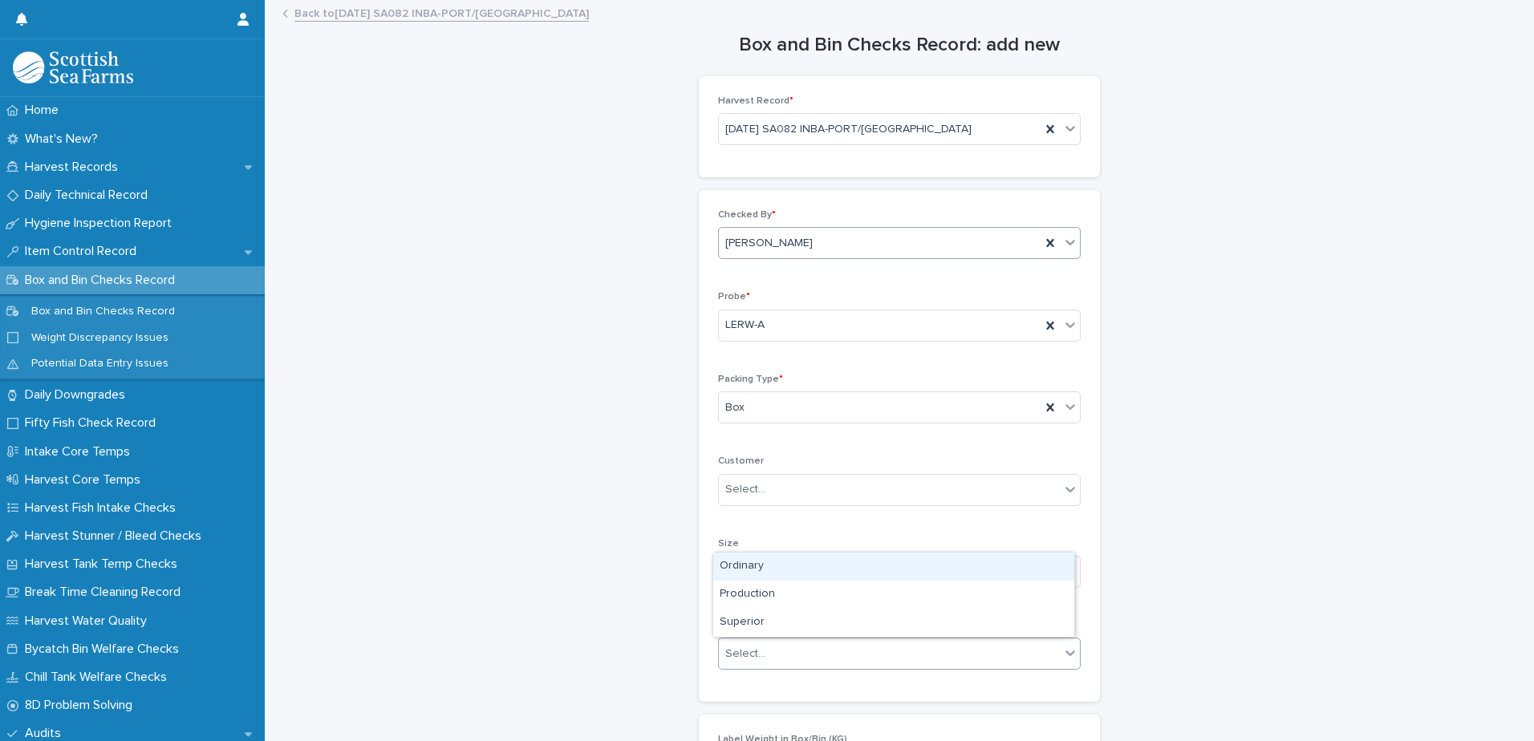
drag, startPoint x: 729, startPoint y: 651, endPoint x: 744, endPoint y: 645, distance: 16.5
click at [730, 652] on div "Select..." at bounding box center [745, 654] width 40 height 17
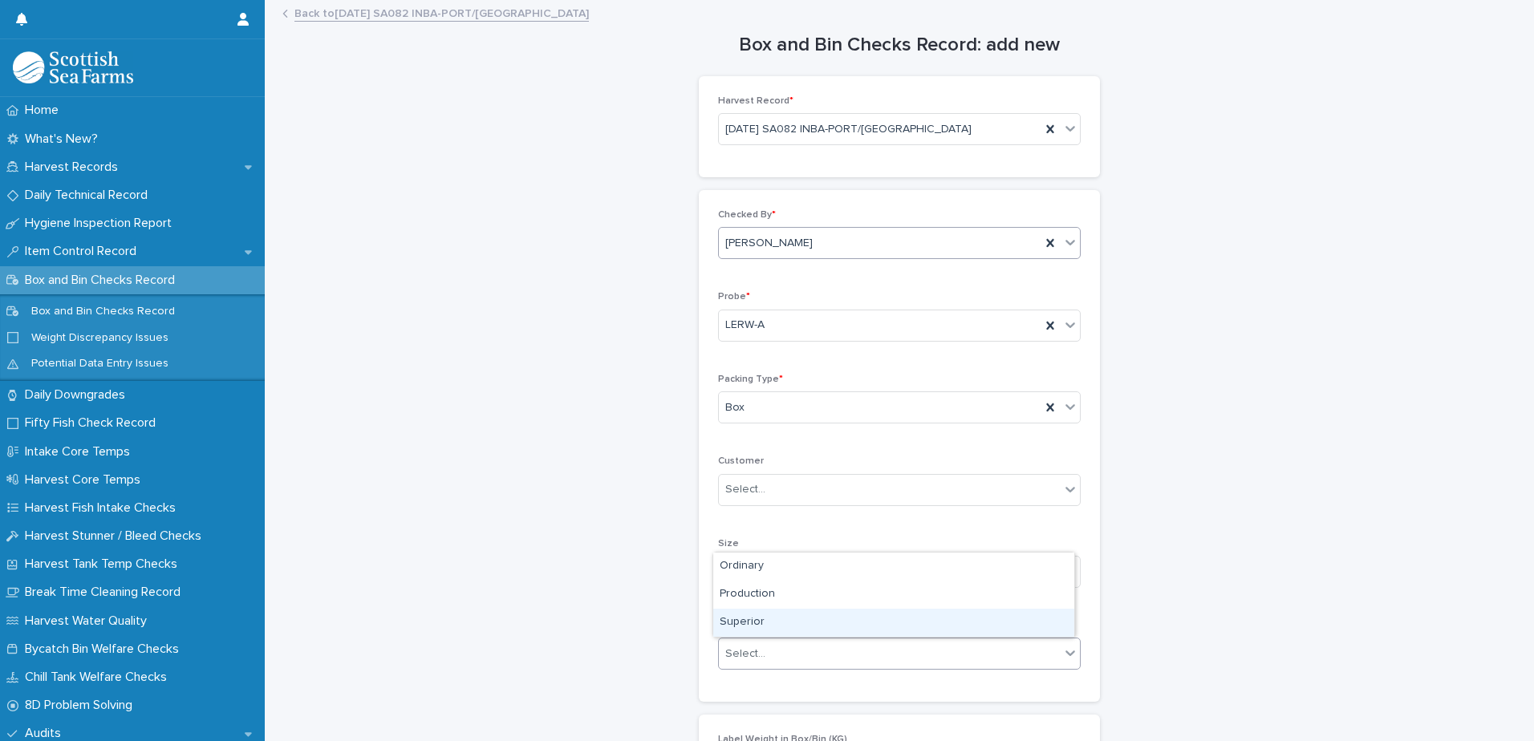
click at [743, 627] on div "Superior" at bounding box center [893, 623] width 361 height 28
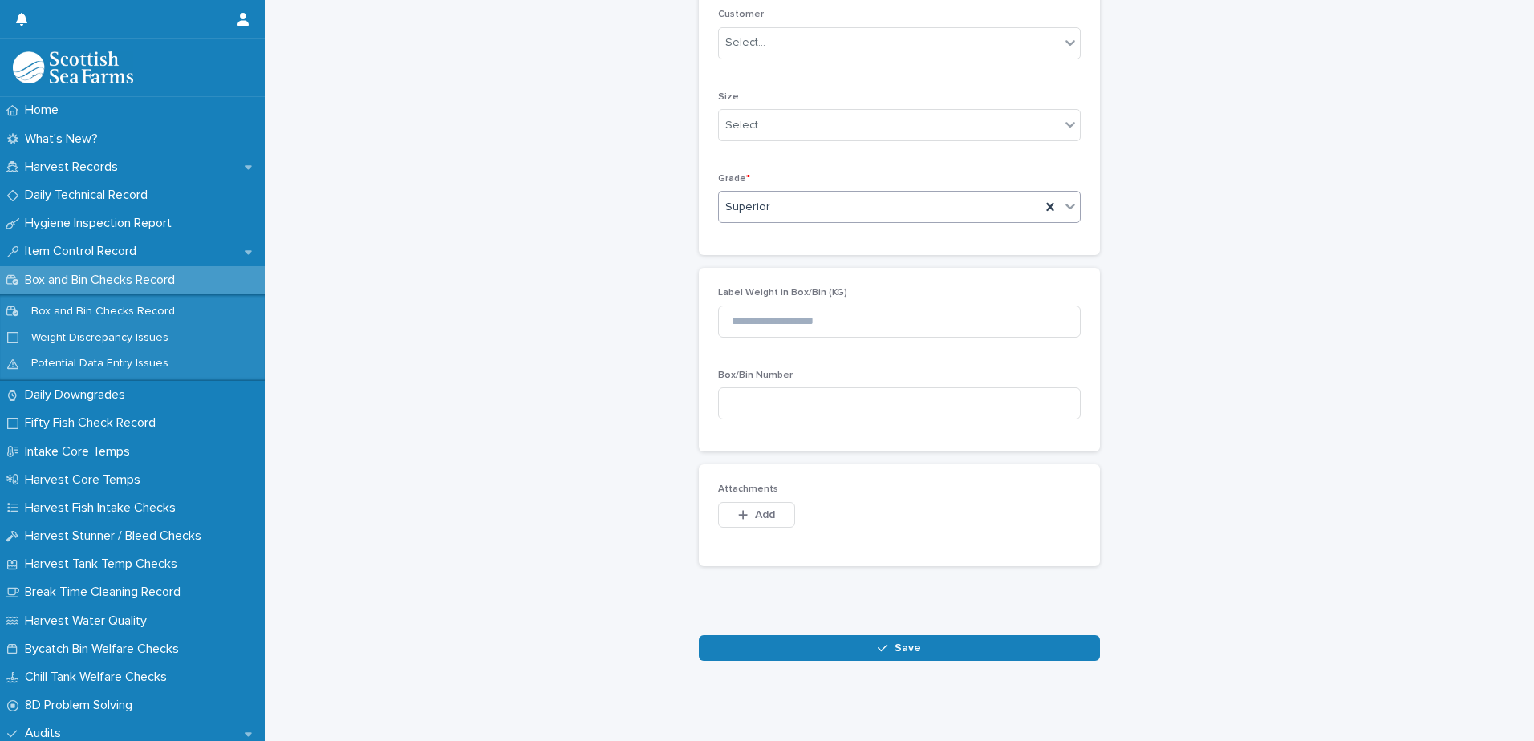
scroll to position [459, 0]
click at [835, 642] on button "Save" at bounding box center [899, 648] width 401 height 26
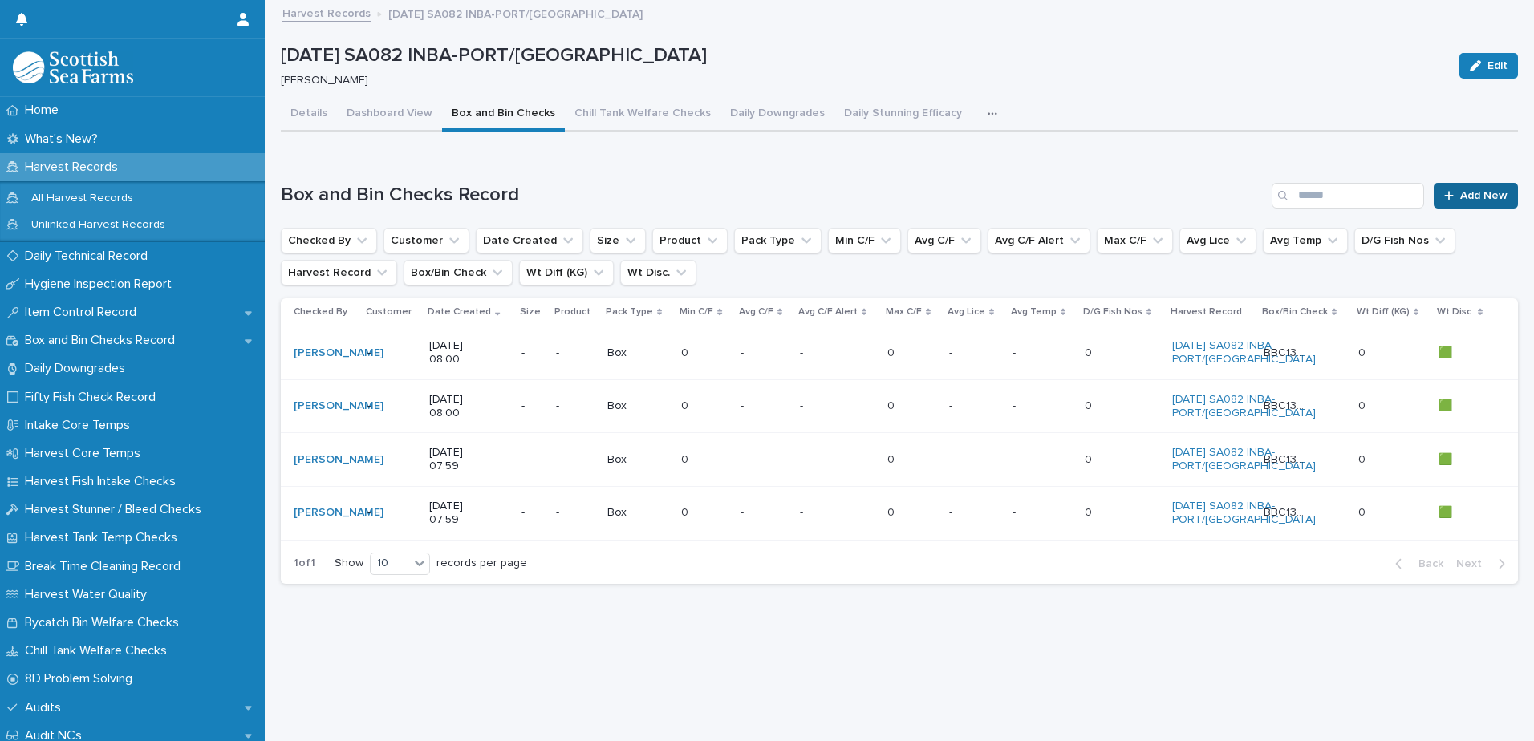
click at [1444, 193] on icon at bounding box center [1449, 195] width 10 height 11
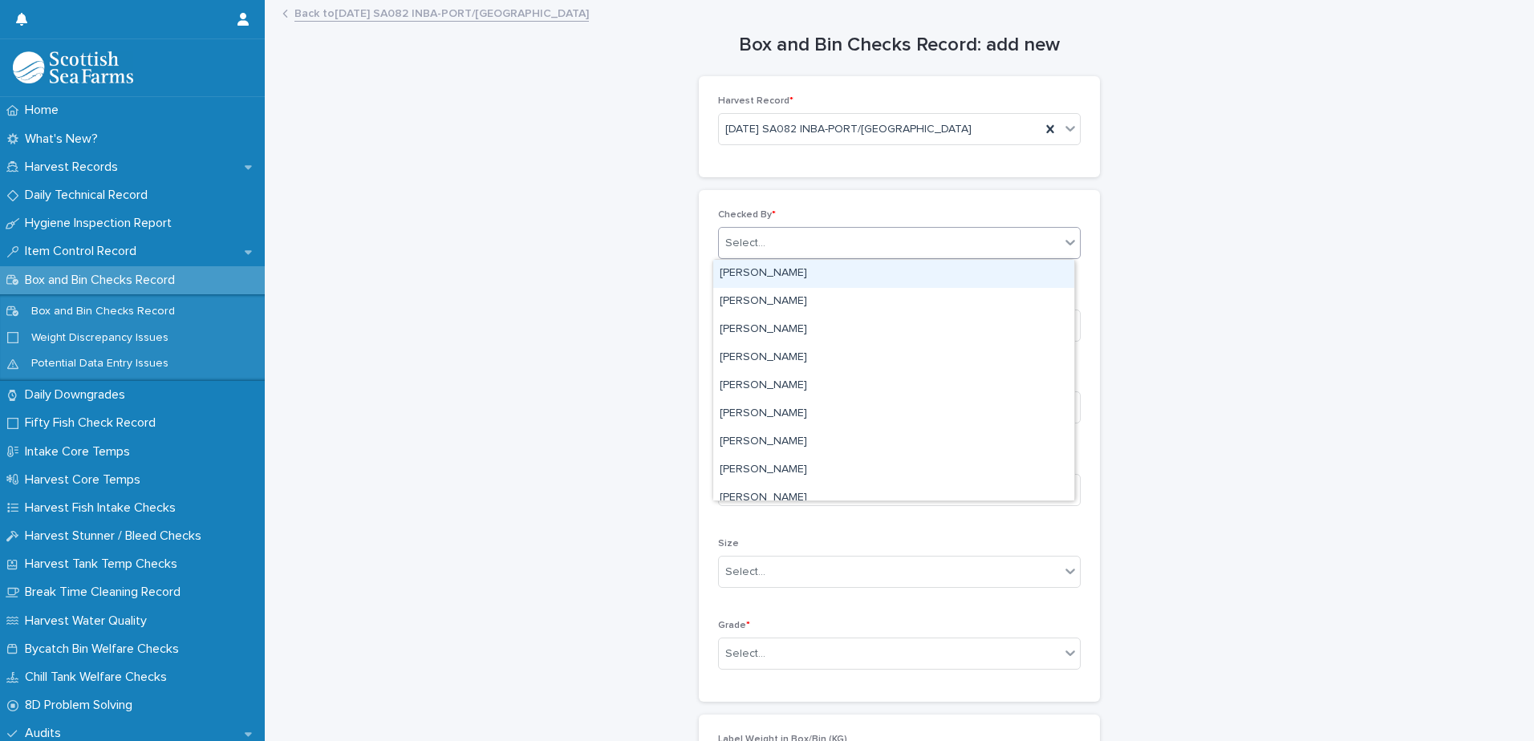
click at [752, 249] on div "Select..." at bounding box center [745, 243] width 40 height 17
type input "*****"
click at [762, 270] on div "[PERSON_NAME]" at bounding box center [893, 274] width 361 height 28
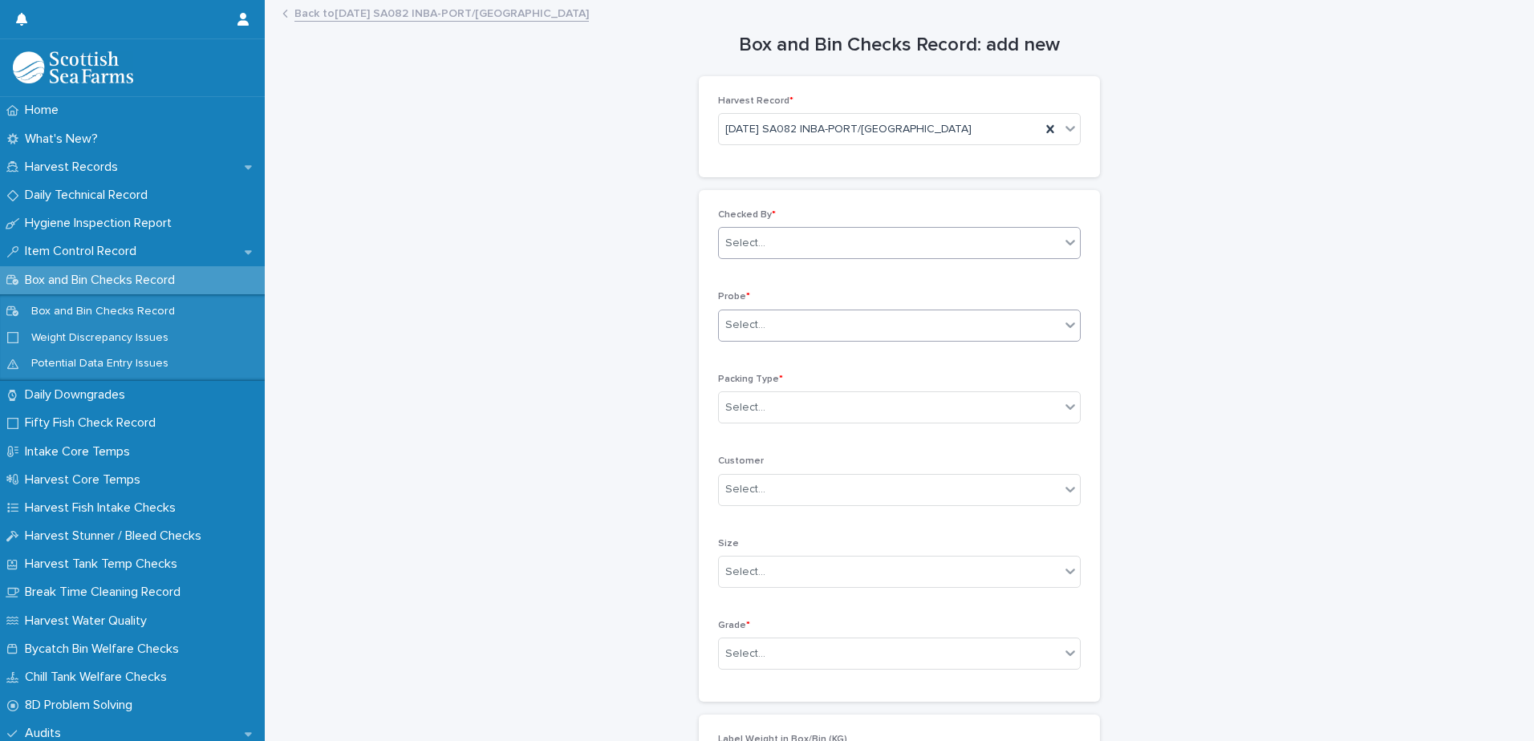
click at [743, 340] on div "Select..." at bounding box center [899, 326] width 363 height 32
click at [751, 413] on div "LERW-A" at bounding box center [893, 413] width 361 height 28
click at [731, 411] on div "Select..." at bounding box center [745, 407] width 40 height 17
click at [734, 433] on div "Box" at bounding box center [893, 438] width 361 height 28
click at [736, 649] on div "Select..." at bounding box center [745, 654] width 40 height 17
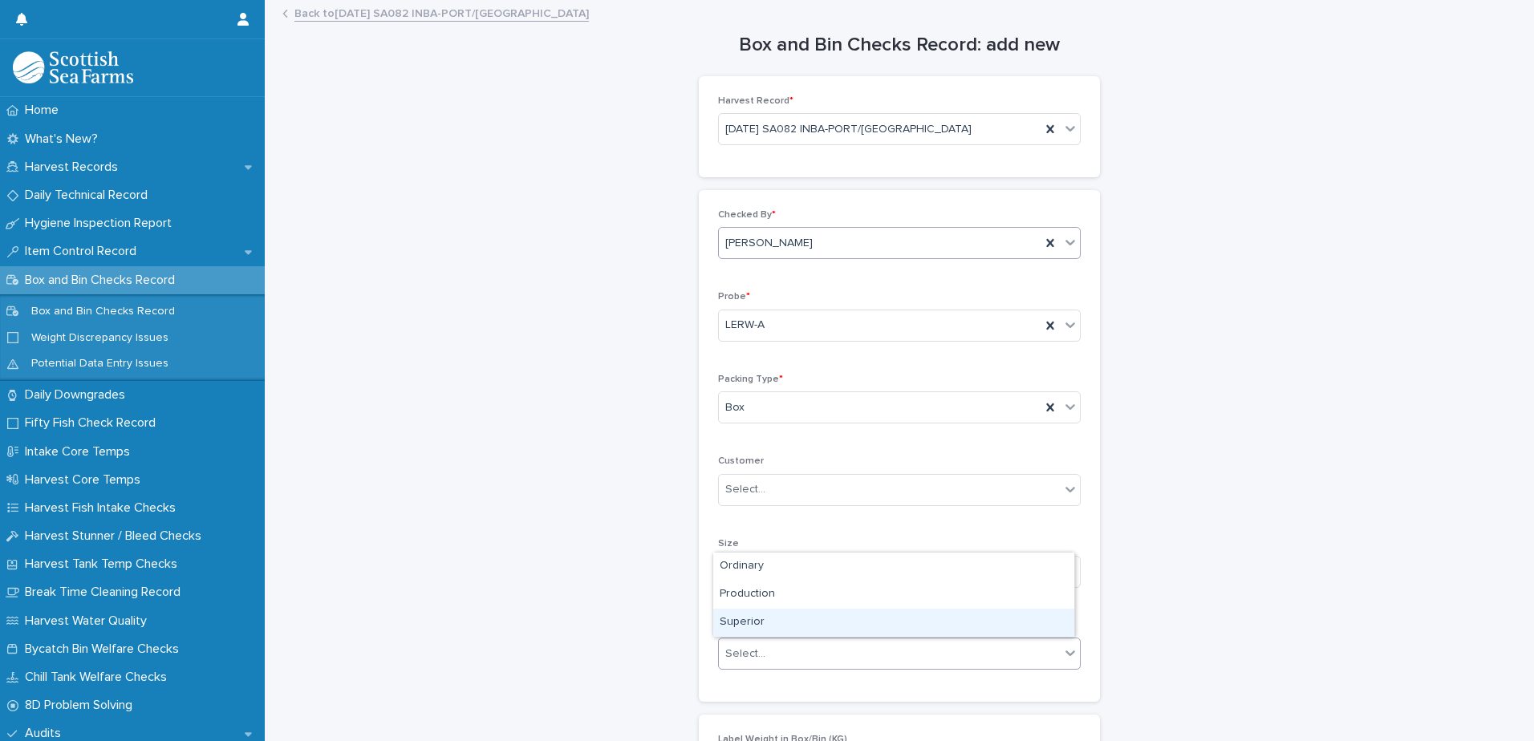
click at [750, 625] on div "Superior" at bounding box center [893, 623] width 361 height 28
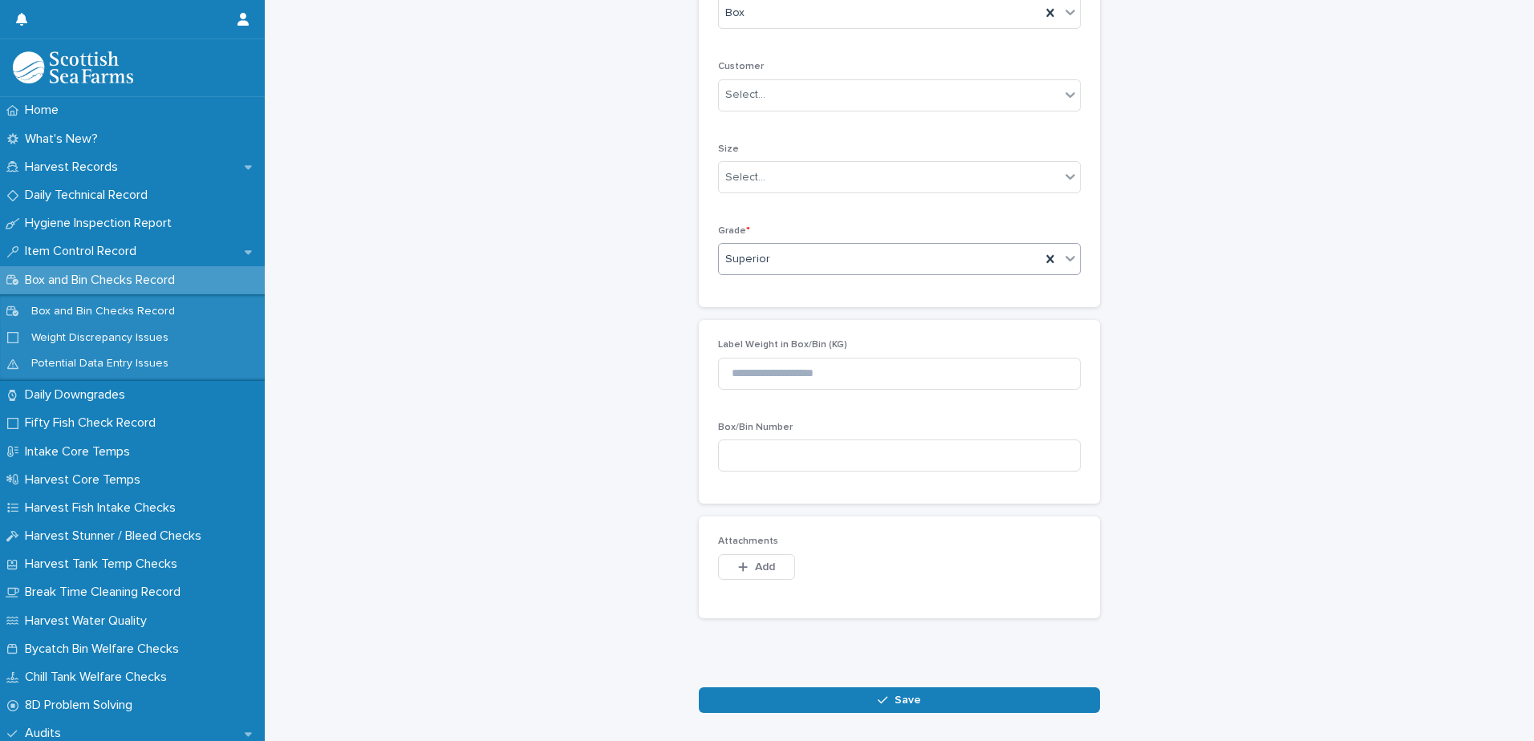
scroll to position [401, 0]
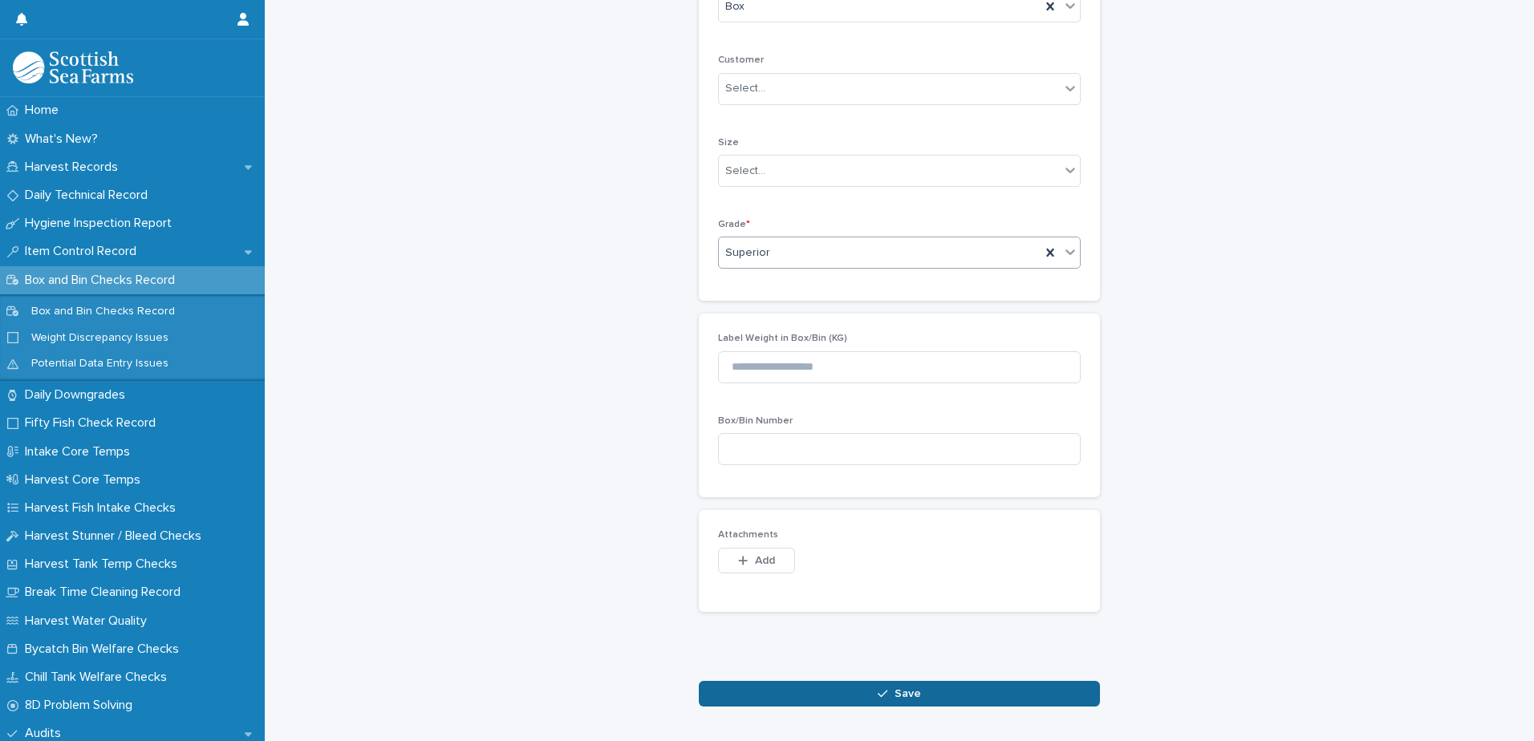
click at [821, 689] on button "Save" at bounding box center [899, 694] width 401 height 26
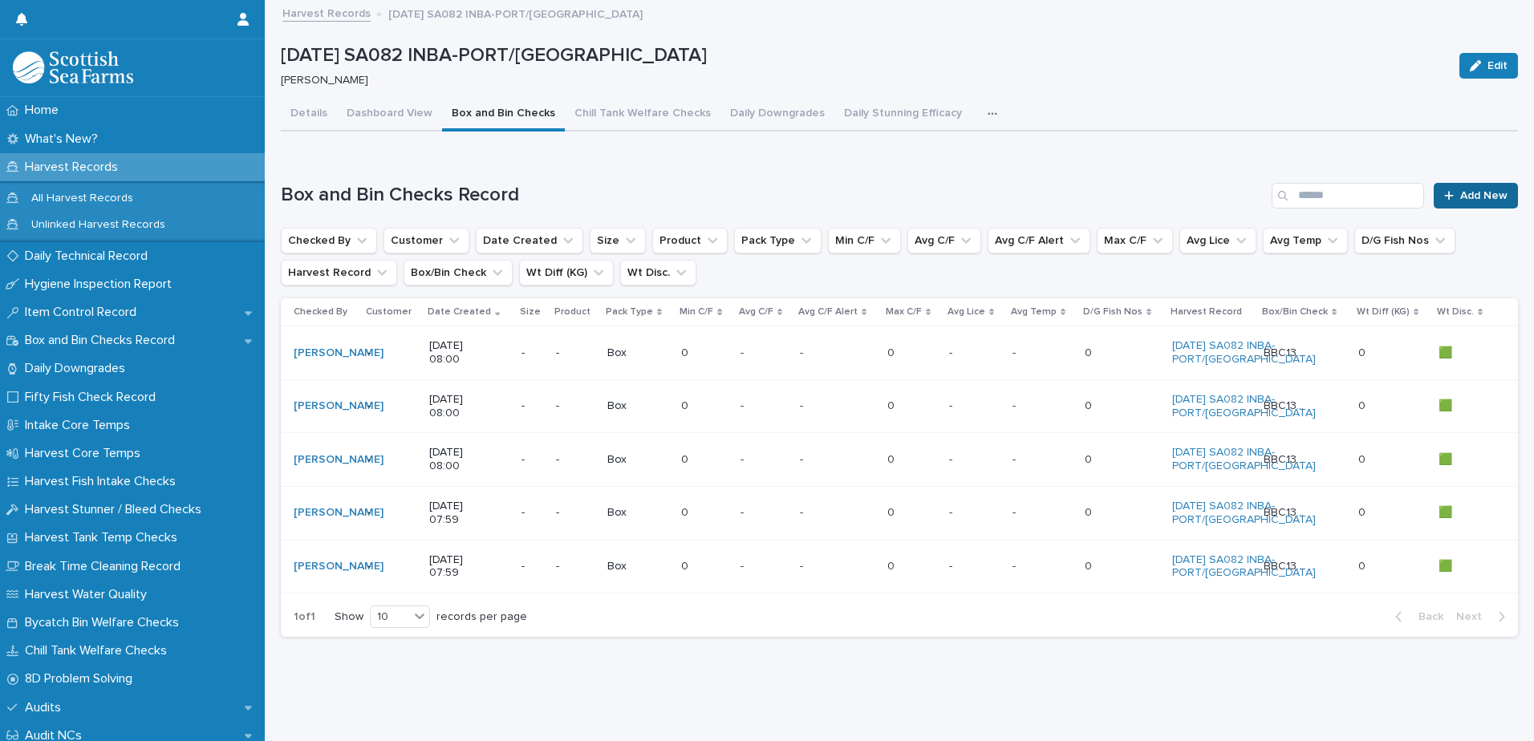
click at [1439, 186] on link "Add New" at bounding box center [1476, 196] width 84 height 26
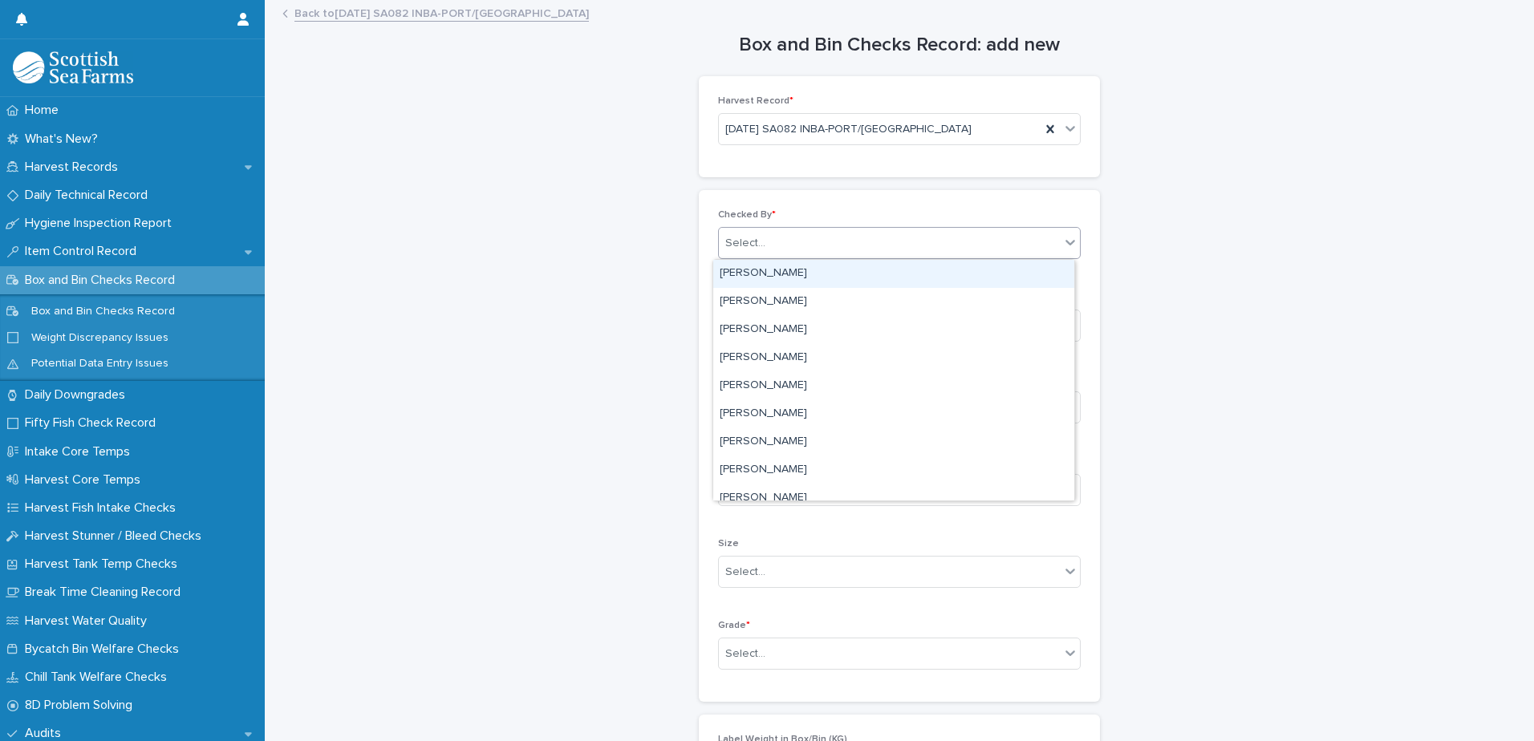
click at [770, 245] on div "Select..." at bounding box center [889, 243] width 341 height 26
type input "****"
click at [762, 270] on div "[PERSON_NAME]" at bounding box center [893, 274] width 361 height 28
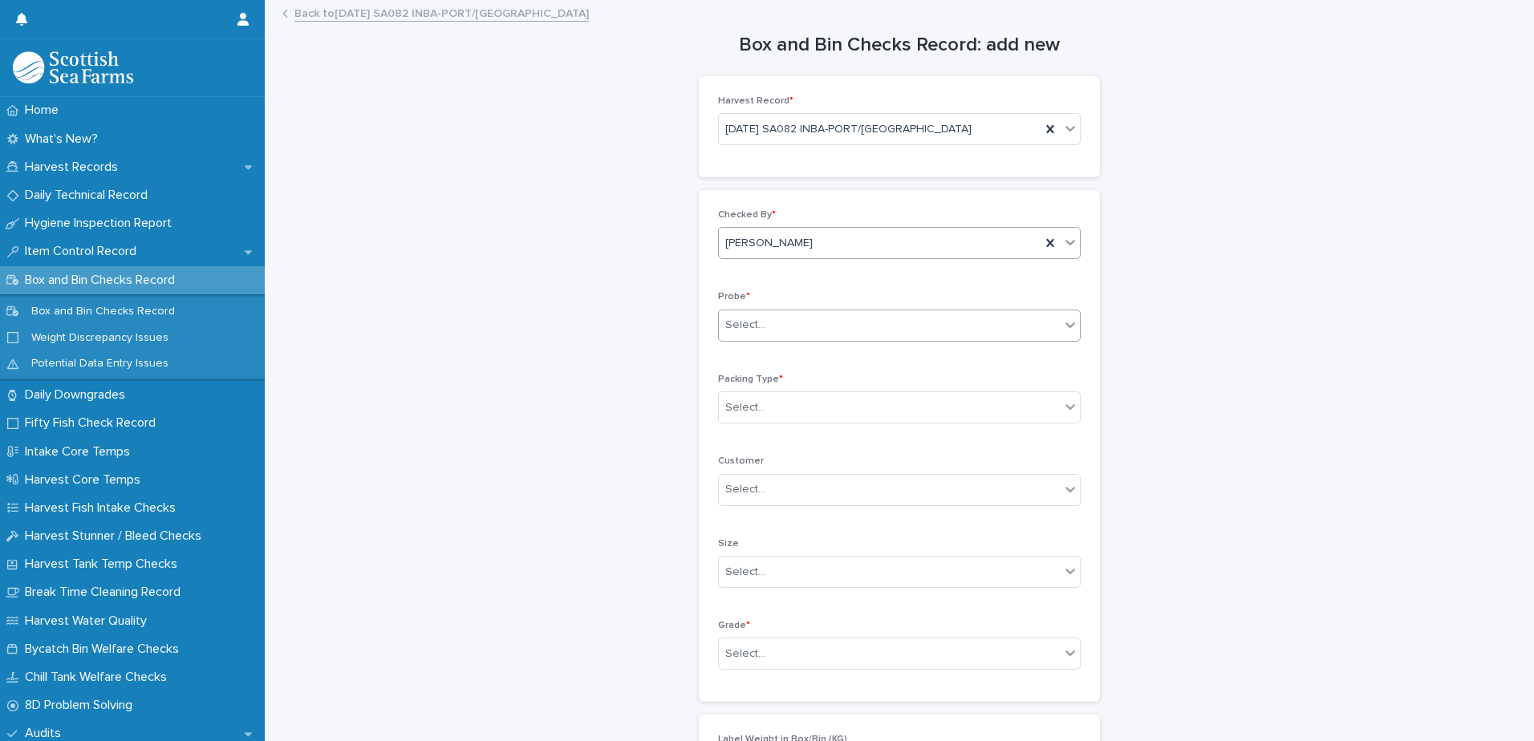
click at [739, 328] on div "Select..." at bounding box center [745, 325] width 40 height 17
click at [753, 412] on div "LERW-A" at bounding box center [893, 413] width 361 height 28
click at [740, 409] on div "Select..." at bounding box center [745, 407] width 40 height 17
click at [742, 441] on div "Box" at bounding box center [893, 438] width 361 height 28
click at [743, 649] on div "Select..." at bounding box center [745, 654] width 40 height 17
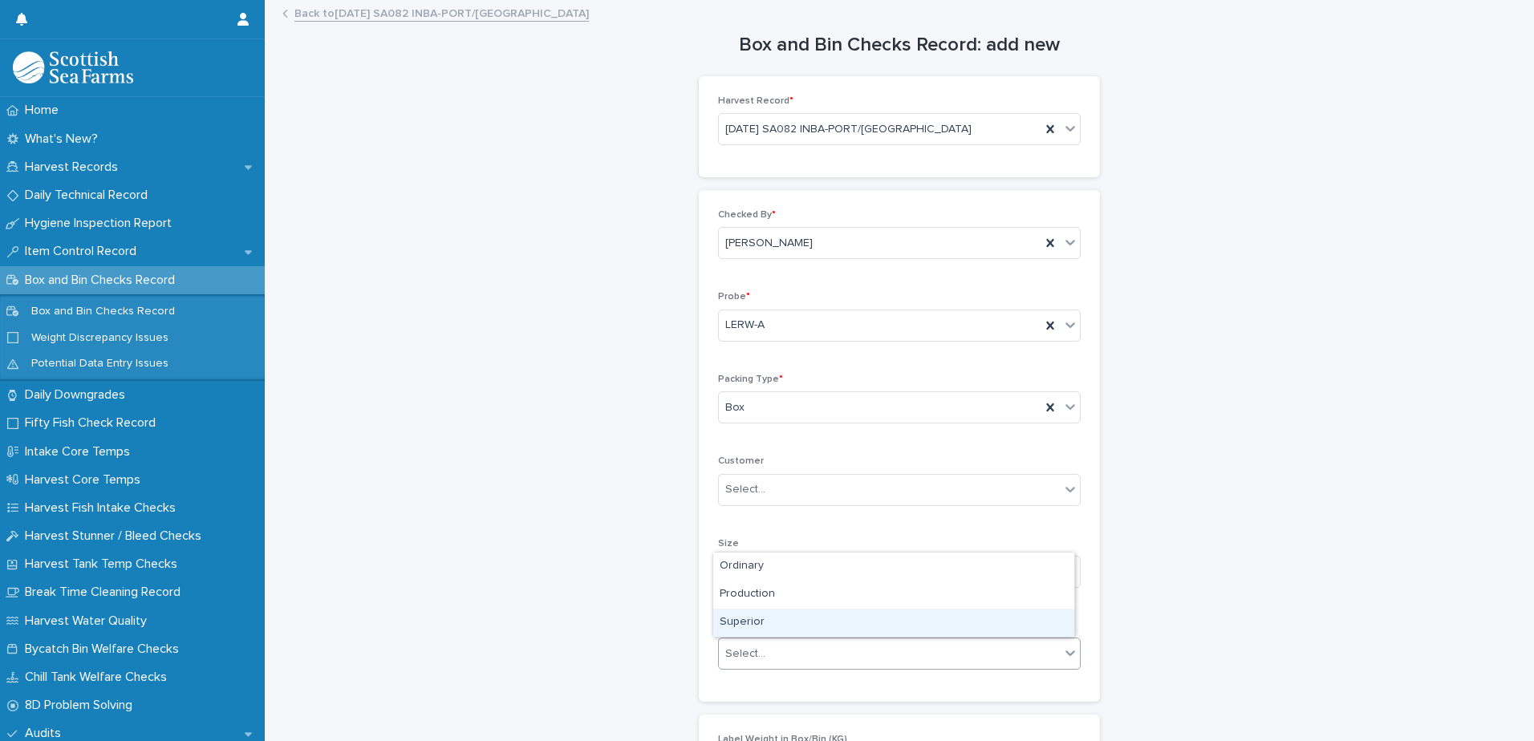
click at [754, 625] on div "Superior" at bounding box center [893, 623] width 361 height 28
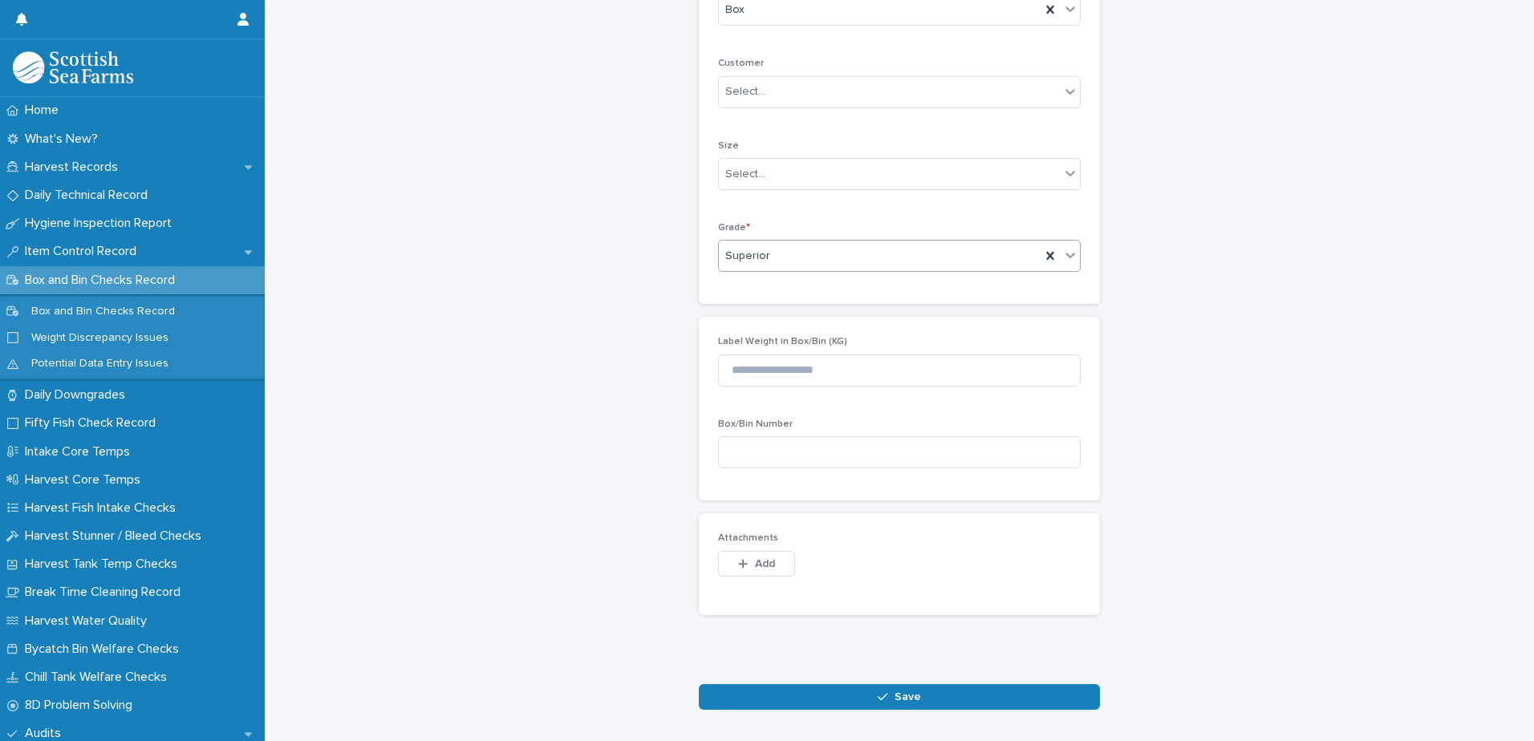
scroll to position [459, 0]
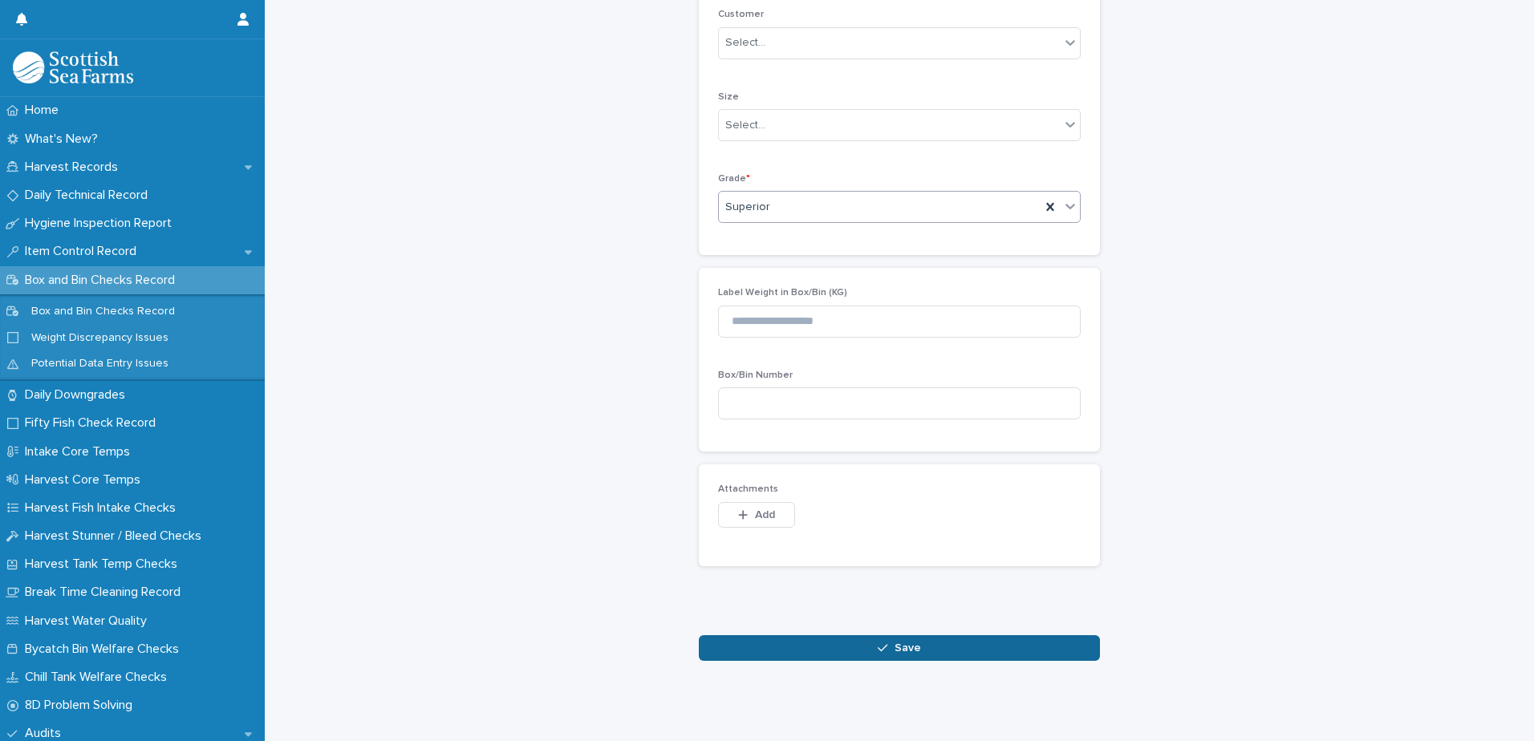
click at [823, 641] on button "Save" at bounding box center [899, 648] width 401 height 26
